Goal: Information Seeking & Learning: Find specific fact

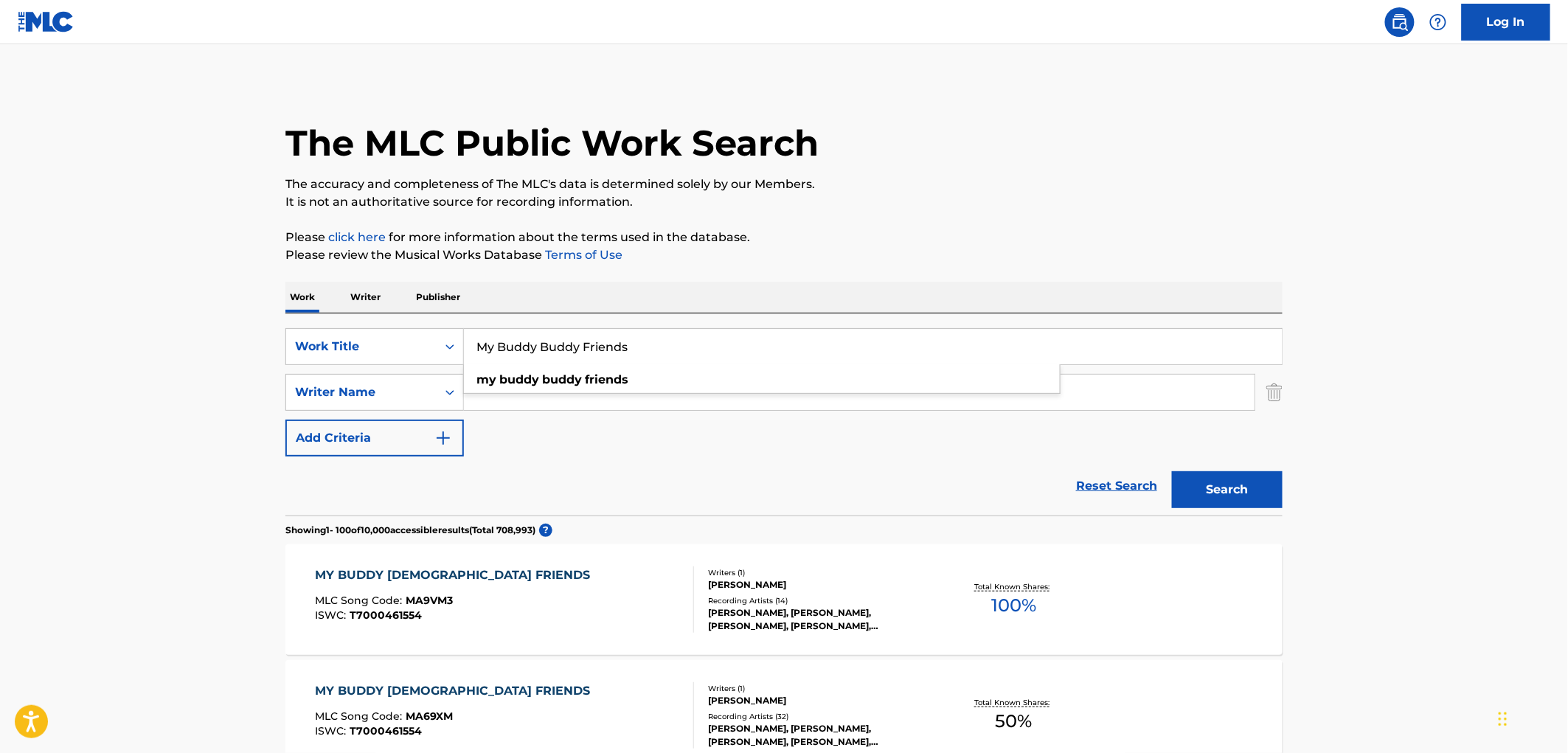
drag, startPoint x: 478, startPoint y: 348, endPoint x: 640, endPoint y: 353, distance: 162.1
click at [640, 353] on input "My Buddy Buddy Friends" at bounding box center [873, 347] width 818 height 36
paste input "Willing and Able"
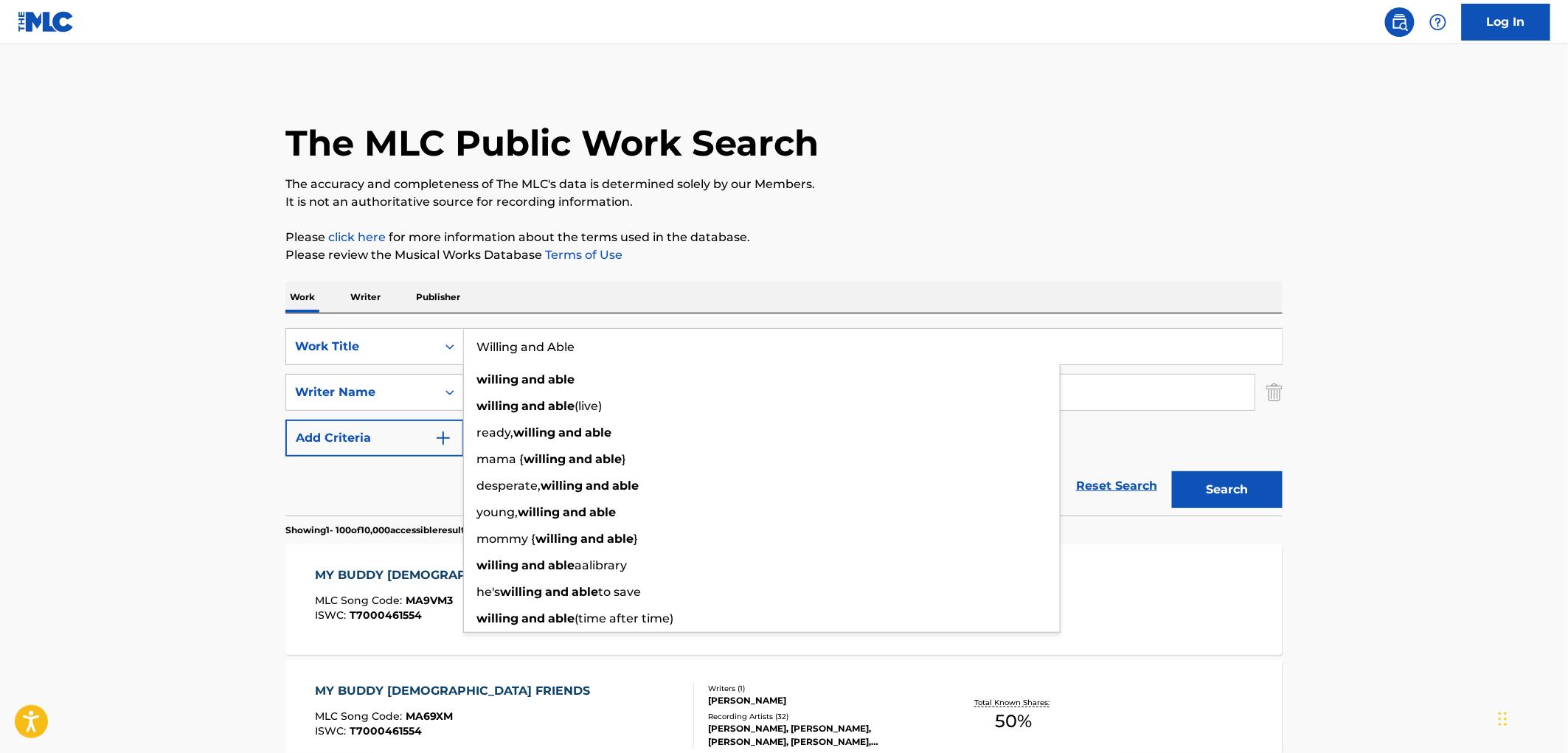
type input "Willing and Able"
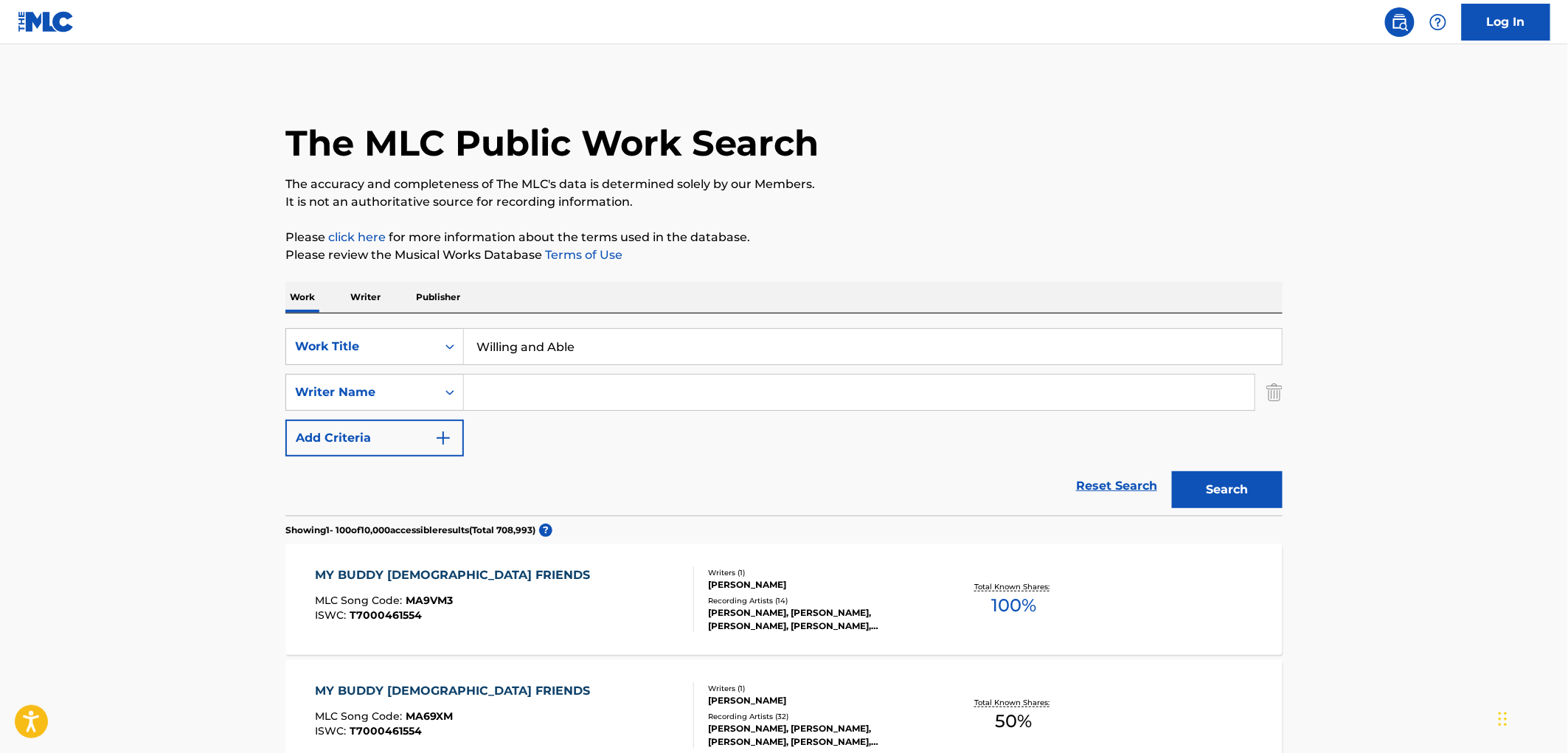
click at [1257, 489] on button "Search" at bounding box center [1227, 490] width 111 height 37
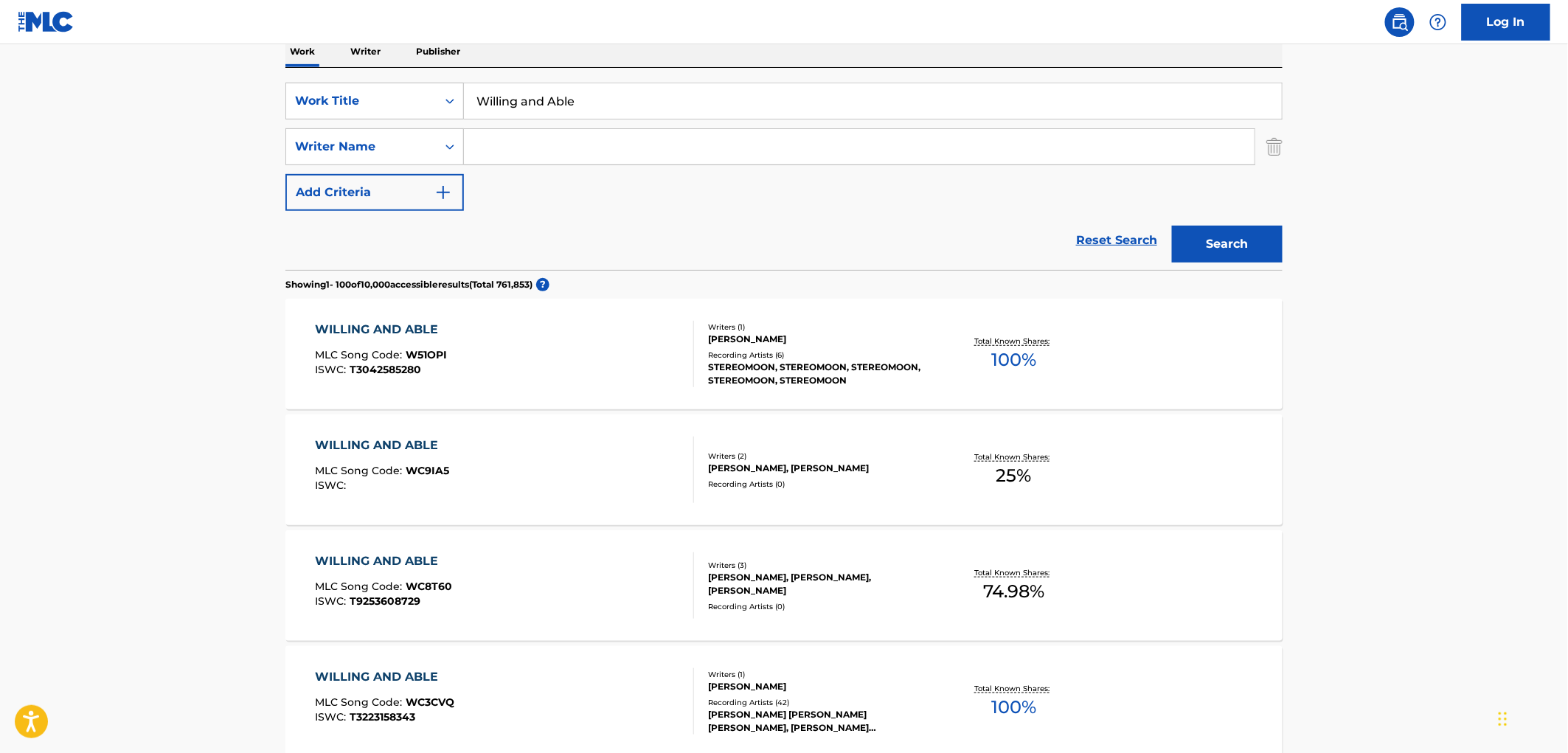
scroll to position [328, 0]
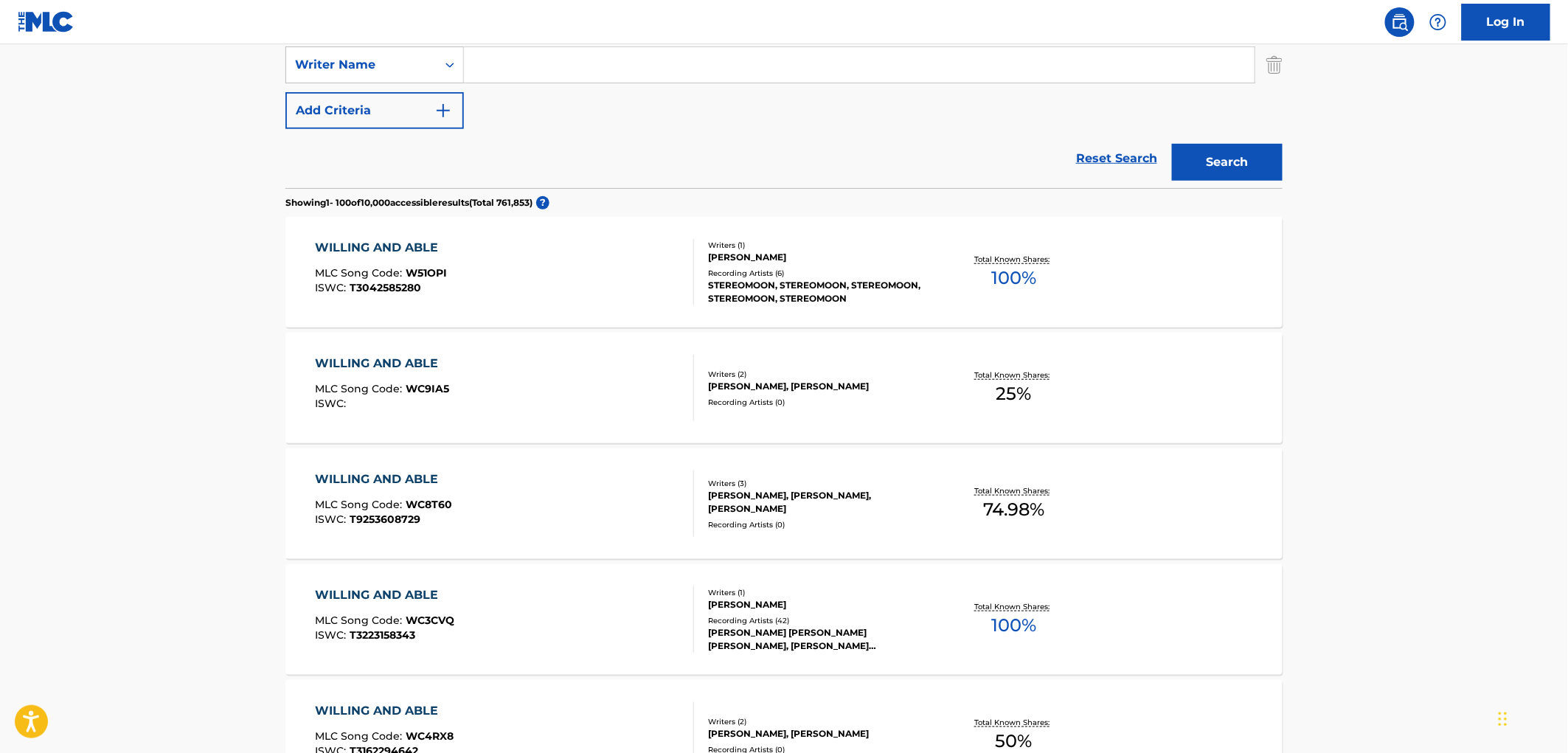
click at [778, 605] on div "[PERSON_NAME]" at bounding box center [819, 605] width 223 height 13
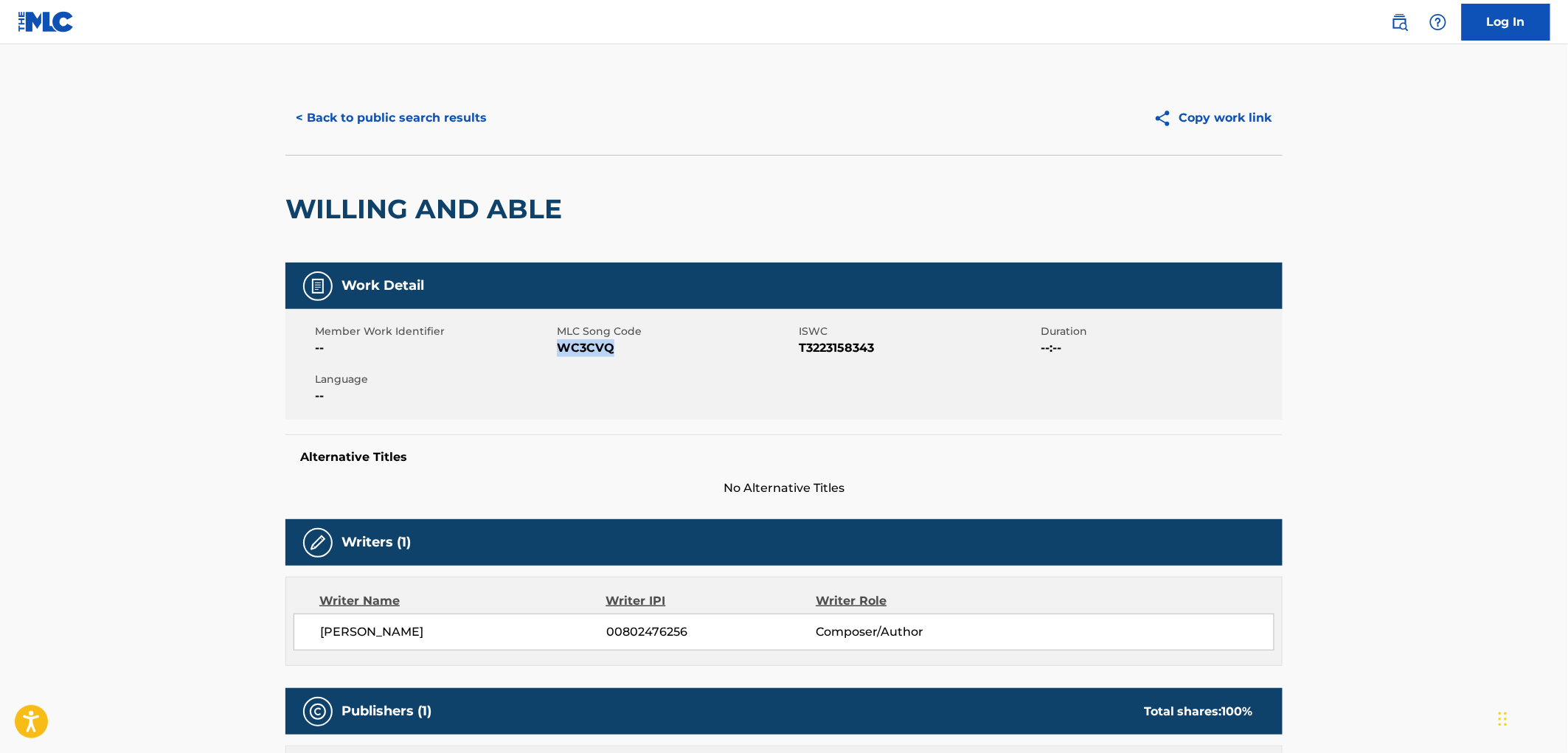
drag, startPoint x: 613, startPoint y: 351, endPoint x: 556, endPoint y: 350, distance: 57.0
click at [557, 350] on span "WC3CVQ" at bounding box center [675, 348] width 238 height 18
copy span "WC3CVQ"
click at [418, 99] on button "< Back to public search results" at bounding box center [391, 117] width 211 height 37
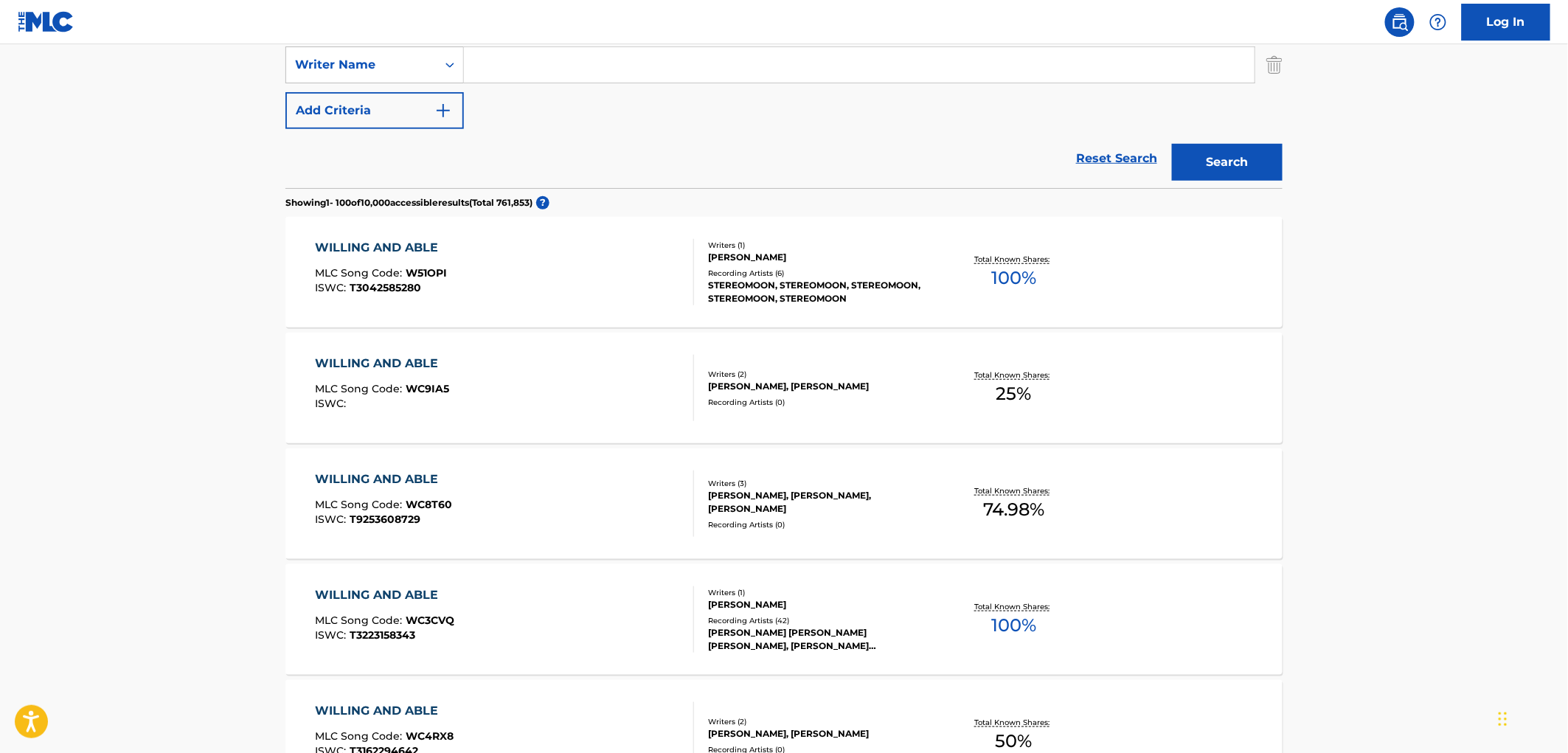
scroll to position [82, 0]
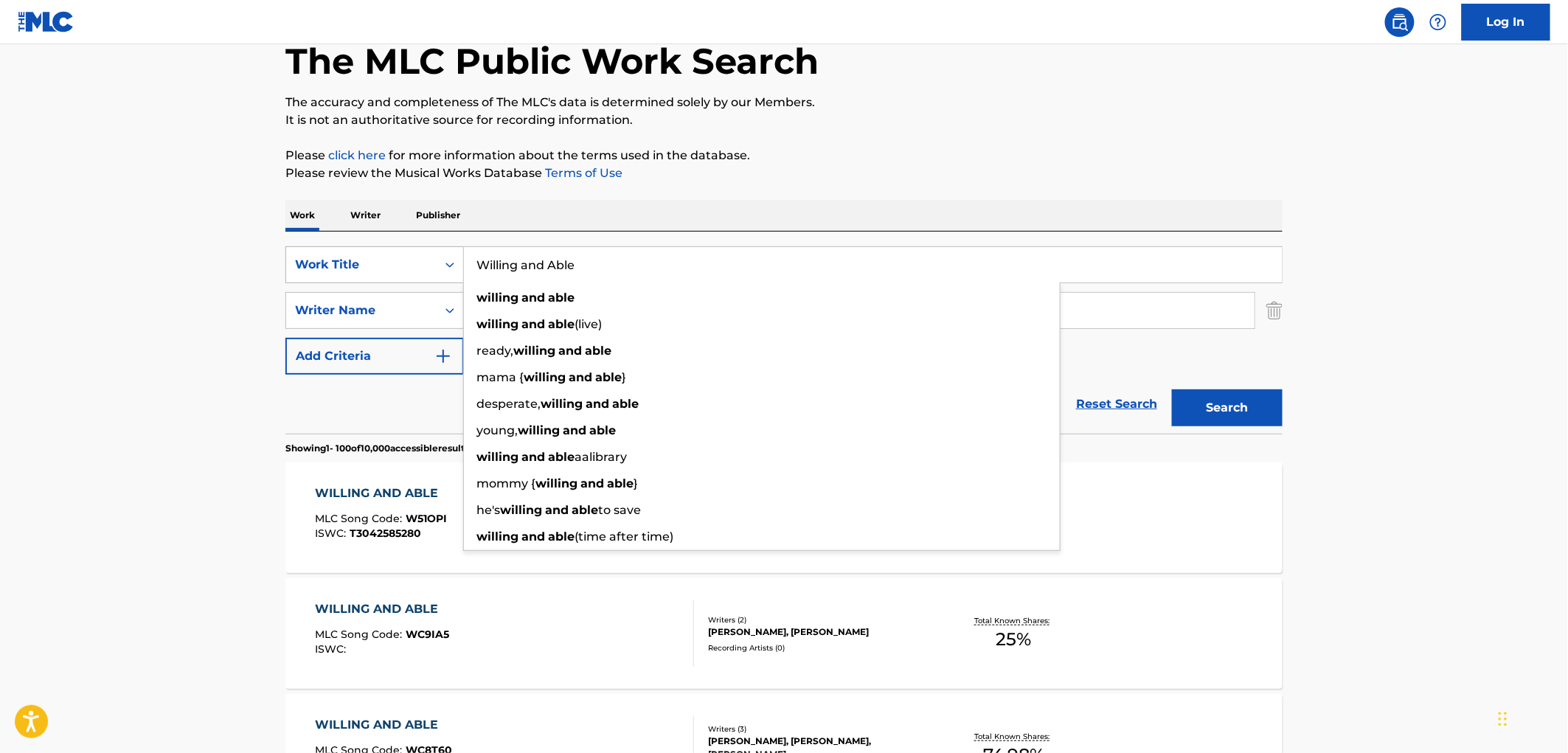
drag, startPoint x: 574, startPoint y: 267, endPoint x: 455, endPoint y: 261, distance: 119.2
click at [455, 261] on div "SearchWithCriteriaf524e78a-f22d-4956-abeb-873a60ca241e Work Title [PERSON_NAME]…" at bounding box center [784, 264] width 997 height 37
paste input "est of Lonesom"
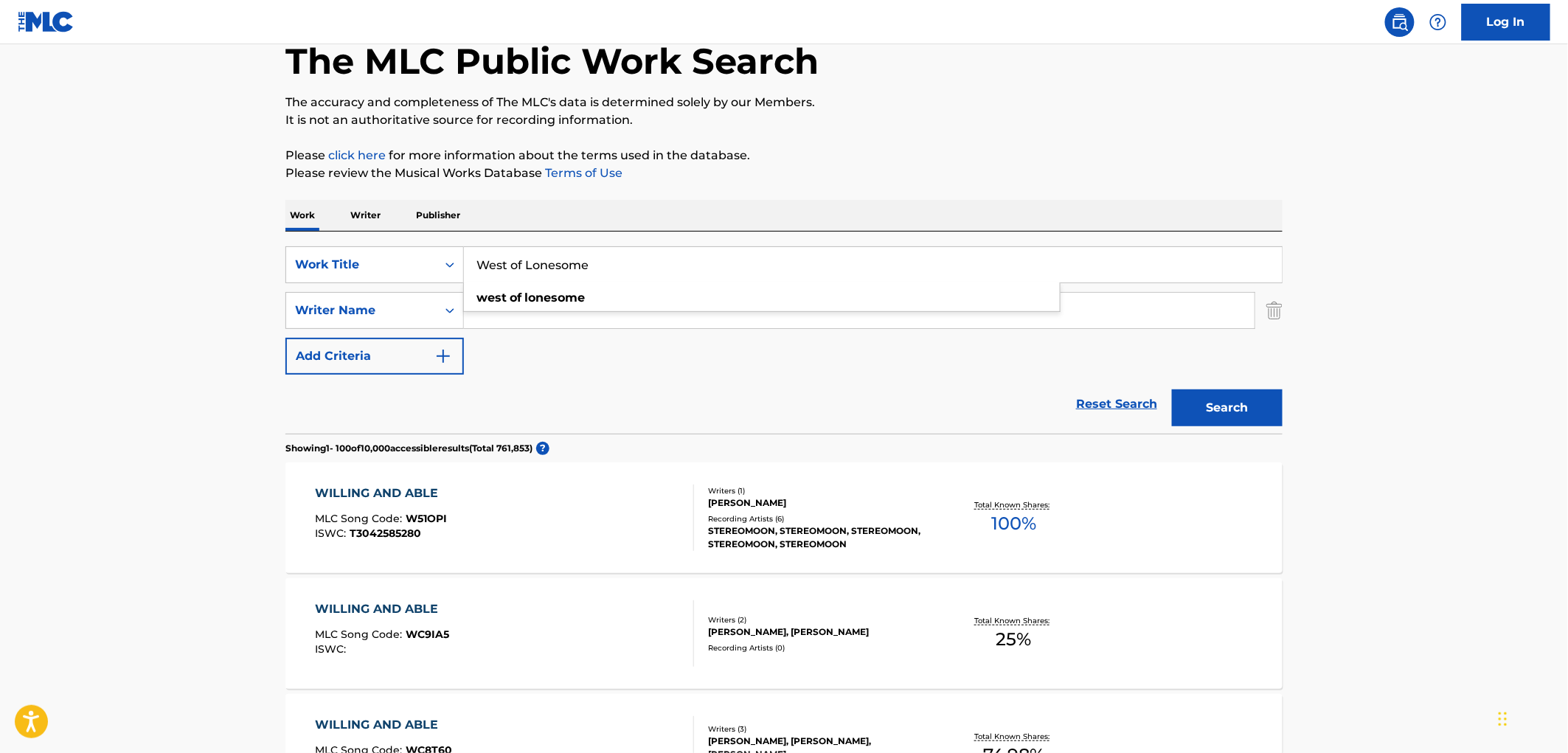
type input "West of Lonesome"
click at [1219, 416] on button "Search" at bounding box center [1227, 407] width 111 height 37
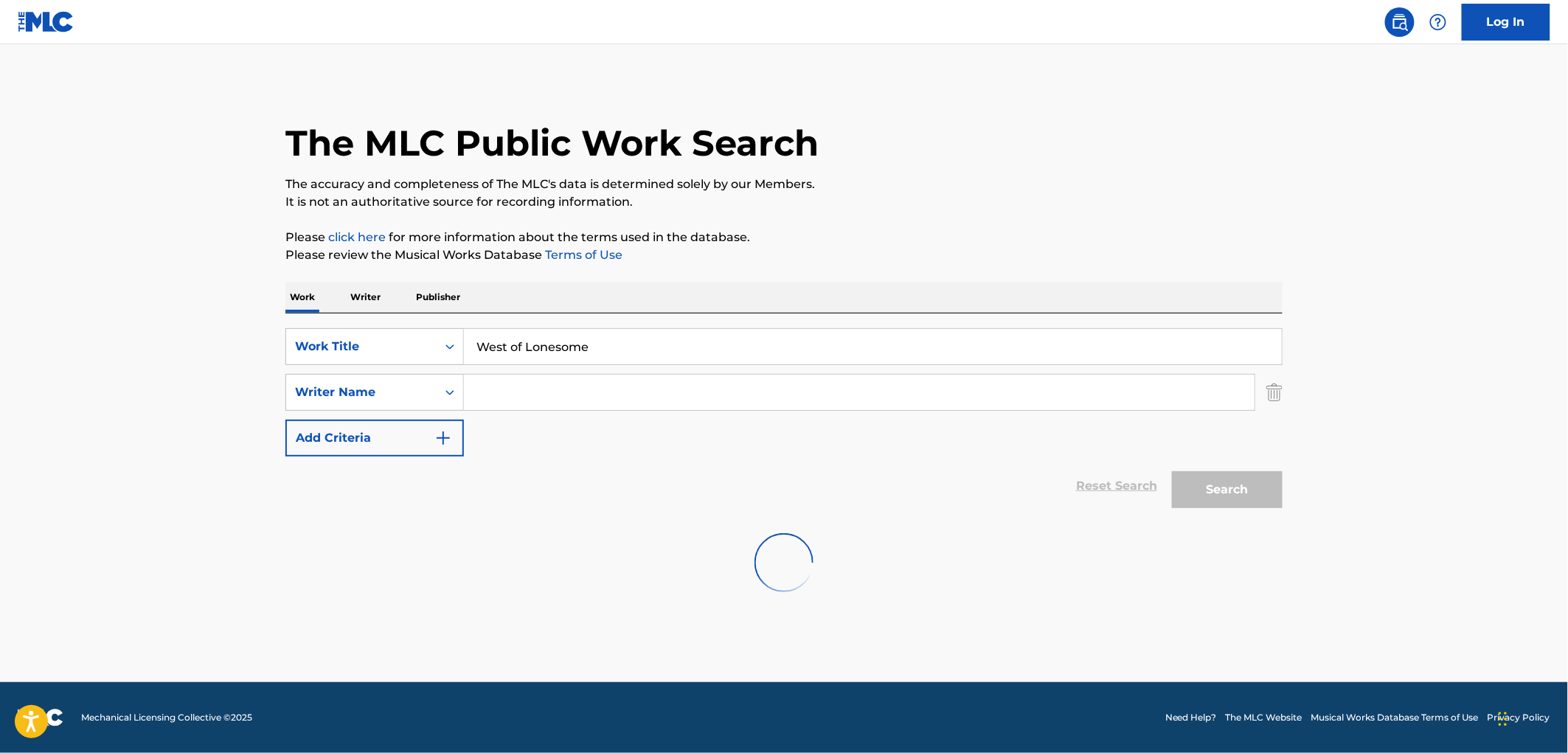
scroll to position [0, 0]
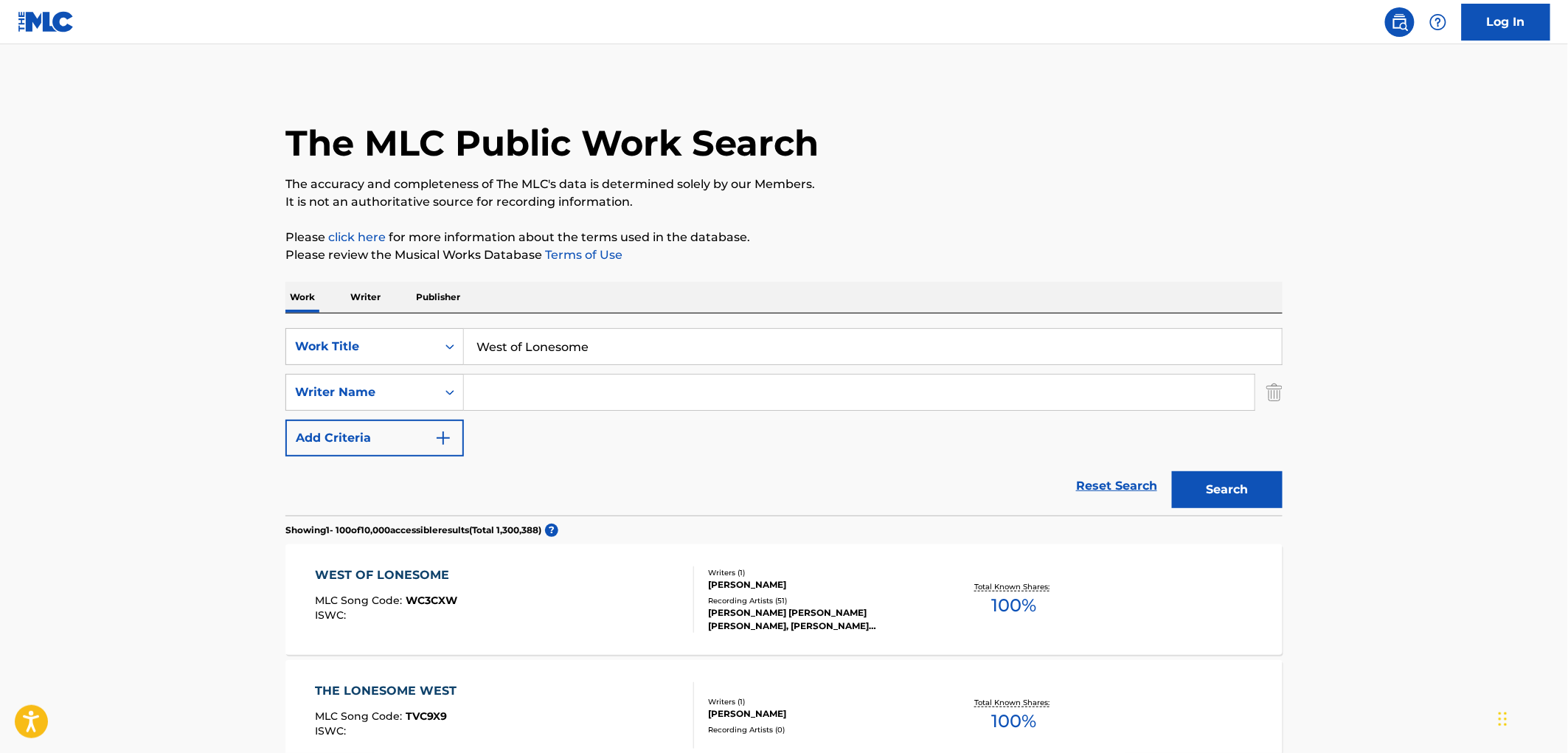
click at [836, 627] on div "[PERSON_NAME] [PERSON_NAME] [PERSON_NAME], [PERSON_NAME] [PERSON_NAME] [PERSON_…" at bounding box center [819, 620] width 223 height 27
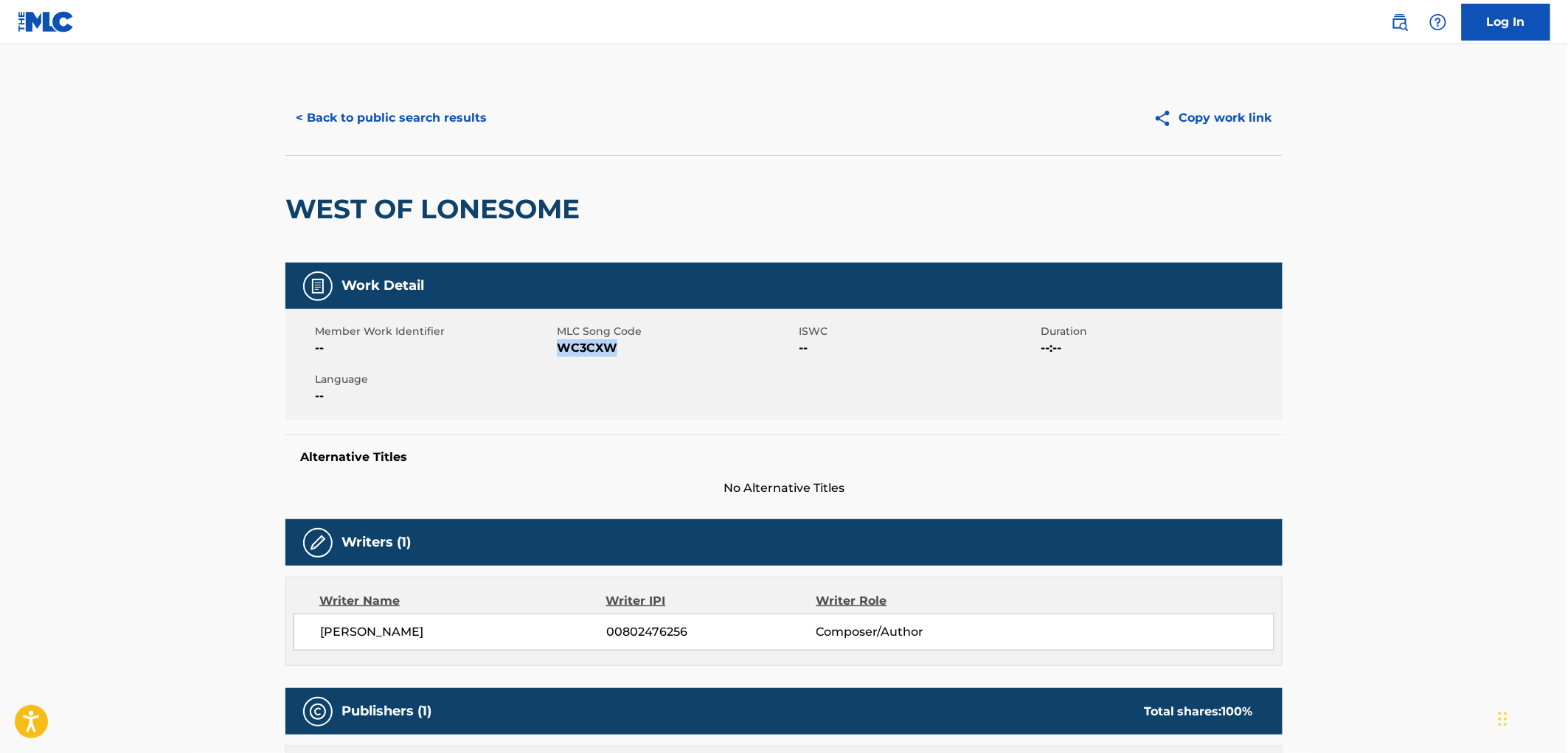
drag, startPoint x: 622, startPoint y: 348, endPoint x: 561, endPoint y: 349, distance: 61.0
click at [561, 349] on span "WC3CXW" at bounding box center [675, 348] width 238 height 18
copy span "WC3CXW"
click at [402, 107] on button "< Back to public search results" at bounding box center [391, 117] width 211 height 37
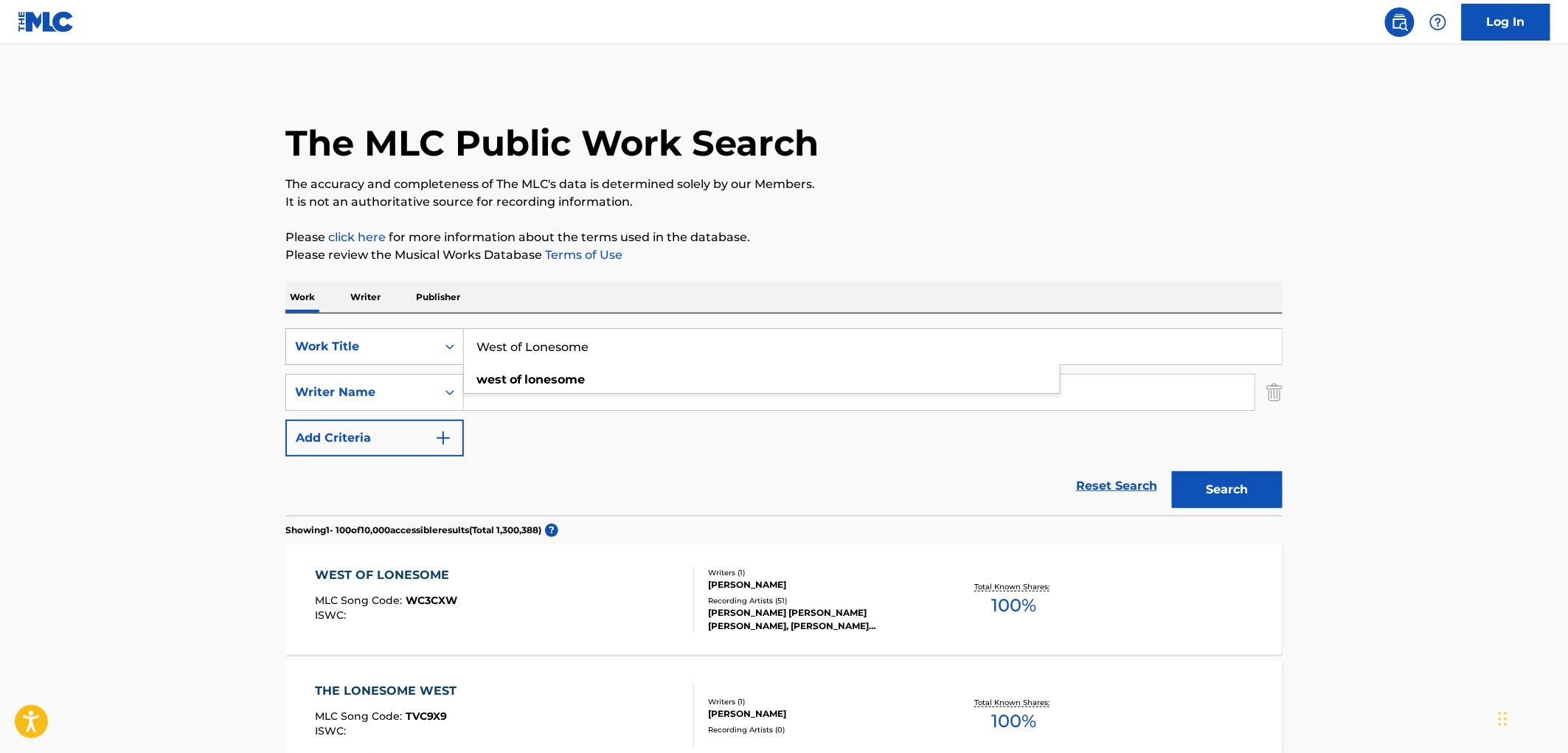
drag, startPoint x: 635, startPoint y: 351, endPoint x: 432, endPoint y: 348, distance: 203.0
click at [432, 348] on div "SearchWithCriteriaf524e78a-f22d-4956-abeb-873a60ca241e Work Title West of Lones…" at bounding box center [784, 346] width 997 height 37
paste input "[PERSON_NAME] and Abl"
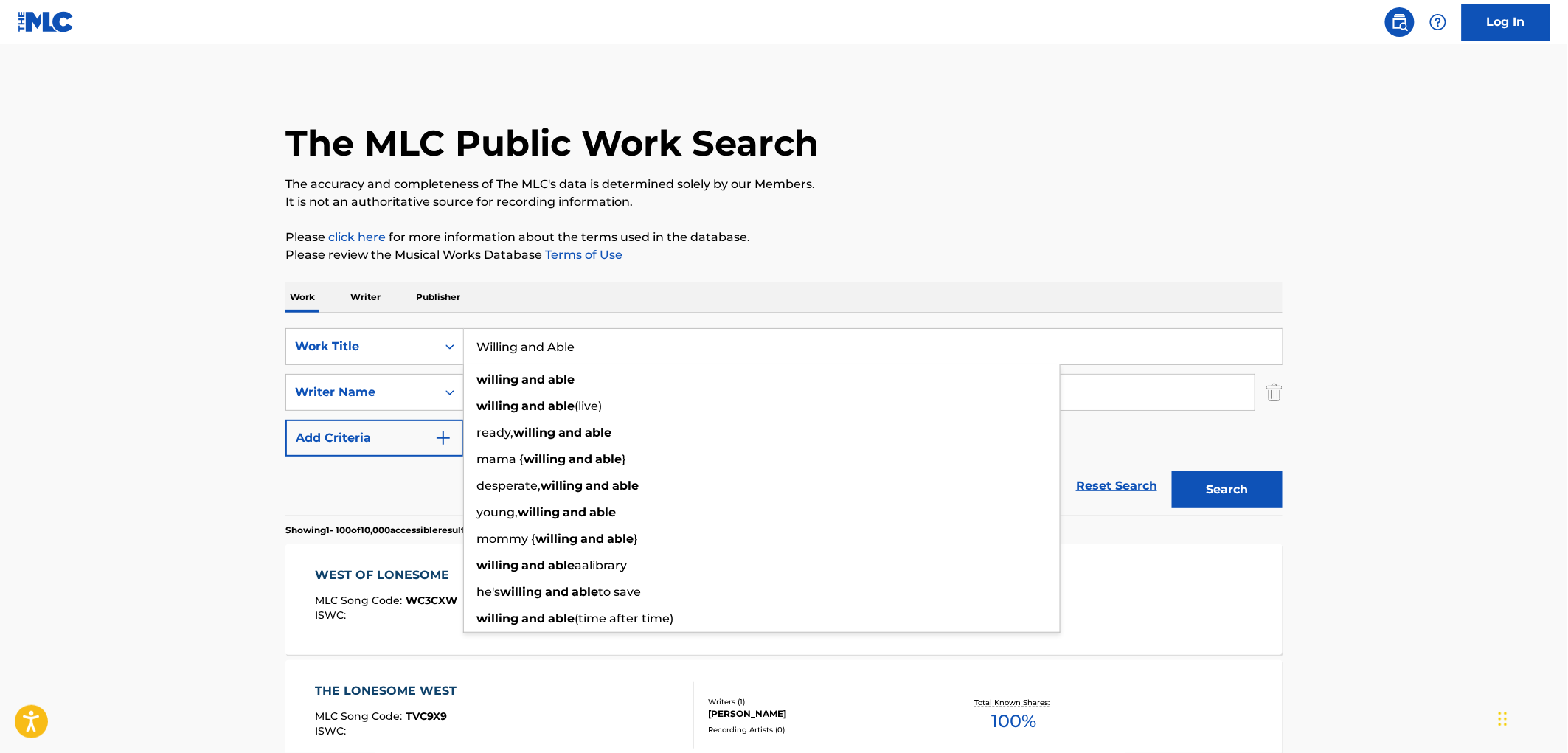
type input "Willing and Able"
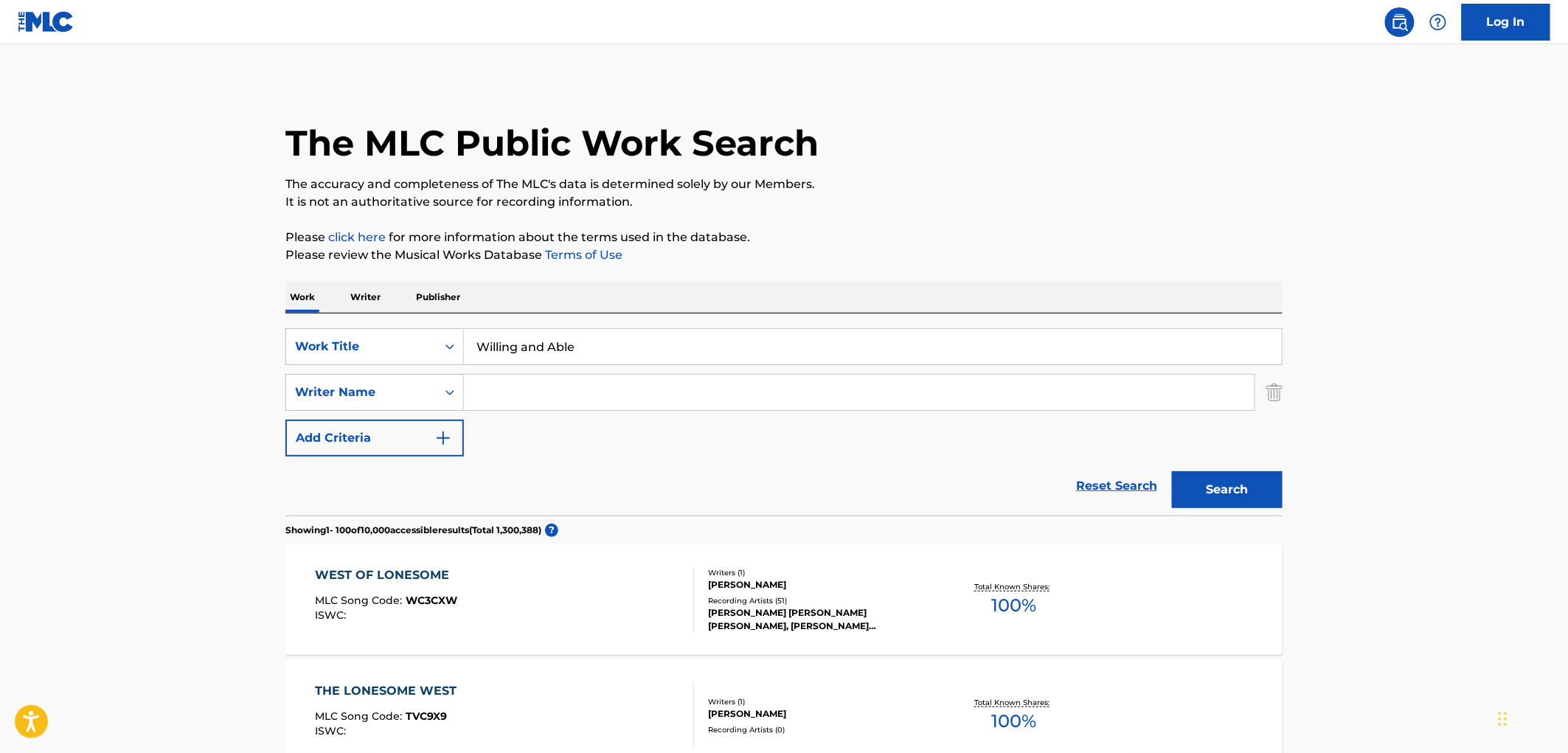
click at [1207, 477] on button "Search" at bounding box center [1227, 490] width 111 height 37
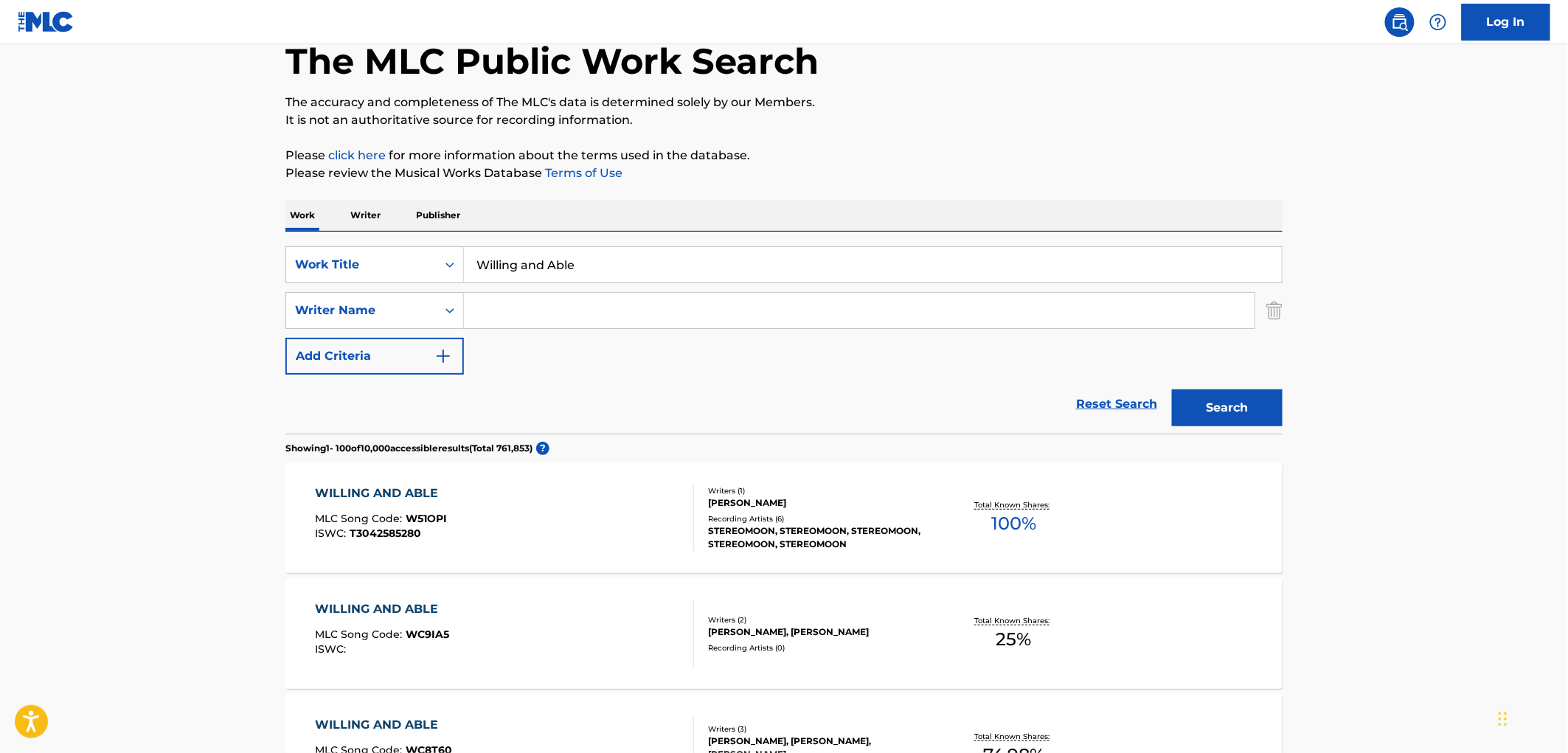
scroll to position [246, 0]
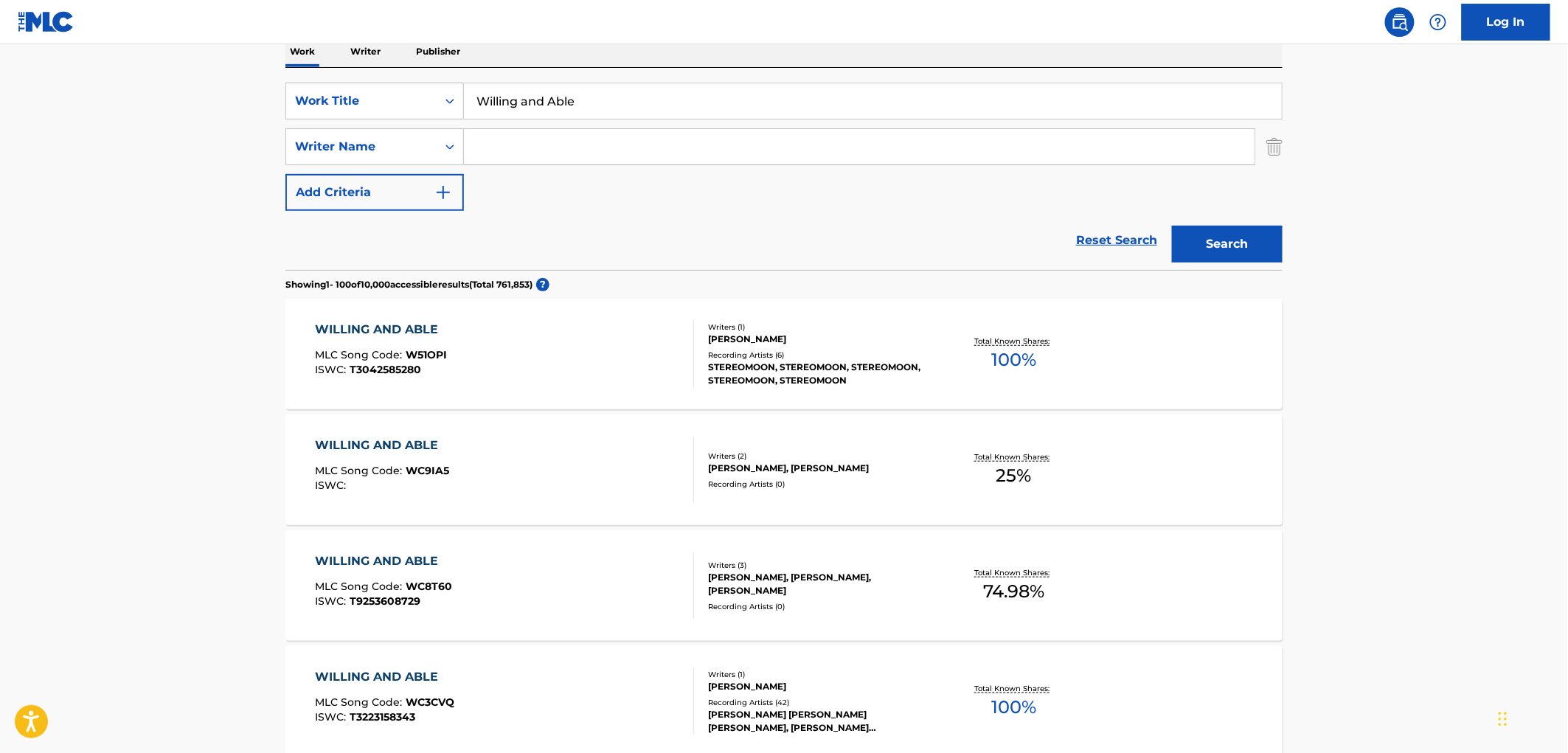
click at [749, 677] on div "Writers ( 1 )" at bounding box center [819, 675] width 223 height 11
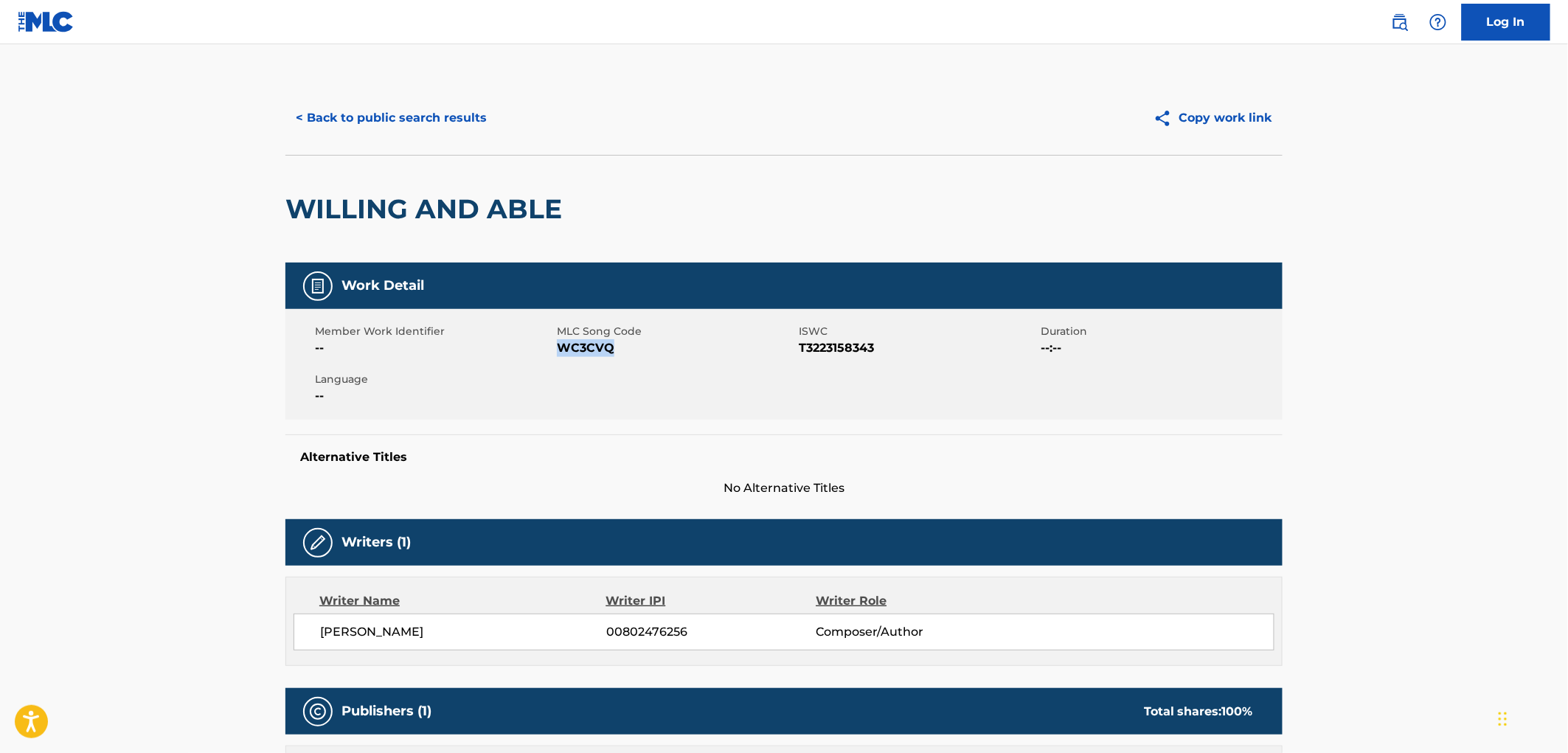
drag, startPoint x: 614, startPoint y: 346, endPoint x: 561, endPoint y: 346, distance: 53.0
click at [561, 346] on span "WC3CVQ" at bounding box center [675, 348] width 238 height 18
copy span "WC3CVQ"
click at [384, 120] on button "< Back to public search results" at bounding box center [391, 117] width 211 height 37
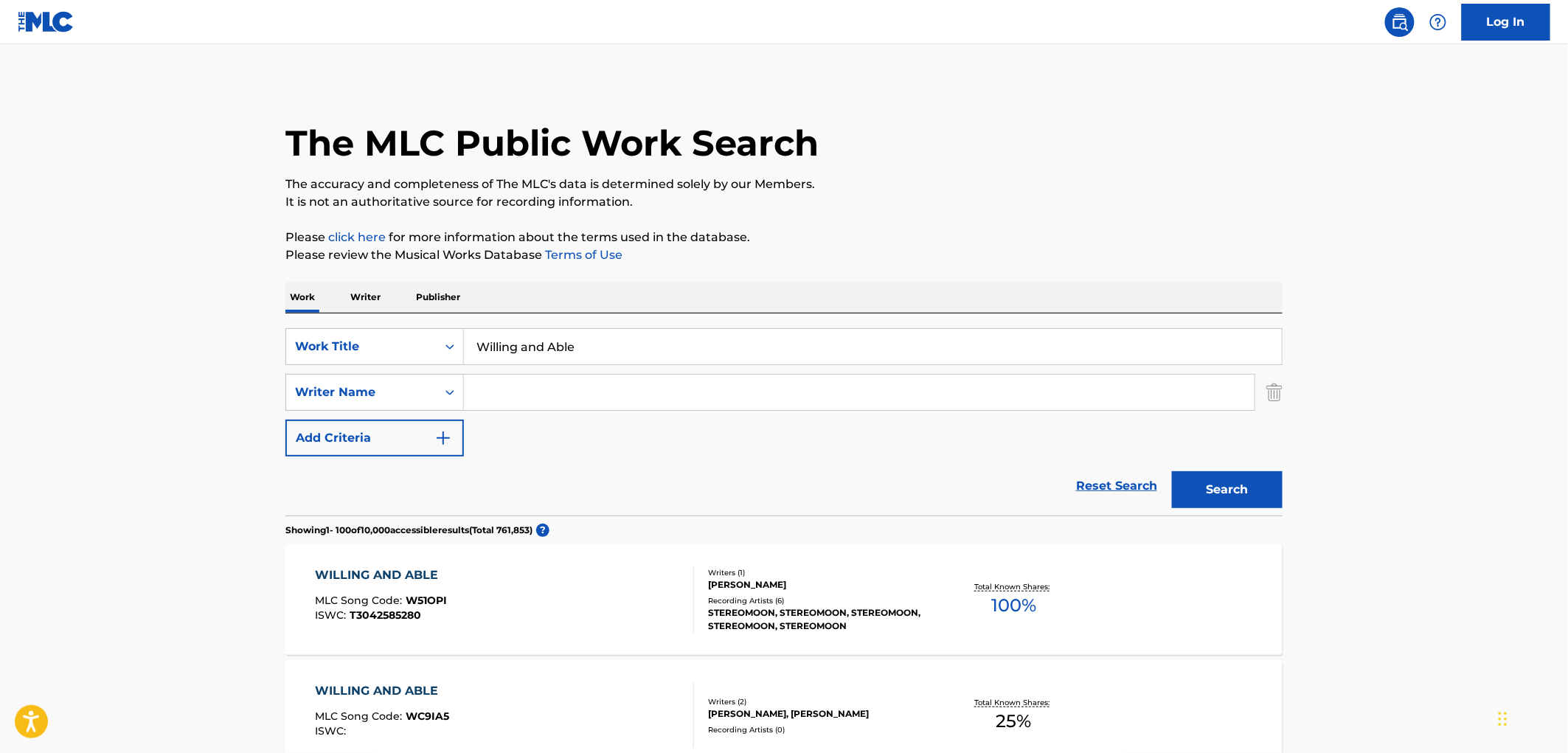
scroll to position [246, 0]
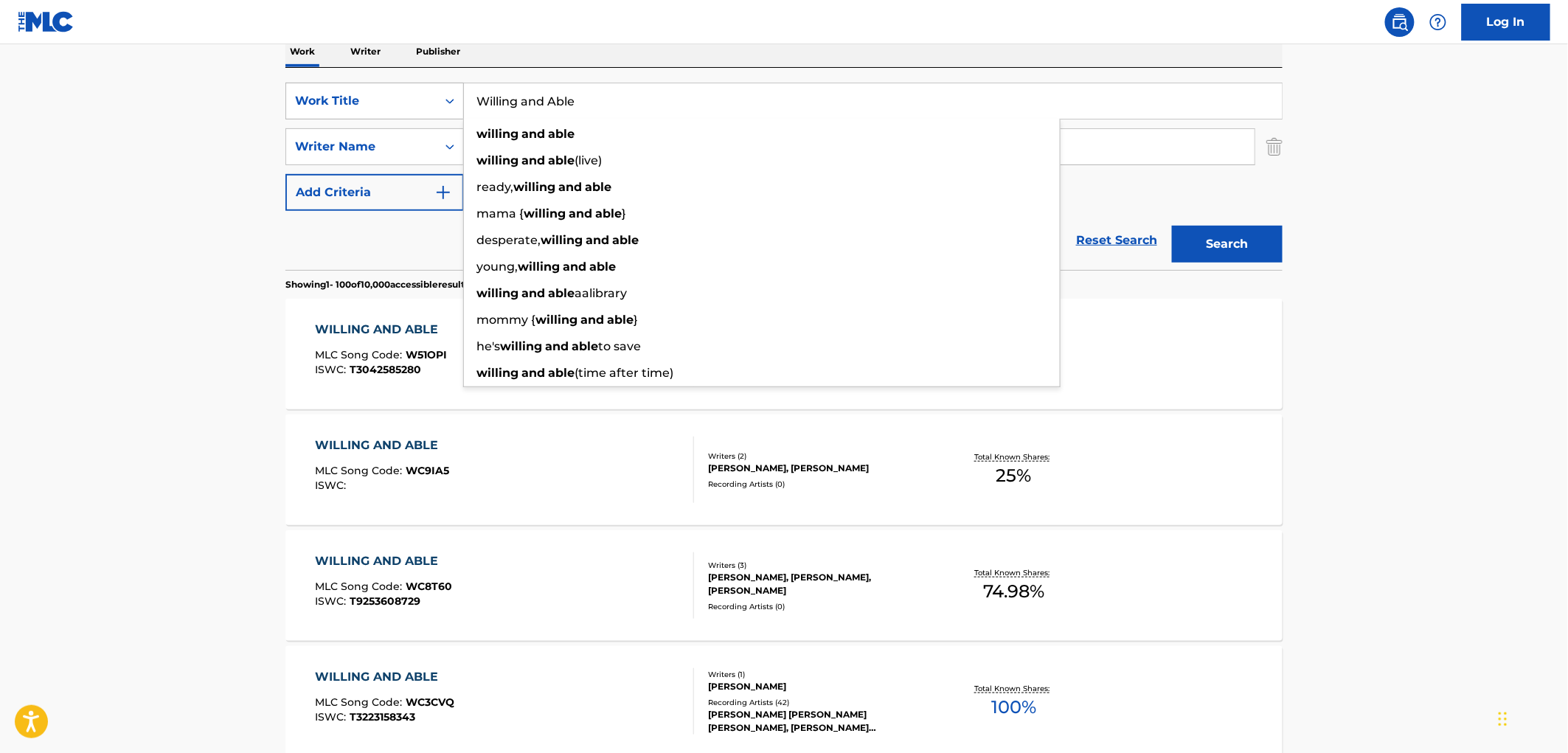
drag, startPoint x: 586, startPoint y: 102, endPoint x: 523, endPoint y: 98, distance: 63.1
click at [430, 99] on div "SearchWithCriteriaf524e78a-f22d-4956-abeb-873a60ca241e Work Title [PERSON_NAME]…" at bounding box center [784, 101] width 997 height 37
paste input "BOSS DON"
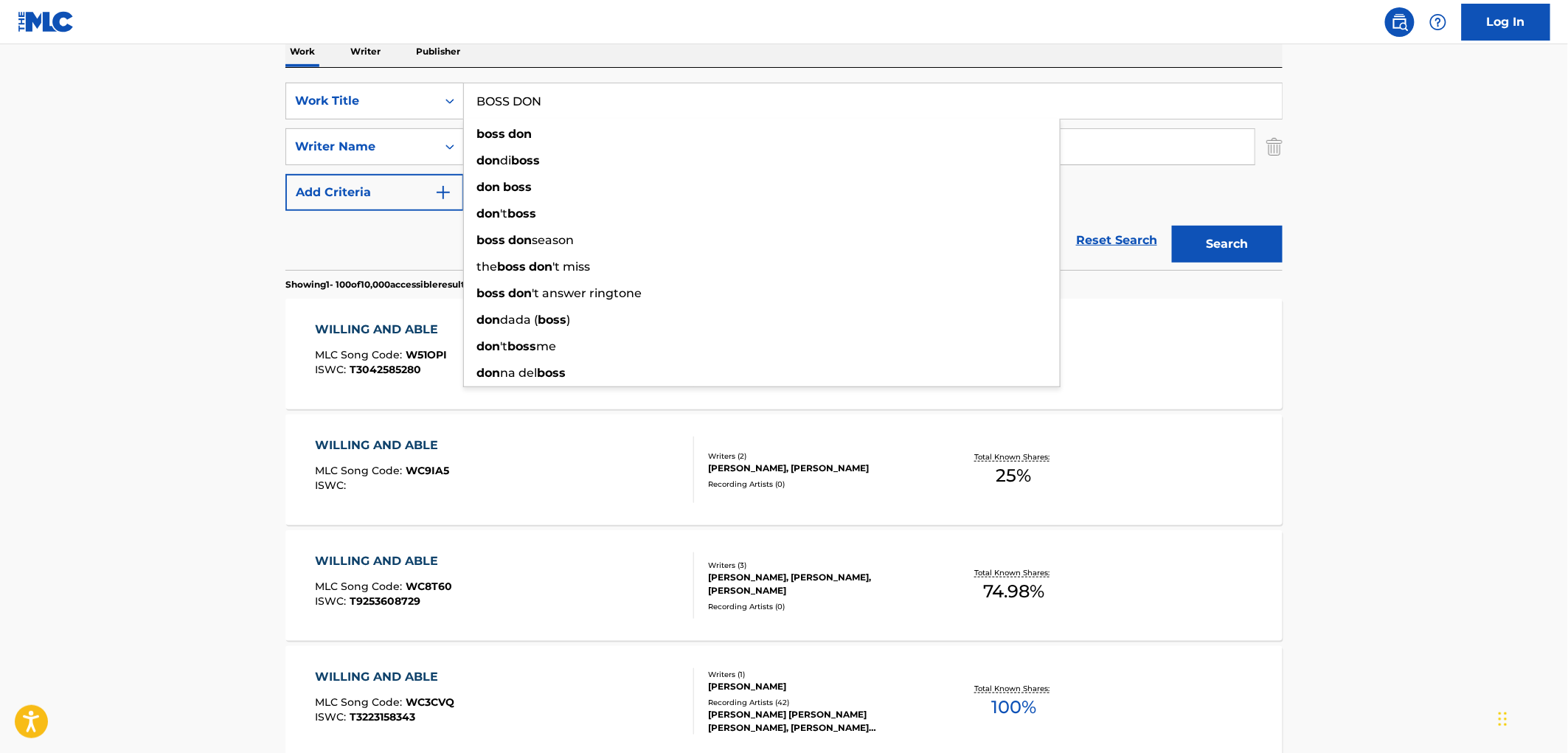
click at [1188, 256] on button "Search" at bounding box center [1227, 244] width 111 height 37
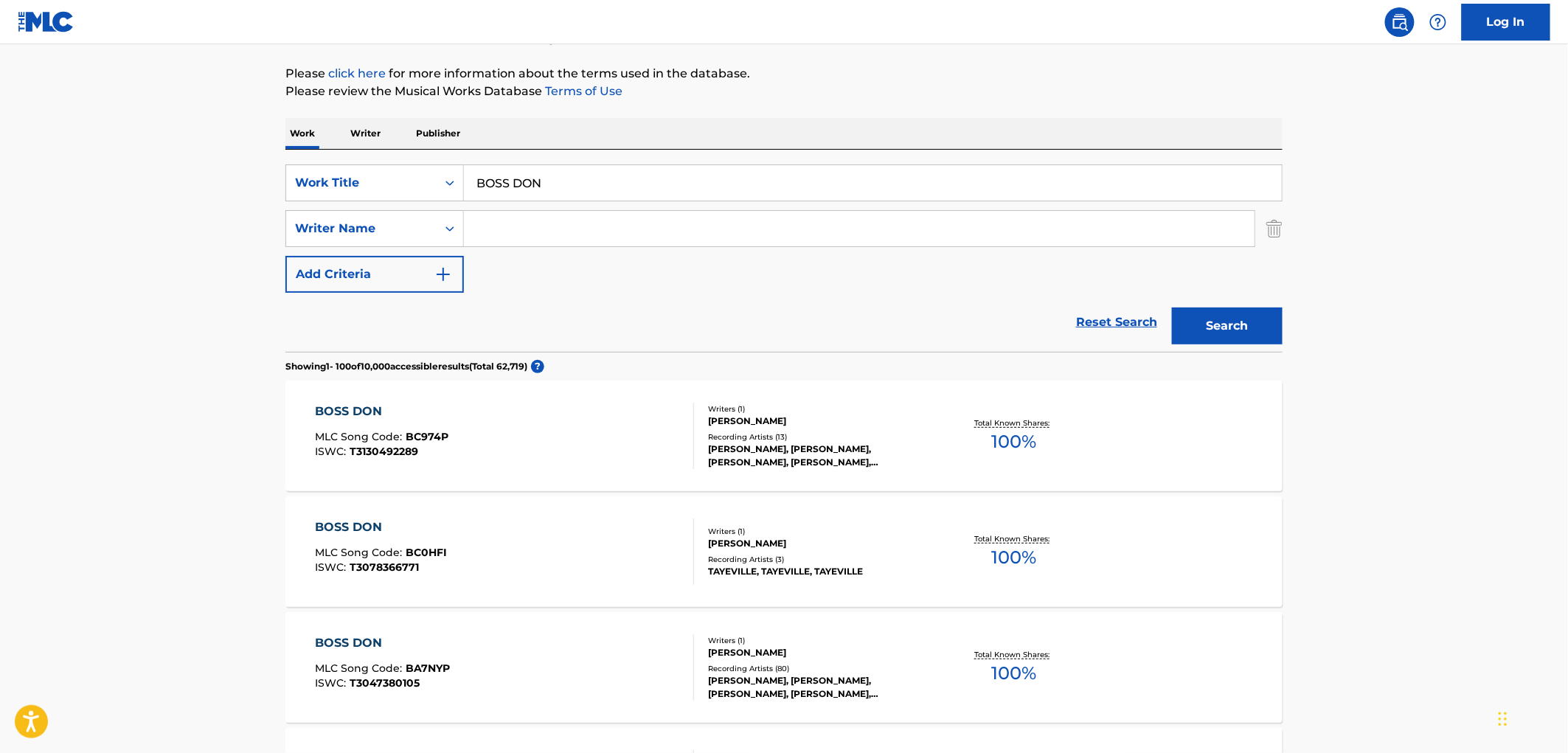
scroll to position [0, 0]
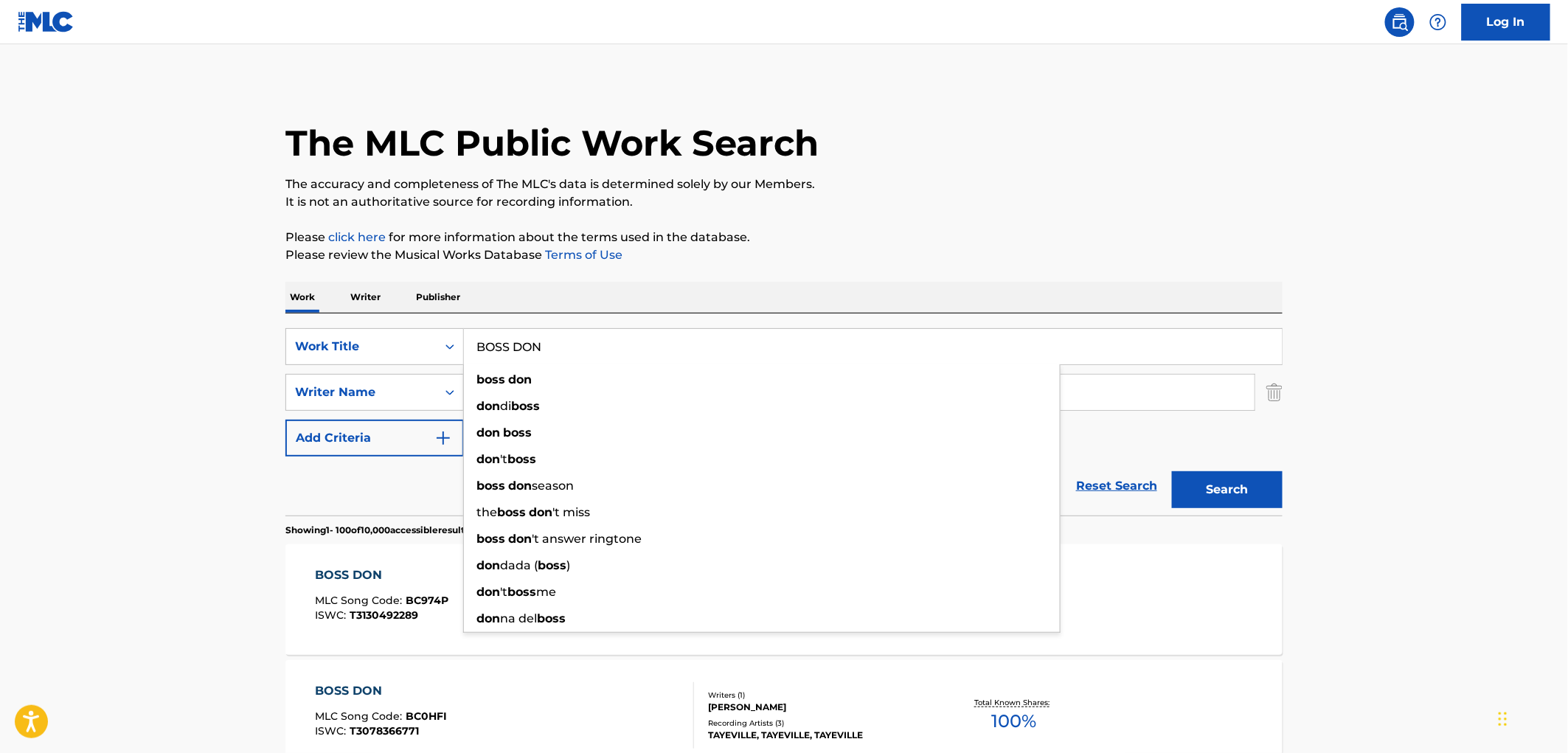
drag, startPoint x: 544, startPoint y: 346, endPoint x: 473, endPoint y: 349, distance: 71.1
click at [473, 349] on input "BOSS DON" at bounding box center [873, 347] width 818 height 36
paste input "SIN CONDICION ALGUNA"
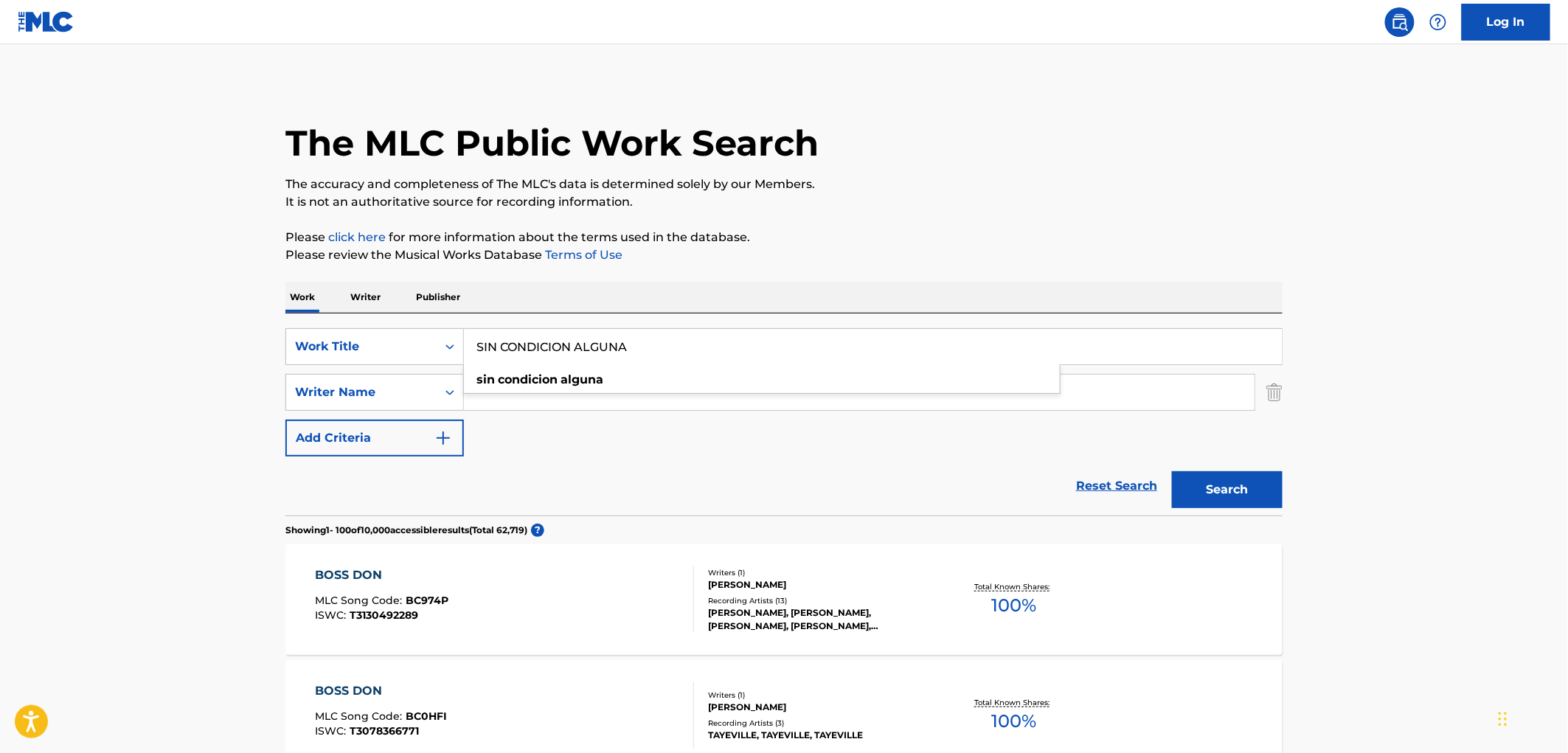
type input "SIN CONDICION ALGUNA"
click at [1237, 490] on button "Search" at bounding box center [1227, 490] width 111 height 37
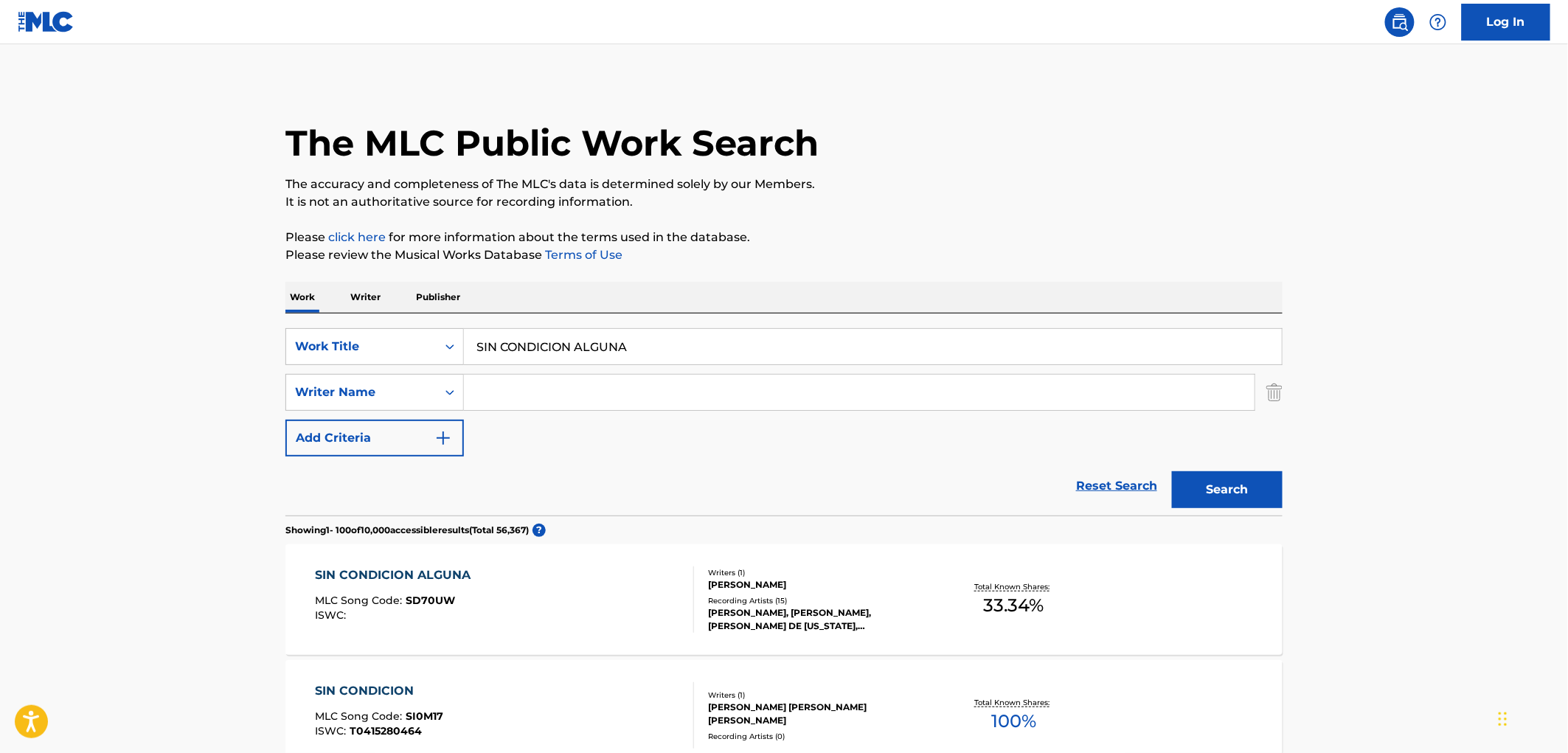
click at [732, 585] on div "[PERSON_NAME]" at bounding box center [819, 585] width 223 height 13
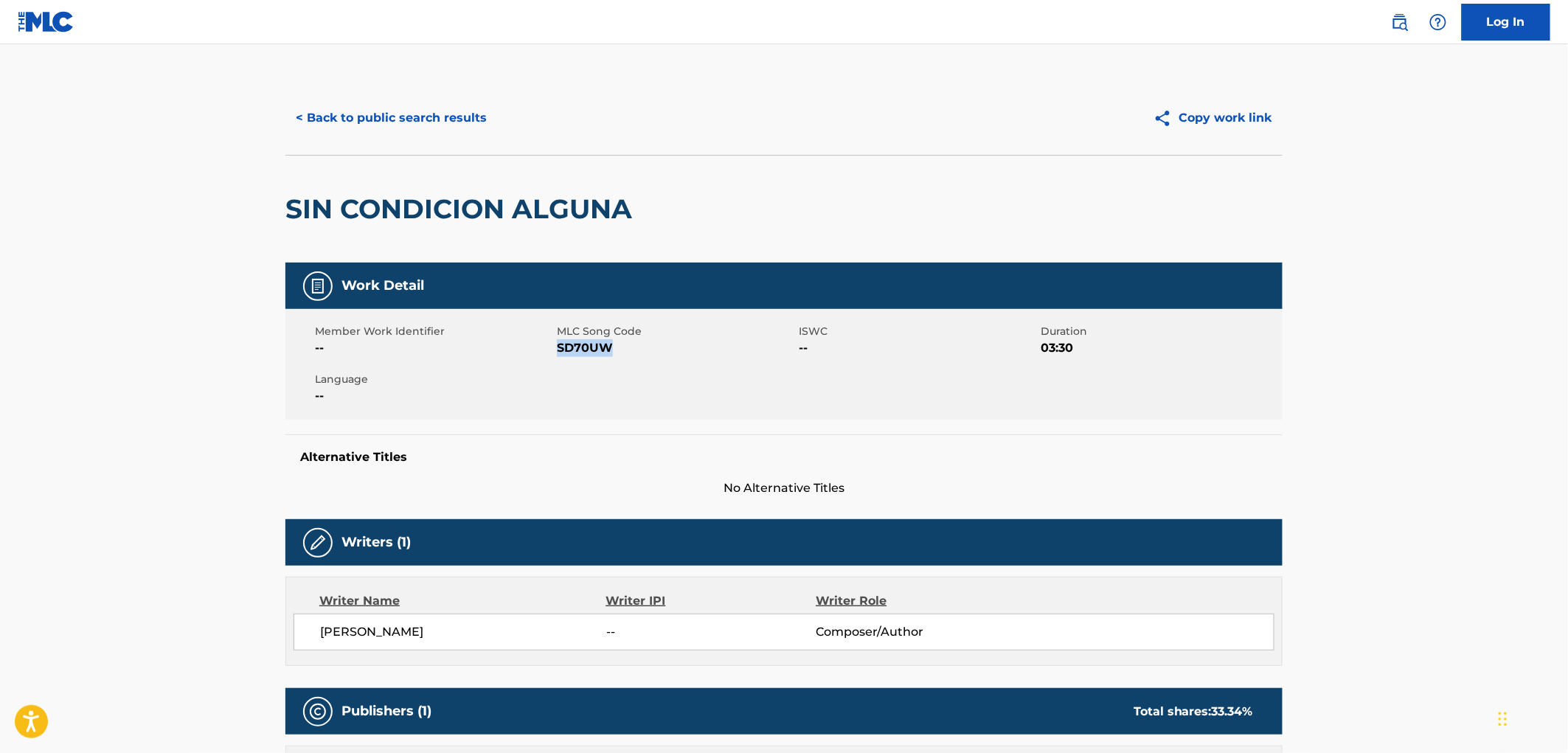
drag, startPoint x: 615, startPoint y: 346, endPoint x: 556, endPoint y: 349, distance: 59.1
click at [557, 349] on span "SD70UW" at bounding box center [675, 348] width 238 height 18
copy span "SD70UW"
click at [400, 118] on button "< Back to public search results" at bounding box center [391, 117] width 211 height 37
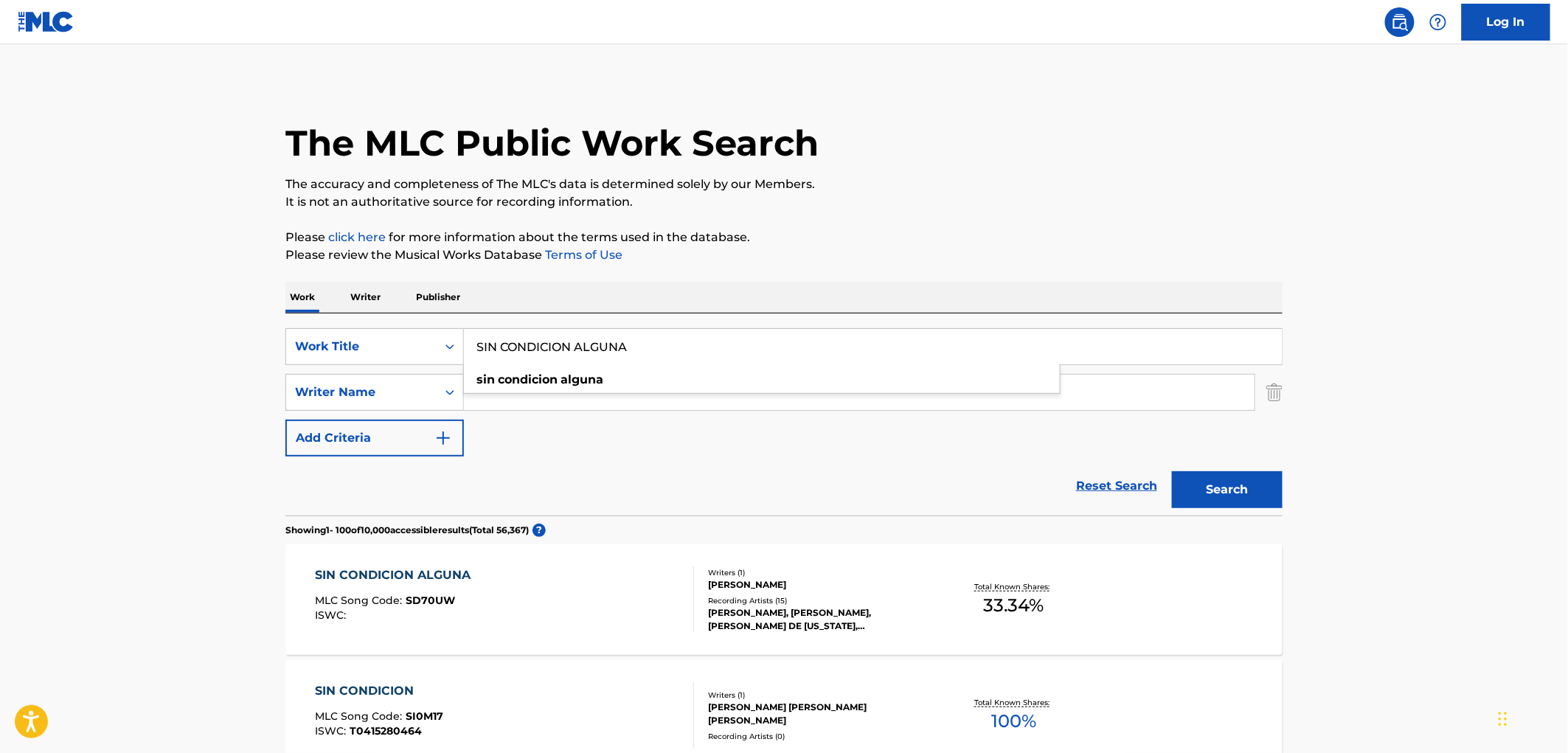
drag, startPoint x: 625, startPoint y: 346, endPoint x: 496, endPoint y: 344, distance: 129.0
click at [468, 342] on input "SIN CONDICION ALGUNA" at bounding box center [873, 347] width 818 height 36
paste input "FucK WHAT YOU HEARD"
click at [1197, 492] on button "Search" at bounding box center [1227, 490] width 111 height 37
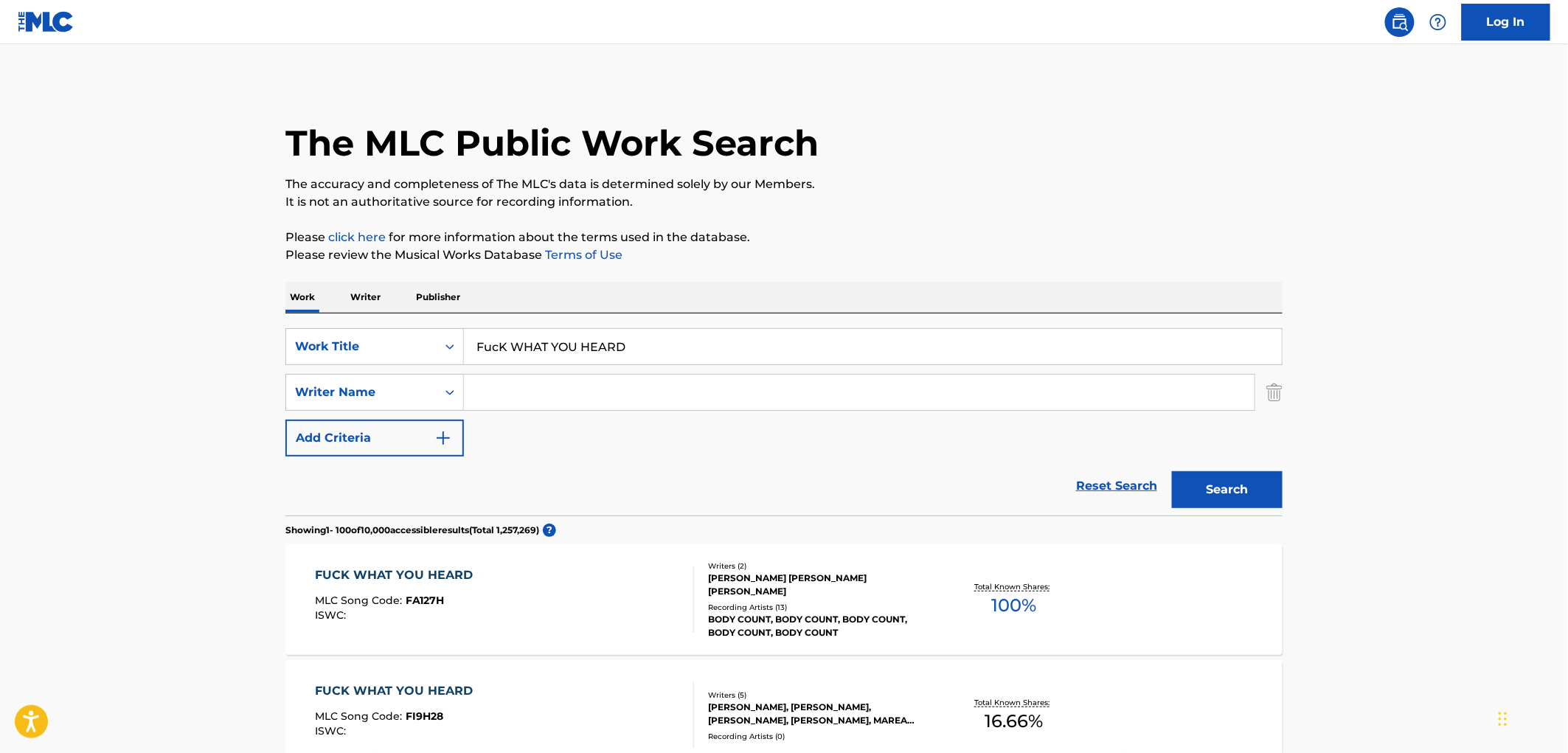
drag, startPoint x: 476, startPoint y: 347, endPoint x: 696, endPoint y: 353, distance: 220.1
click at [696, 353] on input "FucK WHAT YOU HEARD" at bounding box center [873, 347] width 818 height 36
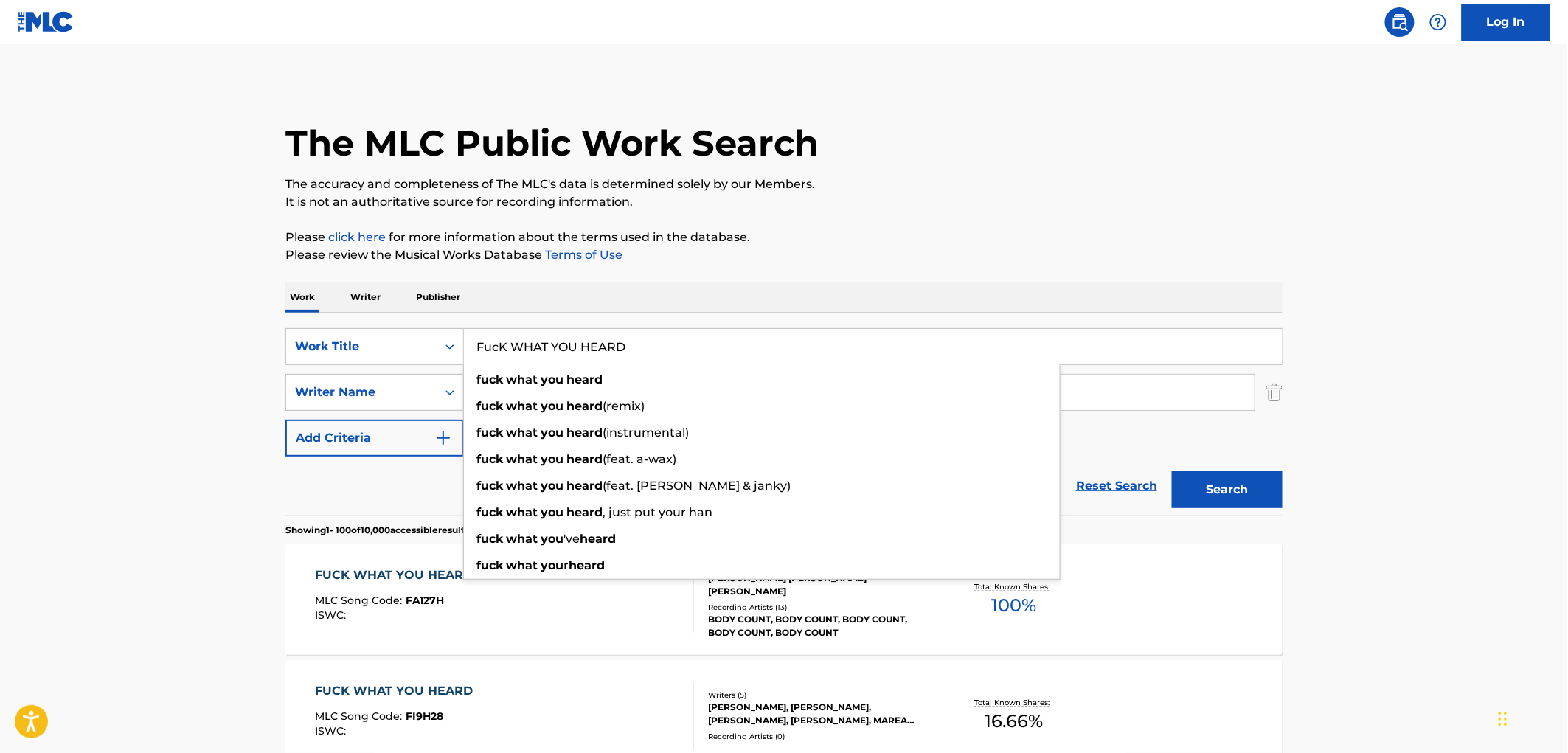
paste input "Blues Gave Me A Ride"
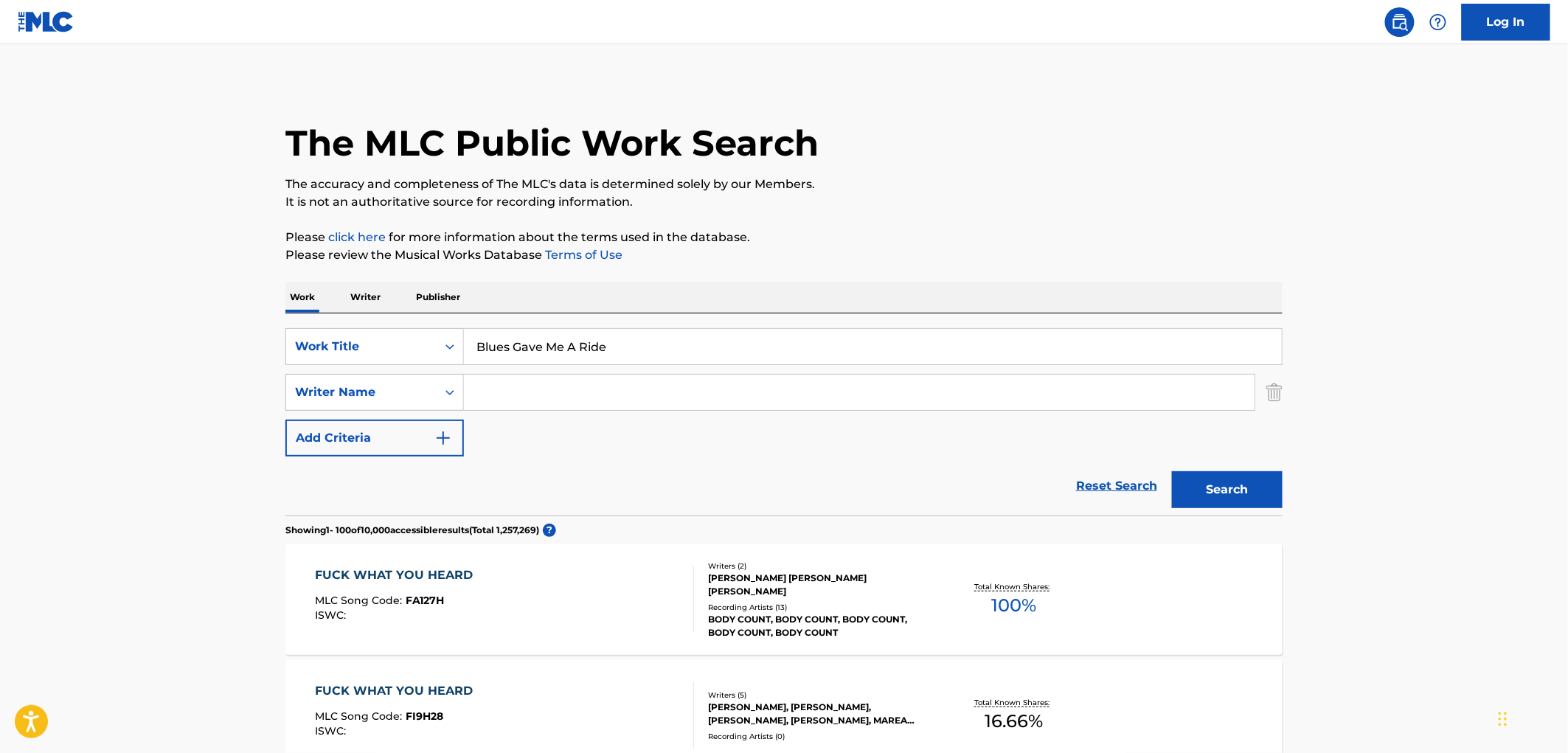
click at [1192, 481] on button "Search" at bounding box center [1227, 490] width 111 height 37
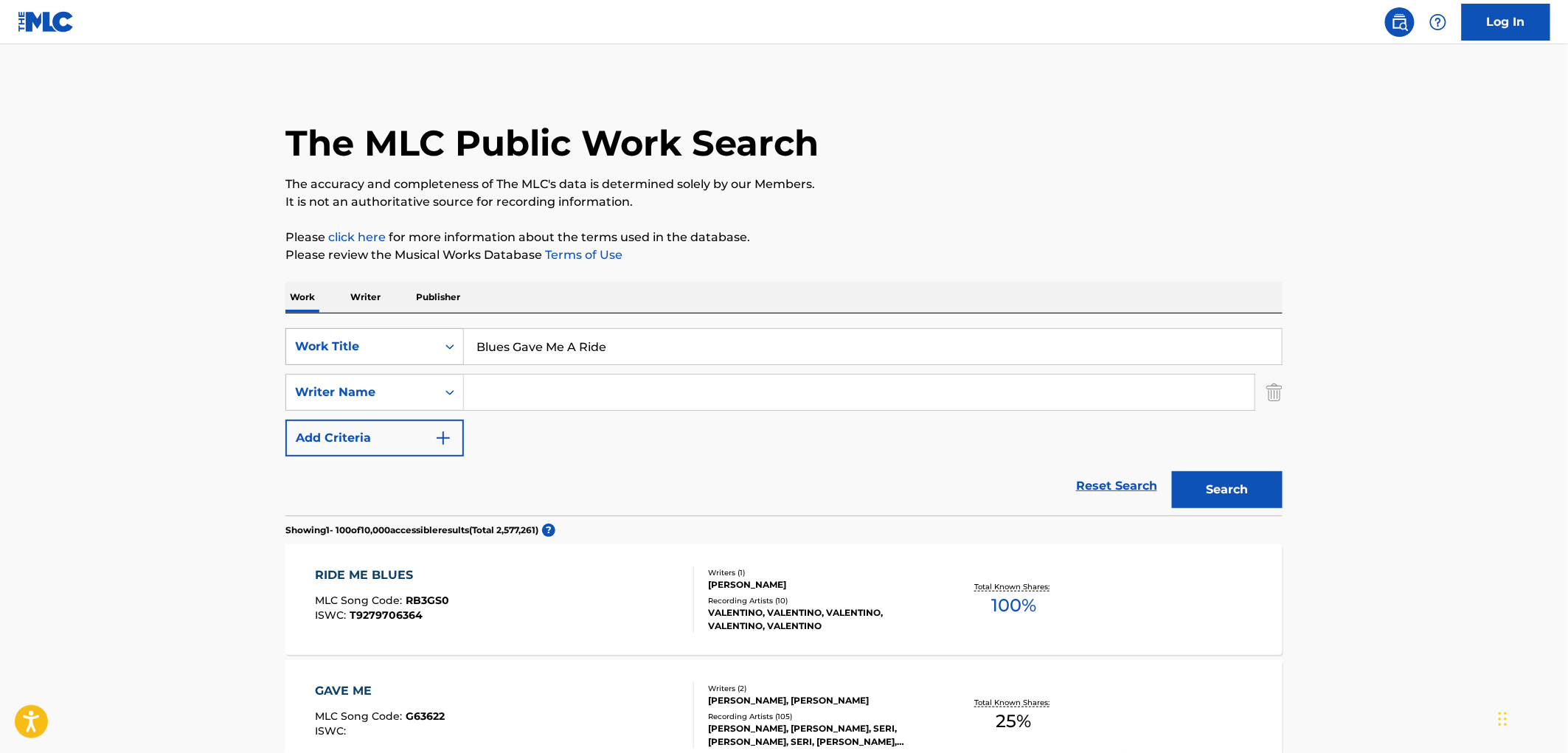
drag, startPoint x: 606, startPoint y: 350, endPoint x: 426, endPoint y: 342, distance: 180.2
click at [426, 342] on div "SearchWithCriteriaf524e78a-f22d-4956-abeb-873a60ca241e Work Title Blues Gave Me…" at bounding box center [784, 346] width 997 height 37
paste input "Groovin' High"
click at [520, 346] on input "Groovin' High" at bounding box center [873, 347] width 818 height 36
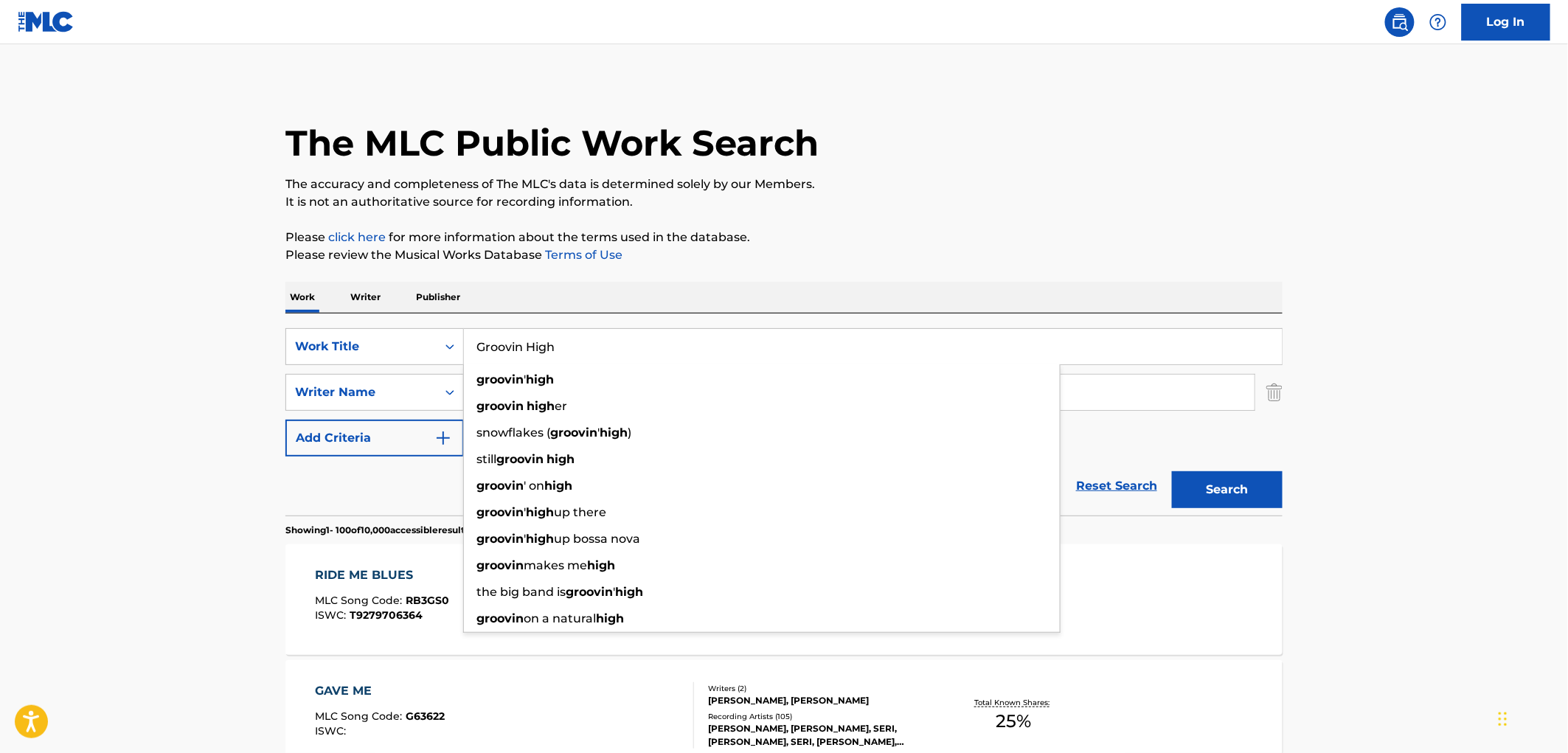
drag, startPoint x: 558, startPoint y: 348, endPoint x: 469, endPoint y: 346, distance: 89.0
click at [469, 346] on input "Groovin High" at bounding box center [873, 347] width 818 height 36
type input "Groovin High"
click at [1205, 492] on button "Search" at bounding box center [1227, 490] width 111 height 37
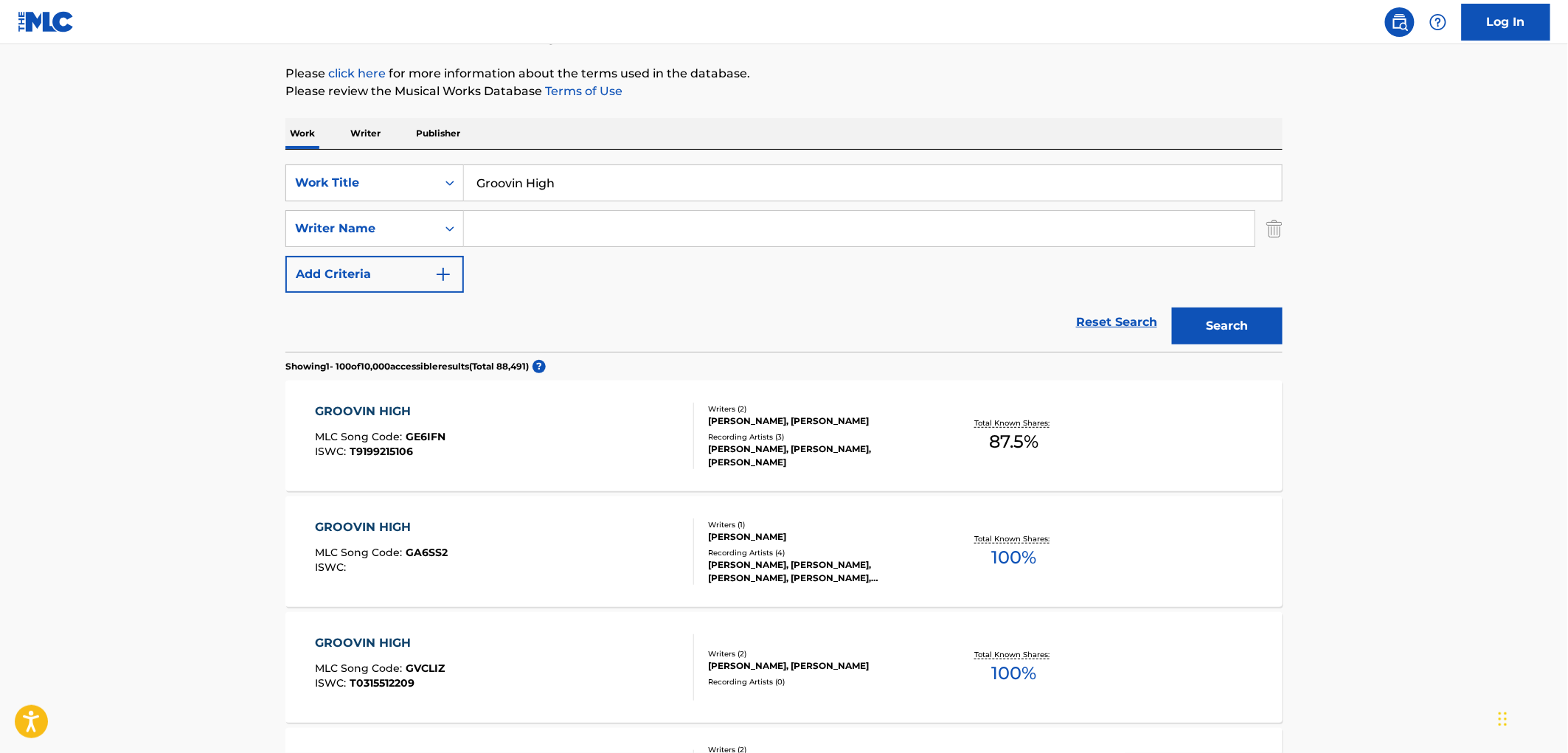
scroll to position [328, 0]
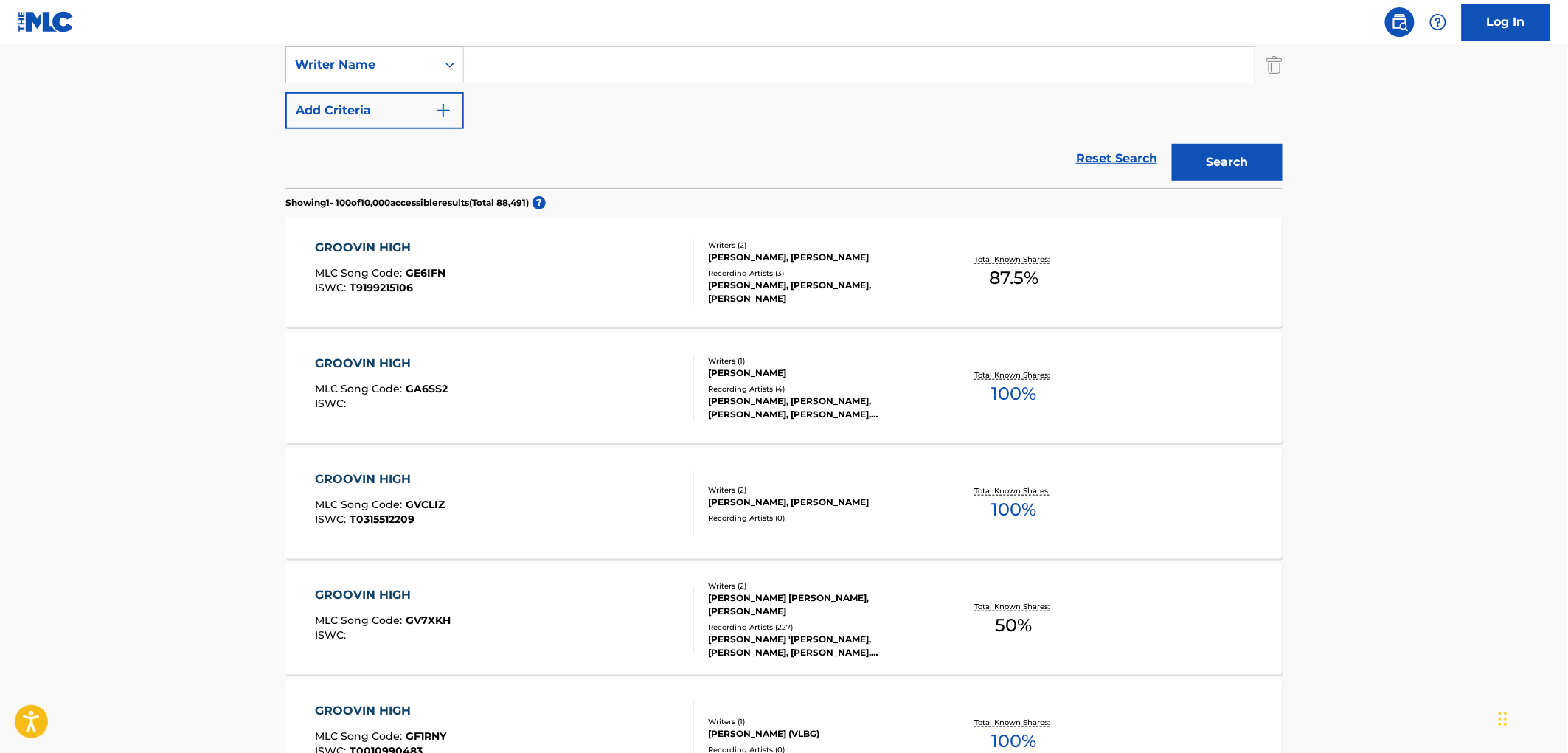
click at [786, 622] on div "Recording Artists ( 227 )" at bounding box center [819, 628] width 223 height 11
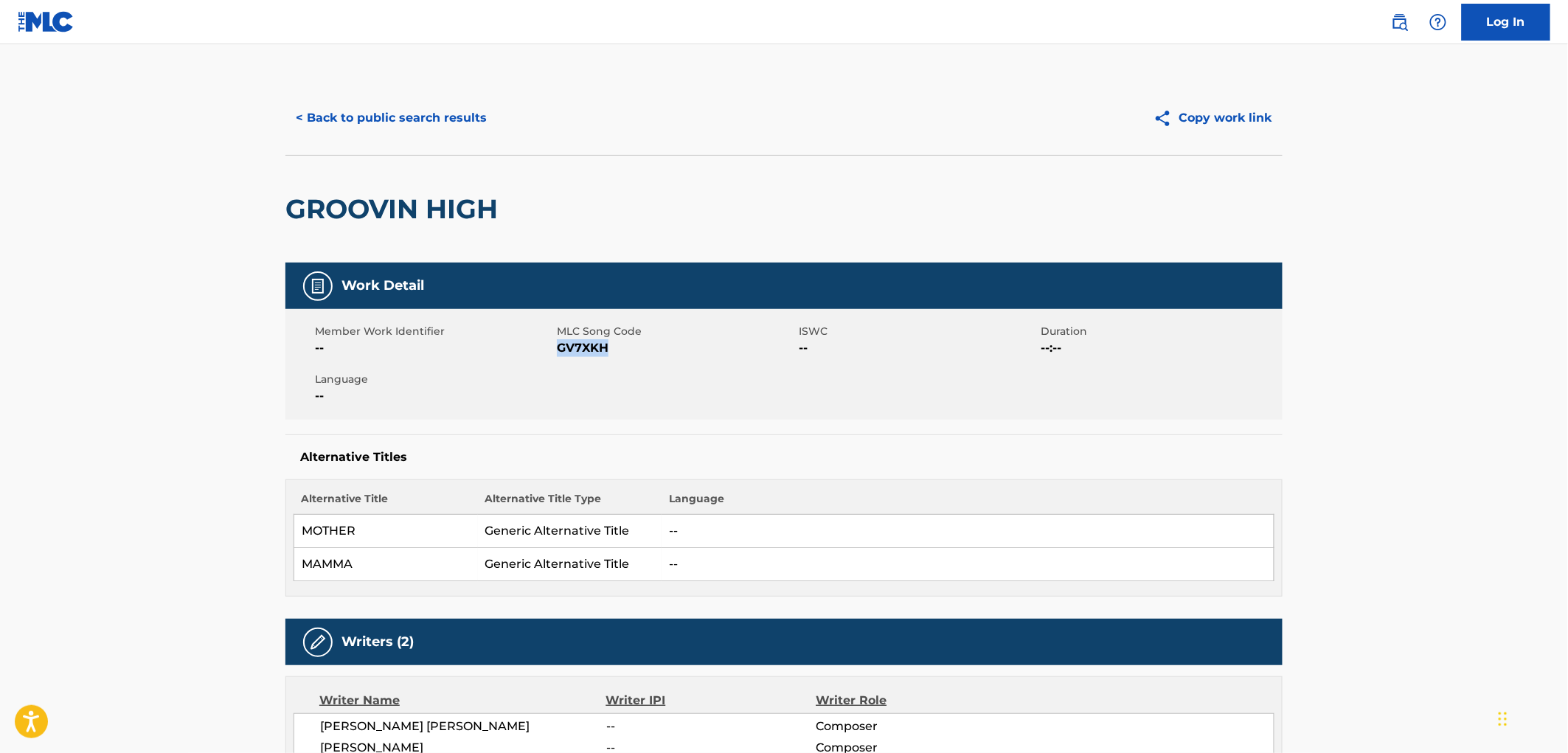
drag, startPoint x: 610, startPoint y: 344, endPoint x: 558, endPoint y: 346, distance: 52.0
click at [558, 346] on span "GV7XKH" at bounding box center [675, 348] width 238 height 18
copy span "GV7XKH"
click at [432, 122] on button "< Back to public search results" at bounding box center [391, 117] width 211 height 37
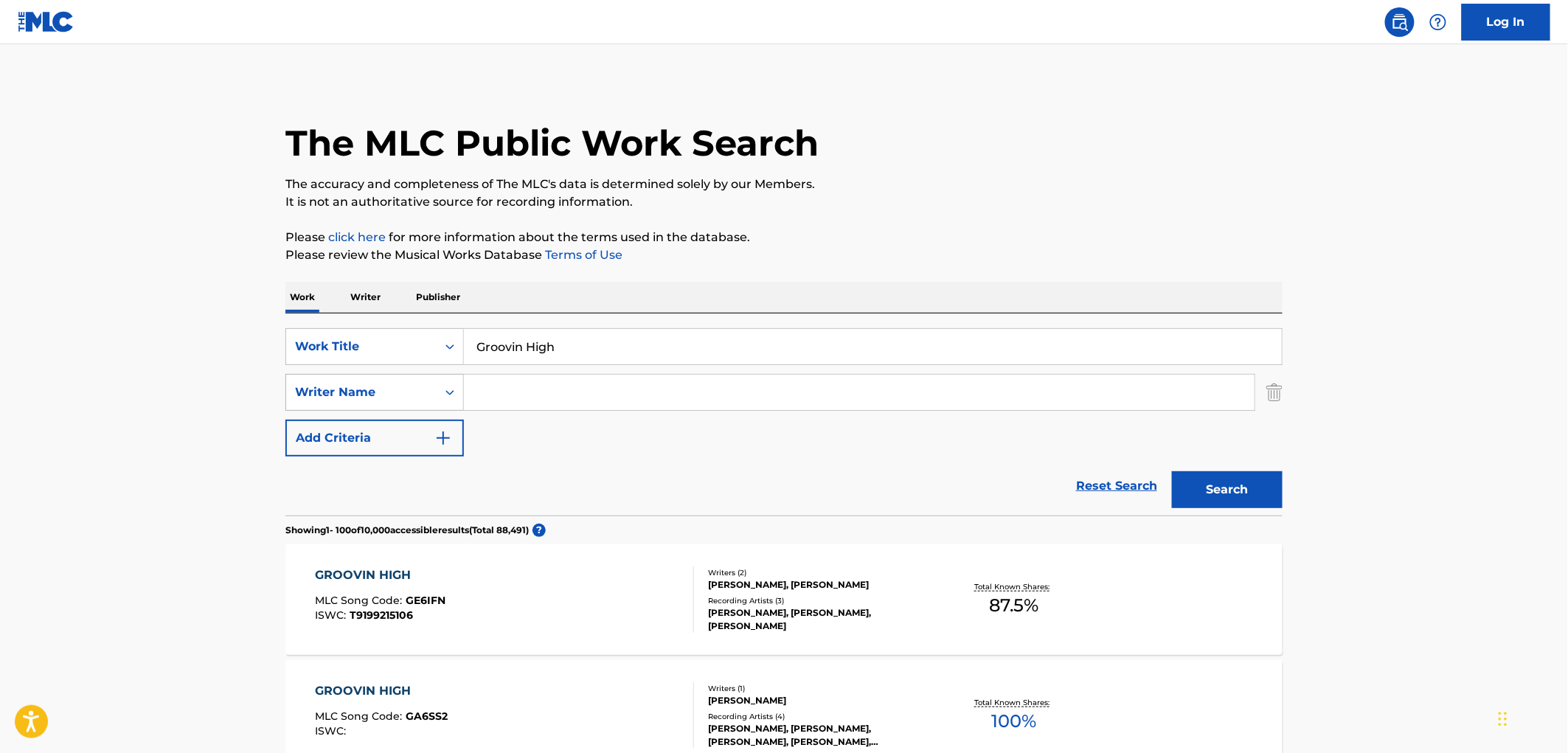
drag, startPoint x: 600, startPoint y: 342, endPoint x: 409, endPoint y: 375, distance: 193.8
click at [409, 375] on div "SearchWithCriteriaf524e78a-f22d-4956-abeb-873a60ca241e Work Title Groovin High …" at bounding box center [784, 393] width 997 height 128
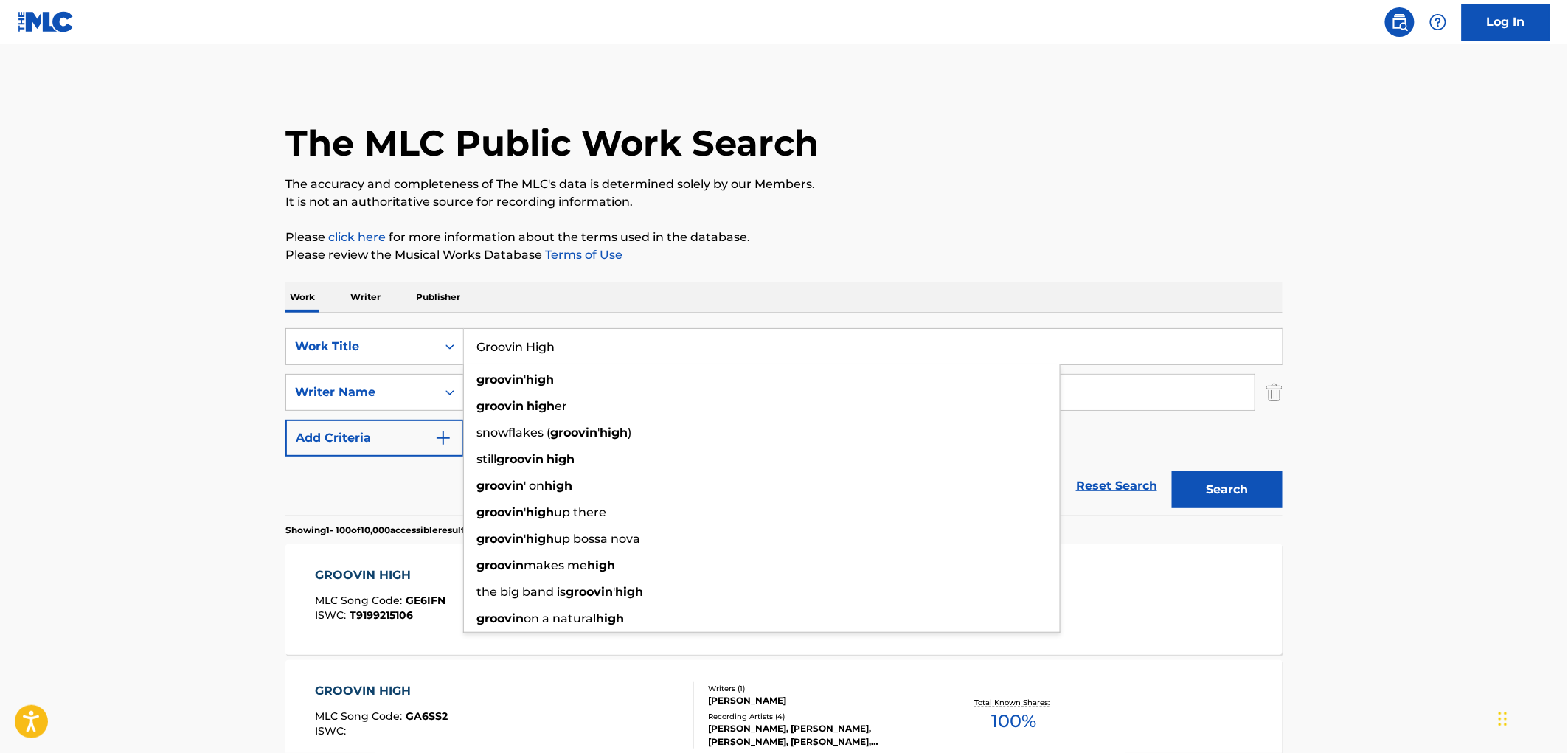
paste input "big city blues"
type input "big city blues"
click at [1198, 481] on button "Search" at bounding box center [1227, 490] width 111 height 37
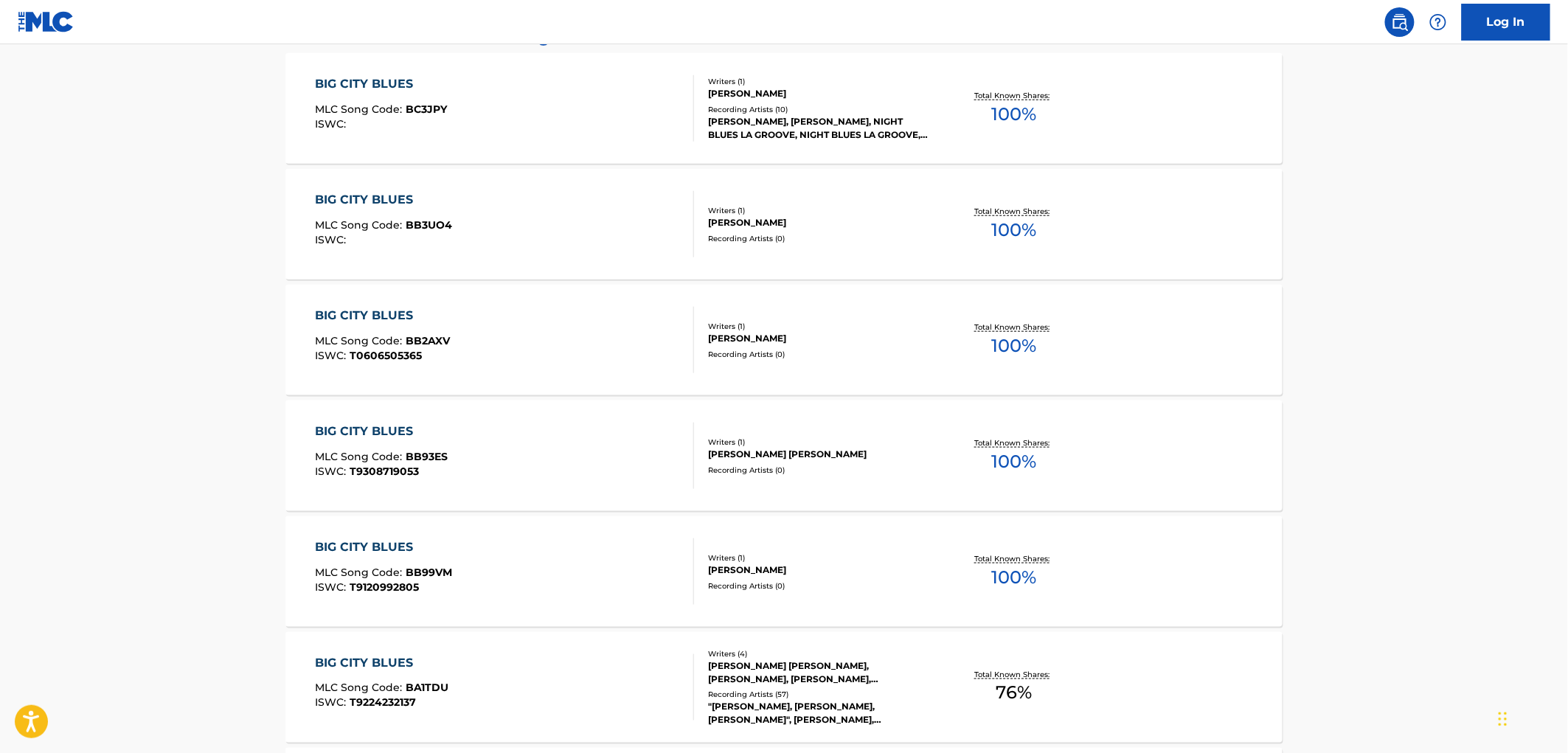
scroll to position [655, 0]
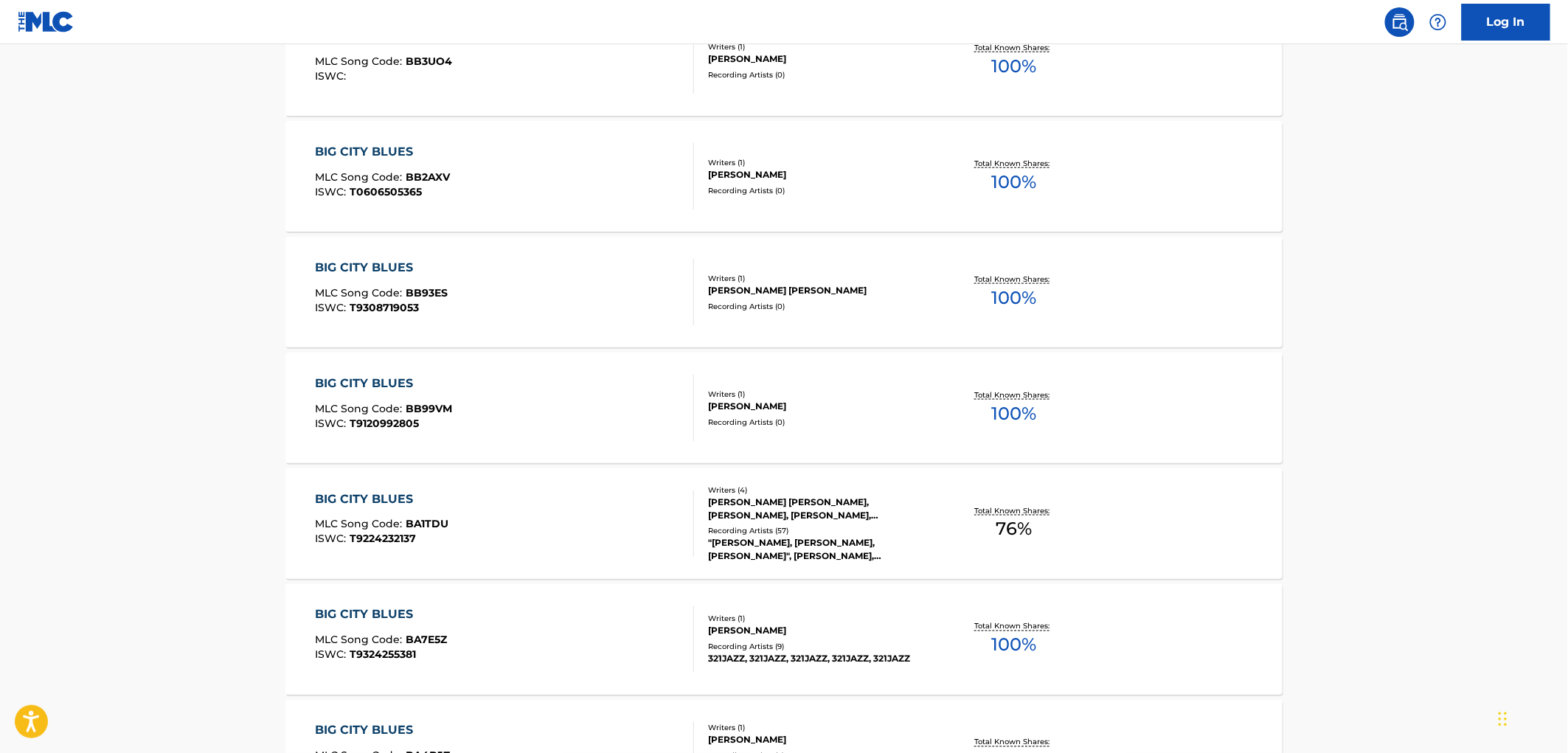
click at [820, 551] on div ""[PERSON_NAME], [PERSON_NAME], [PERSON_NAME]", [PERSON_NAME], [PERSON_NAME],[PE…" at bounding box center [819, 550] width 223 height 27
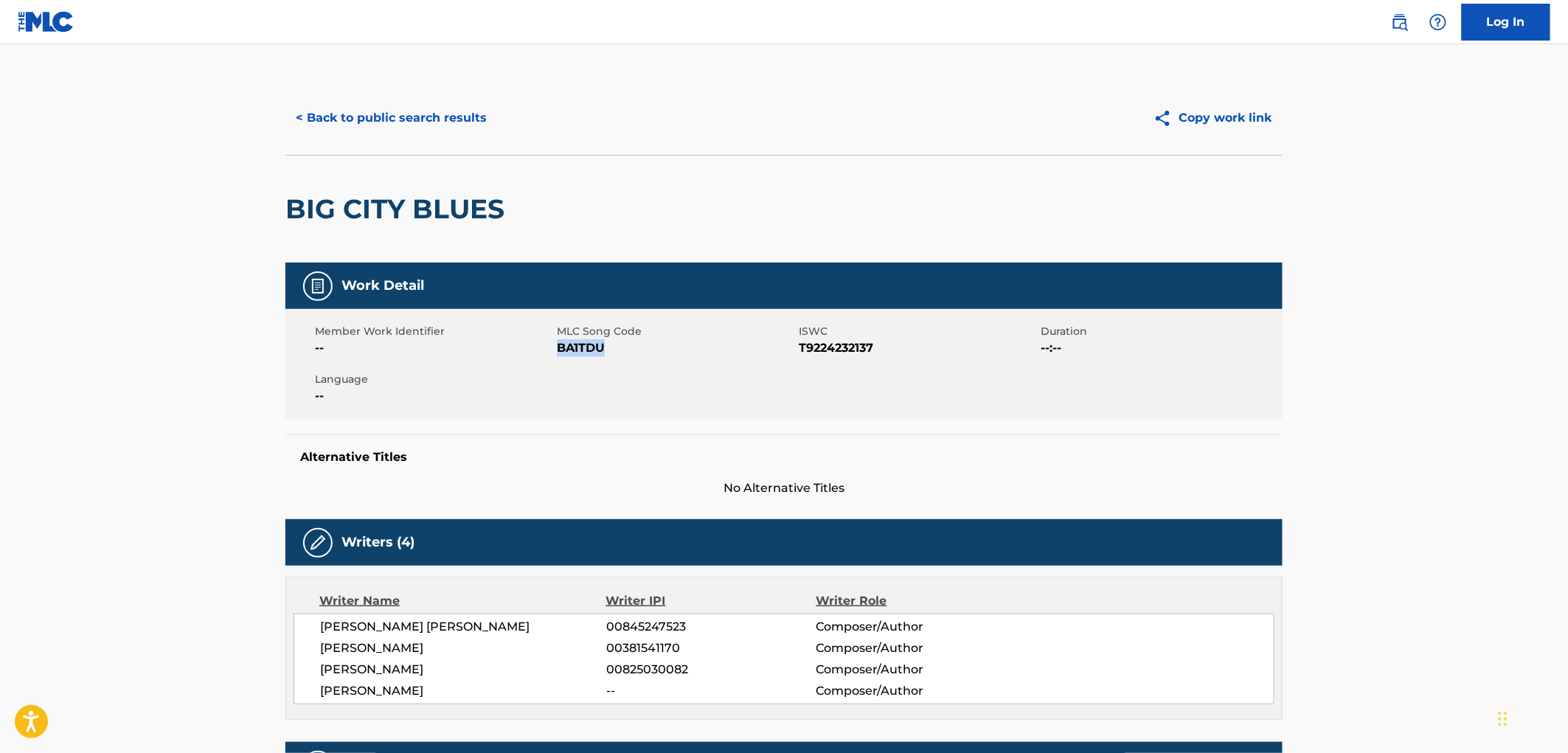
drag, startPoint x: 607, startPoint y: 350, endPoint x: 561, endPoint y: 350, distance: 46.0
click at [561, 350] on span "BA1TDU" at bounding box center [675, 348] width 238 height 18
copy span "BA1TDU"
click at [460, 122] on button "< Back to public search results" at bounding box center [391, 117] width 211 height 37
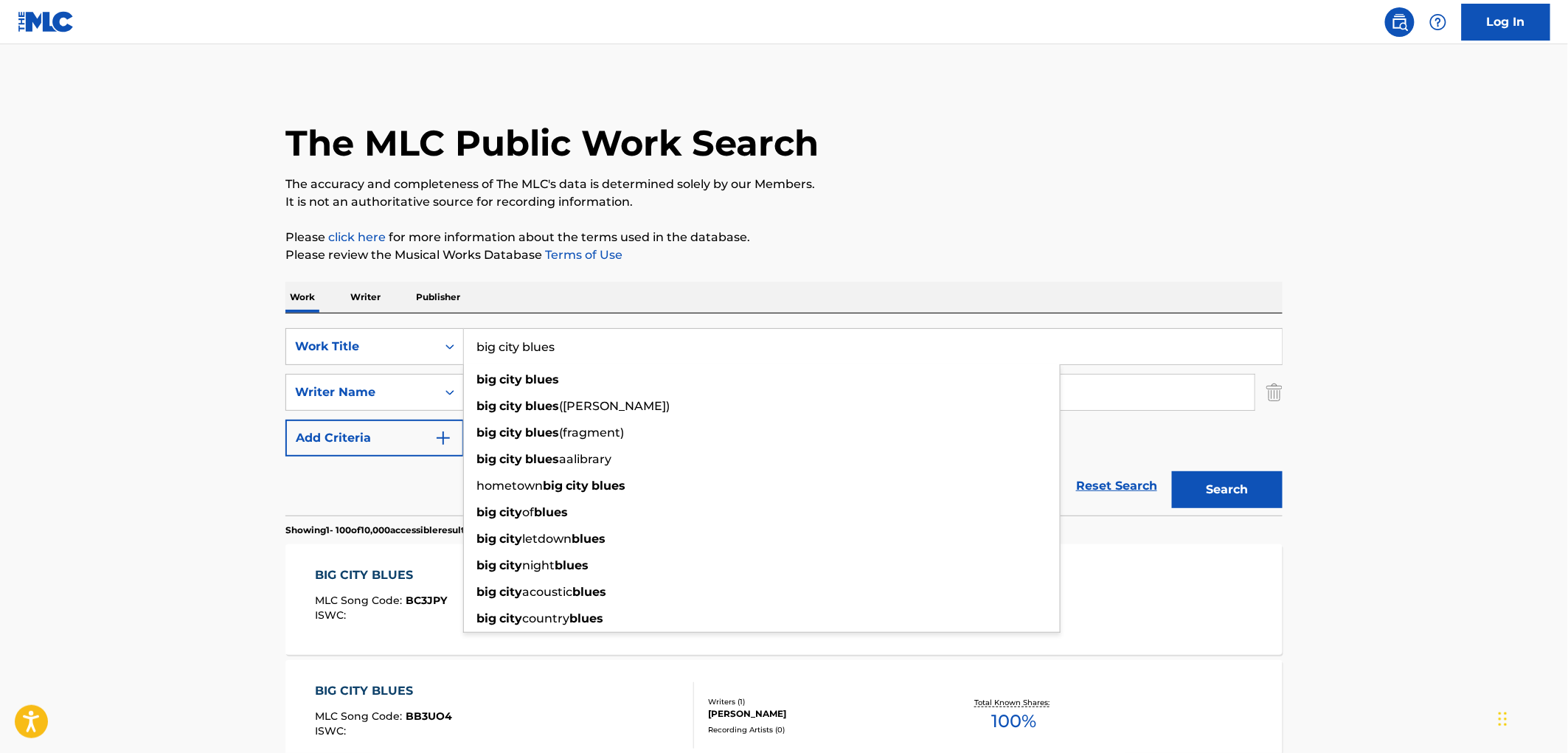
drag, startPoint x: 609, startPoint y: 345, endPoint x: 484, endPoint y: 350, distance: 125.1
click at [477, 353] on input "big city blues" at bounding box center [873, 347] width 818 height 36
paste input "past the castle wall"
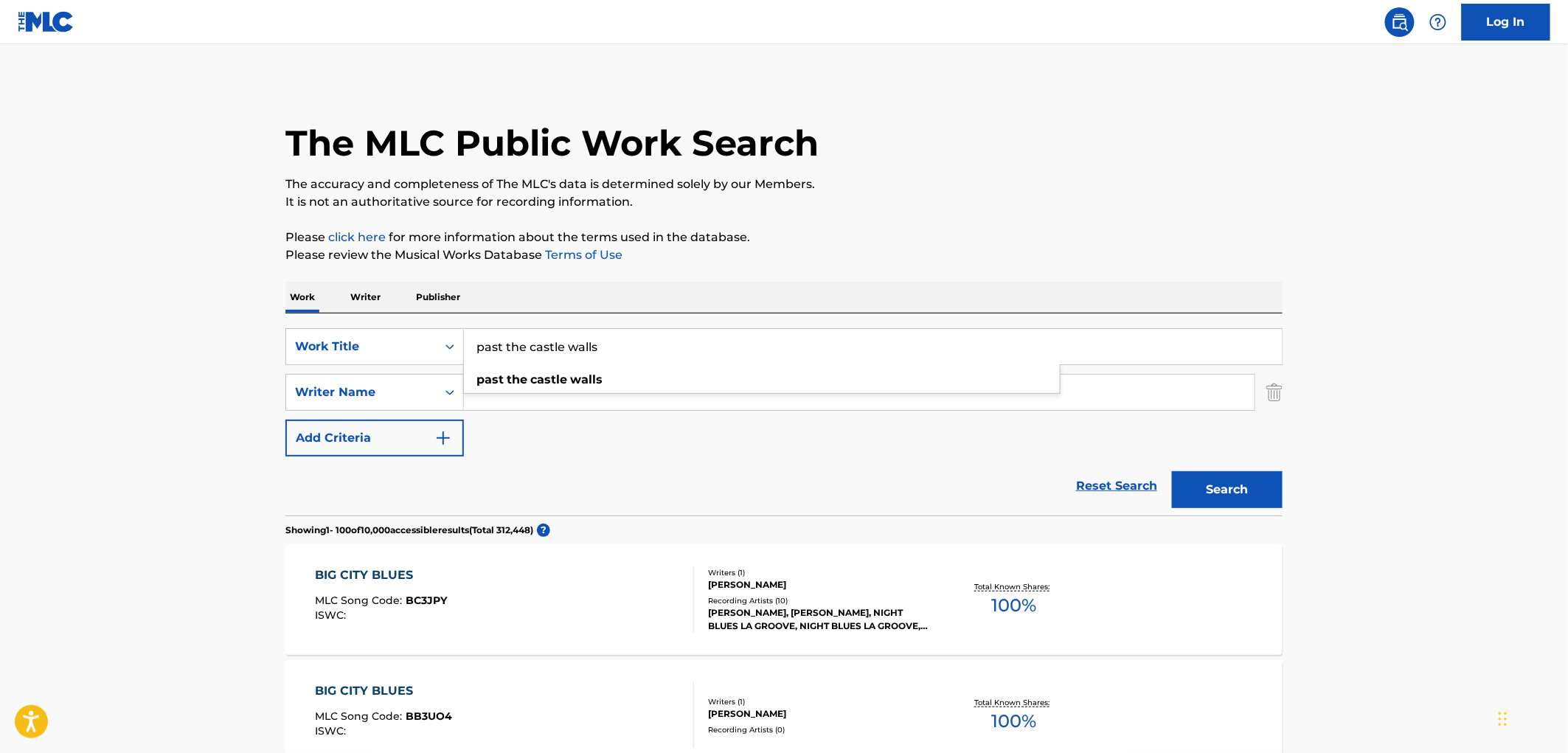
type input "past the castle walls"
click at [1257, 484] on button "Search" at bounding box center [1227, 490] width 111 height 37
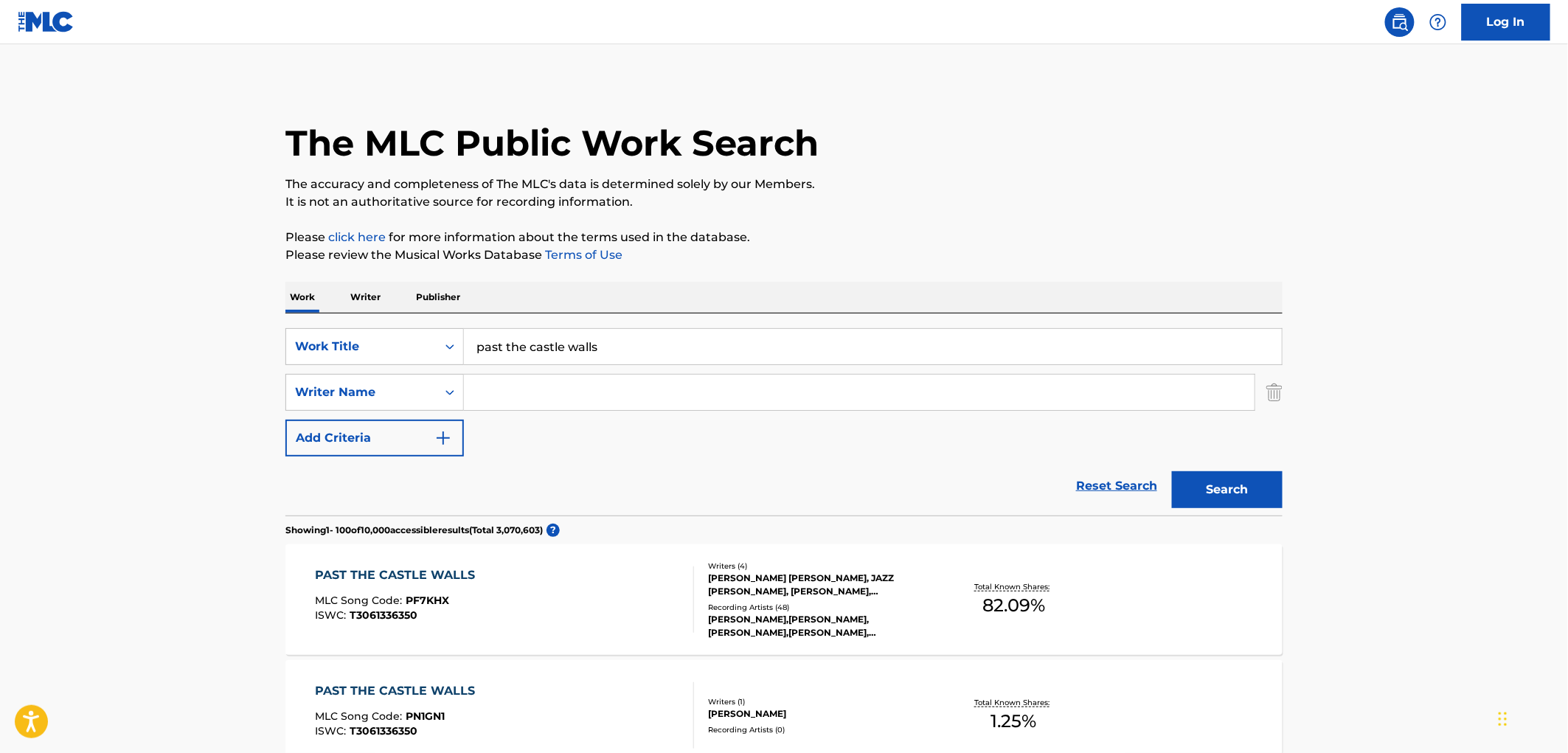
click at [780, 581] on div "[PERSON_NAME] [PERSON_NAME], JAZZ [PERSON_NAME], [PERSON_NAME], [PERSON_NAME]" at bounding box center [819, 585] width 223 height 27
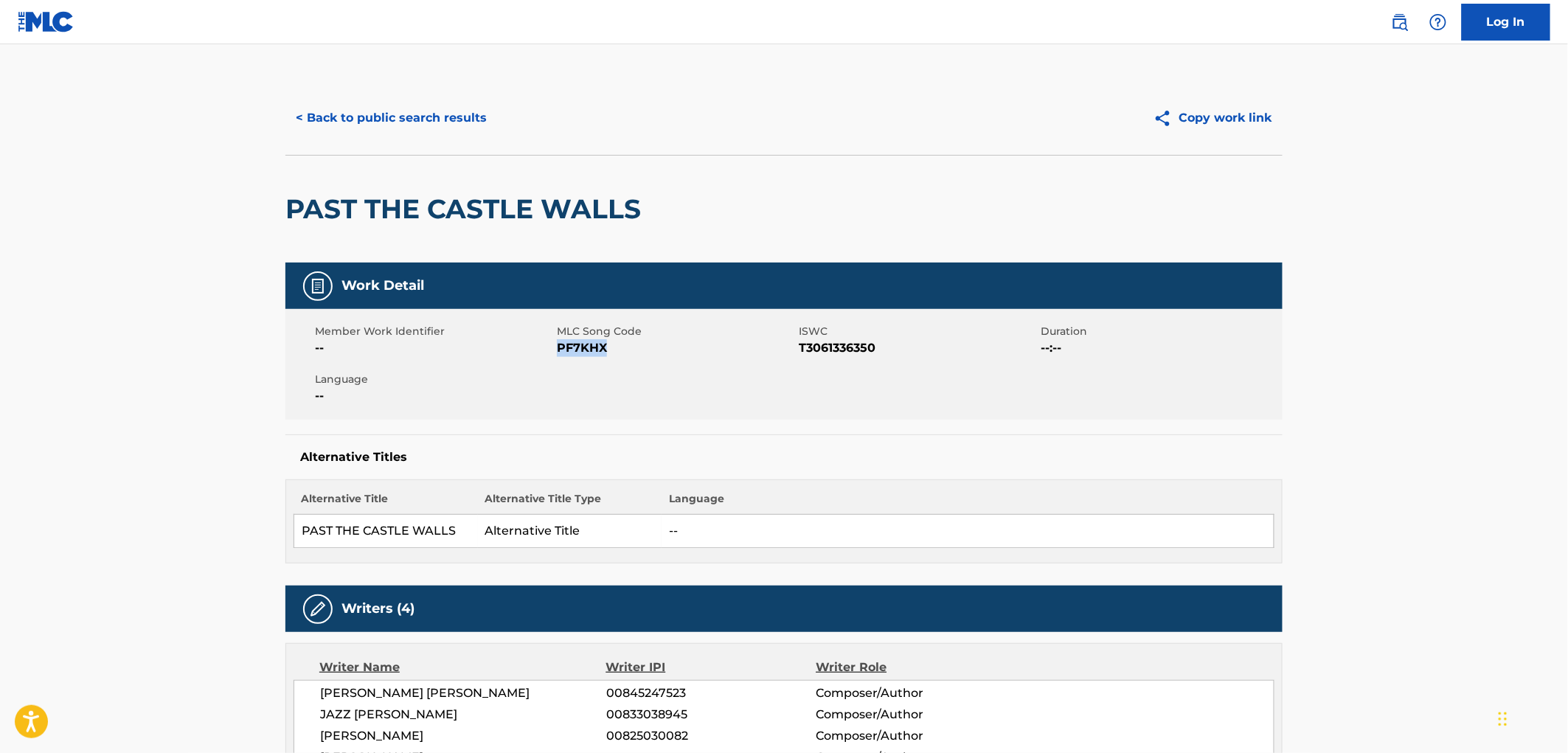
drag, startPoint x: 610, startPoint y: 344, endPoint x: 556, endPoint y: 346, distance: 54.0
click at [557, 346] on span "PF7KHX" at bounding box center [675, 348] width 238 height 18
copy span "PF7KHX"
click at [382, 118] on button "< Back to public search results" at bounding box center [391, 117] width 211 height 37
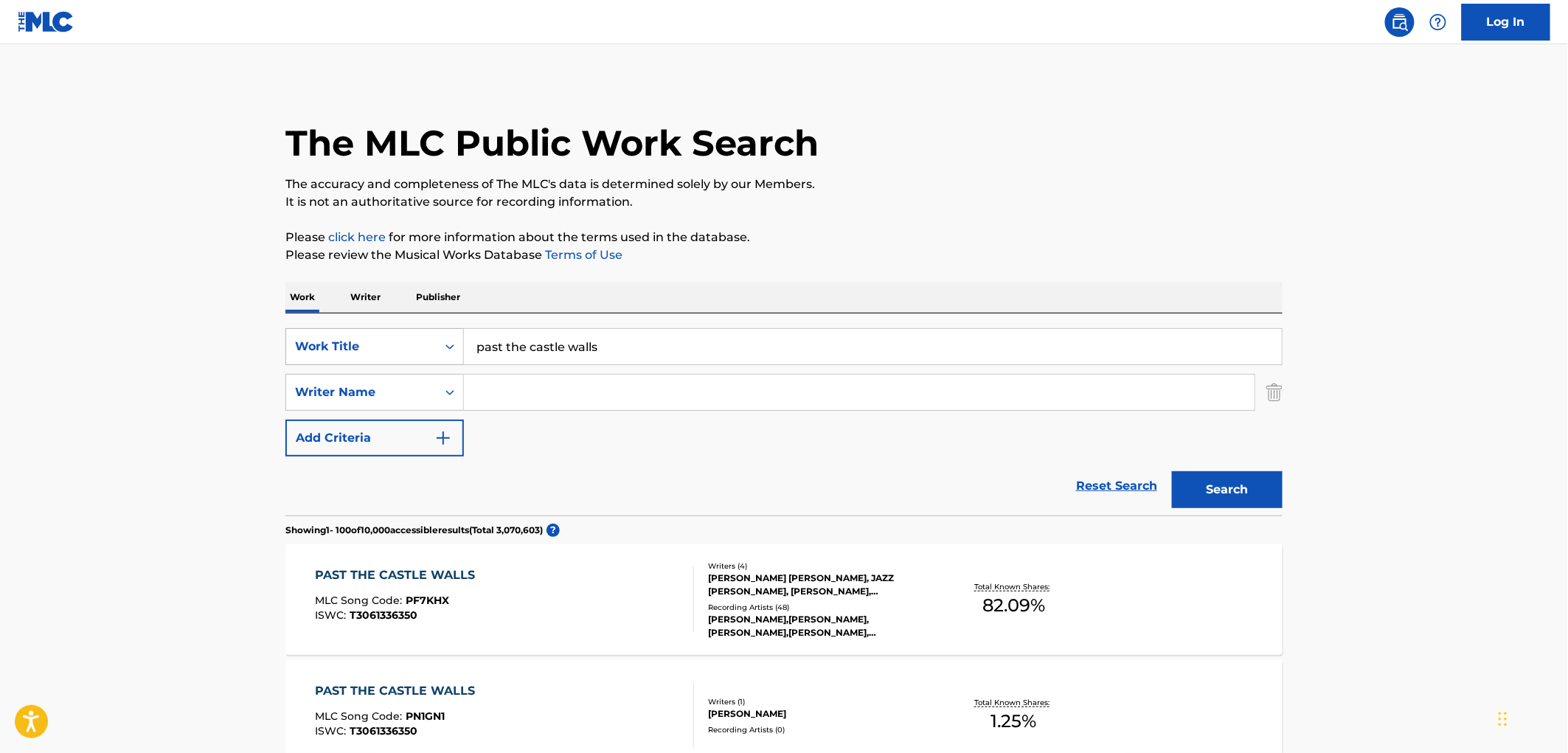
drag, startPoint x: 598, startPoint y: 346, endPoint x: 438, endPoint y: 347, distance: 160.0
click at [438, 347] on div "SearchWithCriteriaf524e78a-f22d-4956-abeb-873a60ca241e Work Title past the cast…" at bounding box center [784, 346] width 997 height 37
paste input "Un [PERSON_NAME]"
type input "Un [PERSON_NAME]"
click at [1246, 494] on button "Search" at bounding box center [1227, 490] width 111 height 37
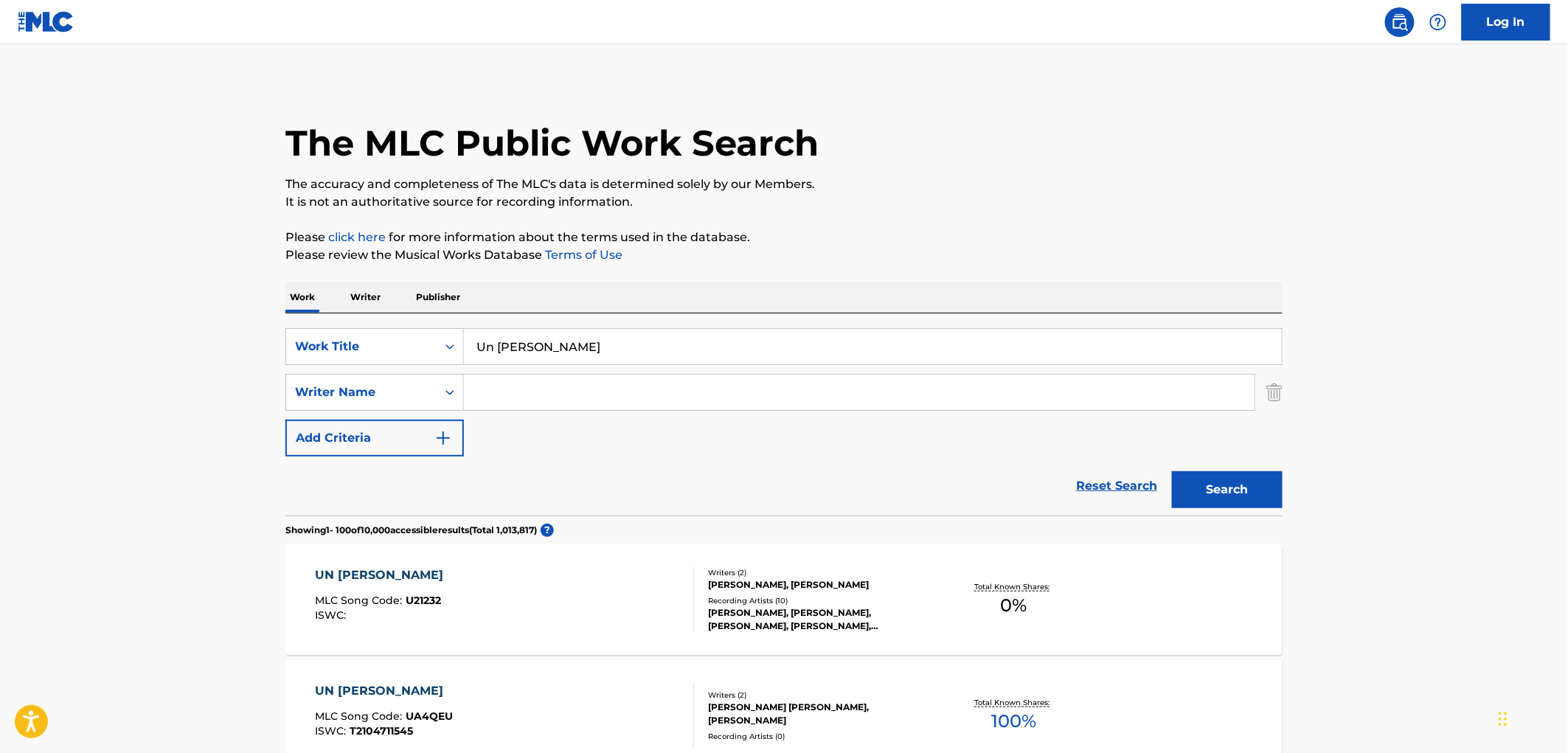
click at [748, 615] on div "[PERSON_NAME], [PERSON_NAME], [PERSON_NAME], [PERSON_NAME], [PERSON_NAME]" at bounding box center [819, 620] width 223 height 27
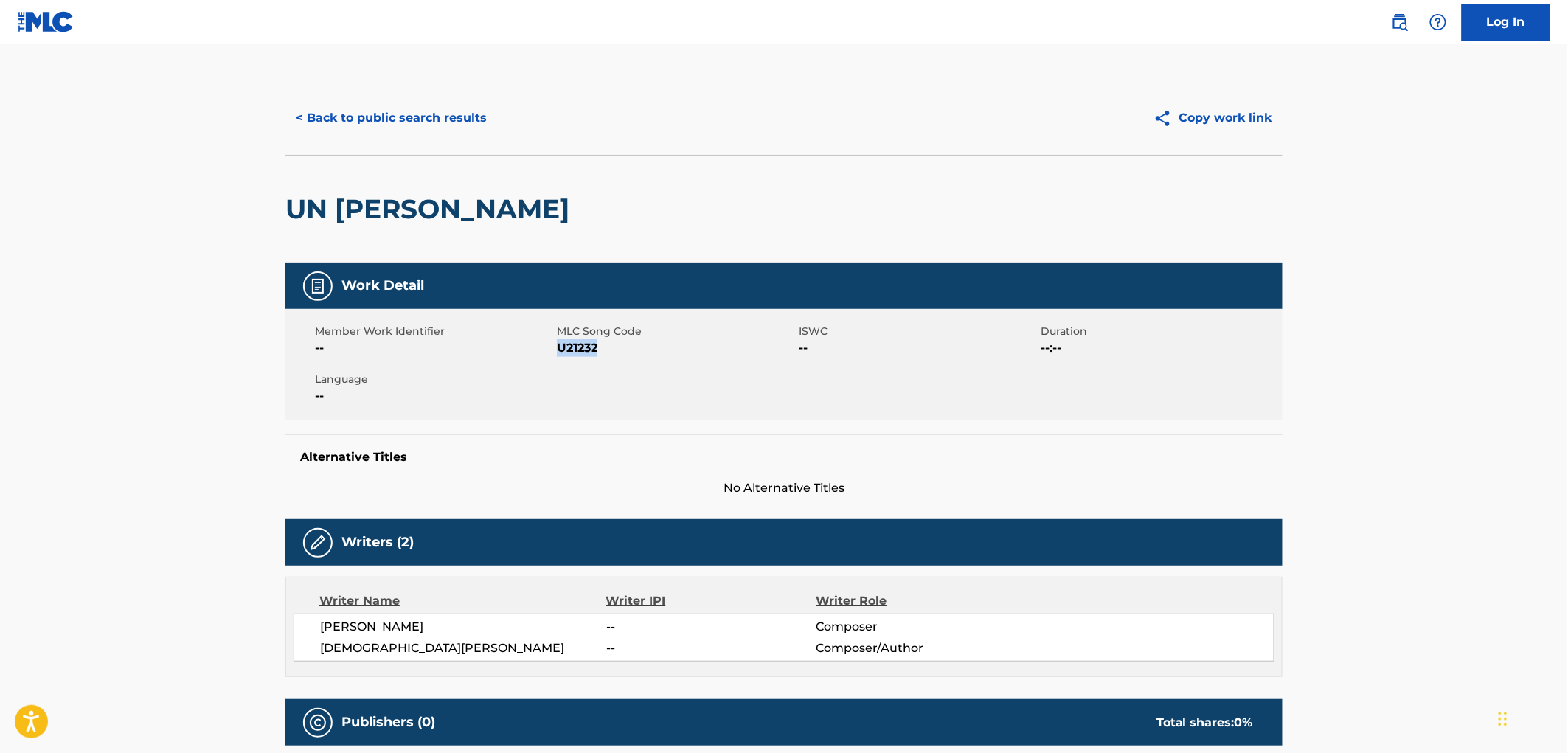
drag, startPoint x: 621, startPoint y: 359, endPoint x: 558, endPoint y: 353, distance: 63.3
click at [558, 353] on div "Member Work Identifier -- MLC Song Code U21232 ISWC -- Duration --:-- Language …" at bounding box center [784, 364] width 997 height 111
copy span "U21232"
click at [429, 123] on button "< Back to public search results" at bounding box center [391, 117] width 211 height 37
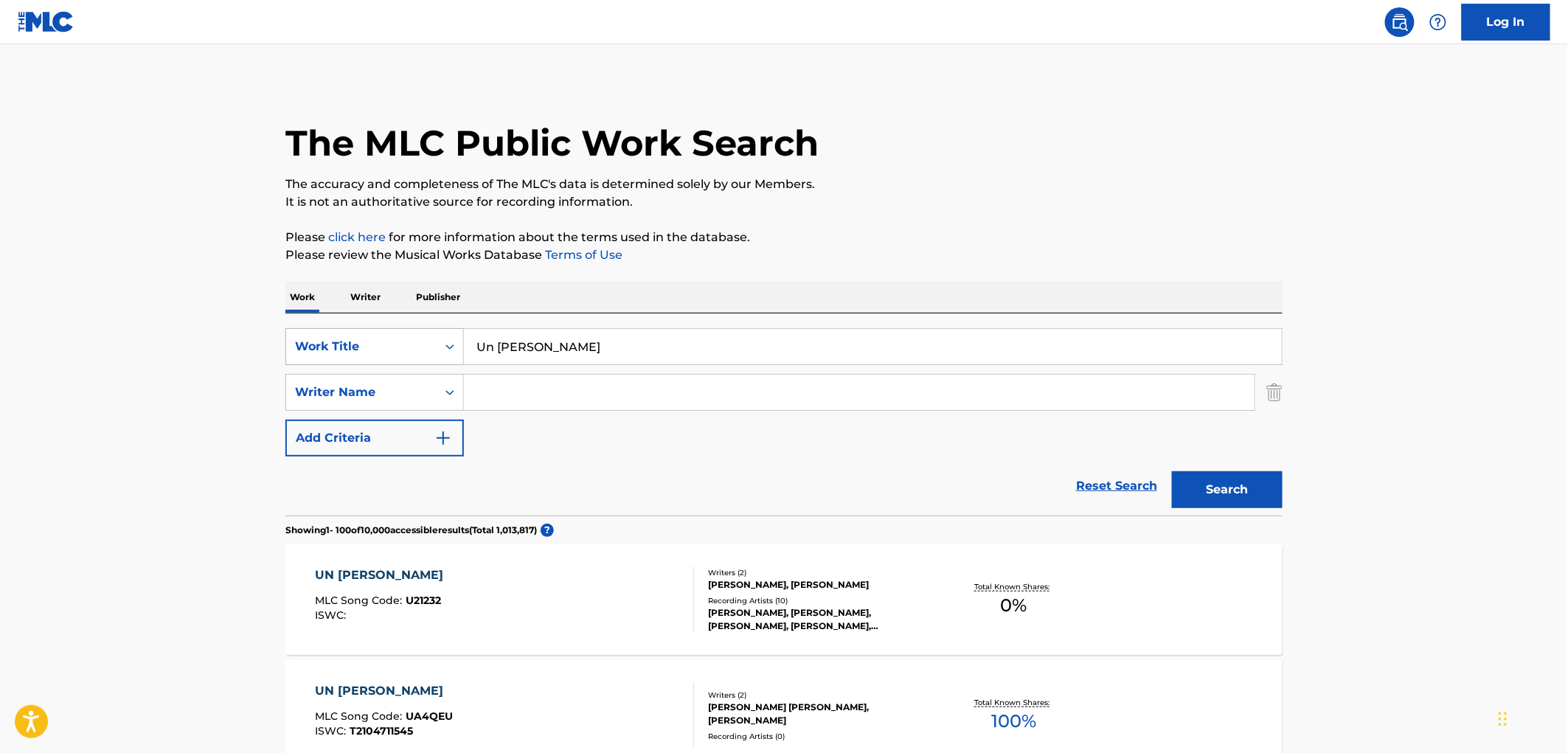
drag, startPoint x: 624, startPoint y: 359, endPoint x: 332, endPoint y: 350, distance: 292.1
click at [332, 350] on div "SearchWithCriteriaf524e78a-f22d-4956-abeb-873a60ca241e Work Title Un [PERSON_NA…" at bounding box center [784, 346] width 997 height 37
paste input "Mini Mini"
click at [1251, 490] on button "Search" at bounding box center [1227, 490] width 111 height 37
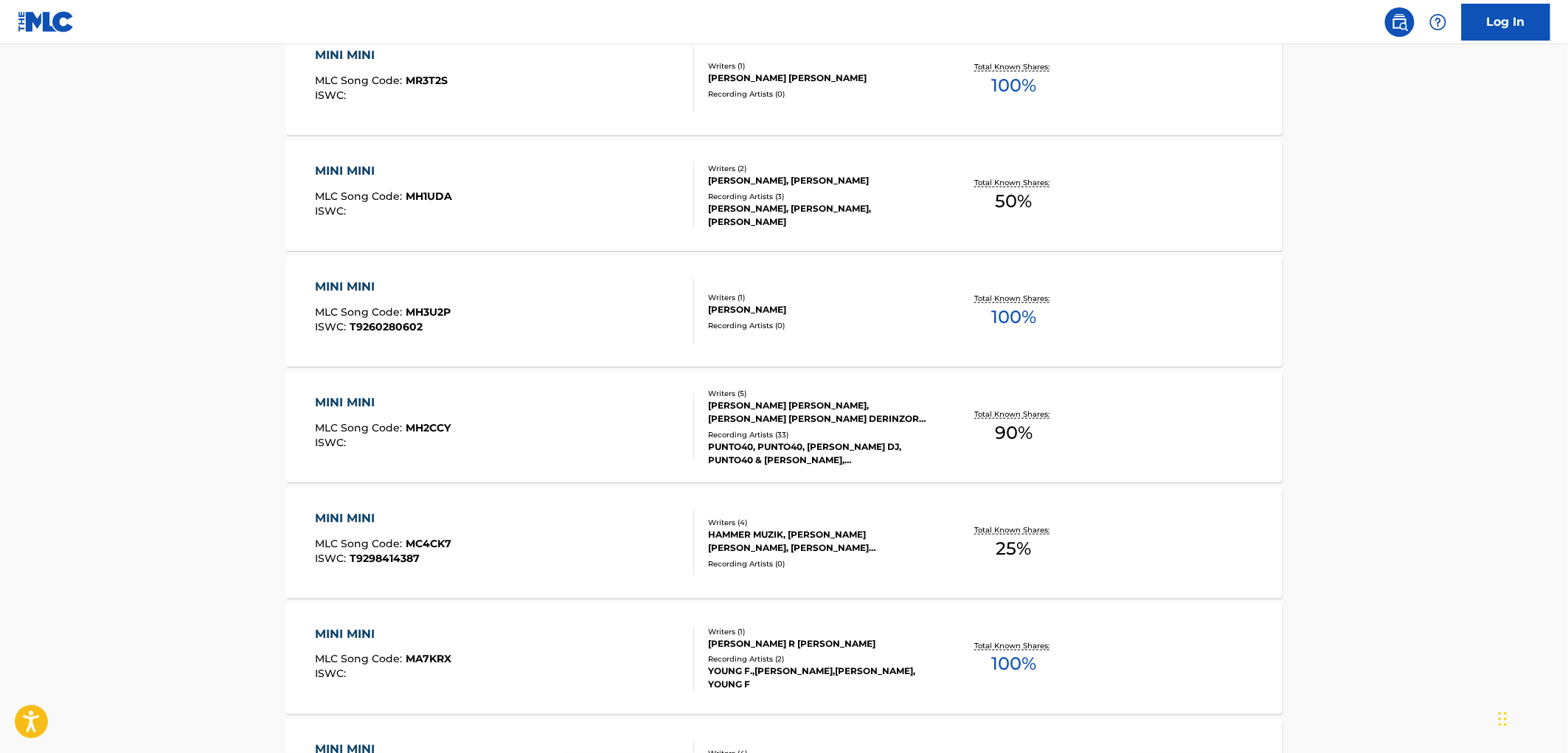
scroll to position [12, 0]
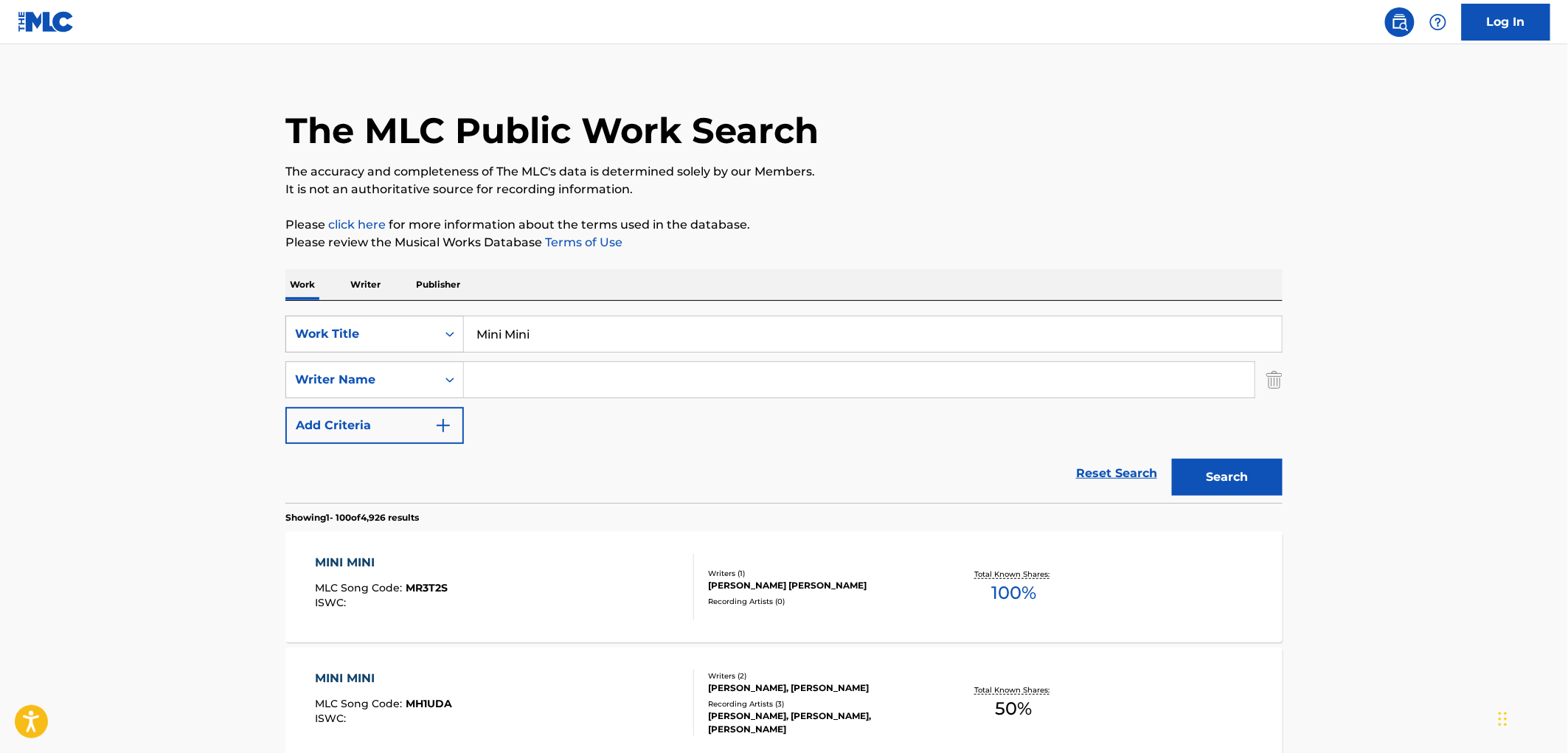
drag, startPoint x: 576, startPoint y: 332, endPoint x: 453, endPoint y: 333, distance: 123.0
click at [453, 333] on div "SearchWithCriteriaf524e78a-f22d-4956-abeb-873a60ca241e Work Title Mini Mini" at bounding box center [784, 333] width 997 height 37
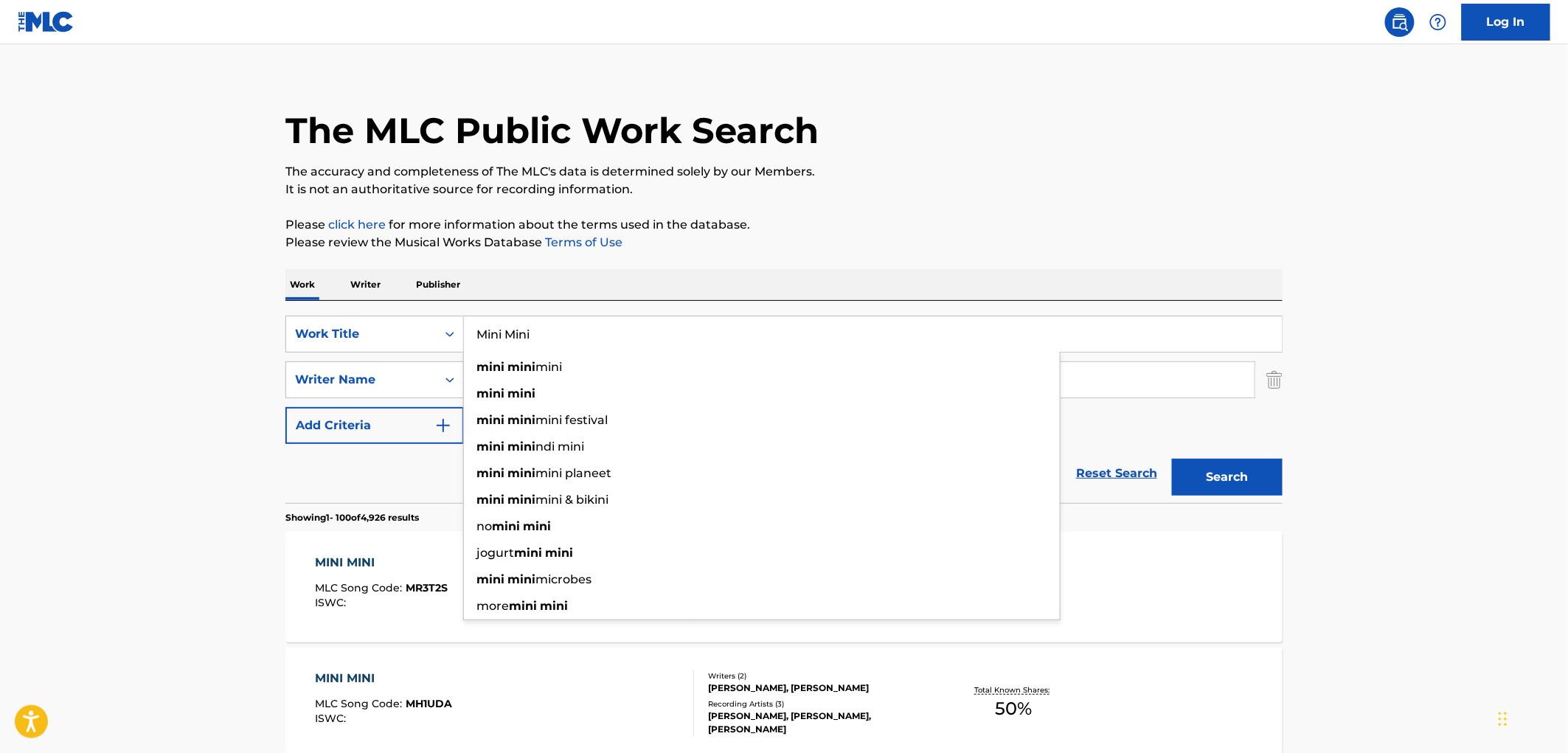
paste input "Learning To Dance"
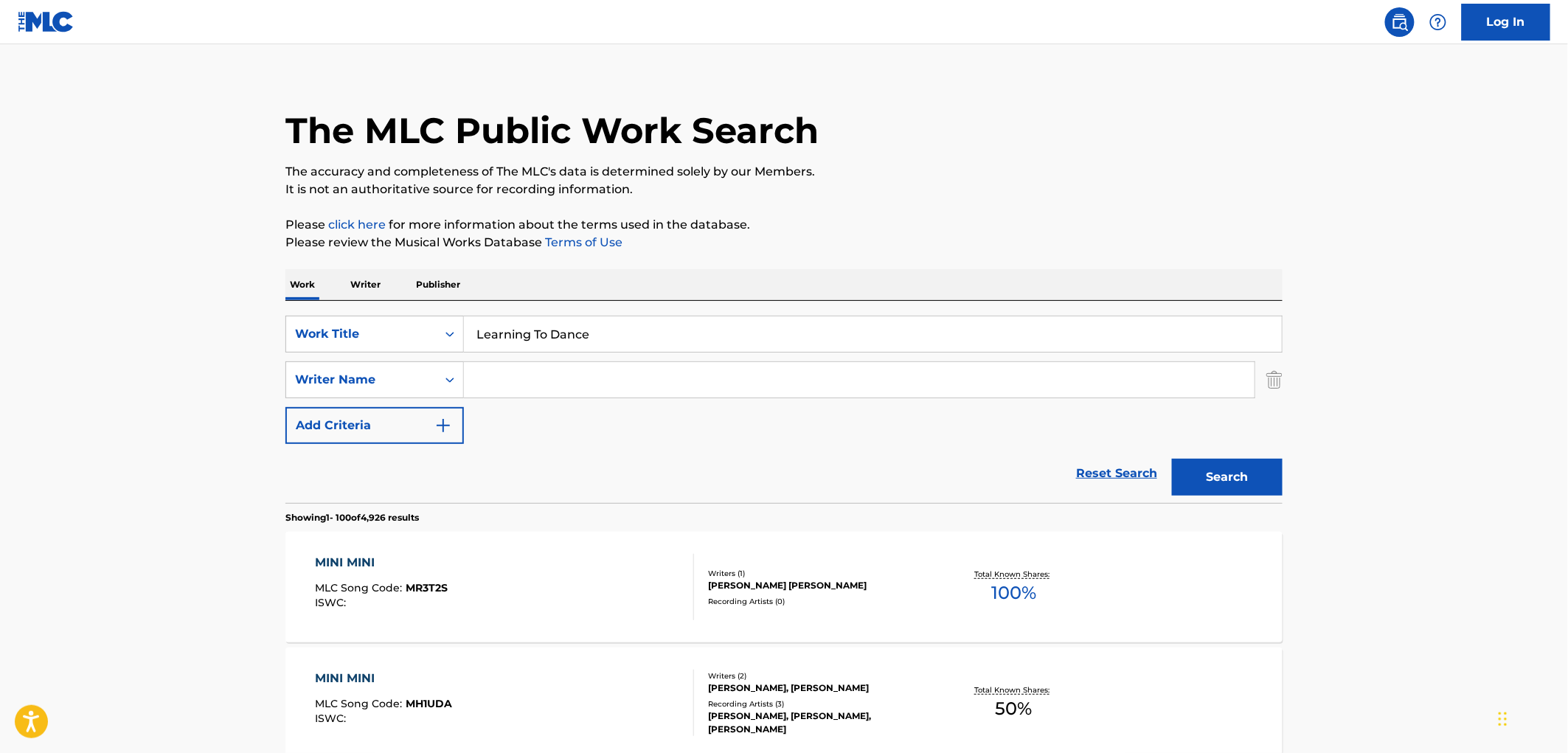
click at [1202, 475] on button "Search" at bounding box center [1227, 477] width 111 height 37
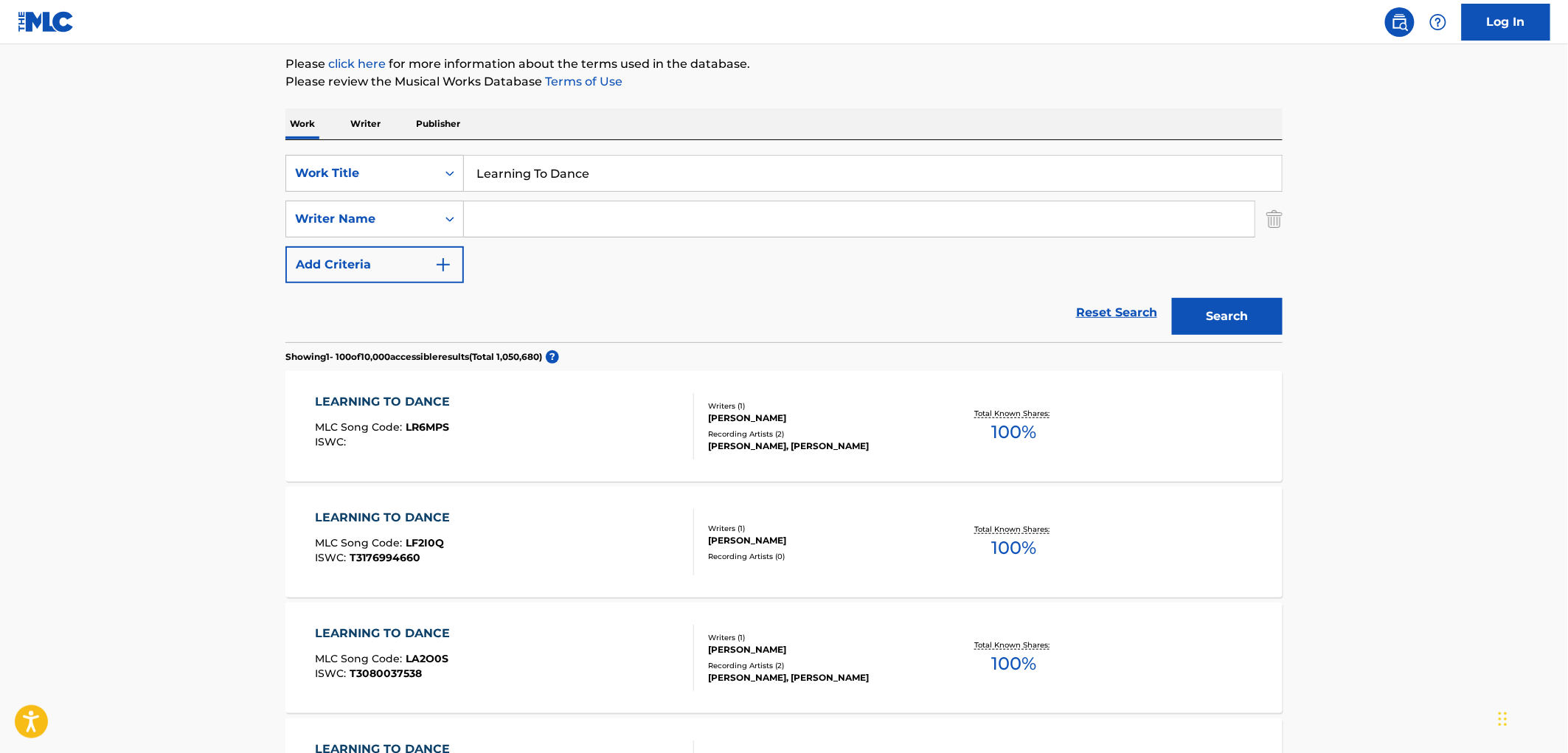
scroll to position [0, 0]
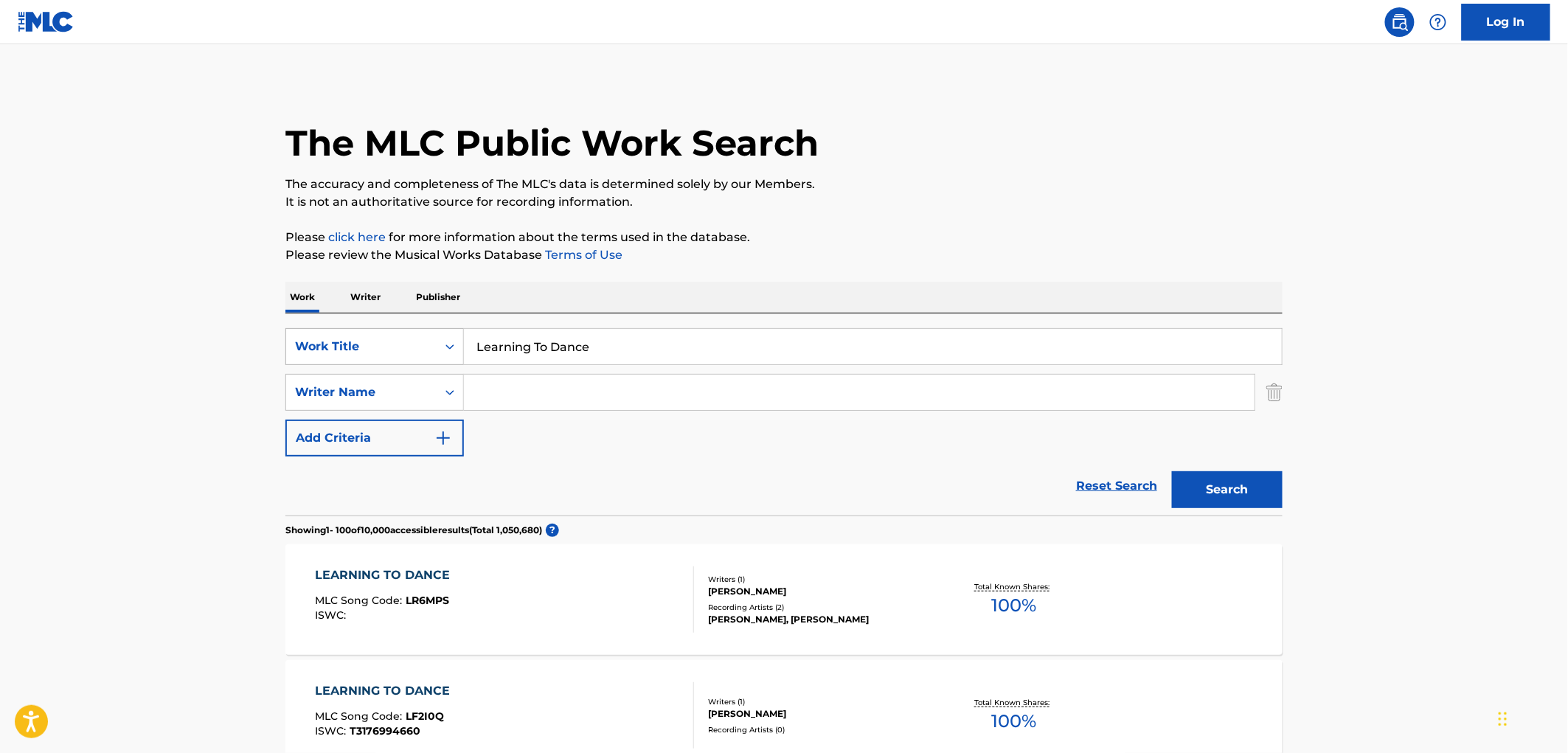
drag, startPoint x: 584, startPoint y: 345, endPoint x: 455, endPoint y: 341, distance: 129.1
click at [455, 341] on div "SearchWithCriteriaf524e78a-f22d-4956-abeb-873a60ca241e Work Title Learning To D…" at bounding box center [784, 346] width 997 height 37
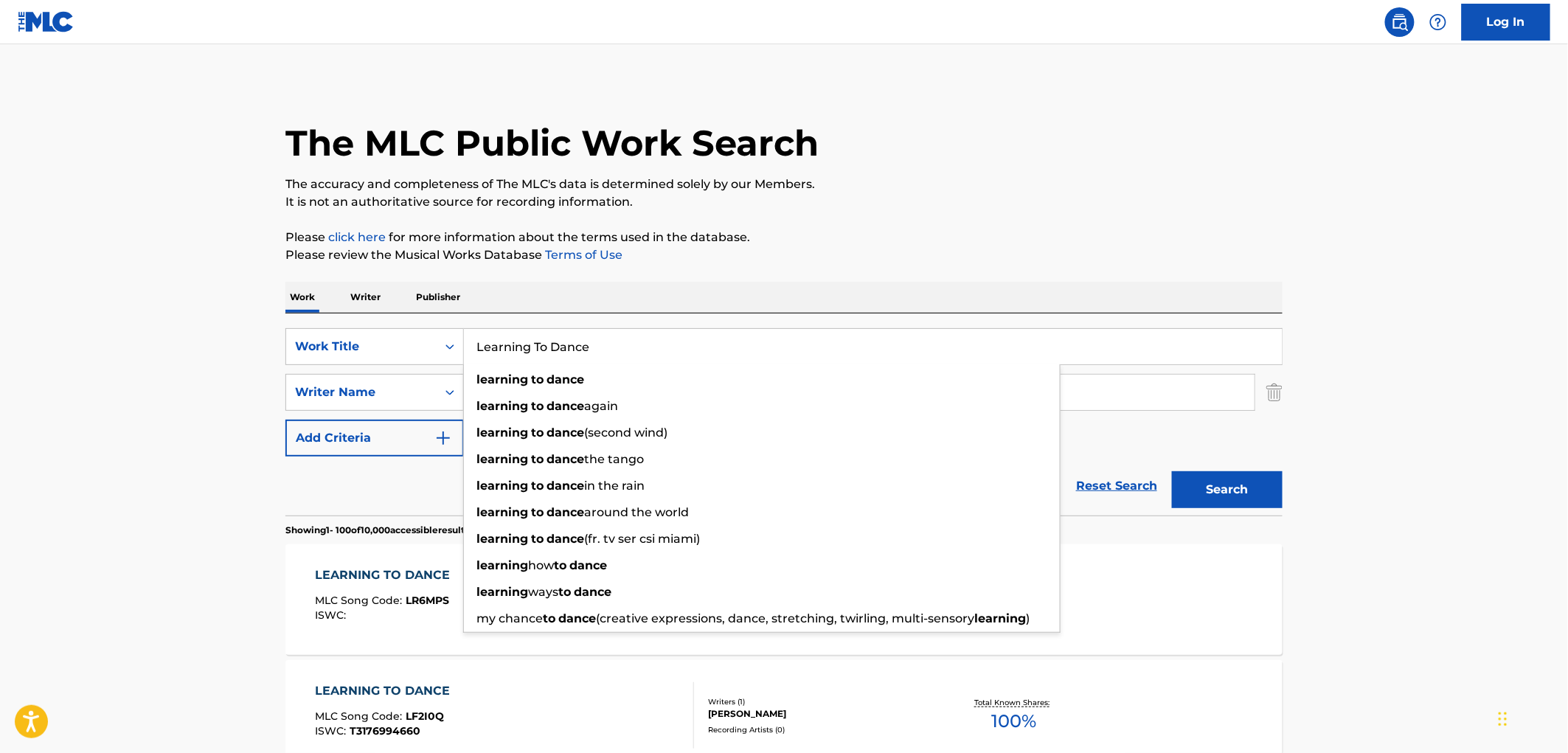
click at [624, 337] on input "Learning To Dance" at bounding box center [873, 347] width 818 height 36
click at [651, 335] on input "Learning To Dance" at bounding box center [873, 347] width 818 height 36
drag, startPoint x: 668, startPoint y: 333, endPoint x: 459, endPoint y: 336, distance: 209.0
click at [459, 336] on div "SearchWithCriteriaf524e78a-f22d-4956-abeb-873a60ca241e Work Title Learning To D…" at bounding box center [784, 346] width 997 height 37
paste input "i' b'gha zarga"
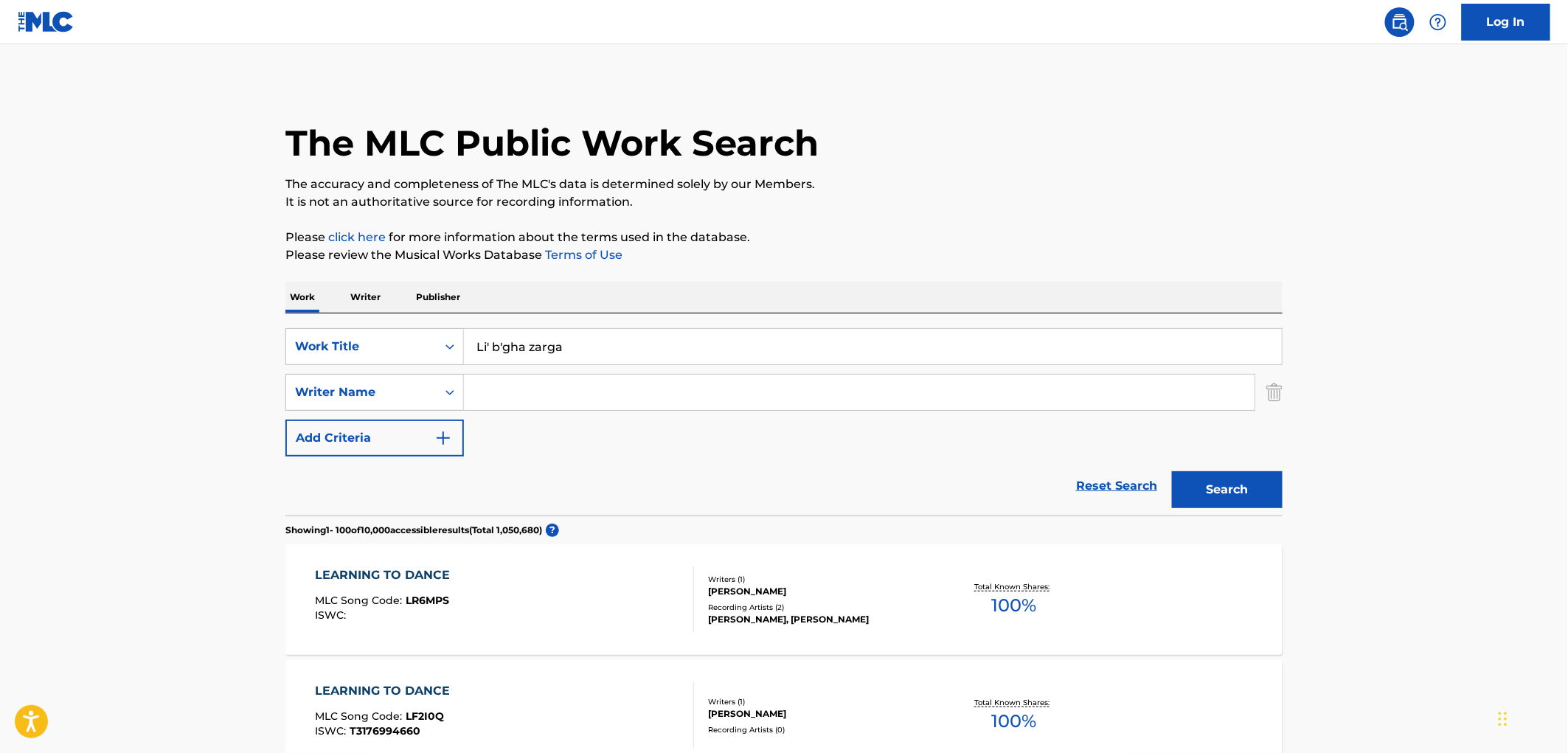
click at [1207, 509] on div "Search" at bounding box center [1223, 486] width 118 height 59
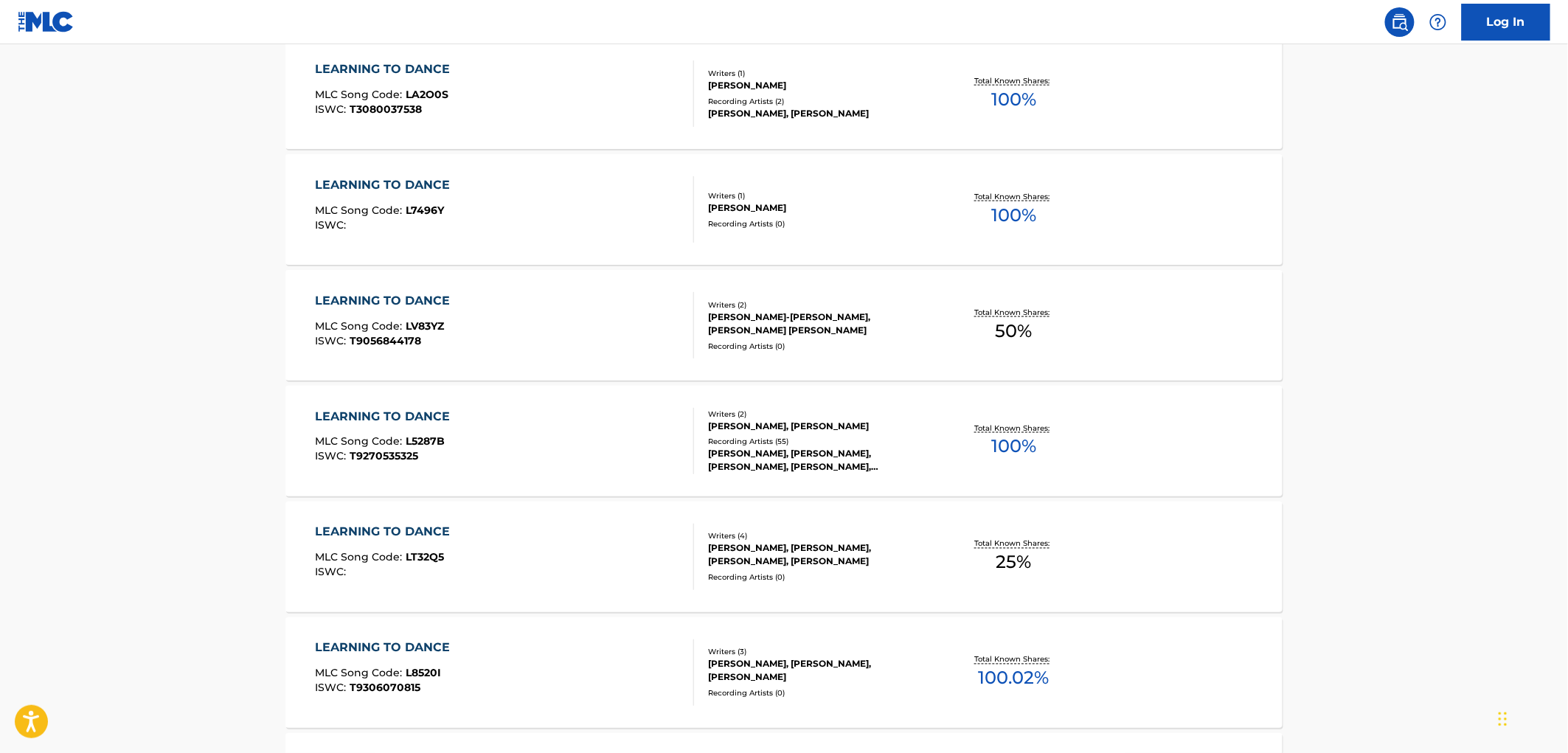
scroll to position [246, 0]
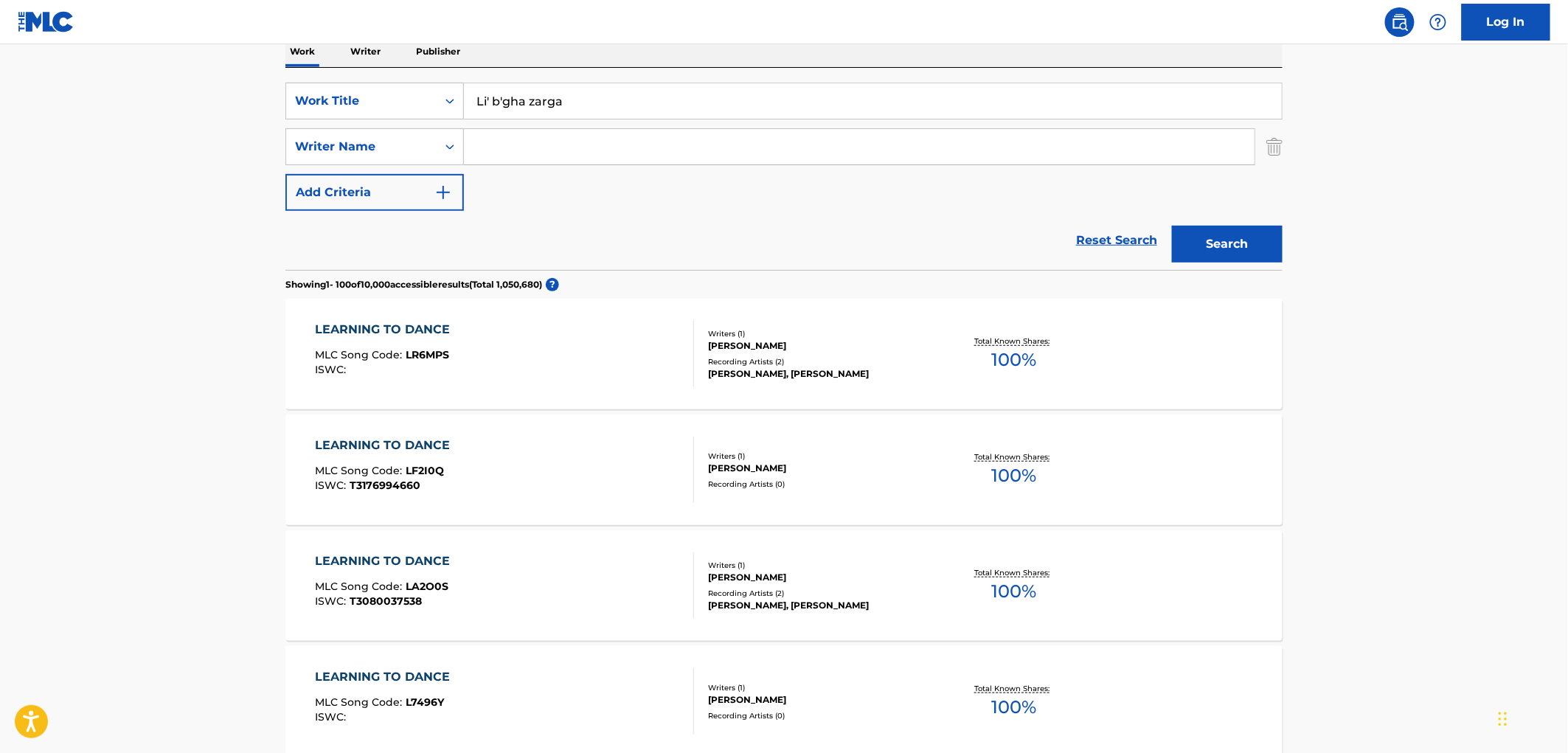
drag, startPoint x: 592, startPoint y: 107, endPoint x: 518, endPoint y: 94, distance: 75.1
click at [424, 98] on div "SearchWithCriteriaf524e78a-f22d-4956-abeb-873a60ca241e Work Title Li' b'gha zar…" at bounding box center [784, 101] width 997 height 37
paste input "b"
click at [1182, 234] on button "Search" at bounding box center [1227, 244] width 111 height 37
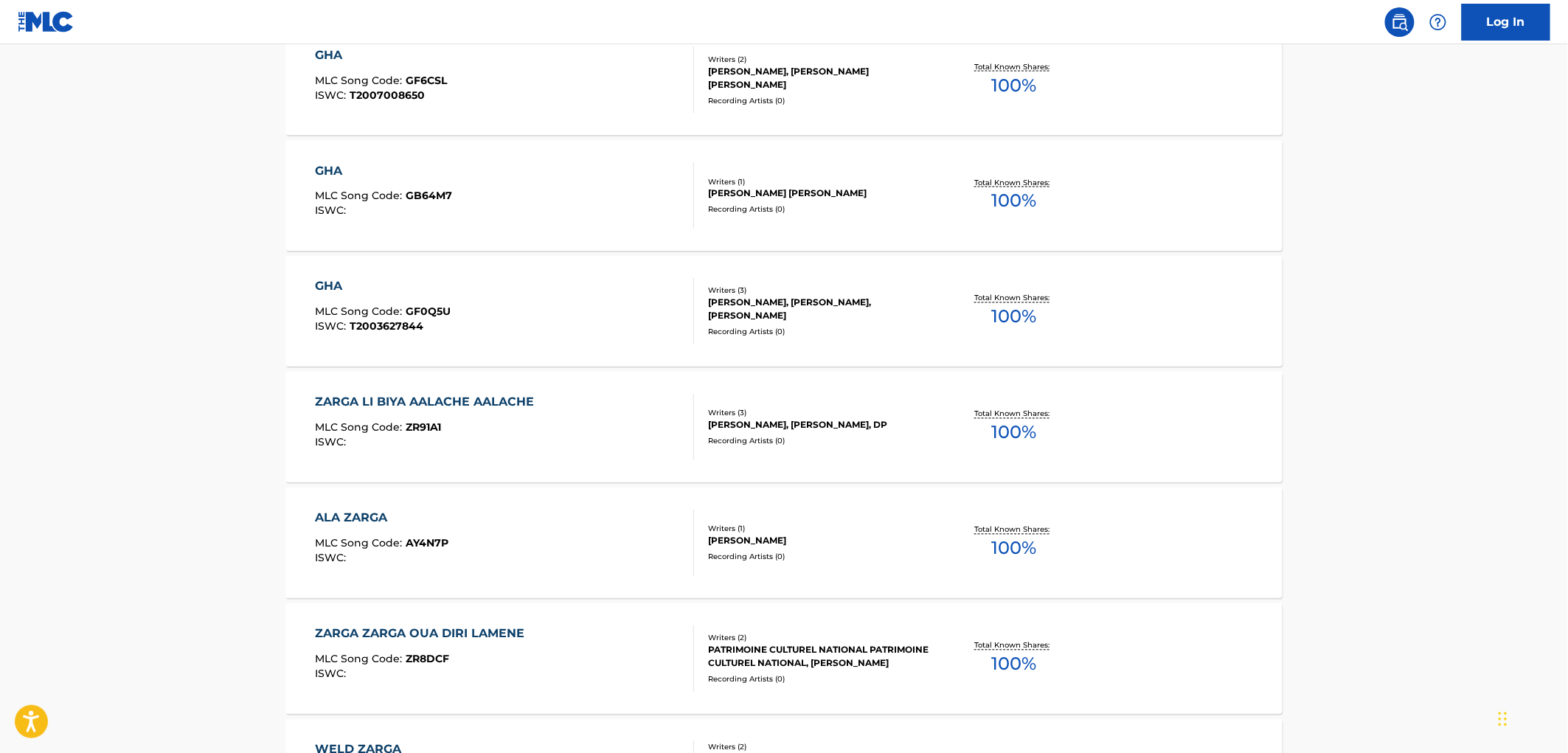
scroll to position [655, 0]
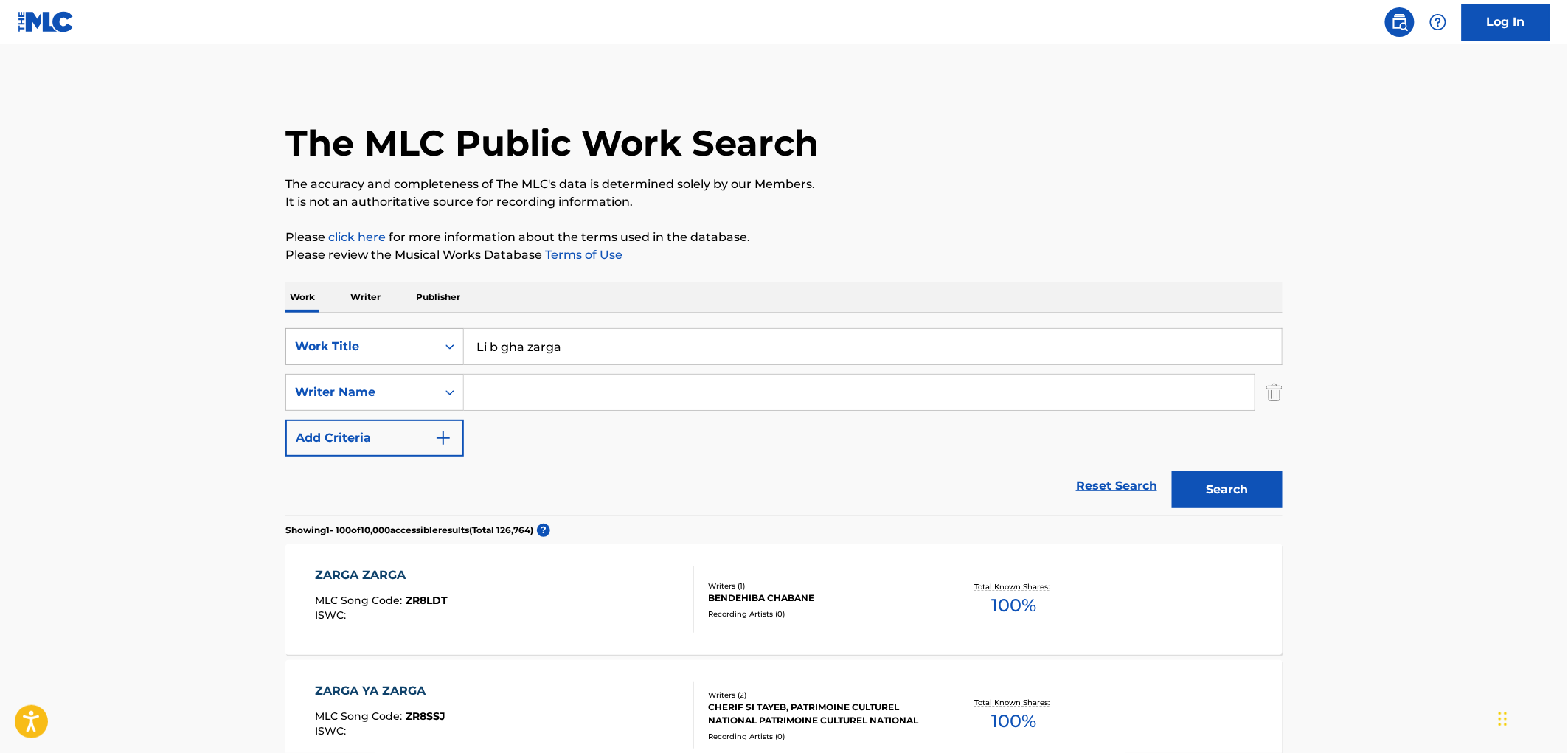
drag, startPoint x: 565, startPoint y: 340, endPoint x: 452, endPoint y: 354, distance: 113.9
click at [413, 344] on div "SearchWithCriteriaf524e78a-f22d-4956-abeb-873a60ca241e Work Title Li b gha zarga" at bounding box center [784, 346] width 997 height 37
paste input "DOS SERES QUE [PERSON_NAME]"
click at [1226, 487] on button "Search" at bounding box center [1227, 490] width 111 height 37
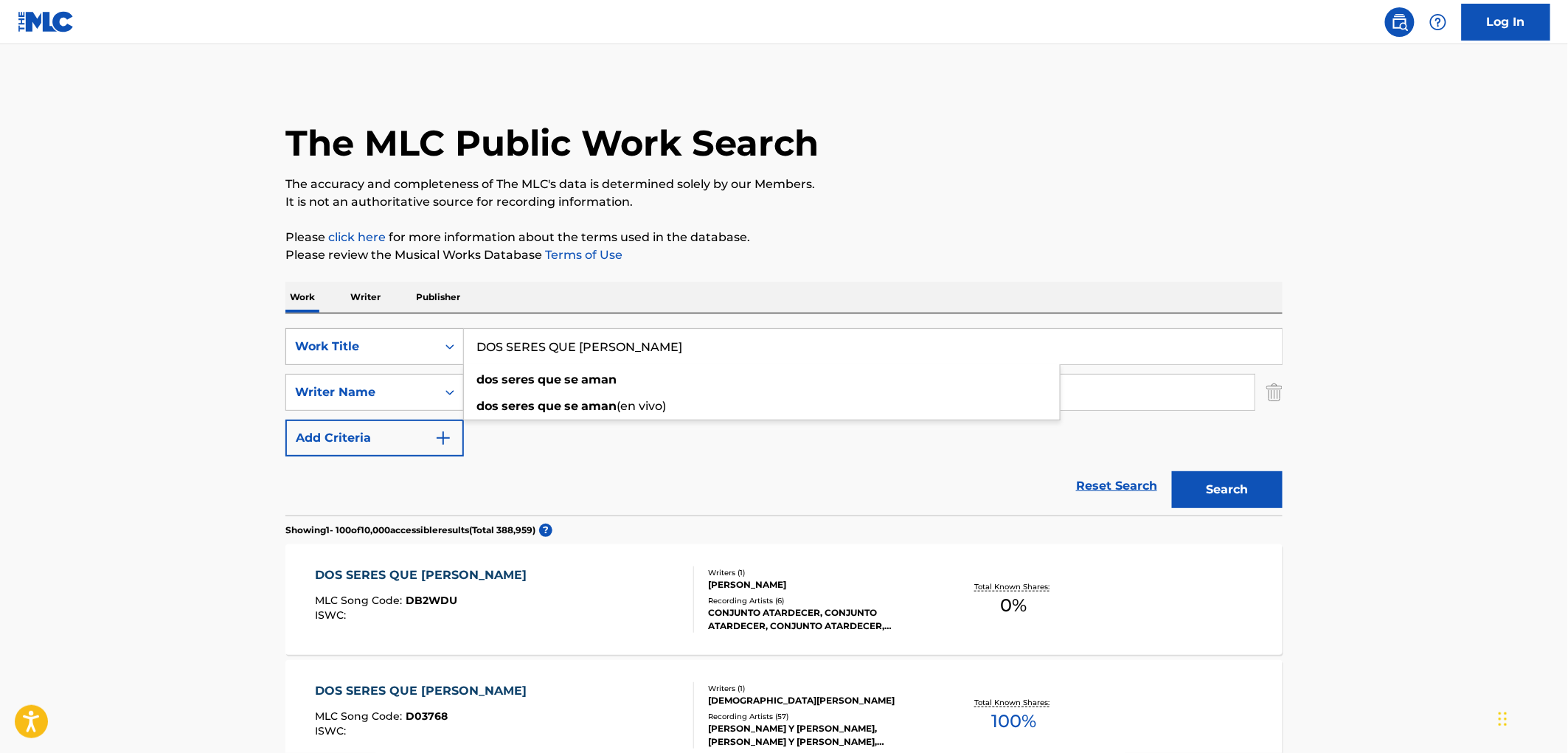
drag, startPoint x: 624, startPoint y: 347, endPoint x: 425, endPoint y: 346, distance: 199.0
click at [425, 346] on div "SearchWithCriteriaf524e78a-f22d-4956-abeb-873a60ca241e Work Title DOS SERES QUE…" at bounding box center [784, 346] width 997 height 37
paste input "Cuando Salgo a los [PERSON_NAME]"
click at [1259, 493] on button "Search" at bounding box center [1227, 490] width 111 height 37
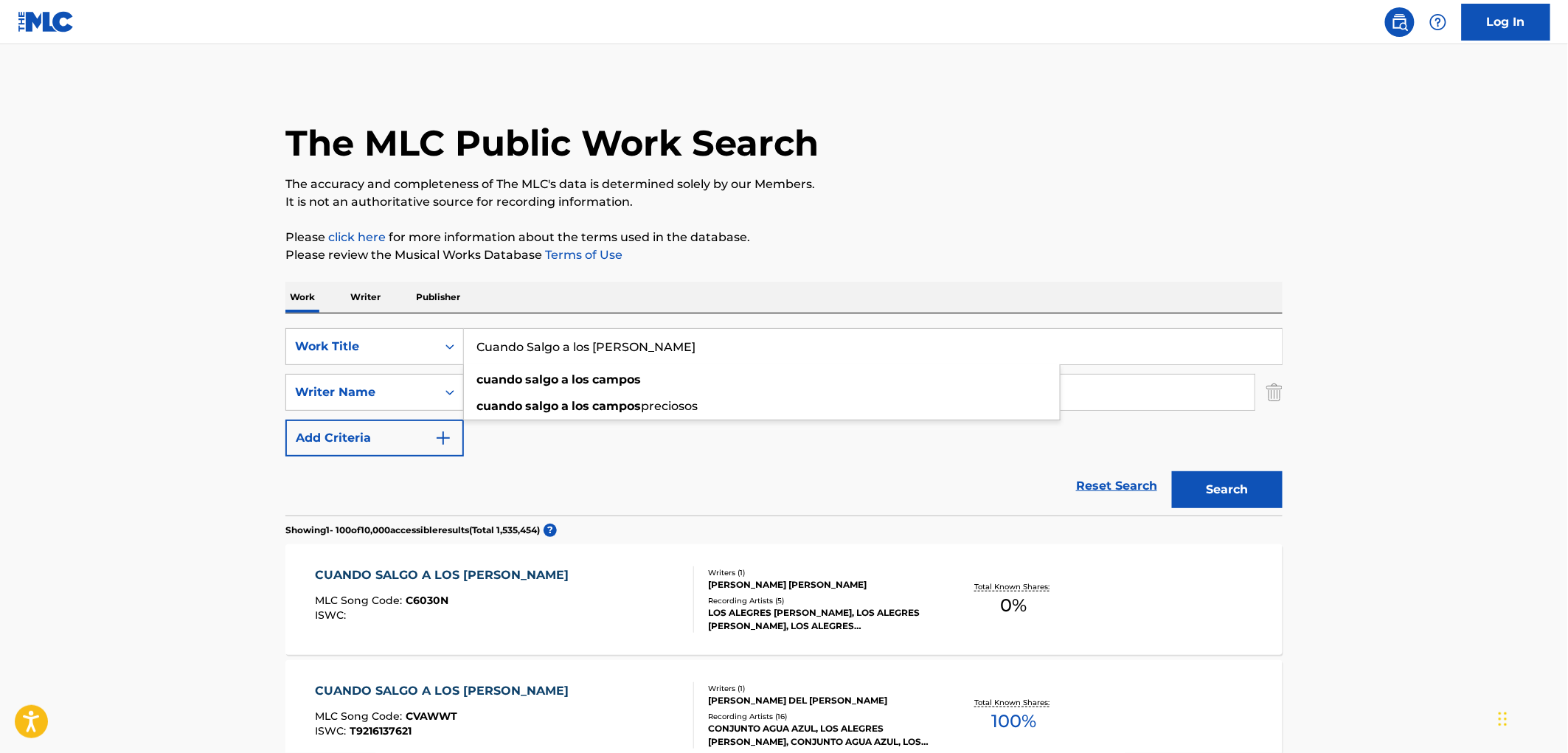
drag, startPoint x: 650, startPoint y: 354, endPoint x: 478, endPoint y: 347, distance: 172.1
click at [478, 347] on input "Cuando Salgo a los [PERSON_NAME]" at bounding box center [873, 347] width 818 height 36
paste input "House Of Self-Undoing"
type input "House Of Self-Undoing"
click at [1221, 488] on button "Search" at bounding box center [1227, 490] width 111 height 37
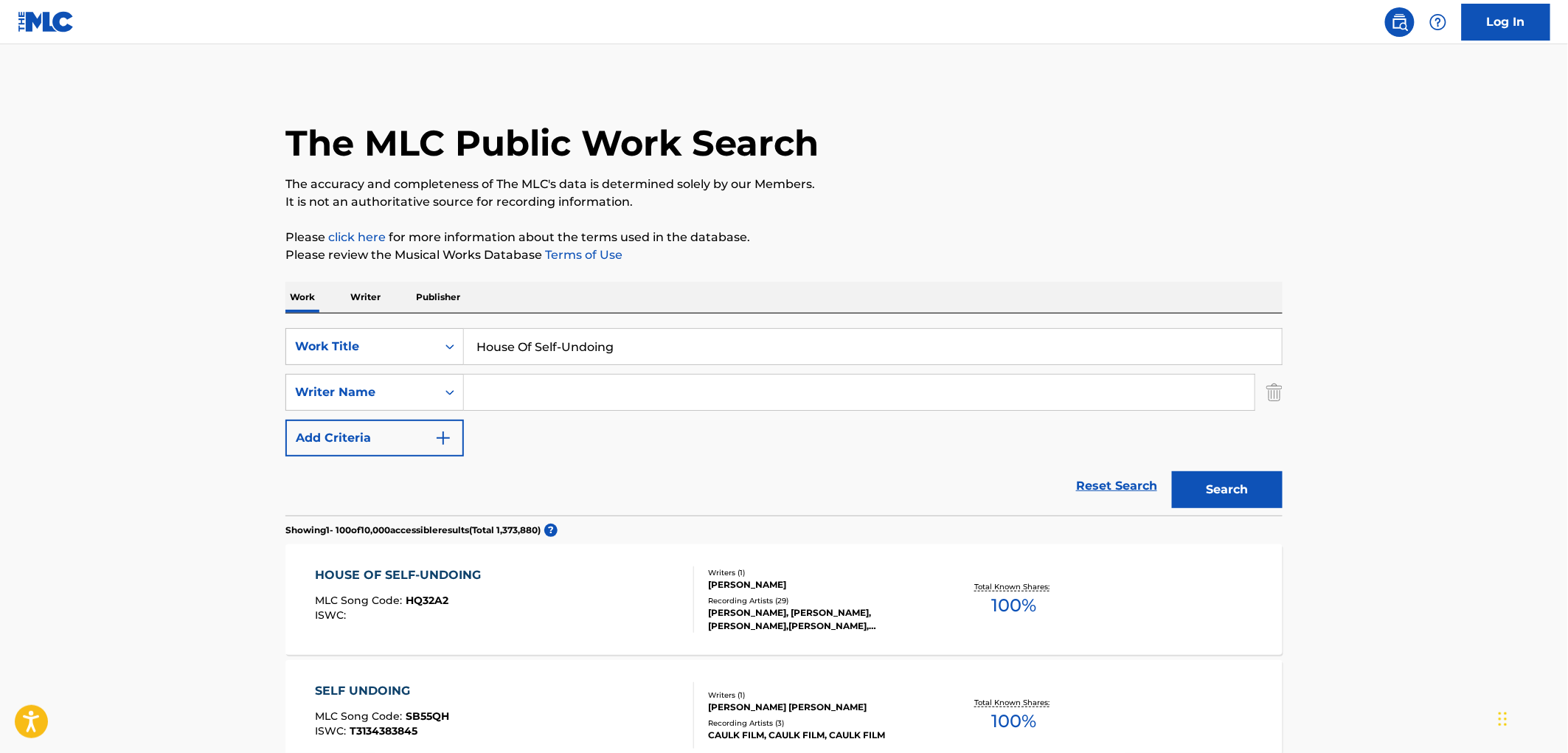
click at [780, 595] on div "Recording Artists ( 29 )" at bounding box center [819, 601] width 223 height 11
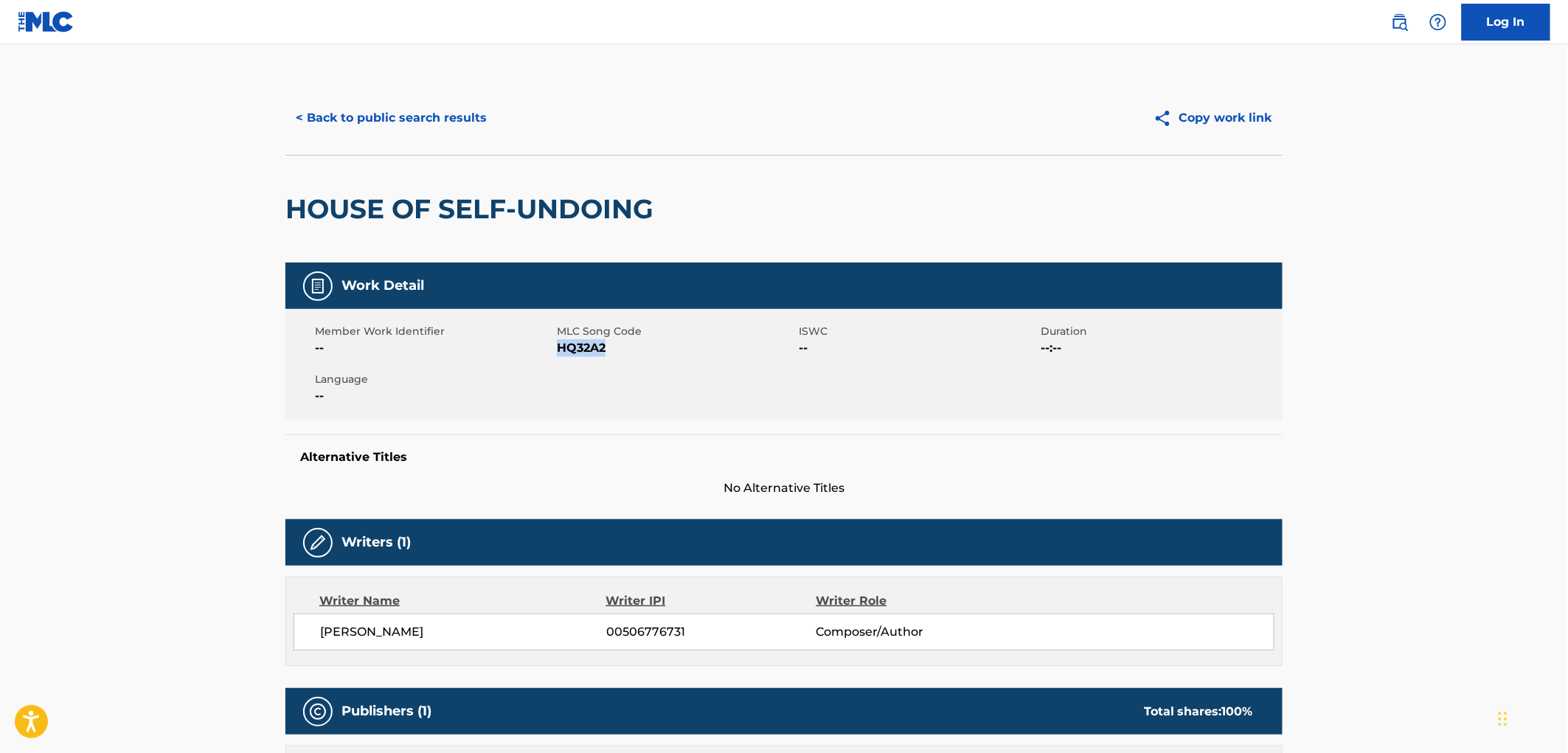
drag, startPoint x: 606, startPoint y: 354, endPoint x: 562, endPoint y: 354, distance: 44.0
click at [561, 353] on span "HQ32A2" at bounding box center [675, 348] width 238 height 18
copy span "HQ32A2"
click at [373, 115] on button "< Back to public search results" at bounding box center [391, 117] width 211 height 37
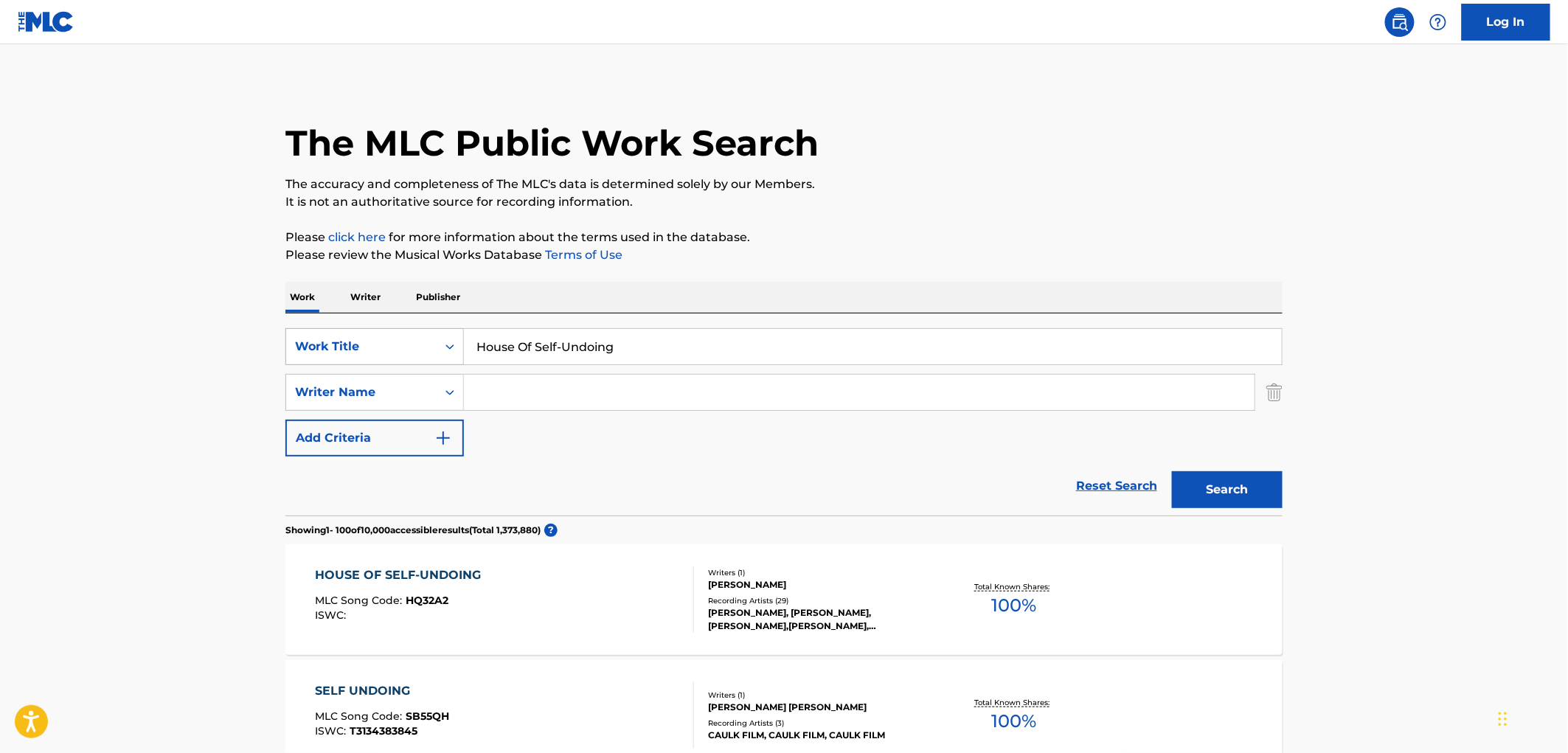
drag, startPoint x: 635, startPoint y: 351, endPoint x: 432, endPoint y: 345, distance: 203.1
click at [432, 345] on div "SearchWithCriteriaf524e78a-f22d-4956-abeb-873a60ca241e Work Title House Of Self…" at bounding box center [784, 346] width 997 height 37
paste input "Si, Aja"
type input "Si, Aja"
click at [1190, 495] on button "Search" at bounding box center [1227, 490] width 111 height 37
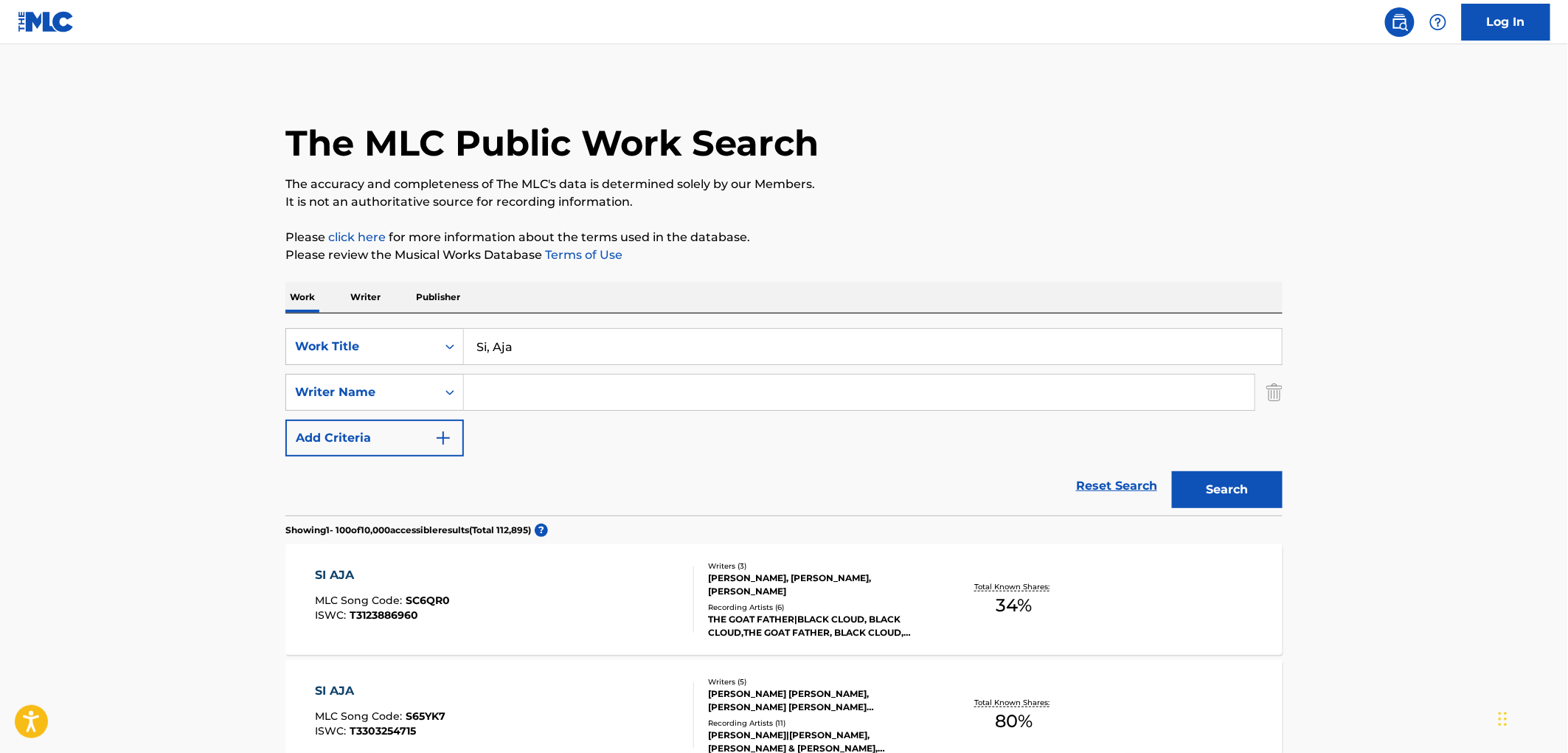
scroll to position [82, 0]
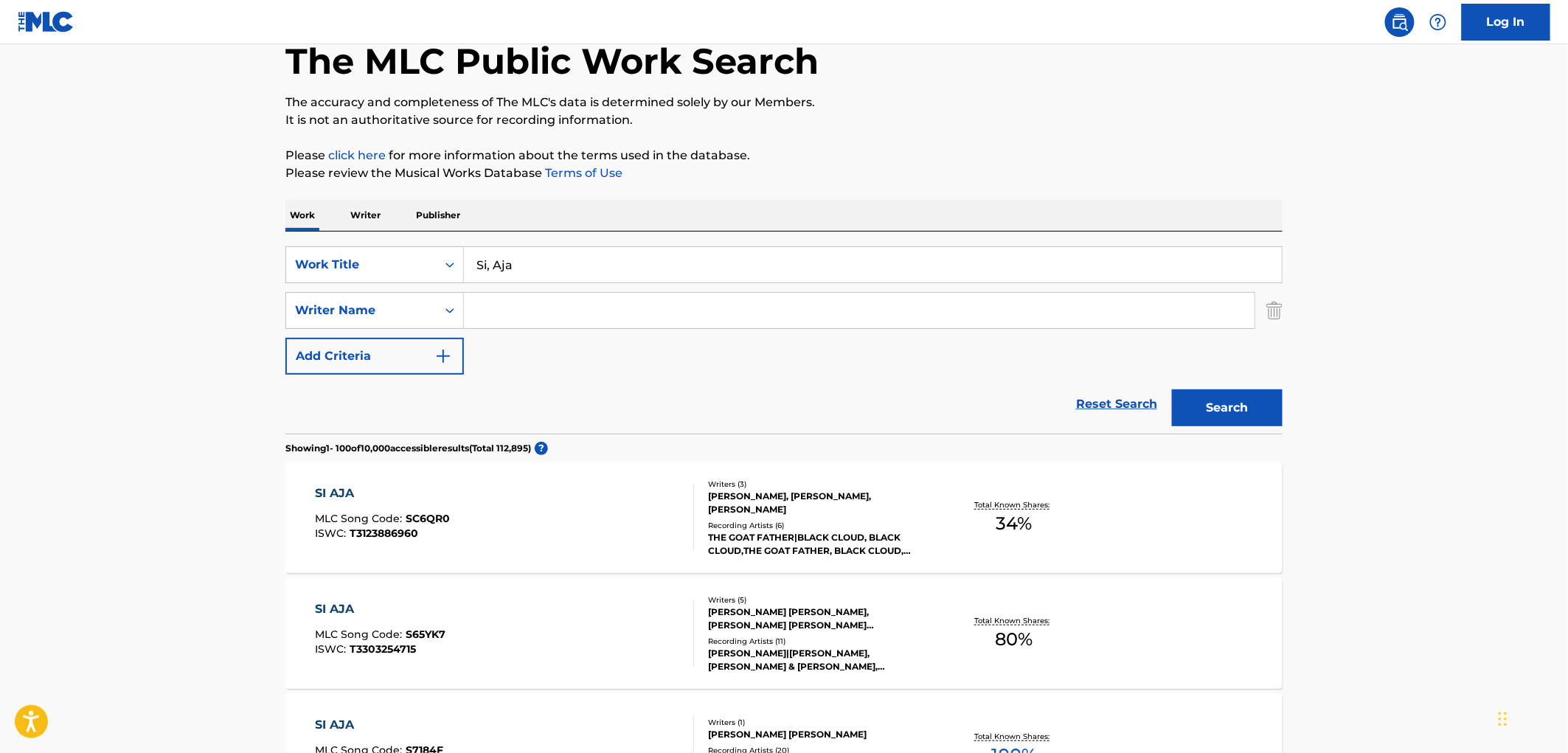
click at [795, 627] on div "[PERSON_NAME] [PERSON_NAME], [PERSON_NAME] [PERSON_NAME] [PERSON_NAME] [PERSON_…" at bounding box center [819, 619] width 223 height 27
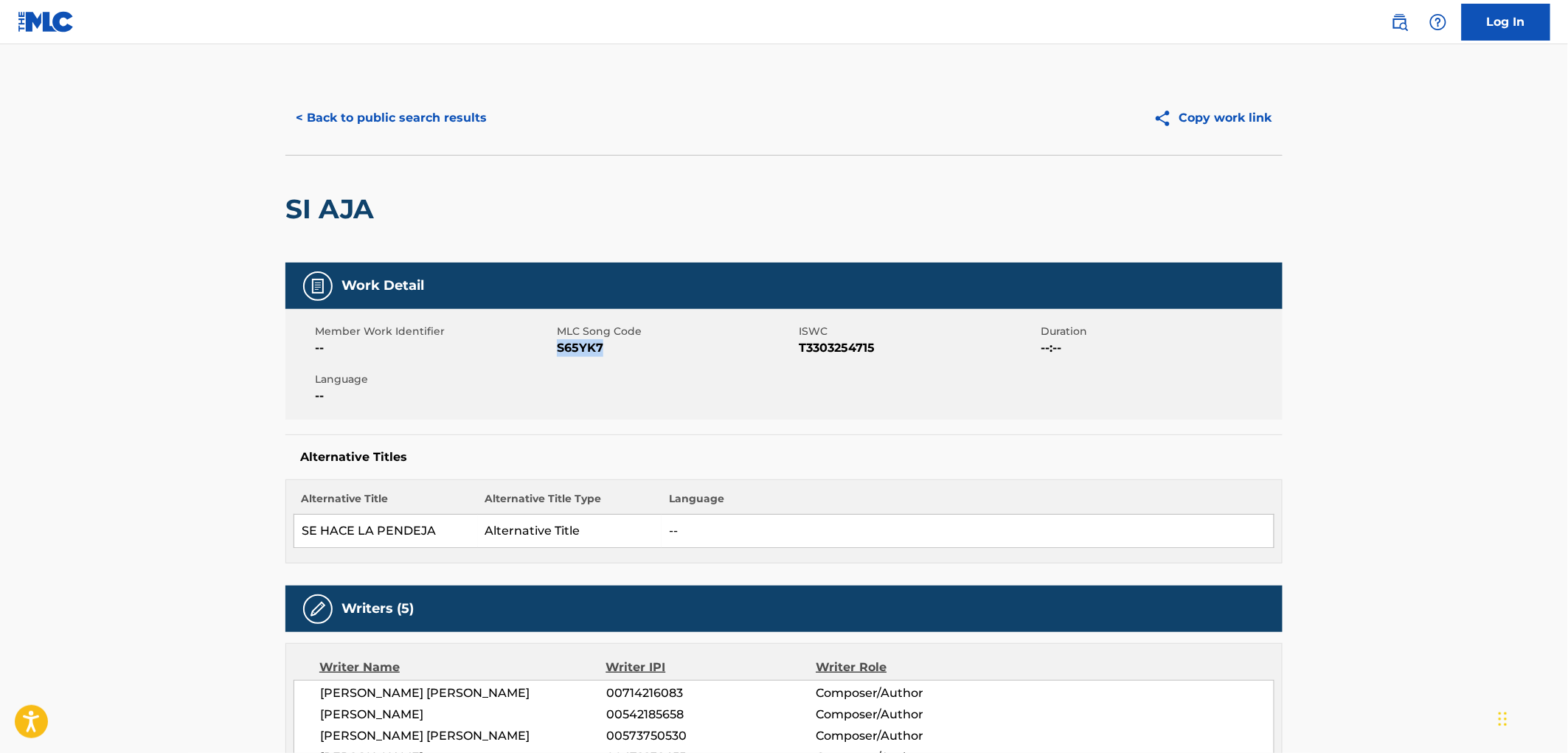
drag, startPoint x: 607, startPoint y: 348, endPoint x: 560, endPoint y: 345, distance: 47.1
click at [559, 345] on span "S65YK7" at bounding box center [675, 348] width 238 height 18
copy span "S65YK7"
click at [366, 122] on button "< Back to public search results" at bounding box center [391, 117] width 211 height 37
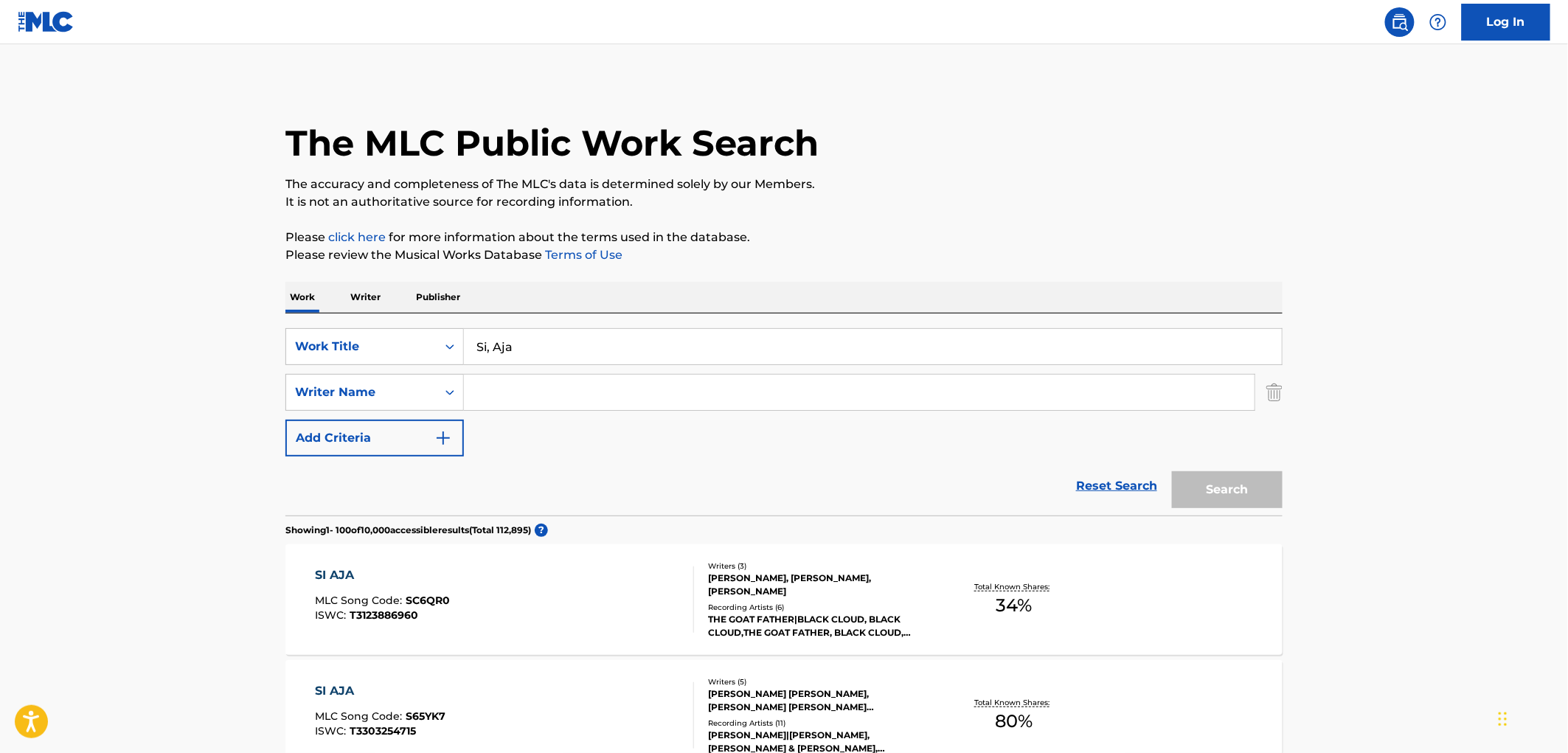
scroll to position [82, 0]
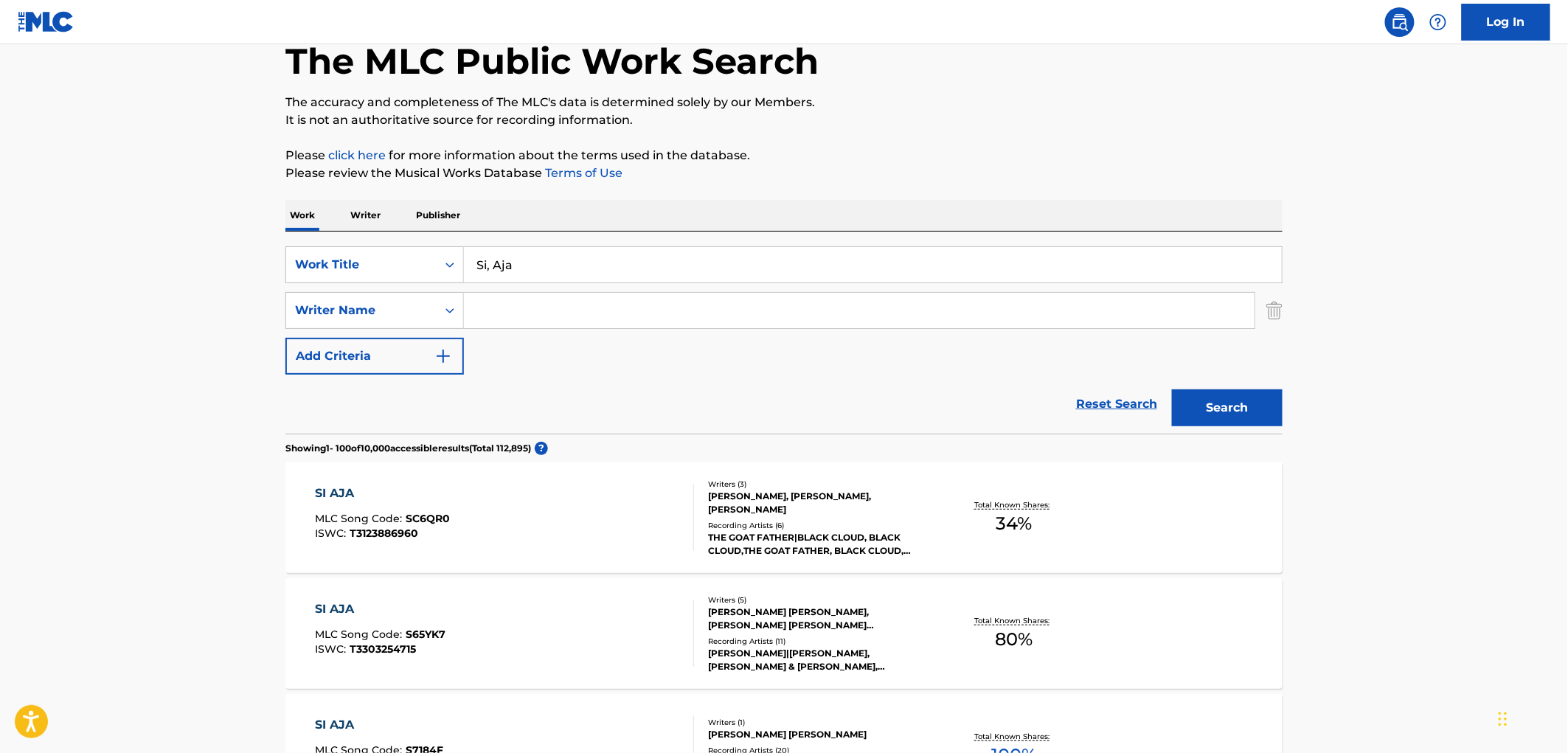
drag, startPoint x: 536, startPoint y: 267, endPoint x: 480, endPoint y: 263, distance: 56.1
click at [480, 263] on input "Si, Aja" at bounding box center [873, 265] width 818 height 36
paste input "Cinco Estrellas"
click at [1252, 403] on button "Search" at bounding box center [1227, 407] width 111 height 37
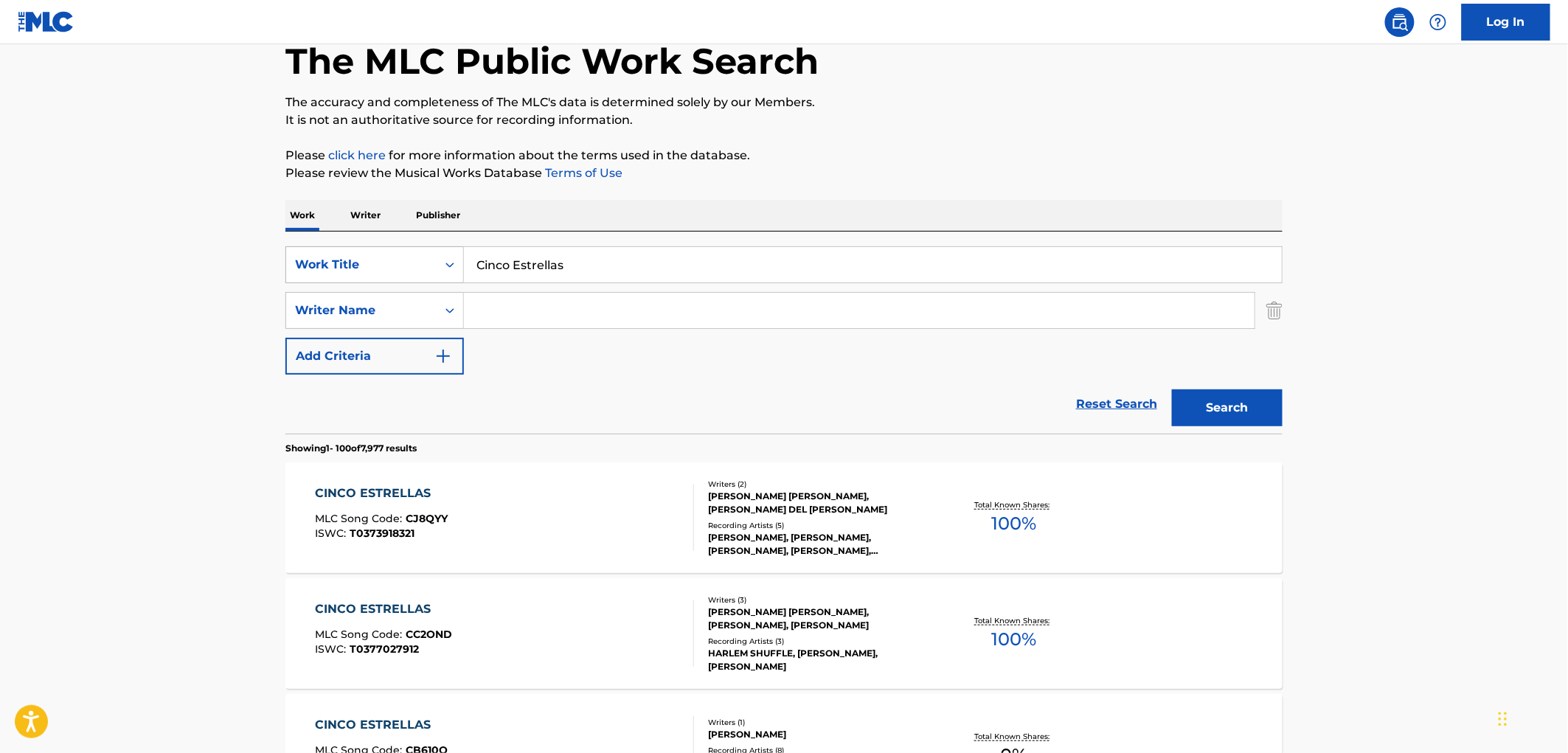
drag, startPoint x: 458, startPoint y: 268, endPoint x: 407, endPoint y: 268, distance: 51.0
click at [407, 268] on div "SearchWithCriteriaf524e78a-f22d-4956-abeb-873a60ca241e Work Title Cinco Estrell…" at bounding box center [784, 264] width 997 height 37
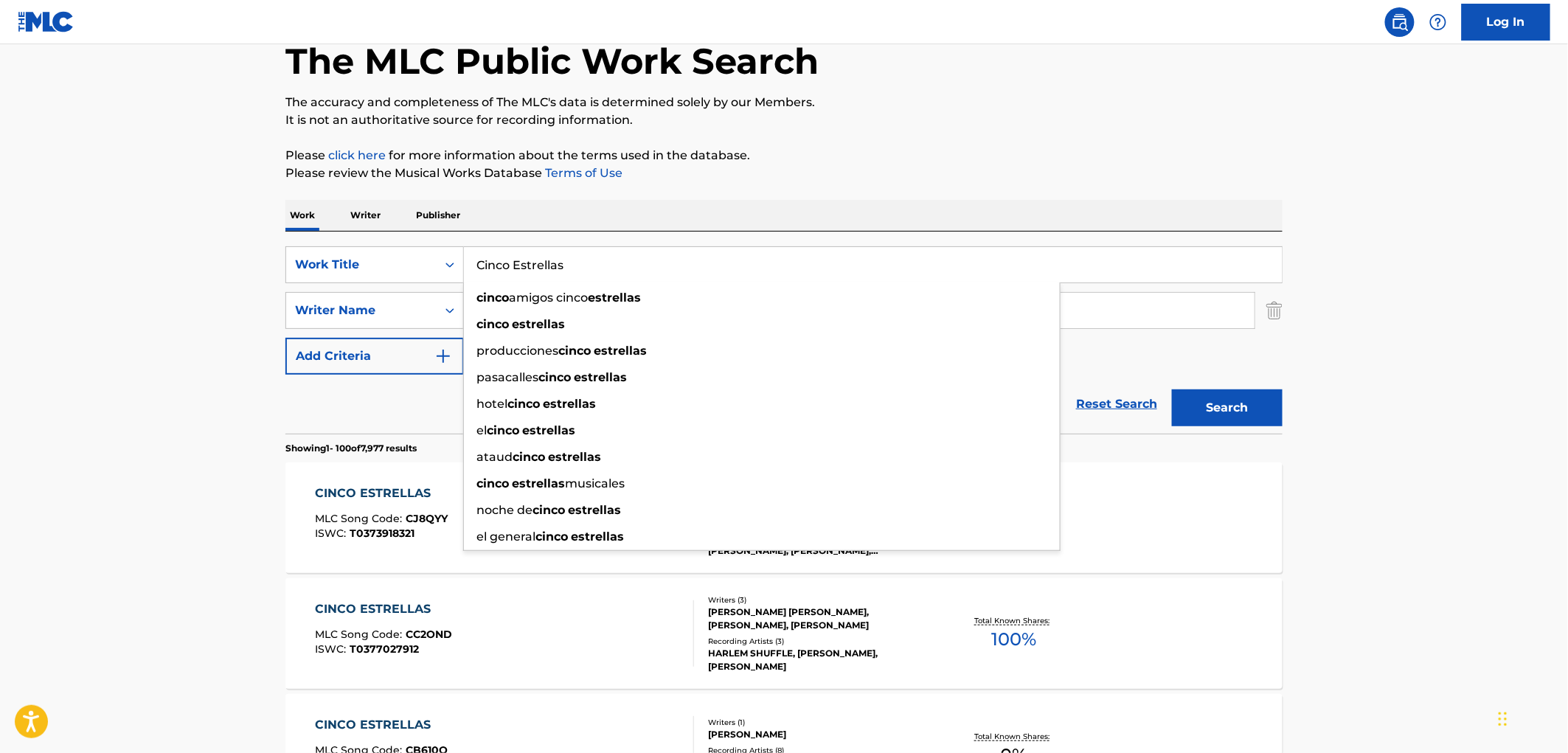
paste input "Voy A [PERSON_NAME]"
click at [1251, 401] on button "Search" at bounding box center [1227, 407] width 111 height 37
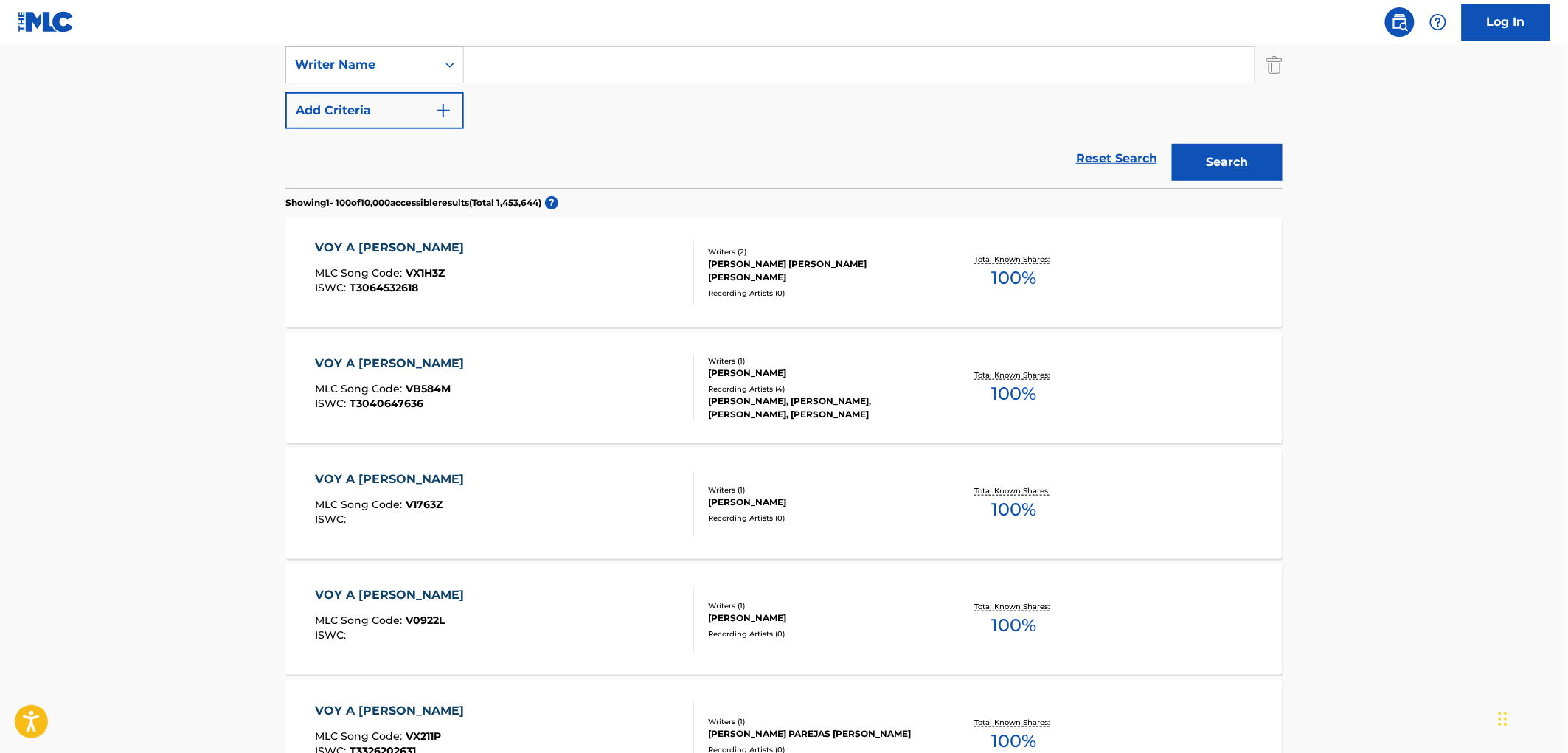
scroll to position [0, 0]
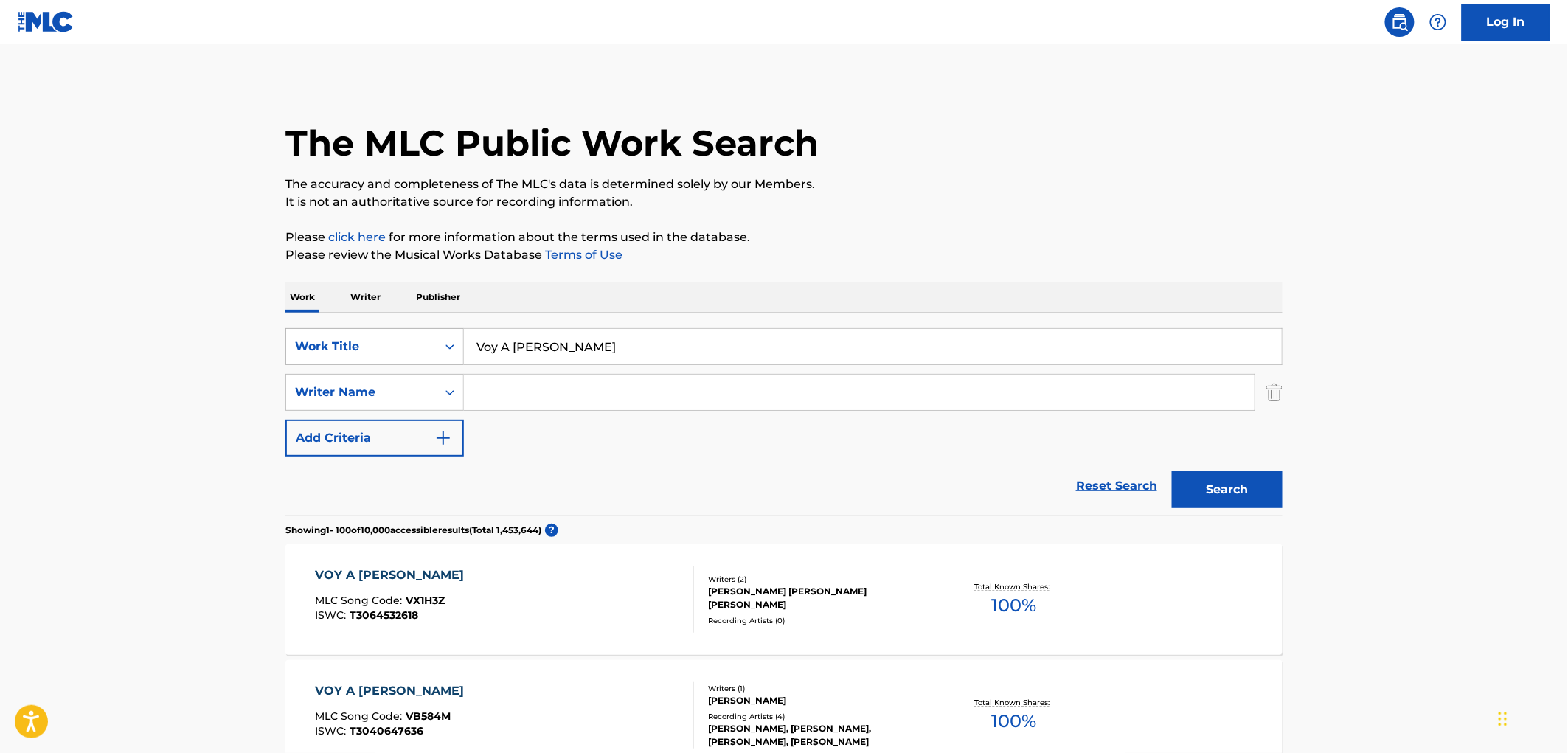
drag, startPoint x: 591, startPoint y: 353, endPoint x: 458, endPoint y: 355, distance: 133.0
click at [455, 355] on div "SearchWithCriteriaf524e78a-f22d-4956-abeb-873a60ca241e Work Title Voy A [PERSON…" at bounding box center [784, 346] width 997 height 37
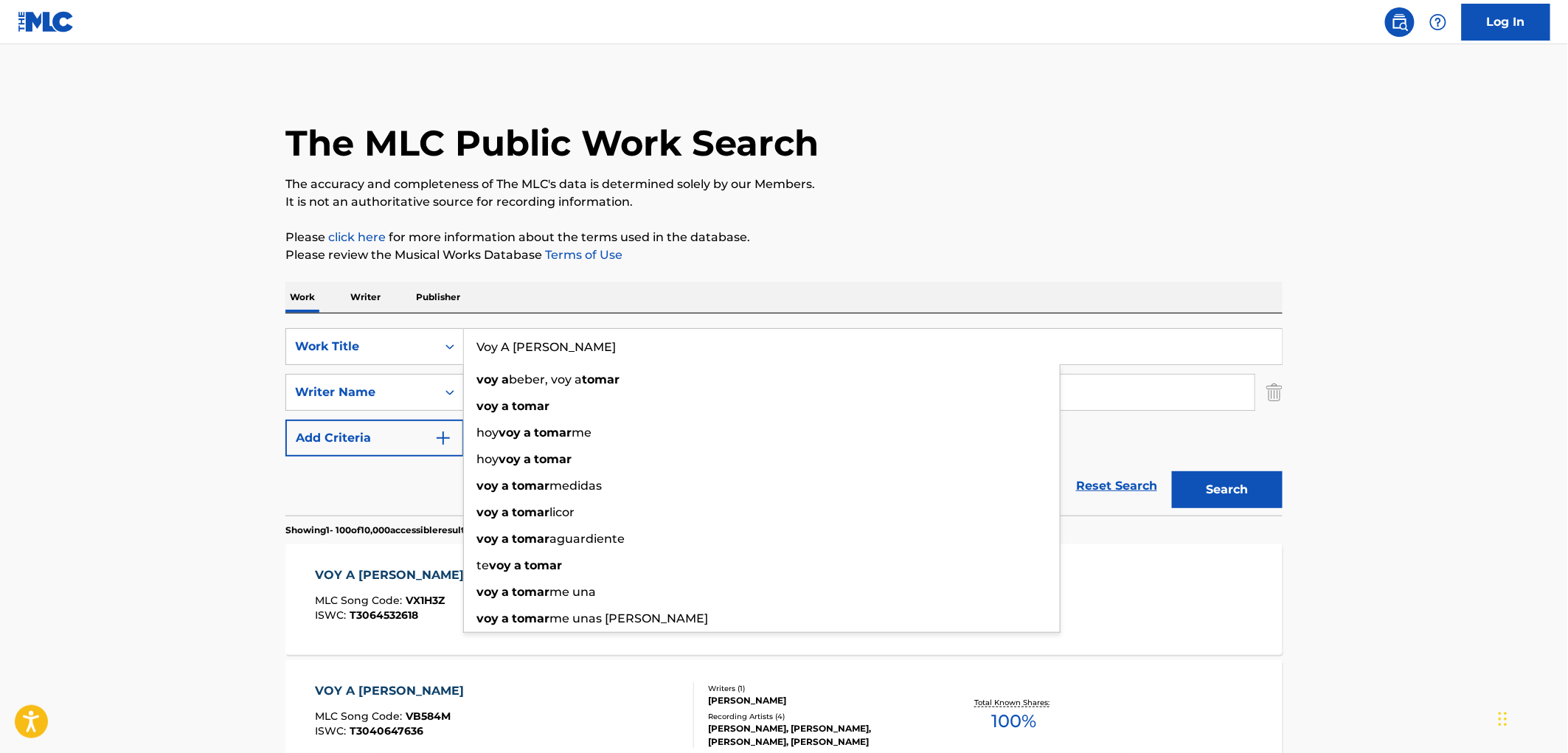
paste input "El Destino"
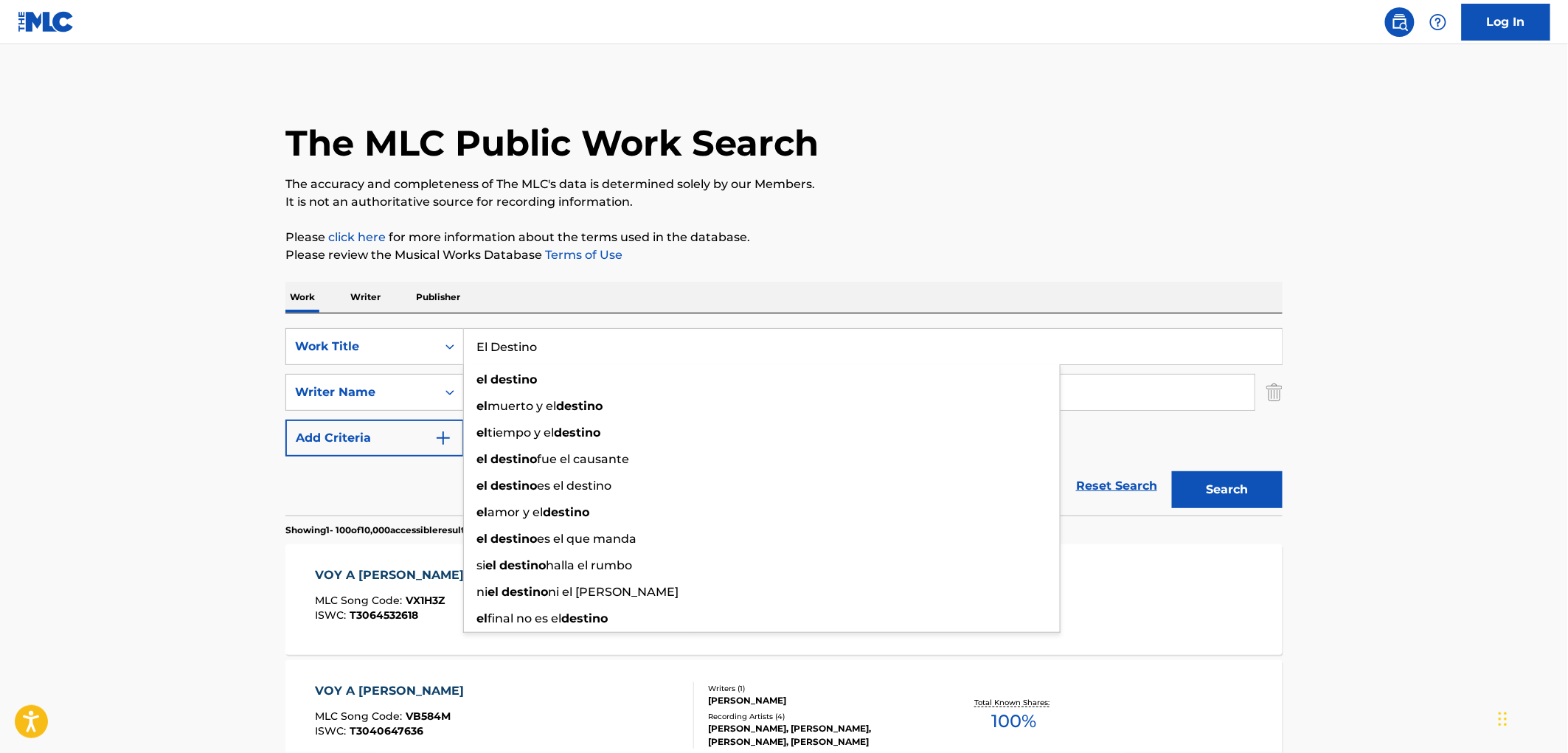
click at [1231, 502] on button "Search" at bounding box center [1227, 490] width 111 height 37
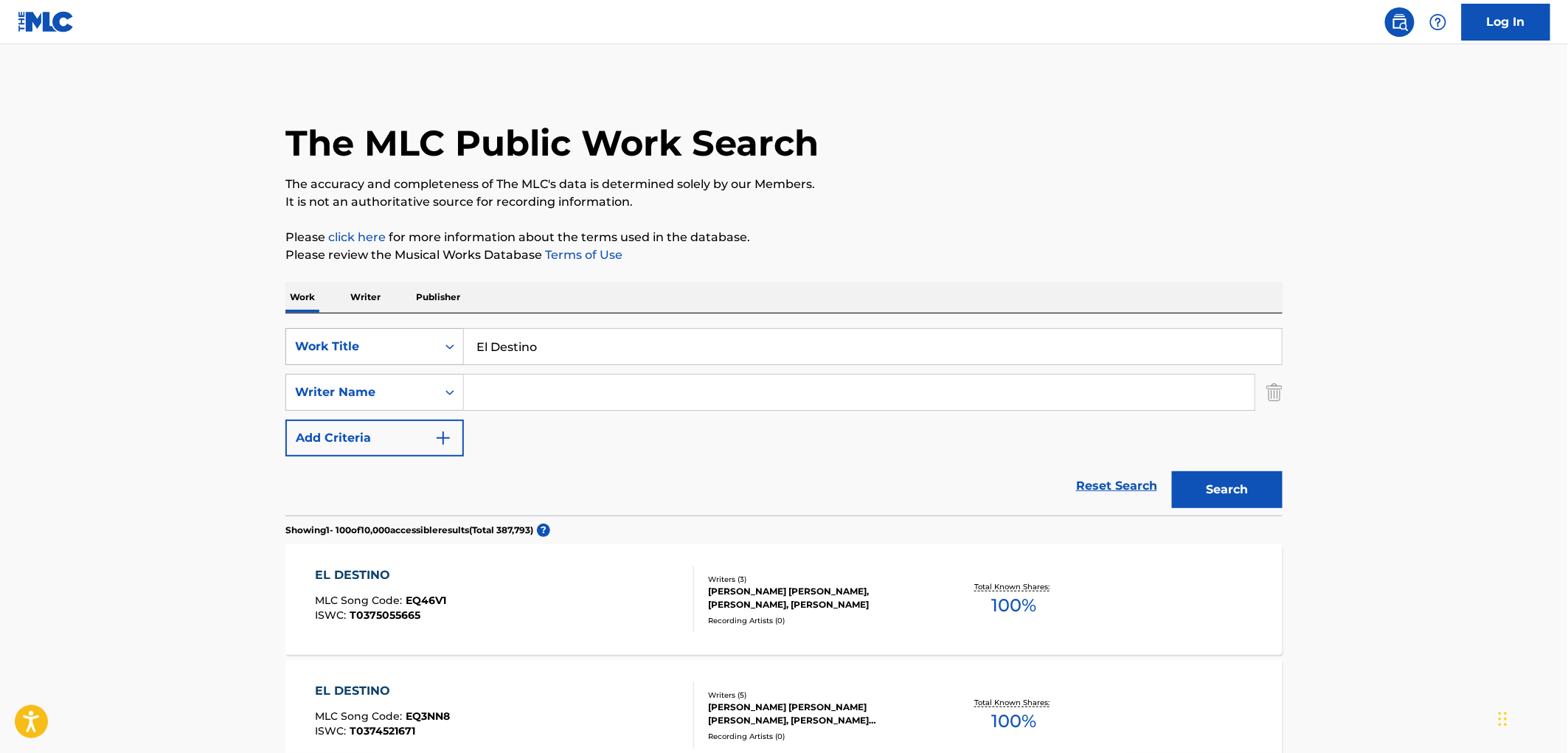
drag, startPoint x: 541, startPoint y: 346, endPoint x: 459, endPoint y: 350, distance: 82.1
click at [459, 350] on div "SearchWithCriteriaf524e78a-f22d-4956-abeb-873a60ca241e Work Title El Destino" at bounding box center [784, 346] width 997 height 37
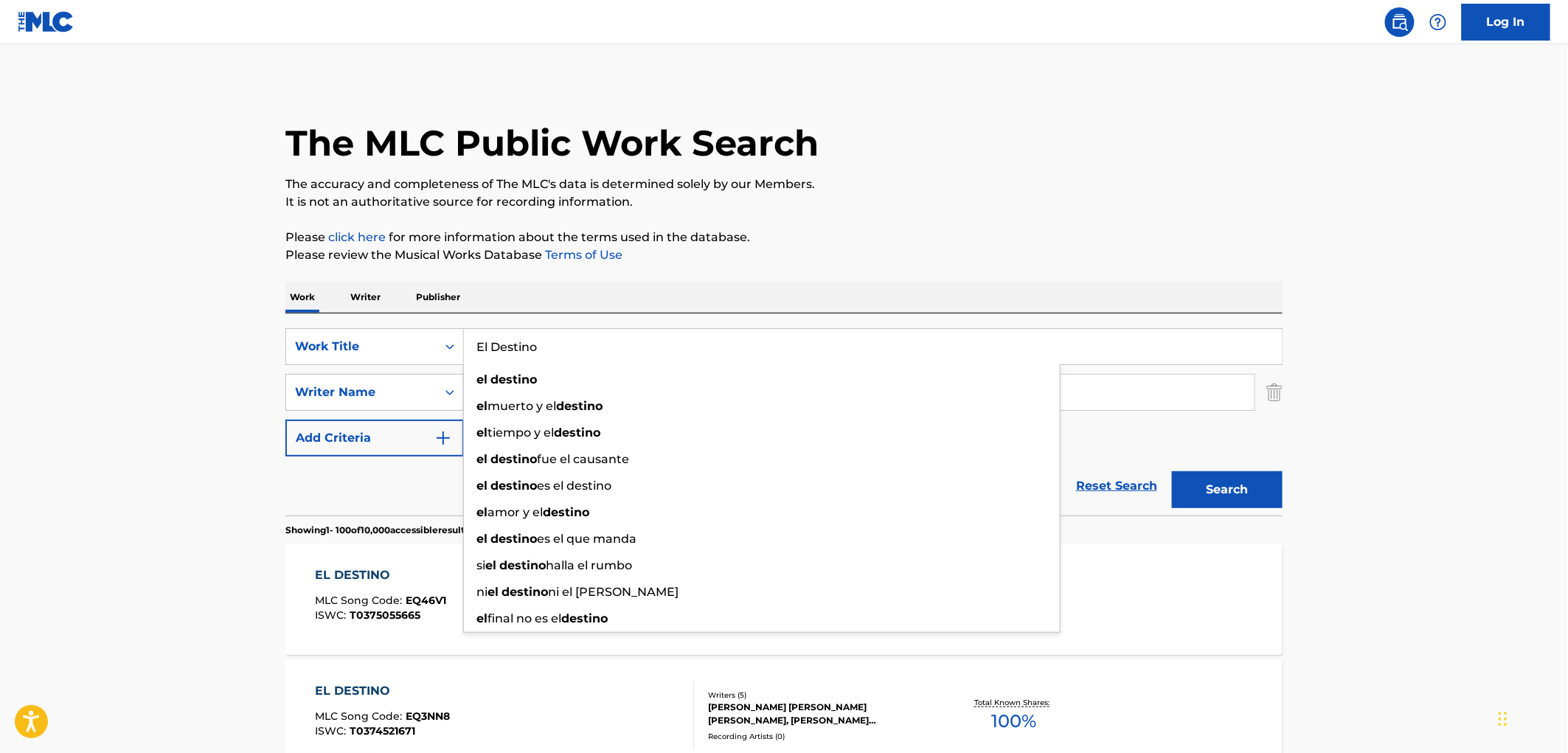
paste input "x-Wife Blues"
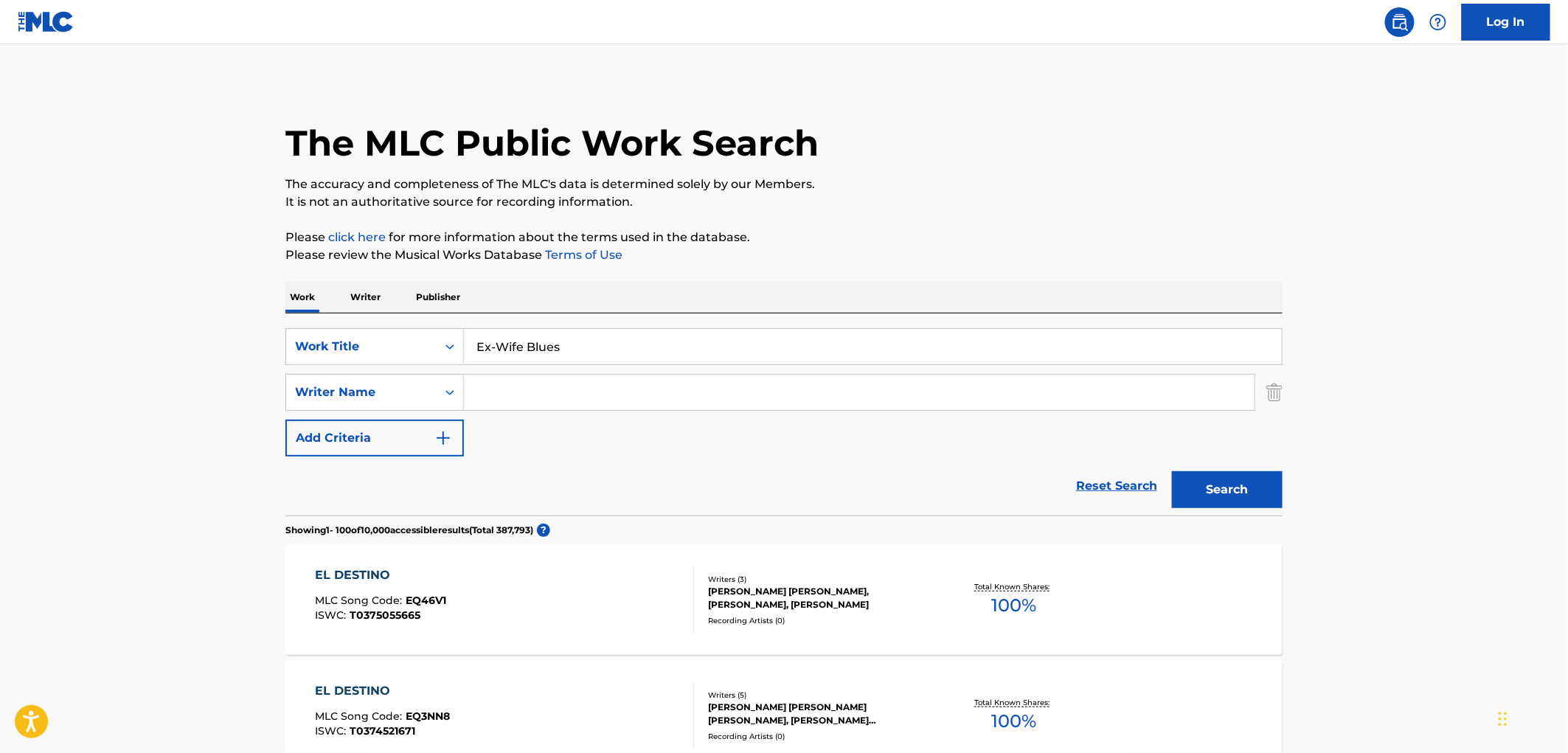
click at [494, 342] on input "Ex-Wife Blues" at bounding box center [873, 347] width 818 height 36
drag, startPoint x: 562, startPoint y: 348, endPoint x: 463, endPoint y: 348, distance: 99.0
click at [463, 348] on div "SearchWithCriteriaf524e78a-f22d-4956-abeb-873a60ca241e Work Title Ex Wife Blues" at bounding box center [784, 346] width 997 height 37
click at [1247, 490] on button "Search" at bounding box center [1227, 490] width 111 height 37
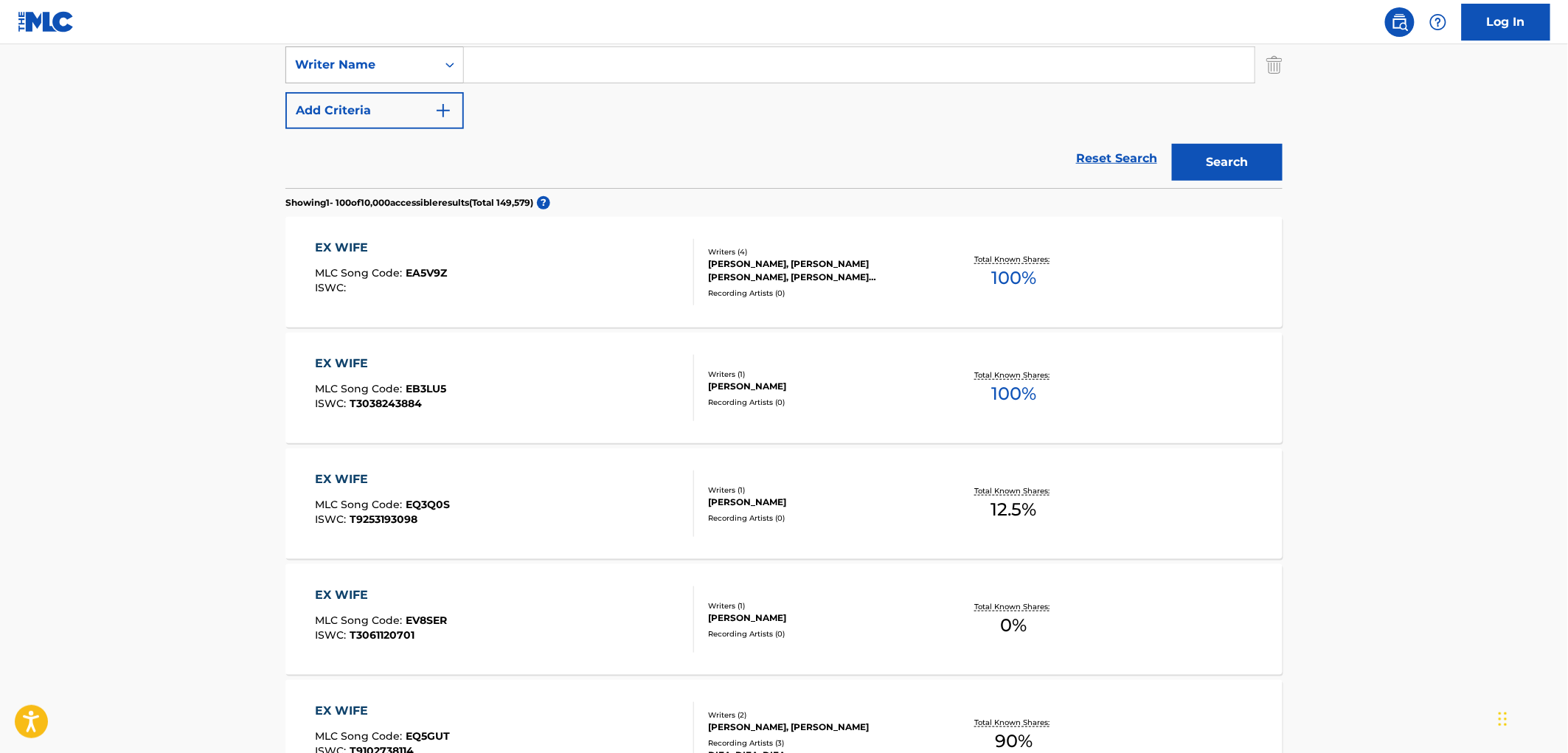
scroll to position [163, 0]
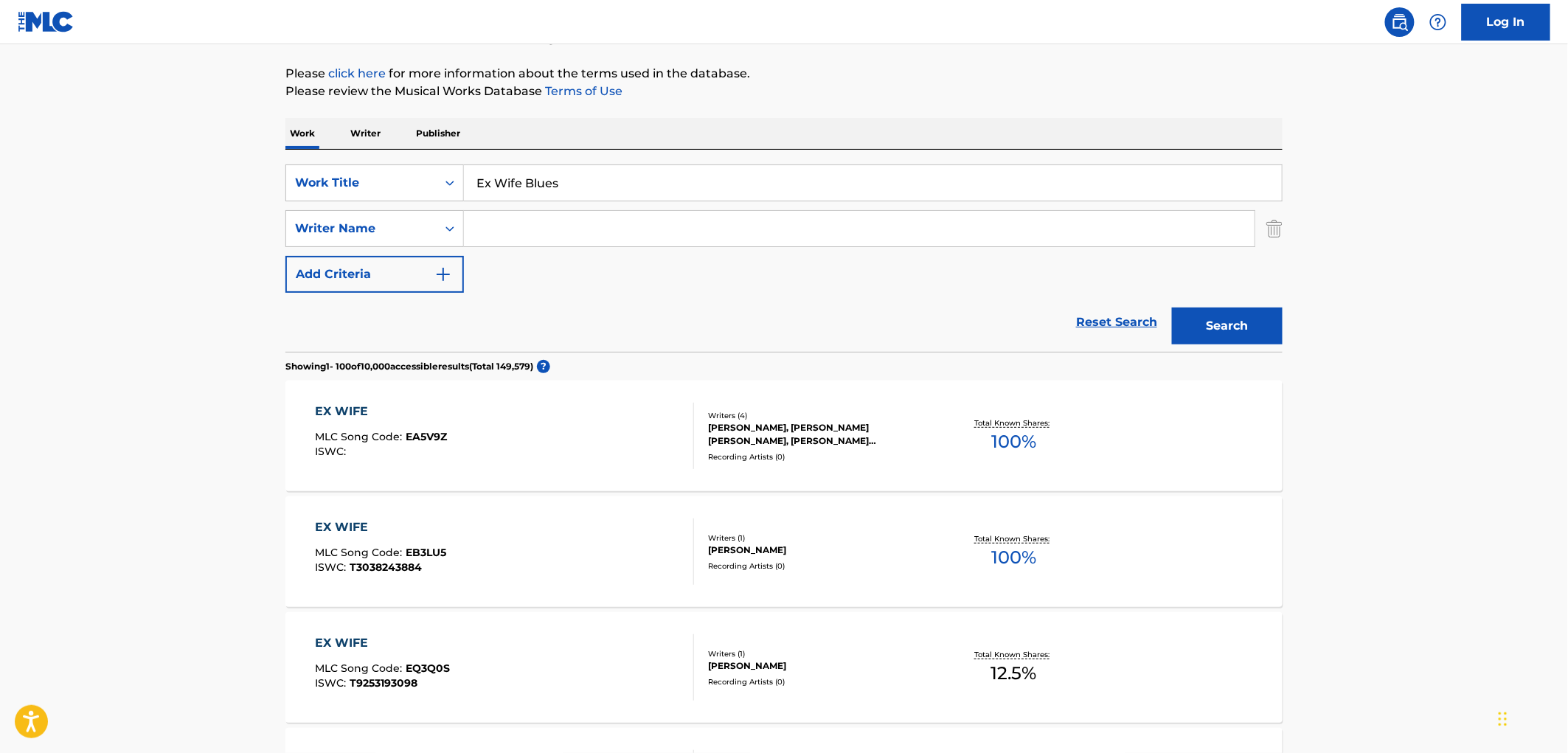
paste input "I'll See You In My Dream"
click at [1202, 333] on button "Search" at bounding box center [1227, 325] width 111 height 37
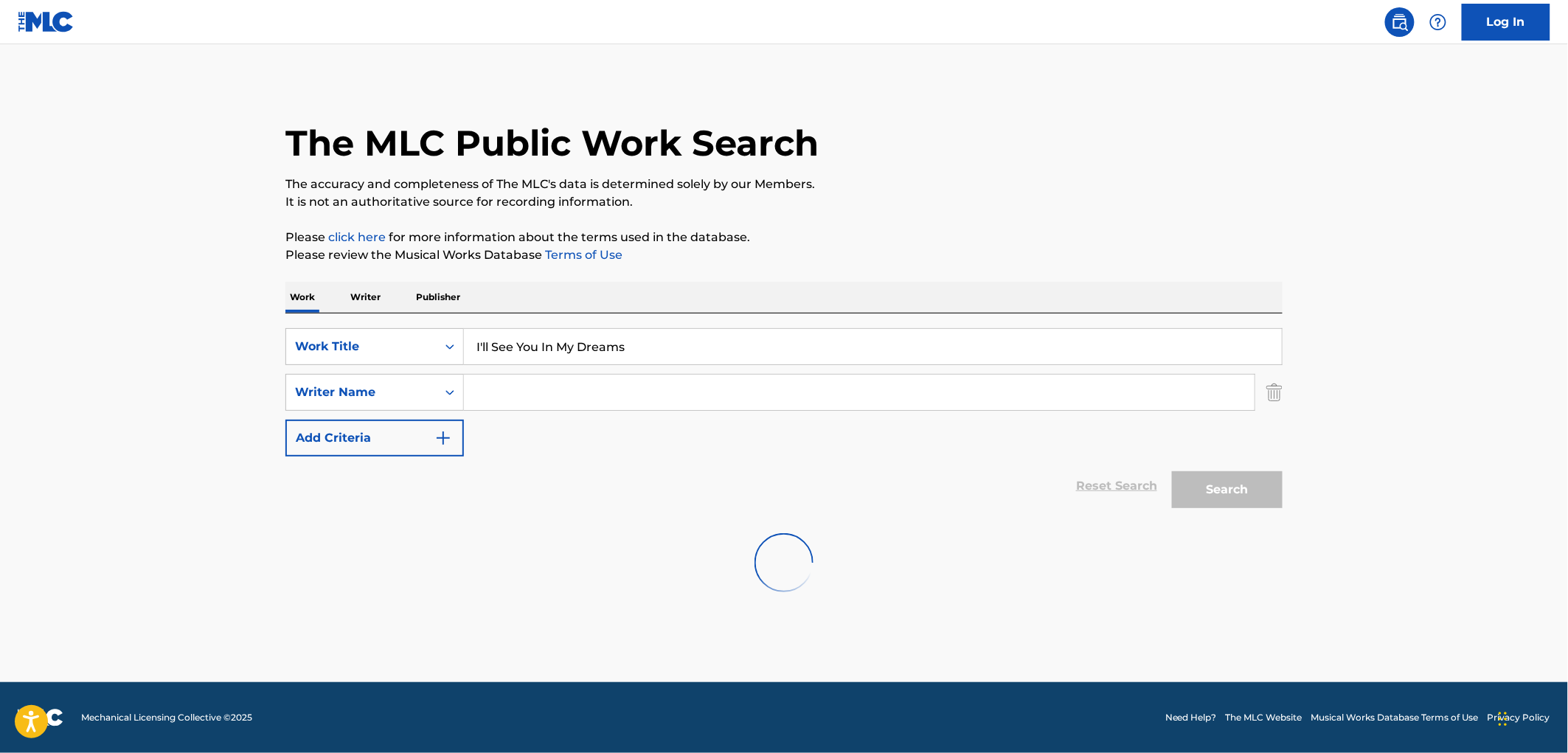
scroll to position [0, 0]
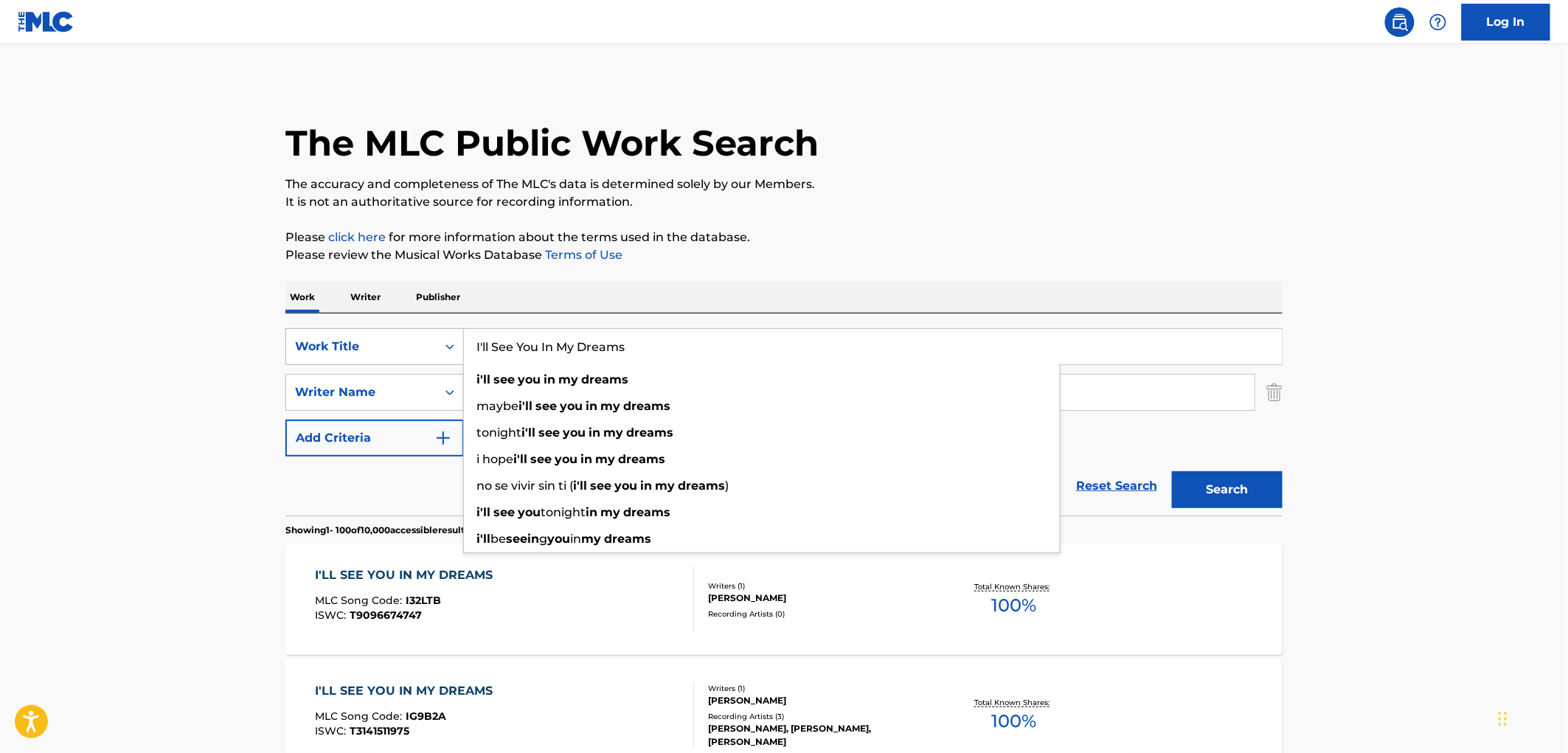
drag, startPoint x: 615, startPoint y: 343, endPoint x: 415, endPoint y: 335, distance: 200.2
click at [415, 335] on div "SearchWithCriteriaf524e78a-f22d-4956-abeb-873a60ca241e Work Title I'll See You …" at bounding box center [784, 346] width 997 height 37
paste input "El Frio"
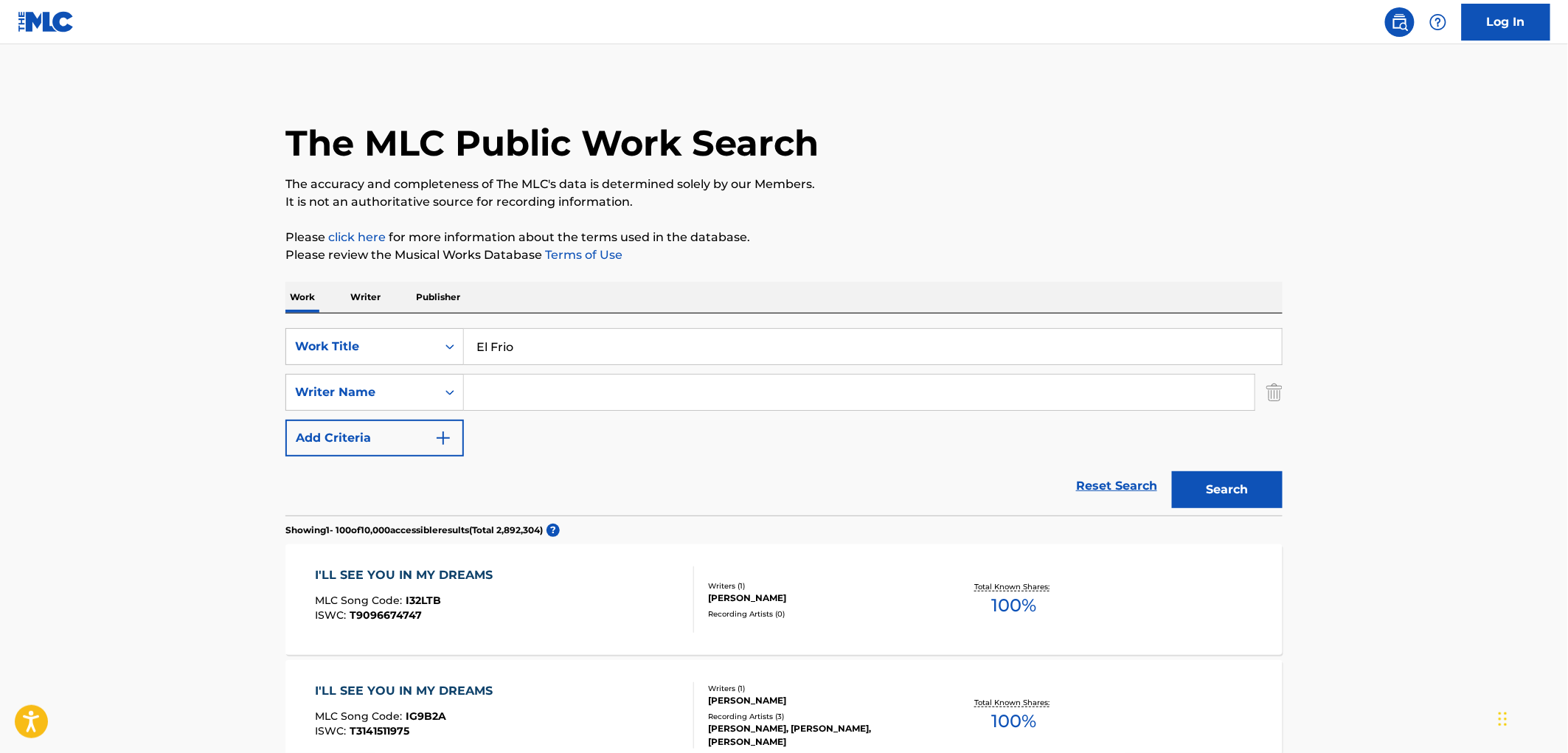
click at [1269, 477] on button "Search" at bounding box center [1227, 490] width 111 height 37
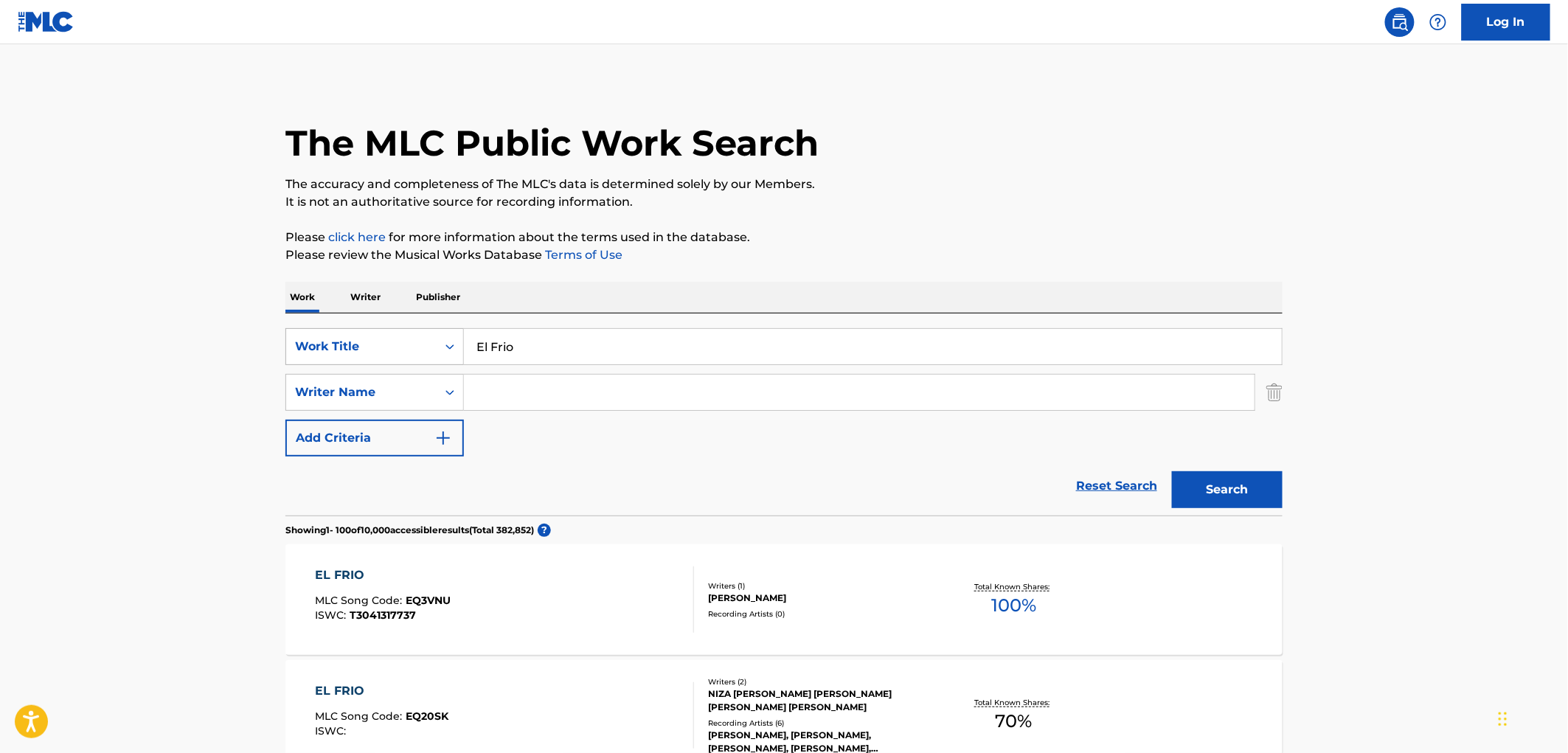
drag, startPoint x: 521, startPoint y: 347, endPoint x: 431, endPoint y: 342, distance: 90.1
click at [431, 342] on div "SearchWithCriteriaf524e78a-f22d-4956-abeb-873a60ca241e Work Title El Frio" at bounding box center [784, 346] width 997 height 37
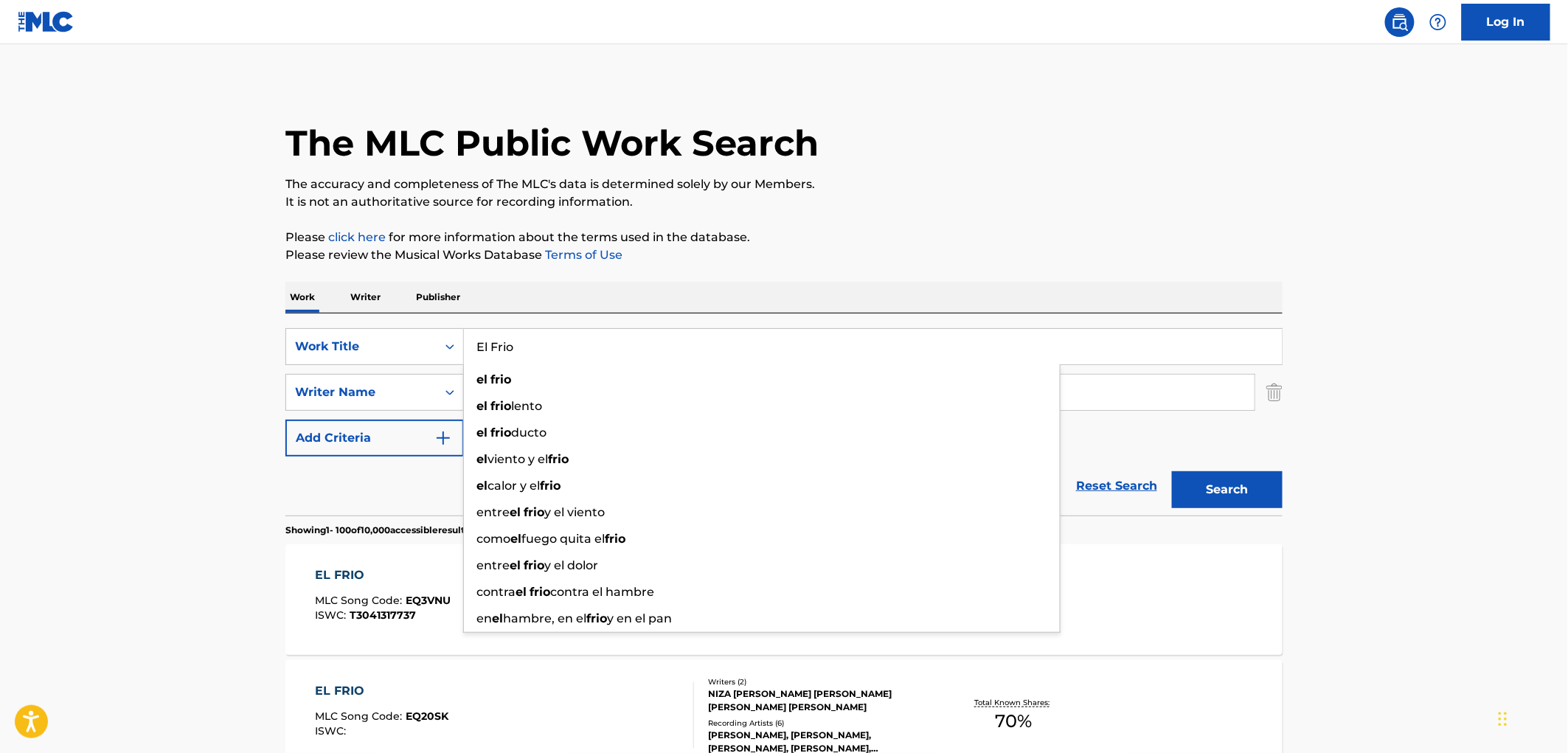
click at [289, 503] on div "Reset Search Search" at bounding box center [784, 486] width 997 height 59
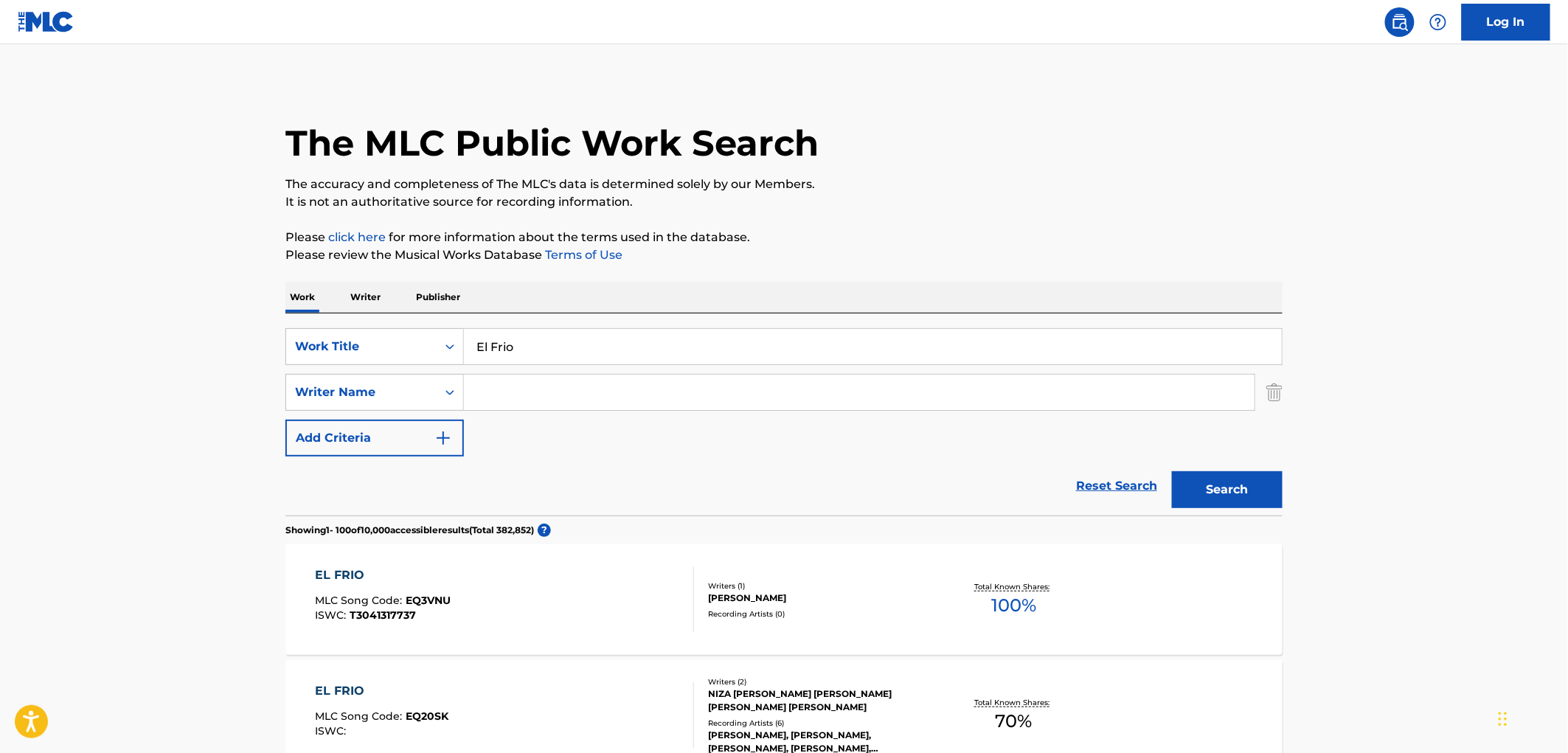
drag, startPoint x: 534, startPoint y: 355, endPoint x: 470, endPoint y: 352, distance: 64.1
click at [470, 352] on input "El Frio" at bounding box center [873, 347] width 818 height 36
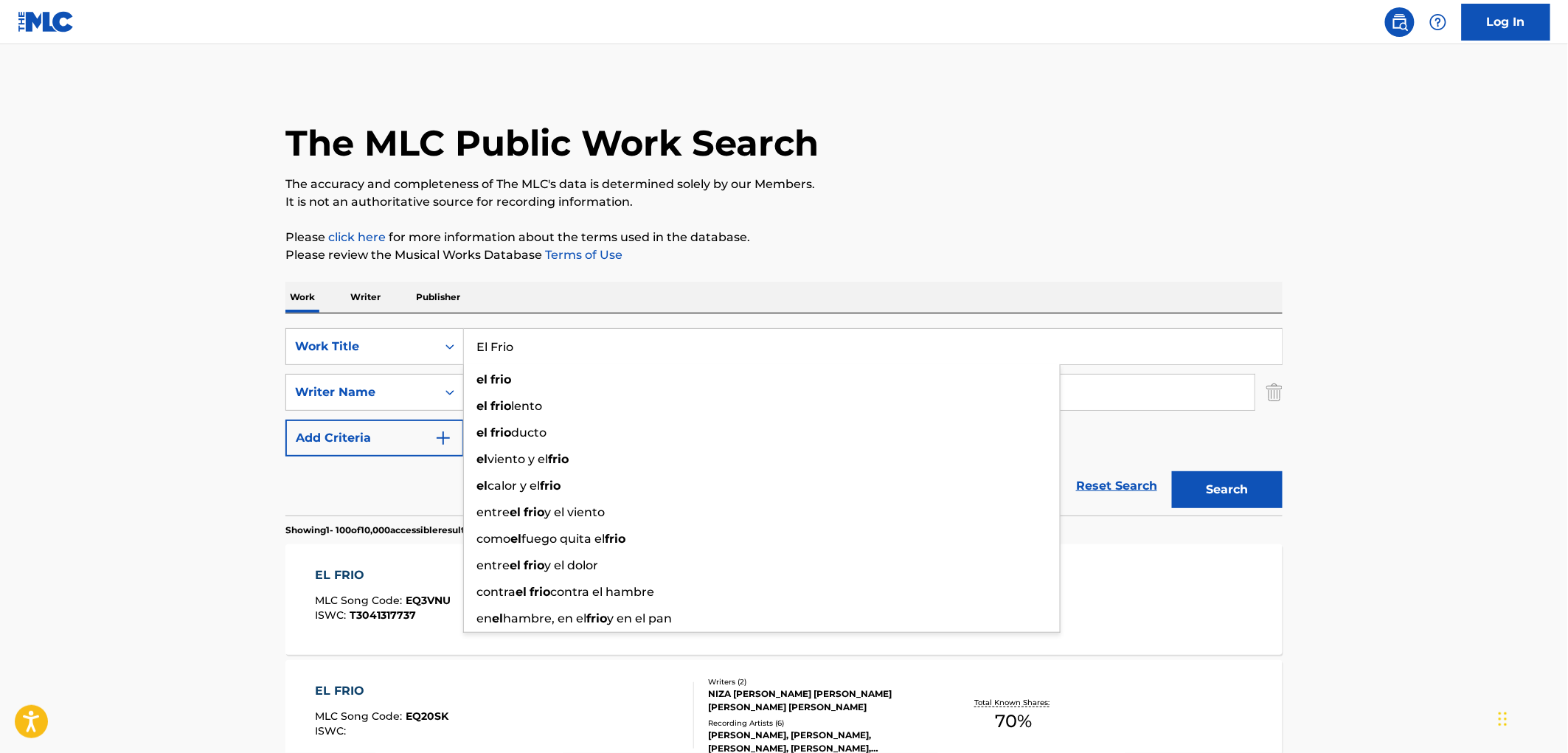
paste input "Como Jordan"
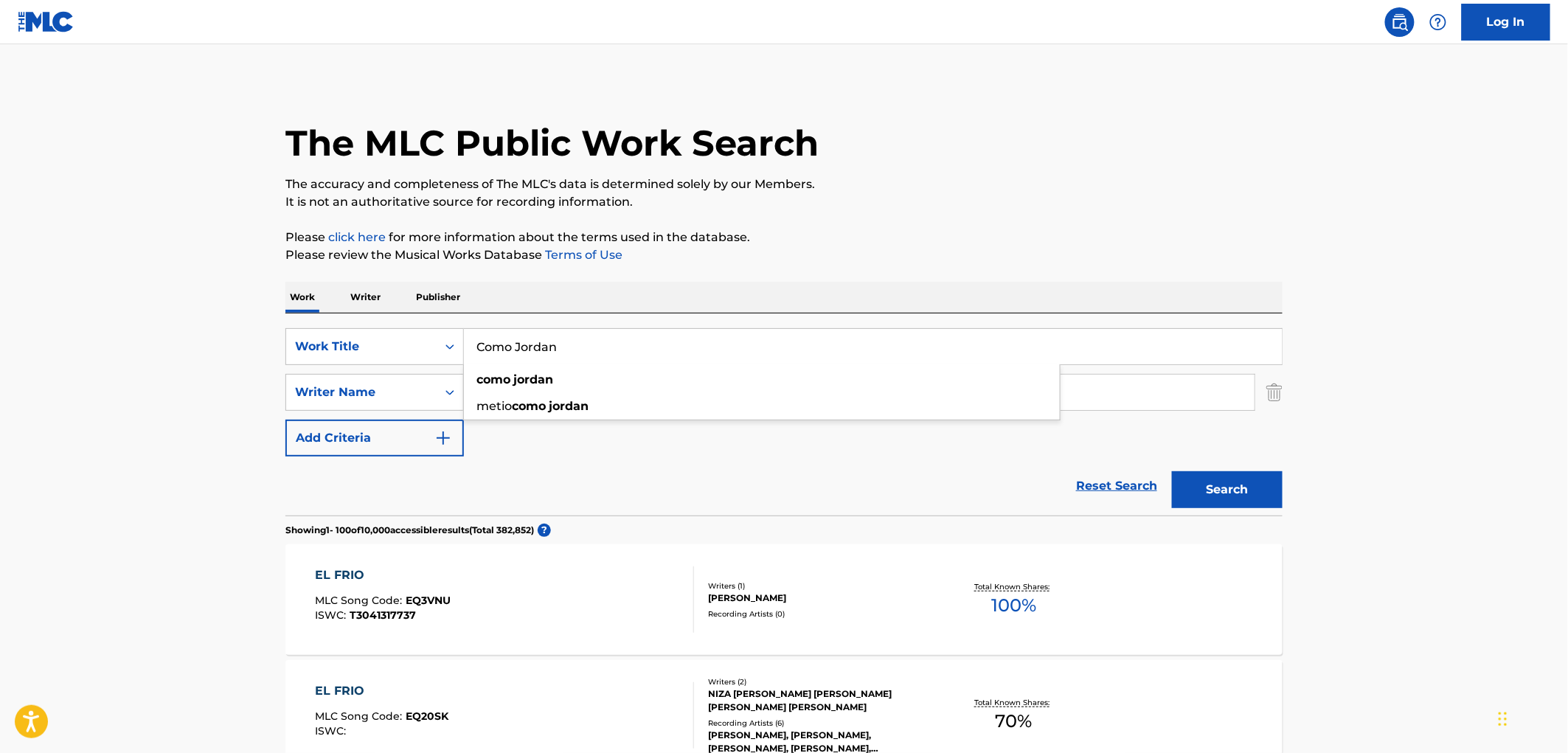
click at [1227, 497] on button "Search" at bounding box center [1227, 490] width 111 height 37
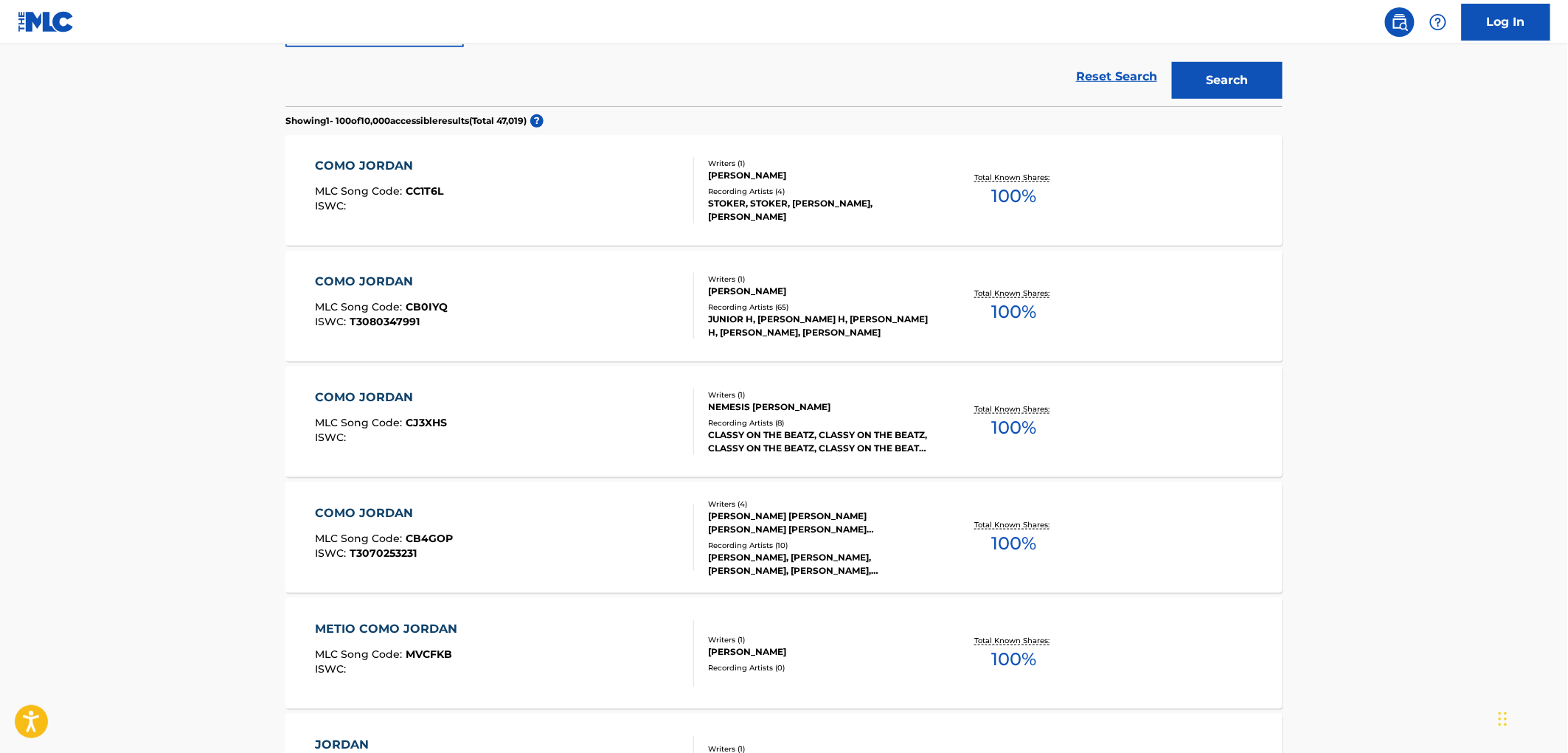
scroll to position [82, 0]
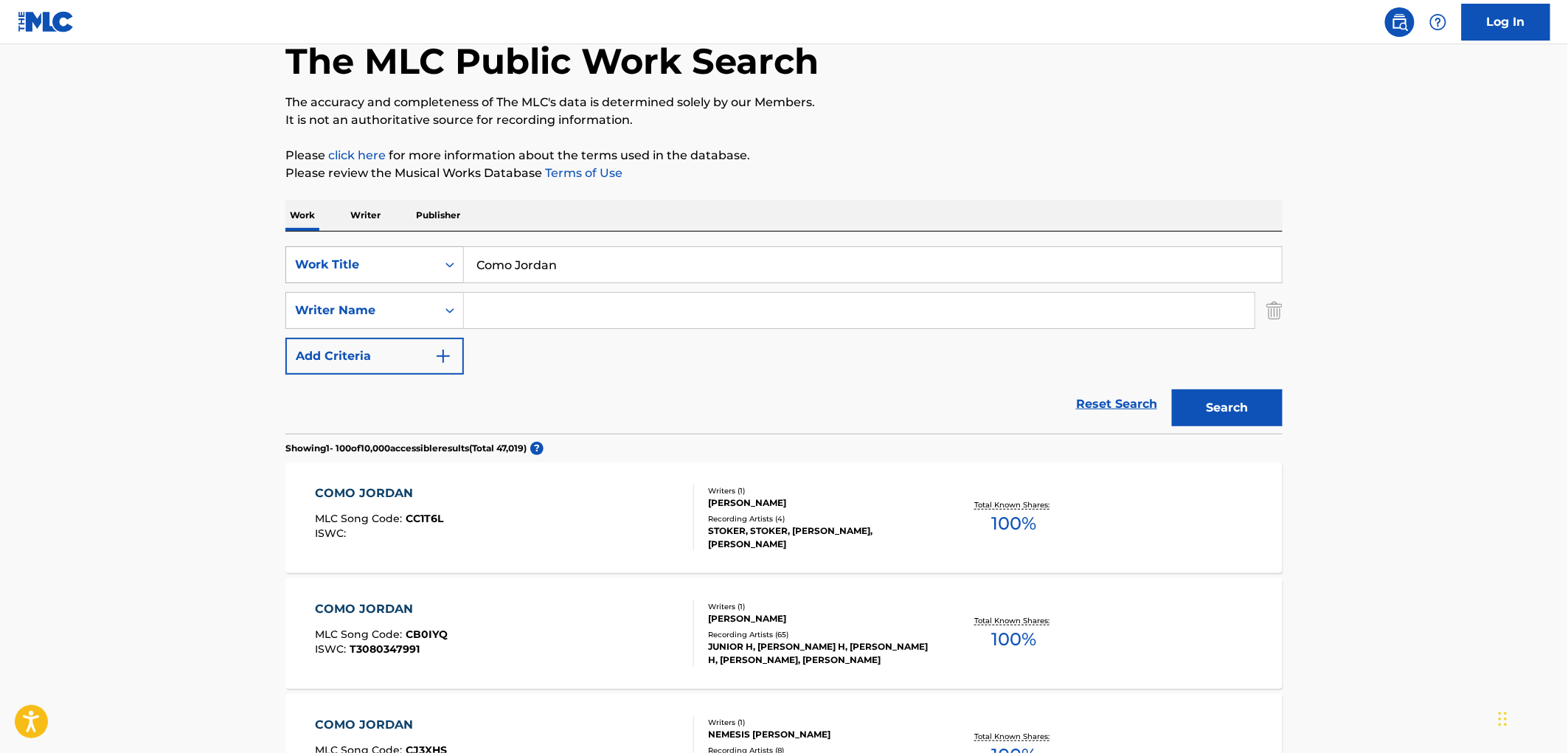
drag, startPoint x: 562, startPoint y: 263, endPoint x: 437, endPoint y: 266, distance: 125.0
click at [437, 266] on div "SearchWithCriteriaf524e78a-f22d-4956-abeb-873a60ca241e Work Title Como [PERSON_…" at bounding box center [784, 264] width 997 height 37
paste input "[PERSON_NAME] [PERSON_NAME]"
drag, startPoint x: 616, startPoint y: 270, endPoint x: 410, endPoint y: 268, distance: 206.0
click at [409, 266] on div "SearchWithCriteriaf524e78a-f22d-4956-abeb-873a60ca241e Work Title [PERSON_NAME]" at bounding box center [784, 264] width 997 height 37
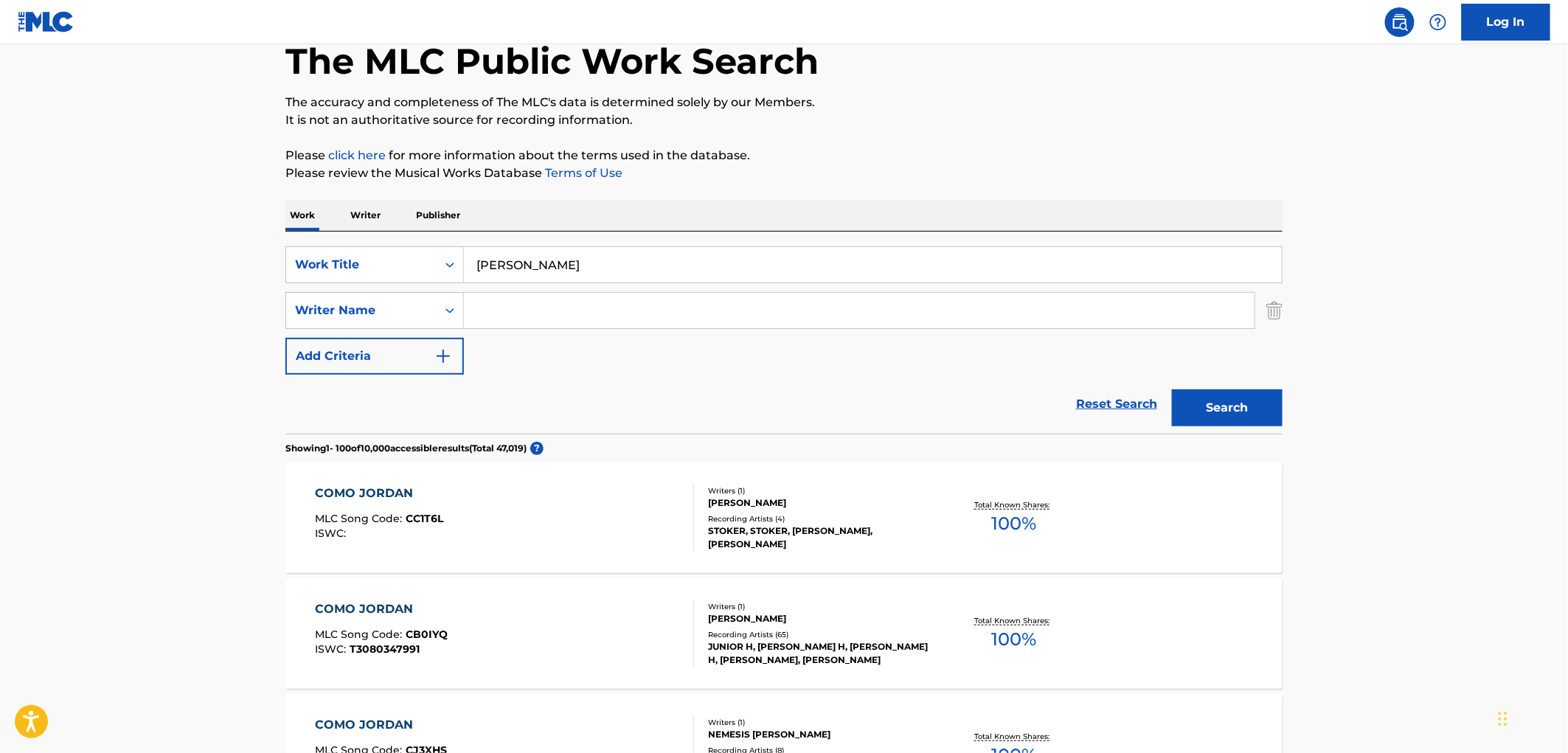
paste input "De [PERSON_NAME]"
type input "De [PERSON_NAME]"
click at [1183, 401] on button "Search" at bounding box center [1227, 407] width 111 height 37
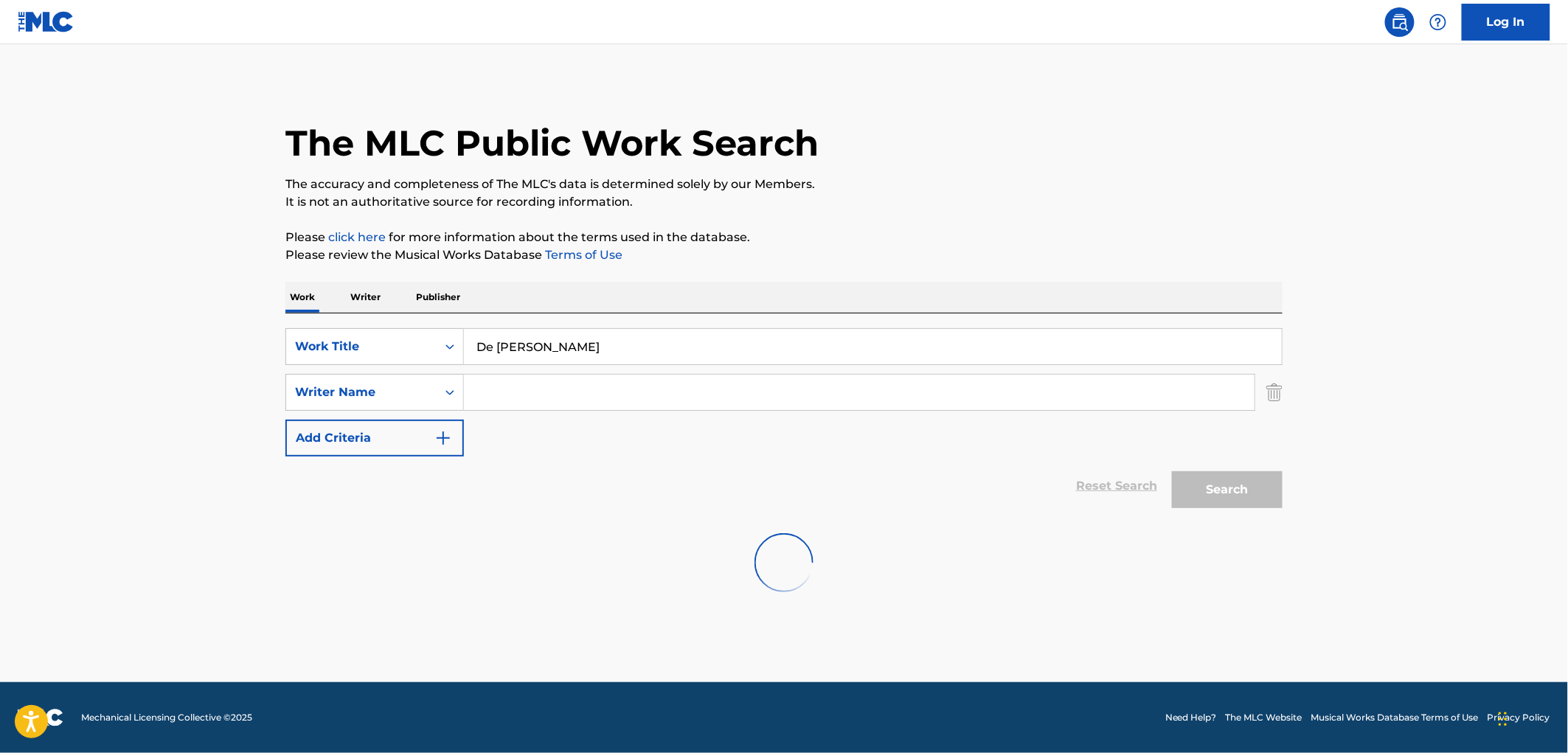
scroll to position [0, 0]
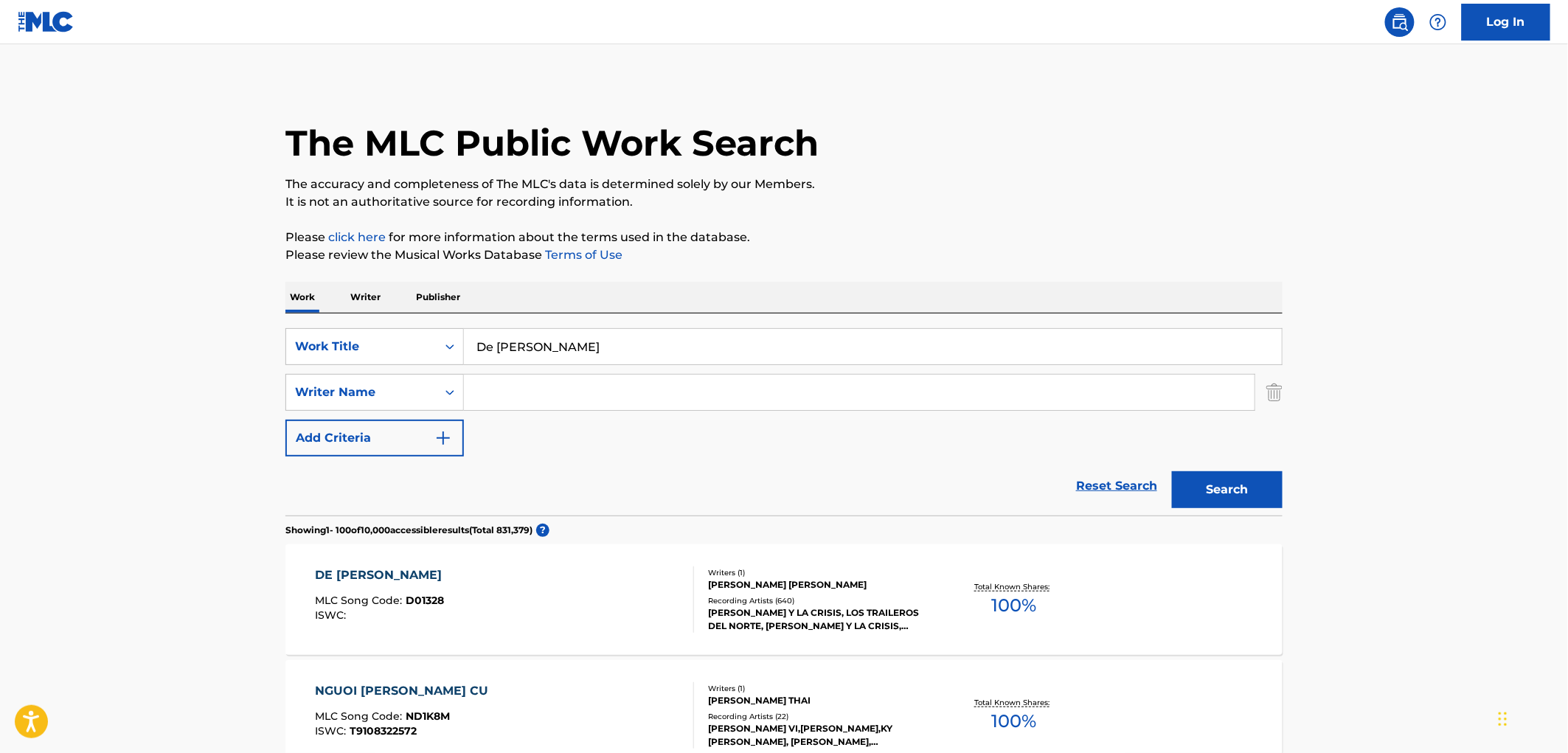
click at [755, 616] on div "[PERSON_NAME] Y LA CRISIS, LOS TRAILEROS DEL NORTE, [PERSON_NAME] Y LA CRISIS, …" at bounding box center [819, 620] width 223 height 27
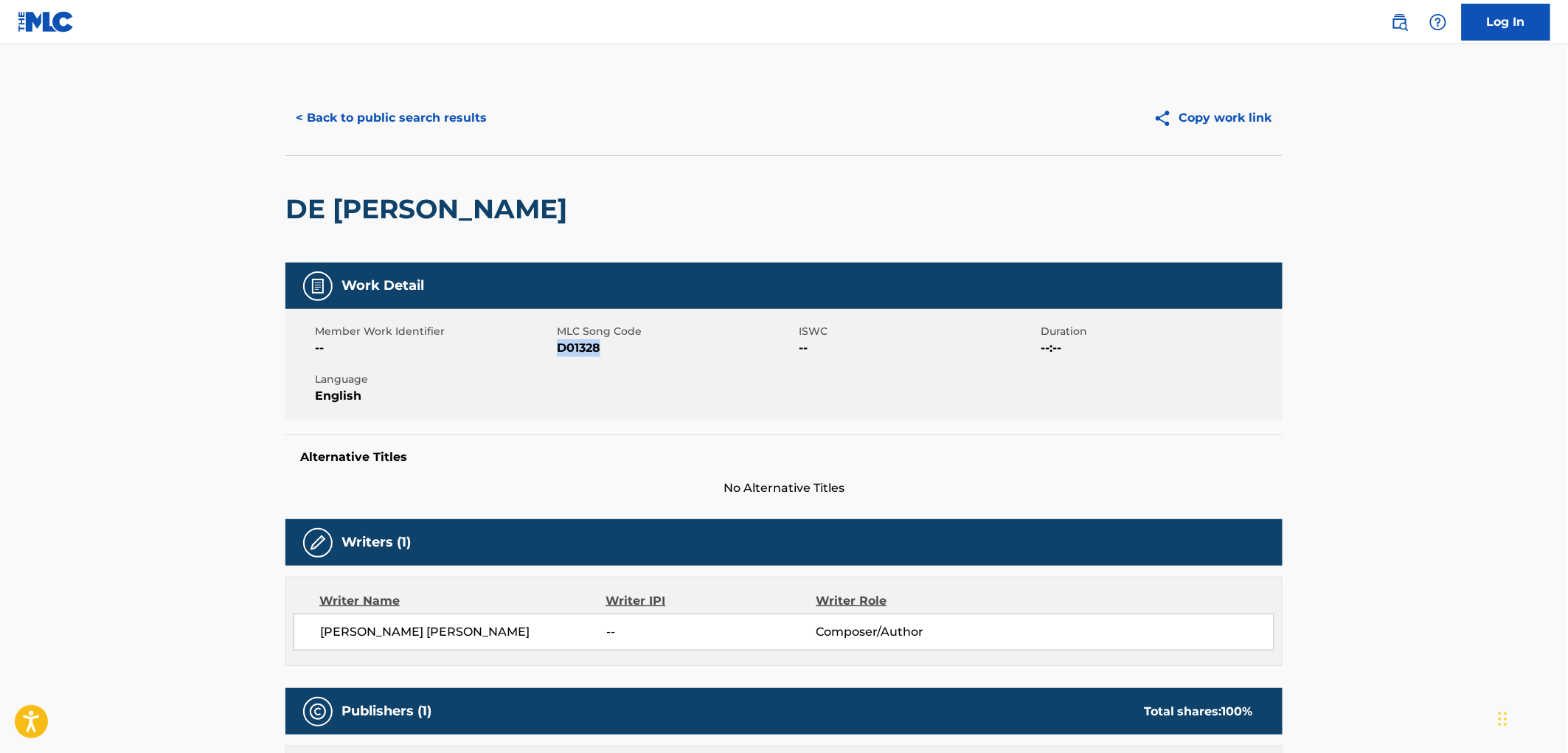
drag, startPoint x: 599, startPoint y: 352, endPoint x: 560, endPoint y: 351, distance: 39.0
click at [560, 351] on span "D01328" at bounding box center [675, 348] width 238 height 18
click at [386, 98] on div "< Back to public search results Copy work link" at bounding box center [784, 118] width 997 height 74
click at [386, 111] on button "< Back to public search results" at bounding box center [391, 117] width 211 height 37
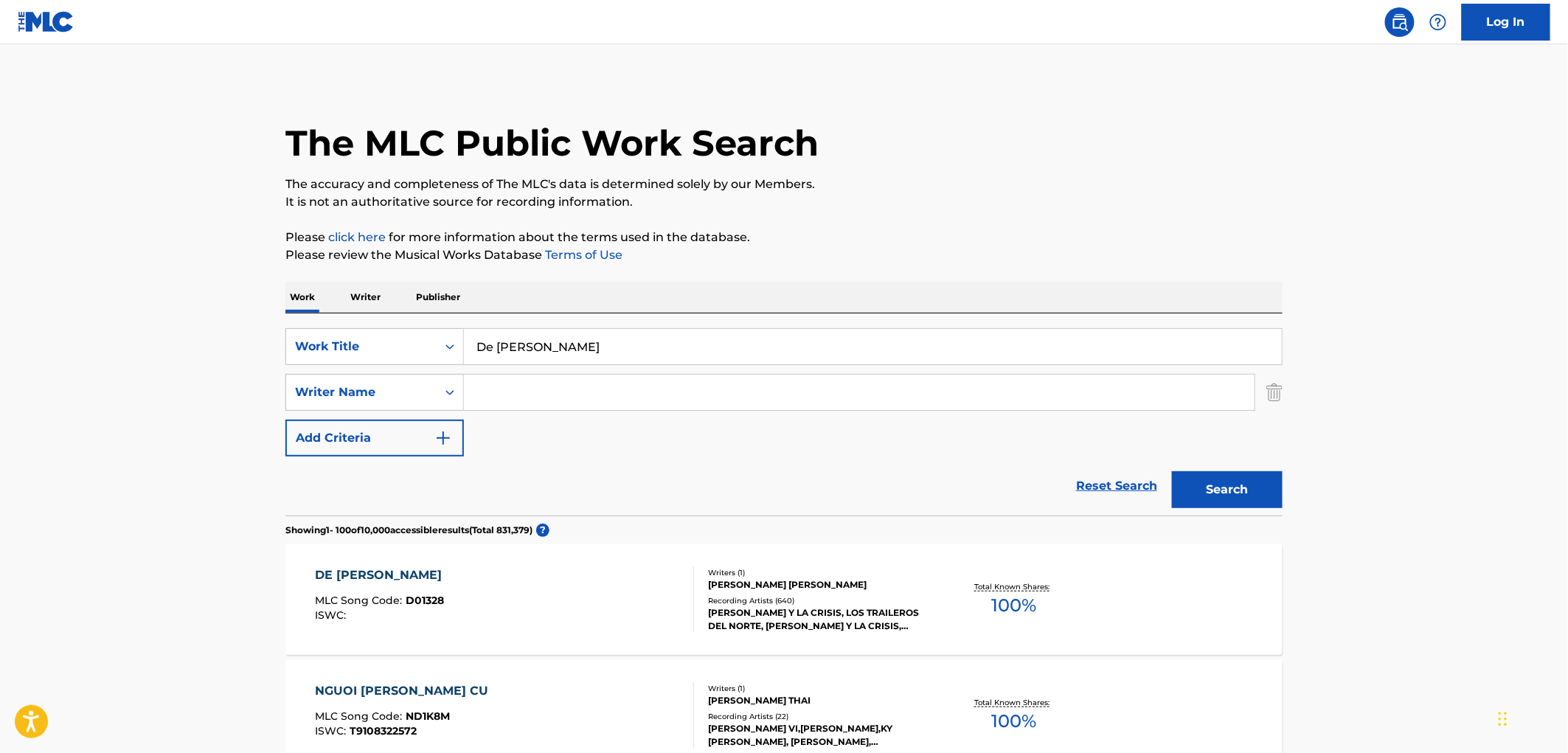
drag, startPoint x: 572, startPoint y: 346, endPoint x: 482, endPoint y: 350, distance: 90.1
click at [433, 347] on div "SearchWithCriteriaf524e78a-f22d-4956-abeb-873a60ca241e Work Title De [PERSON_NA…" at bounding box center [784, 346] width 997 height 37
paste input "La Mesera de Aquella [PERSON_NAME]"
type input "La Mesera de Aquella [PERSON_NAME]"
click at [1231, 487] on button "Search" at bounding box center [1227, 490] width 111 height 37
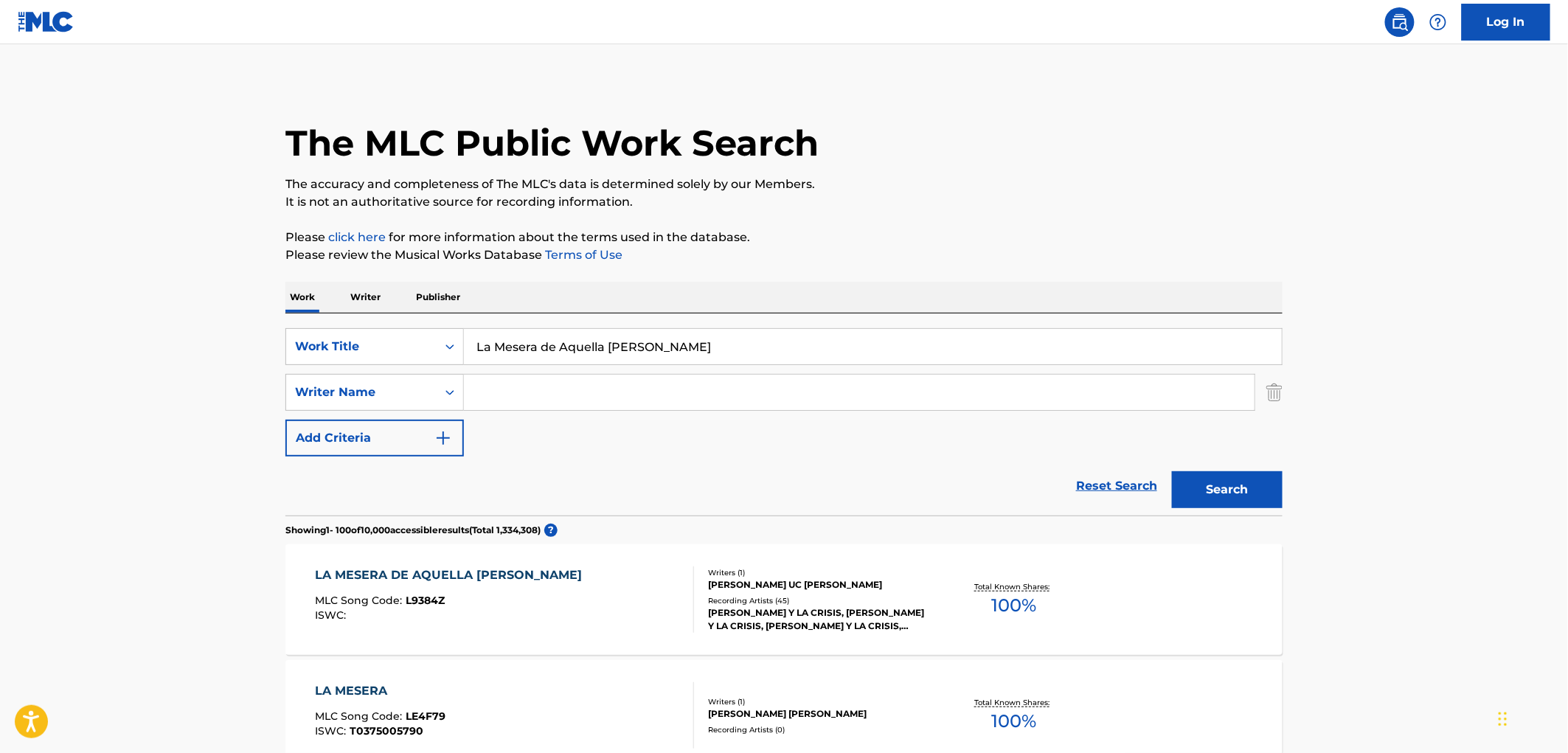
click at [788, 616] on div "[PERSON_NAME] Y LA CRISIS, [PERSON_NAME] Y LA CRISIS, [PERSON_NAME] Y LA CRISIS…" at bounding box center [819, 620] width 223 height 27
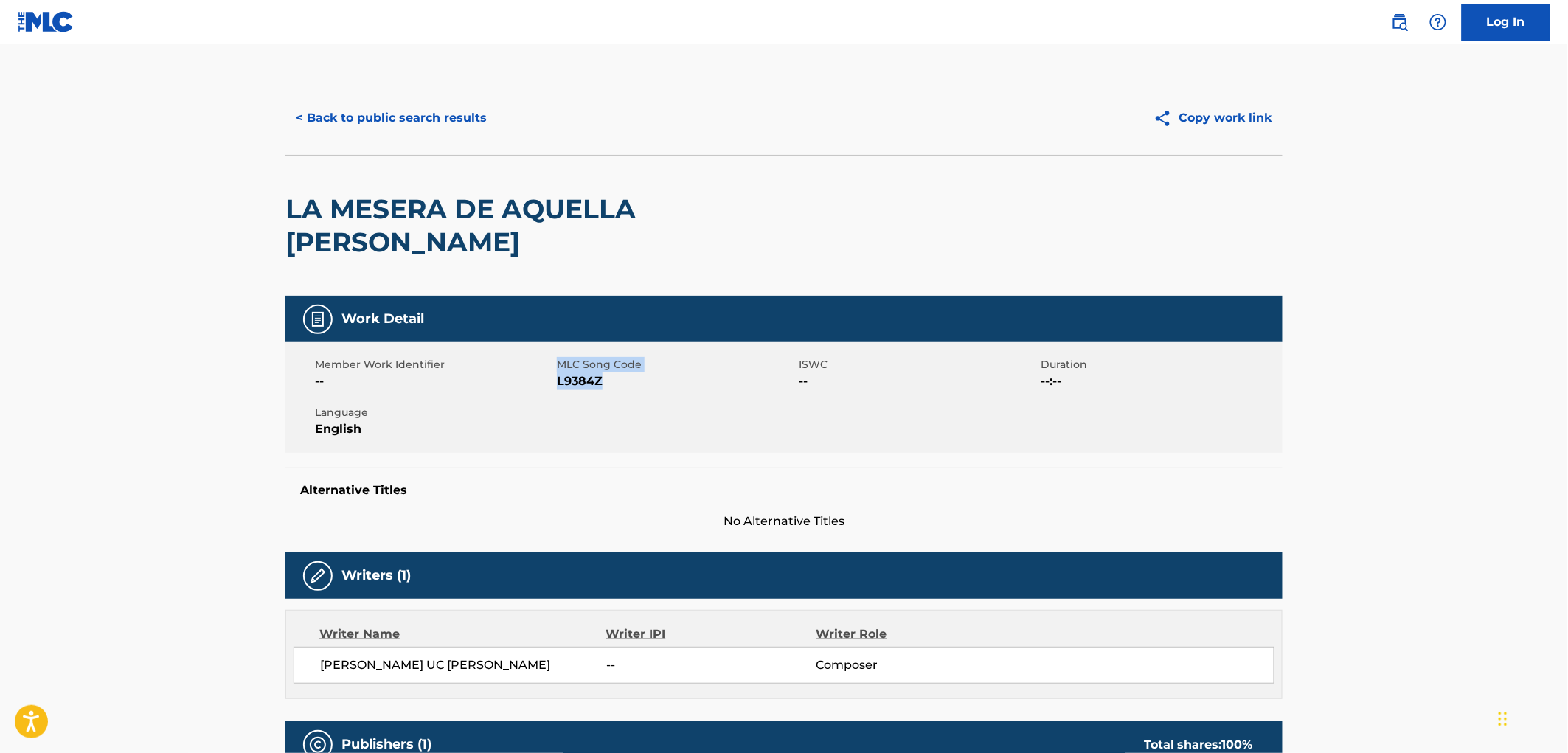
drag, startPoint x: 610, startPoint y: 342, endPoint x: 547, endPoint y: 347, distance: 63.2
click at [547, 347] on div "Member Work Identifier -- MLC Song Code L9384Z ISWC -- Duration --:-- Language …" at bounding box center [784, 398] width 997 height 111
click at [584, 372] on span "L9384Z" at bounding box center [675, 381] width 238 height 18
drag, startPoint x: 603, startPoint y: 346, endPoint x: 558, endPoint y: 347, distance: 45.0
click at [558, 372] on span "L9384Z" at bounding box center [675, 381] width 238 height 18
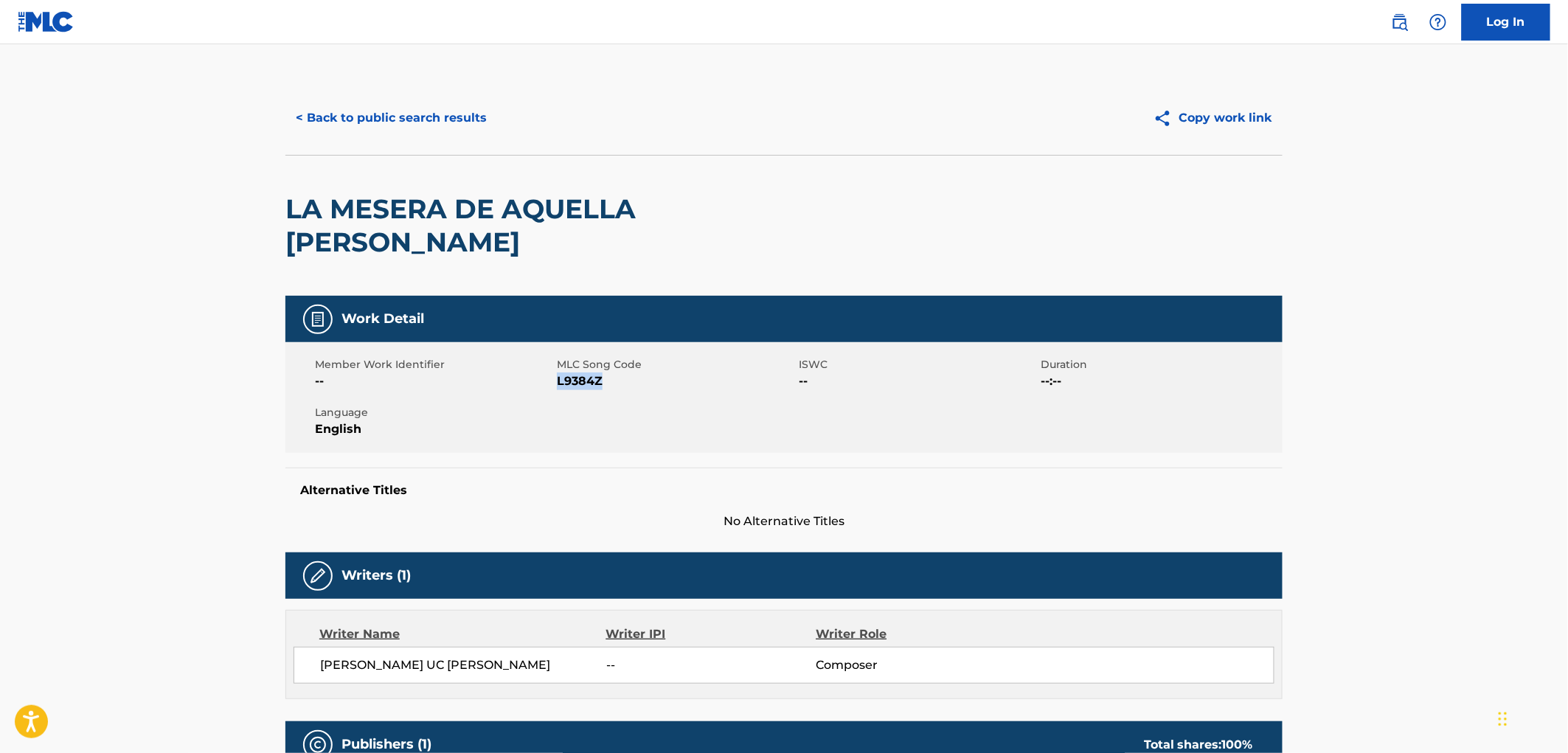
click at [400, 114] on button "< Back to public search results" at bounding box center [391, 117] width 211 height 37
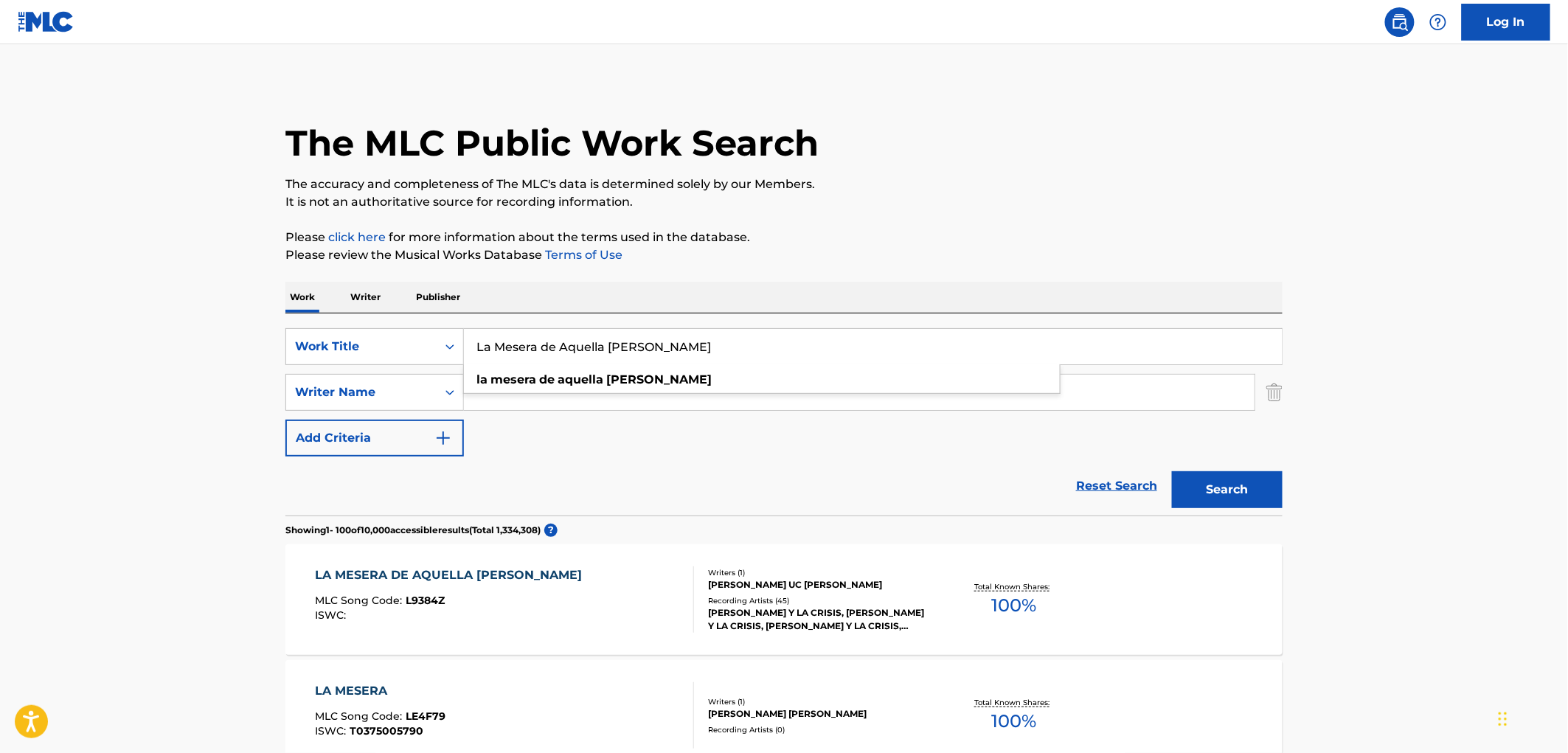
drag, startPoint x: 644, startPoint y: 346, endPoint x: 510, endPoint y: 345, distance: 134.0
click at [473, 347] on input "La Mesera de Aquella [PERSON_NAME]" at bounding box center [873, 347] width 818 height 36
paste input "[PERSON_NAME]"
type input "Latin [PERSON_NAME]"
drag, startPoint x: 1219, startPoint y: 489, endPoint x: 1159, endPoint y: 498, distance: 60.7
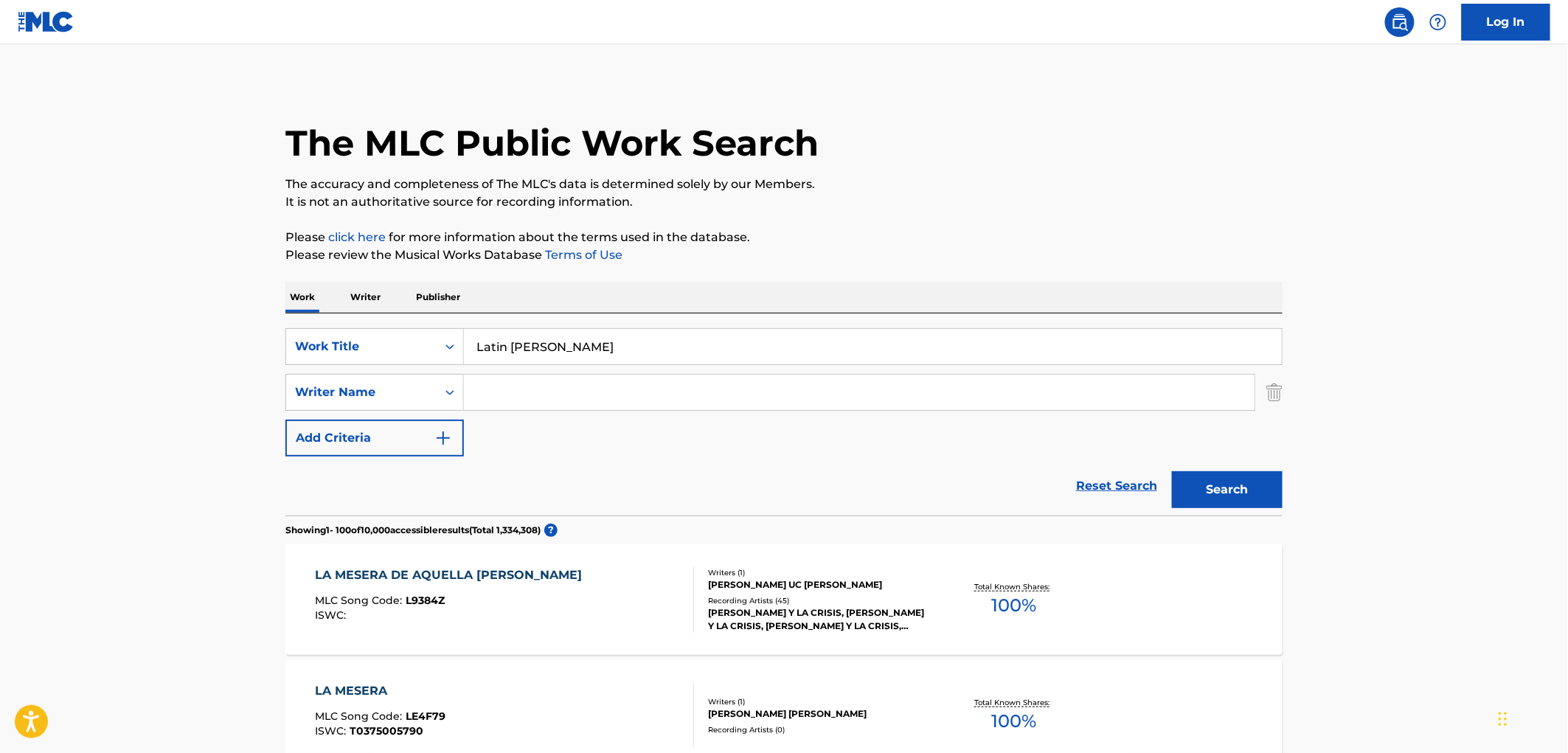
click at [1219, 489] on button "Search" at bounding box center [1227, 490] width 111 height 37
click at [791, 600] on div "Recording Artists ( 33 )" at bounding box center [819, 601] width 223 height 11
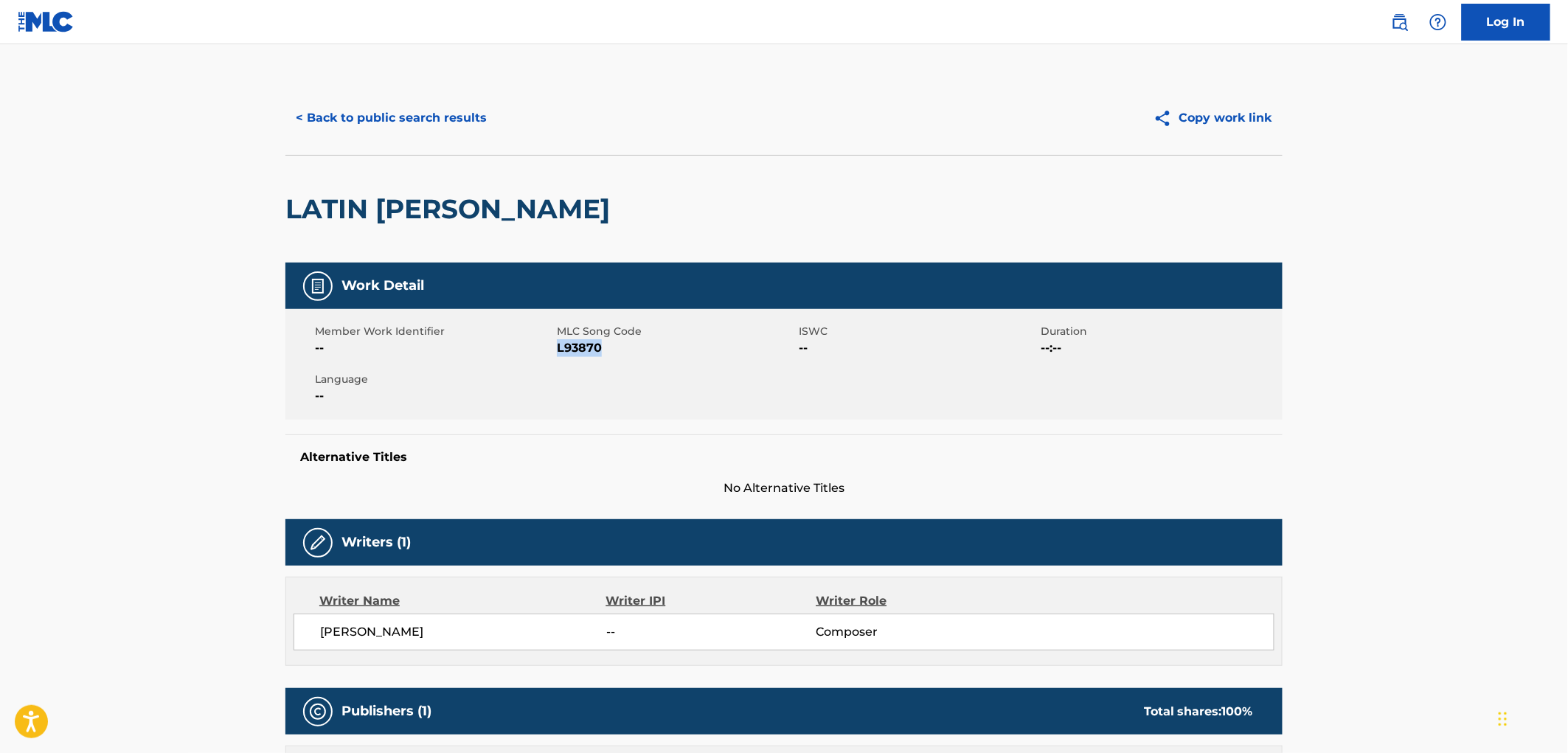
drag, startPoint x: 606, startPoint y: 346, endPoint x: 556, endPoint y: 350, distance: 50.2
click at [557, 350] on span "L93870" at bounding box center [675, 348] width 238 height 18
click at [423, 126] on button "< Back to public search results" at bounding box center [391, 117] width 211 height 37
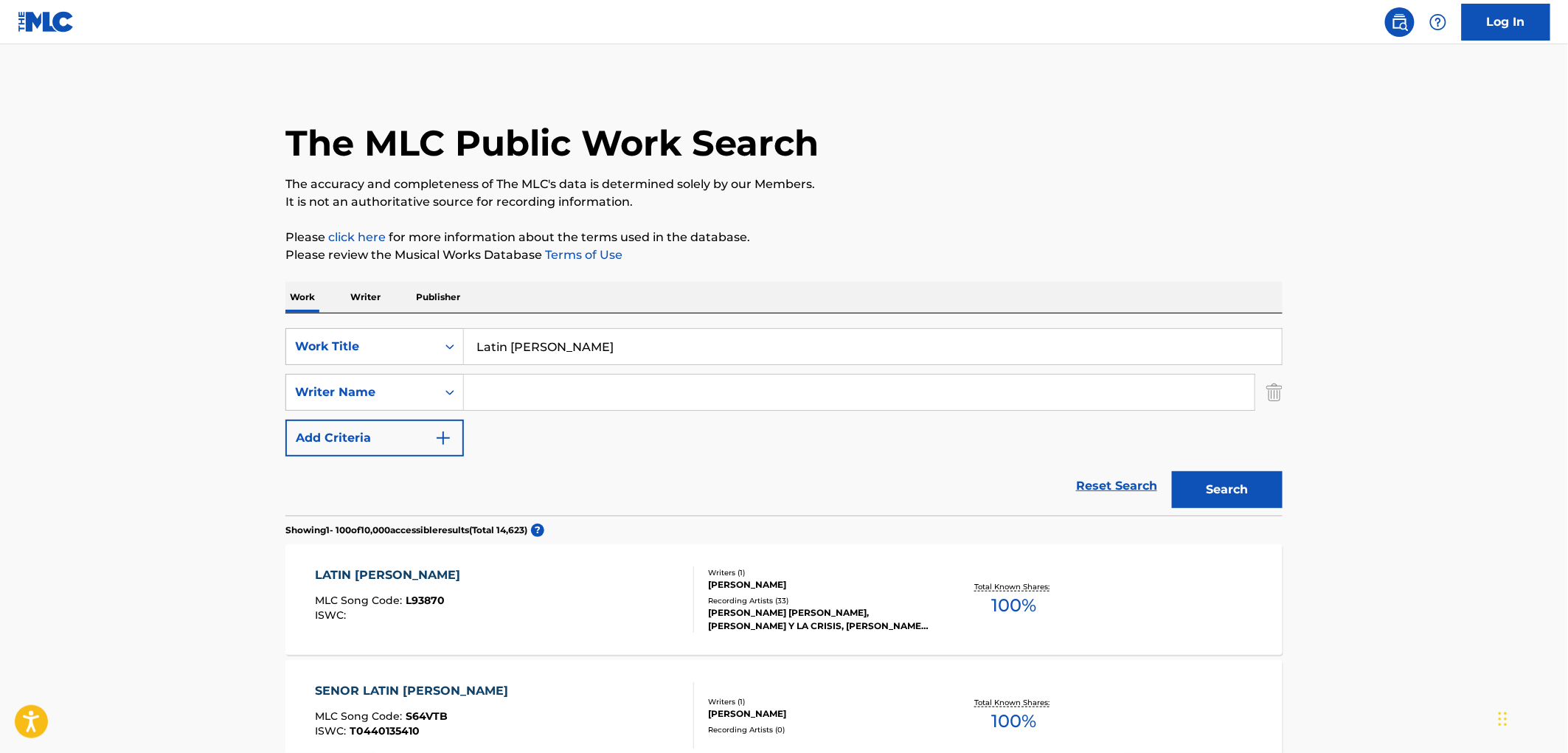
drag, startPoint x: 549, startPoint y: 352, endPoint x: 463, endPoint y: 347, distance: 86.1
click at [464, 347] on input "Latin [PERSON_NAME]" at bounding box center [873, 347] width 818 height 36
paste input "Born In Blood"
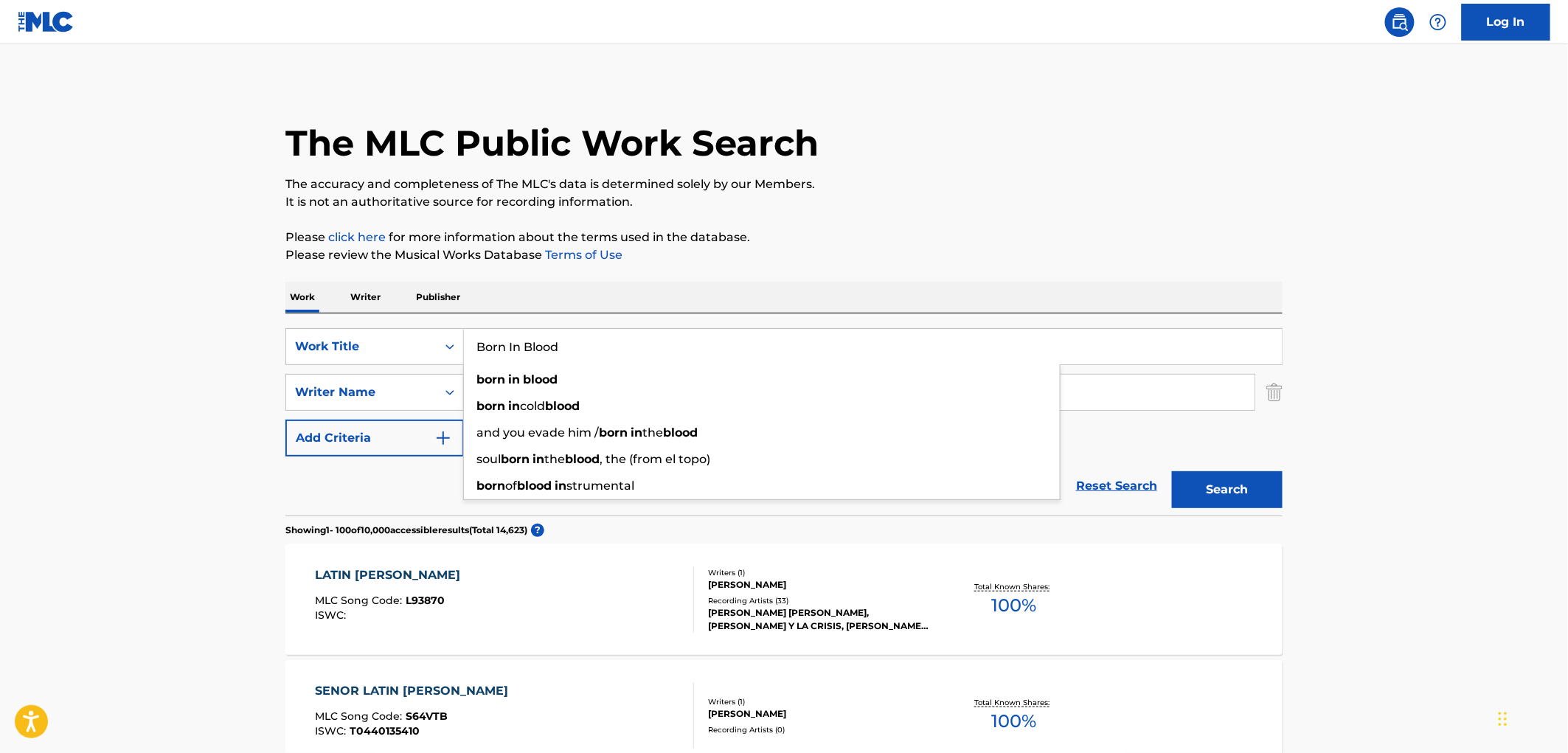
click at [1184, 497] on button "Search" at bounding box center [1227, 490] width 111 height 37
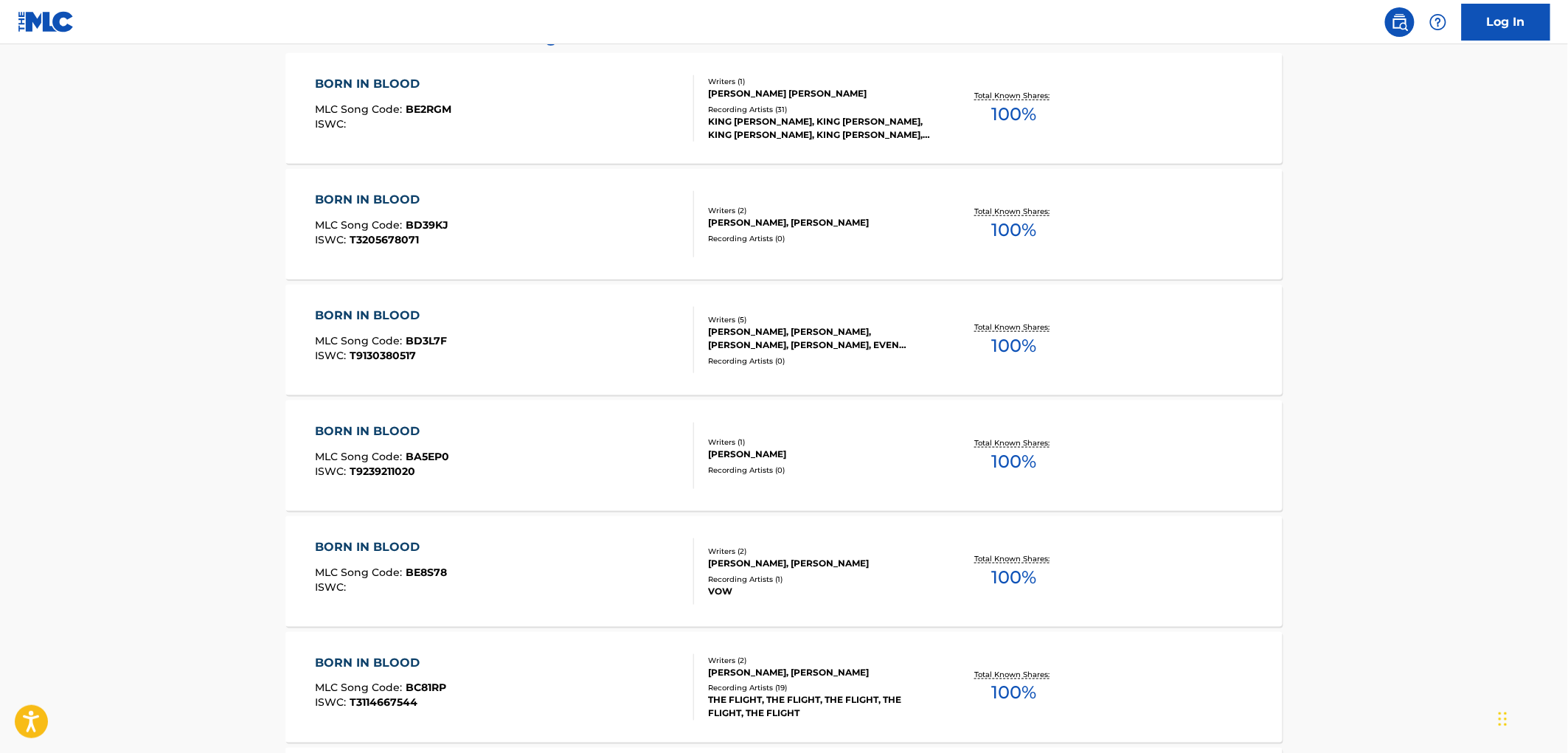
scroll to position [246, 0]
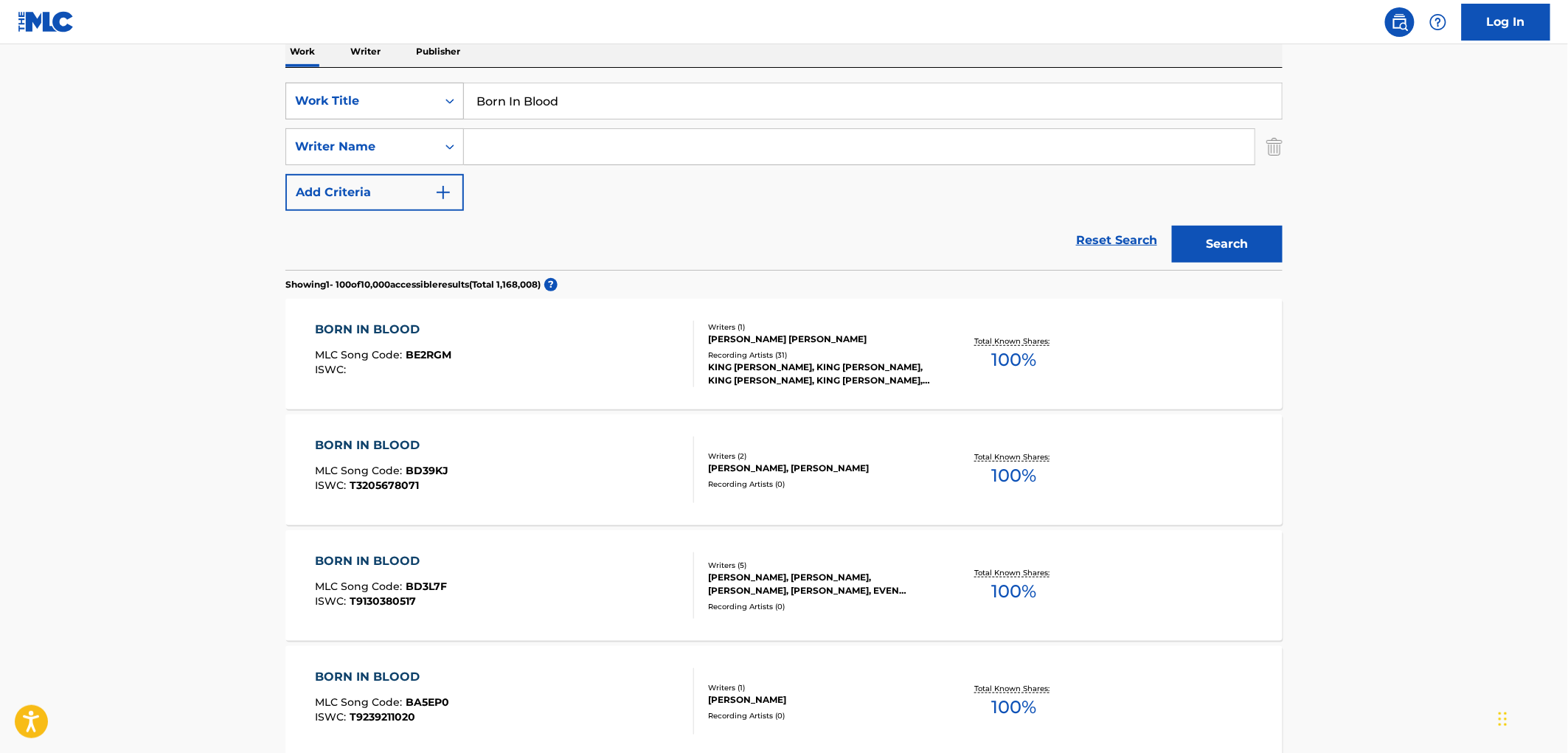
drag, startPoint x: 584, startPoint y: 103, endPoint x: 440, endPoint y: 106, distance: 144.0
click at [440, 106] on div "SearchWithCriteriaf524e78a-f22d-4956-abeb-873a60ca241e Work Title Born In Blood" at bounding box center [784, 101] width 997 height 37
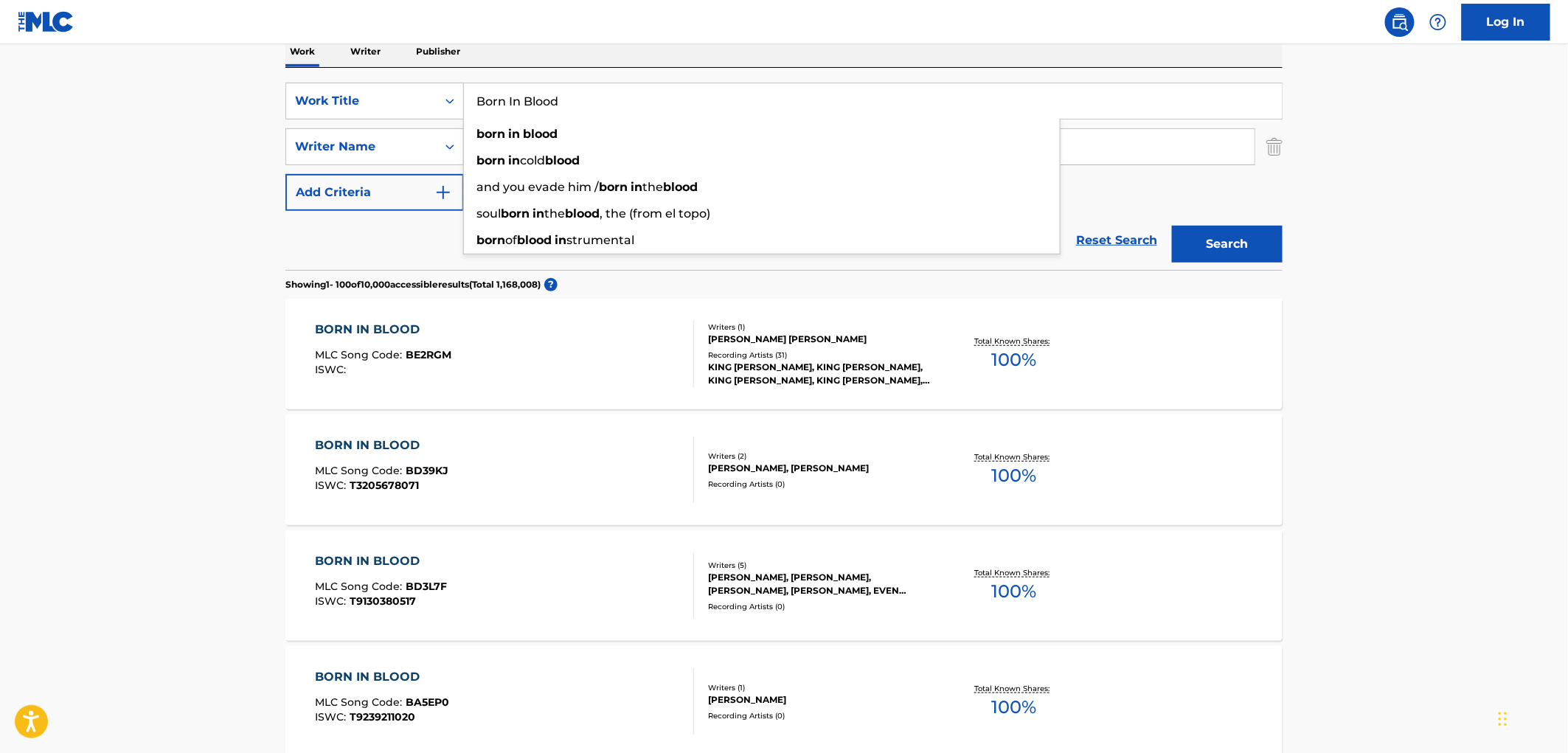
paste input "Working With Fire And Steel [Edit]"
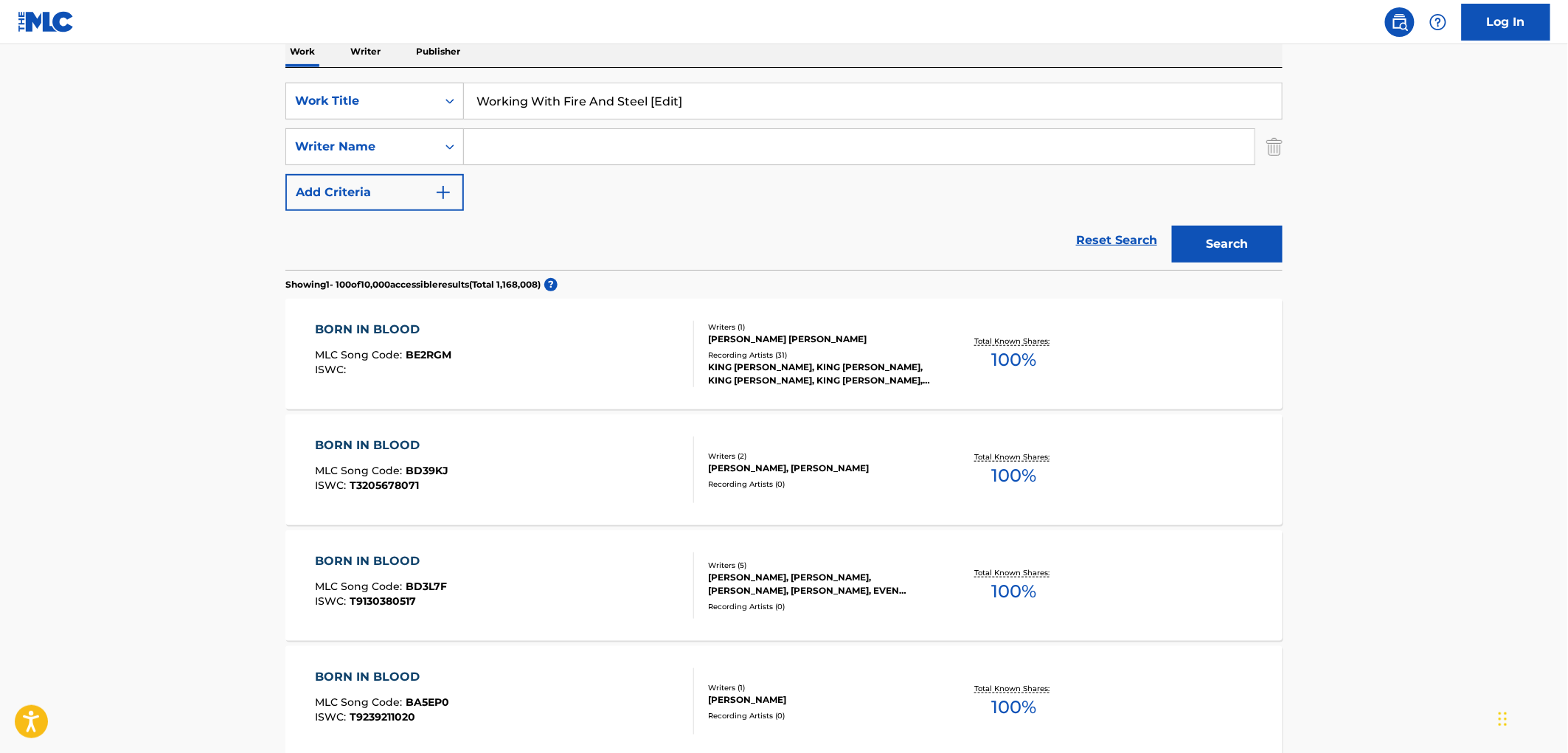
drag, startPoint x: 647, startPoint y: 98, endPoint x: 789, endPoint y: 105, distance: 142.2
click at [789, 105] on input "Working With Fire And Steel [Edit]" at bounding box center [873, 102] width 818 height 36
drag, startPoint x: 683, startPoint y: 103, endPoint x: 476, endPoint y: 94, distance: 207.2
click at [476, 94] on input "Working With Fire And Steel" at bounding box center [873, 102] width 818 height 36
type input "Working With Fire And Steel"
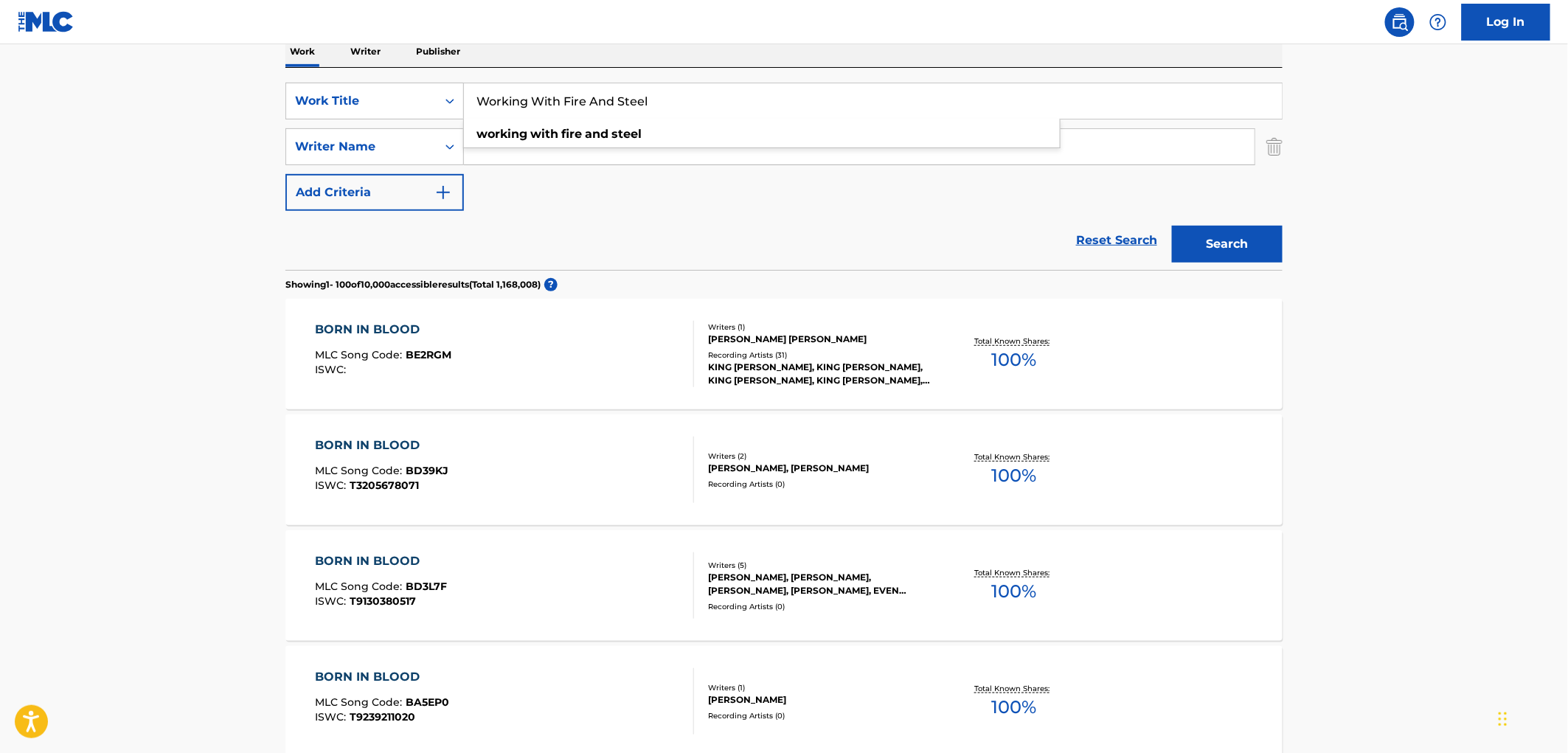
click at [1226, 256] on button "Search" at bounding box center [1227, 244] width 111 height 37
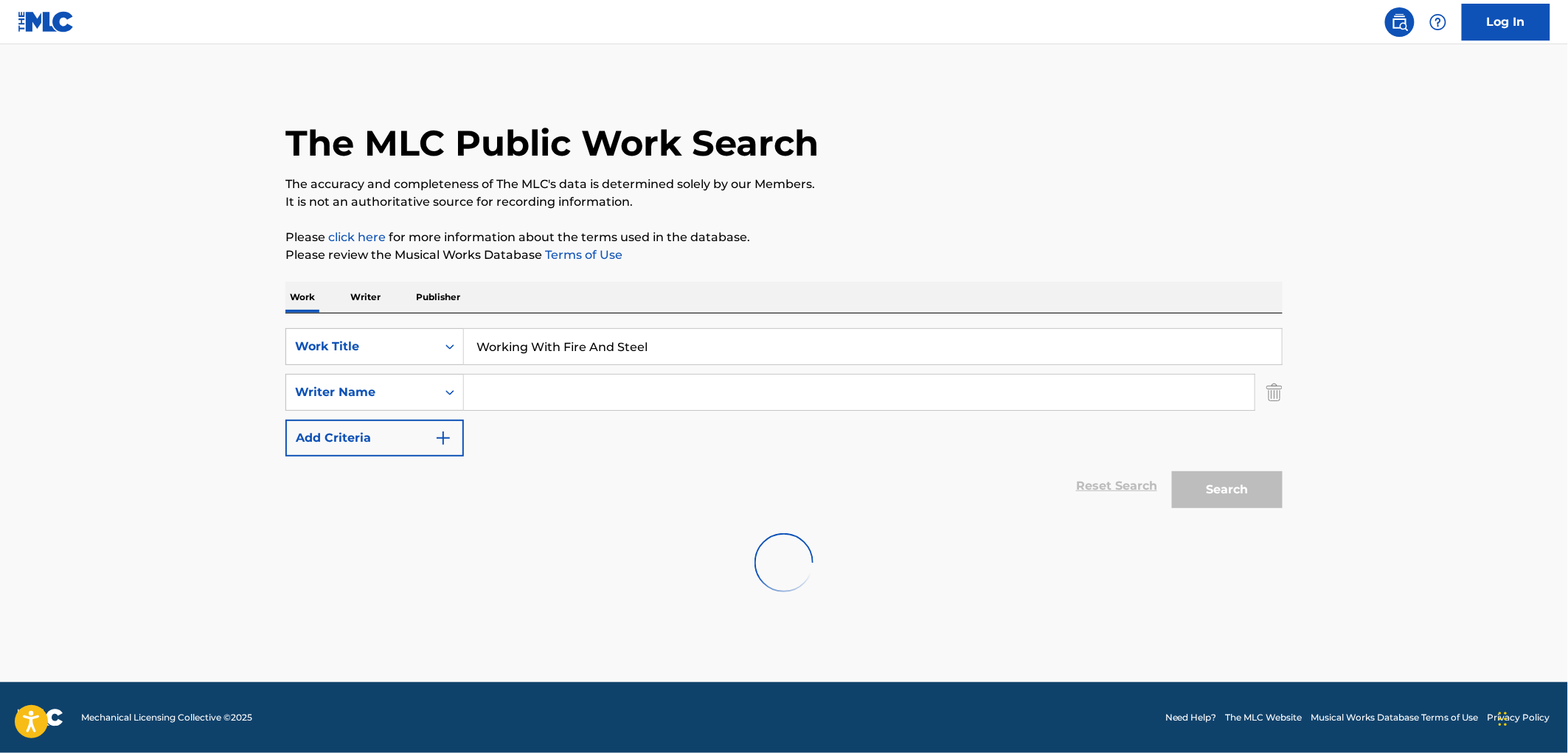
scroll to position [0, 0]
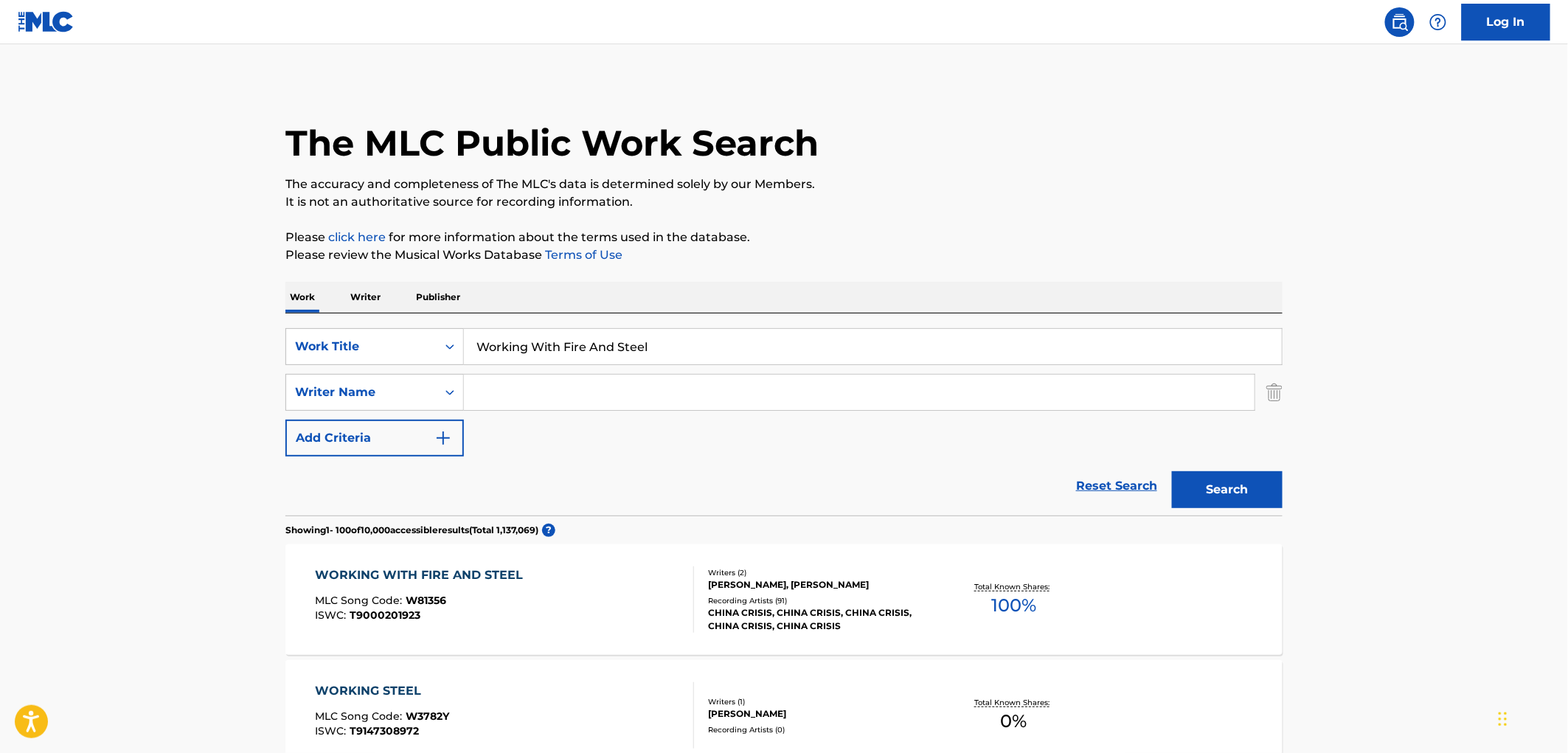
click at [830, 596] on div "Recording Artists ( 91 )" at bounding box center [819, 601] width 223 height 11
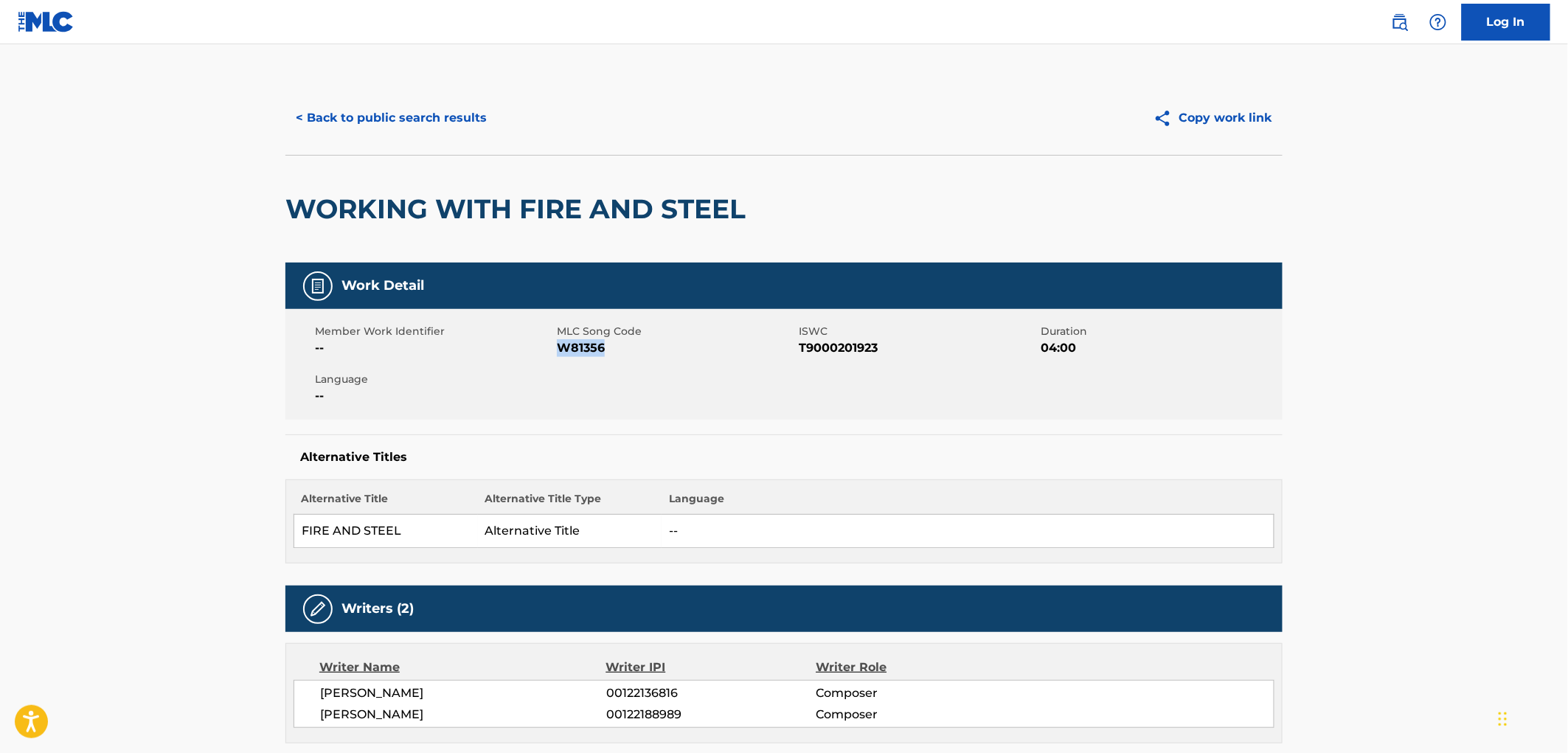
drag, startPoint x: 609, startPoint y: 346, endPoint x: 558, endPoint y: 347, distance: 51.0
click at [558, 347] on span "W81356" at bounding box center [675, 348] width 238 height 18
click at [394, 131] on button "< Back to public search results" at bounding box center [391, 117] width 211 height 37
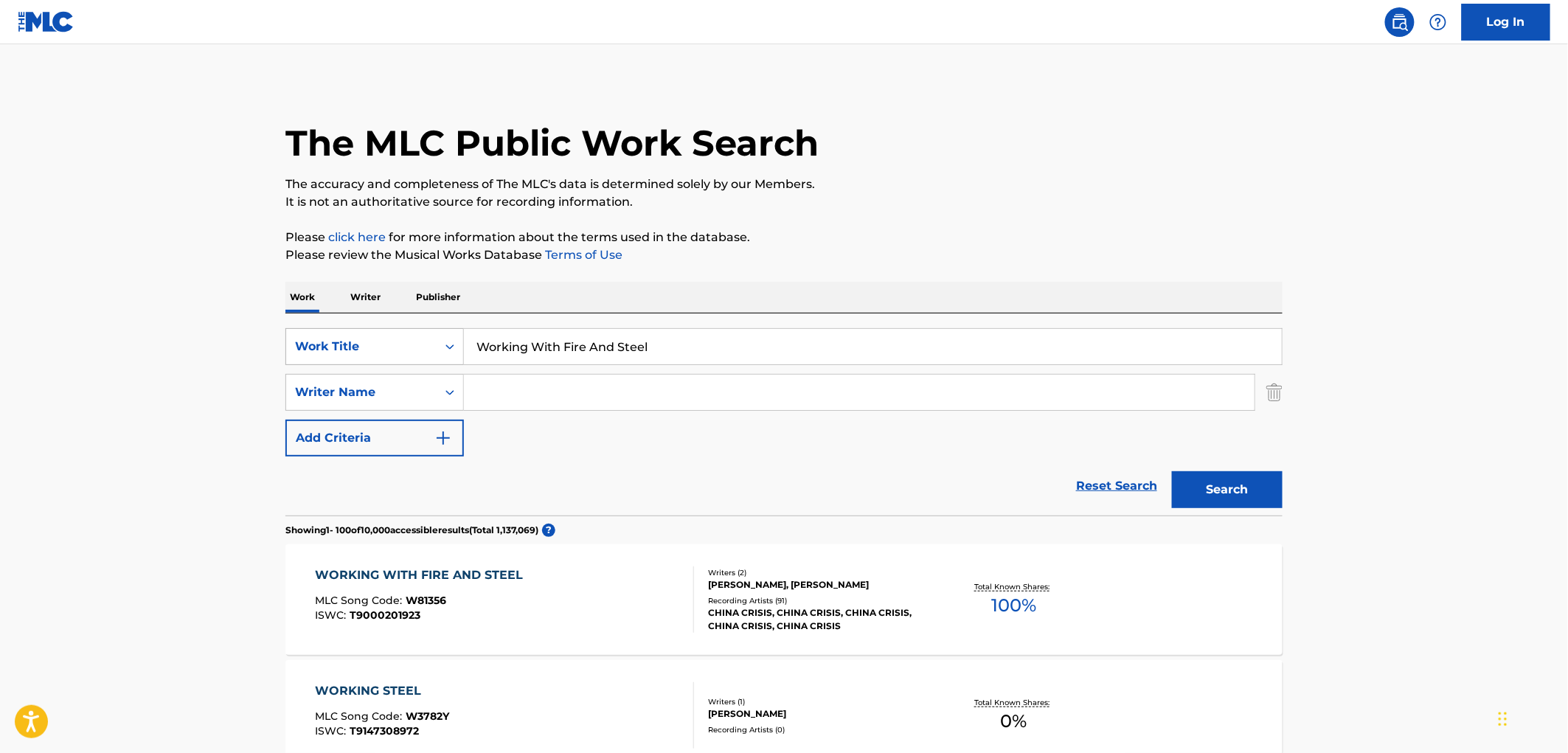
drag, startPoint x: 680, startPoint y: 355, endPoint x: 437, endPoint y: 337, distance: 243.7
click at [326, 330] on div "SearchWithCriteriaf524e78a-f22d-4956-abeb-873a60ca241e Work Title Working With …" at bounding box center [784, 346] width 997 height 37
paste input "Down To Us"
click at [1218, 495] on button "Search" at bounding box center [1227, 490] width 111 height 37
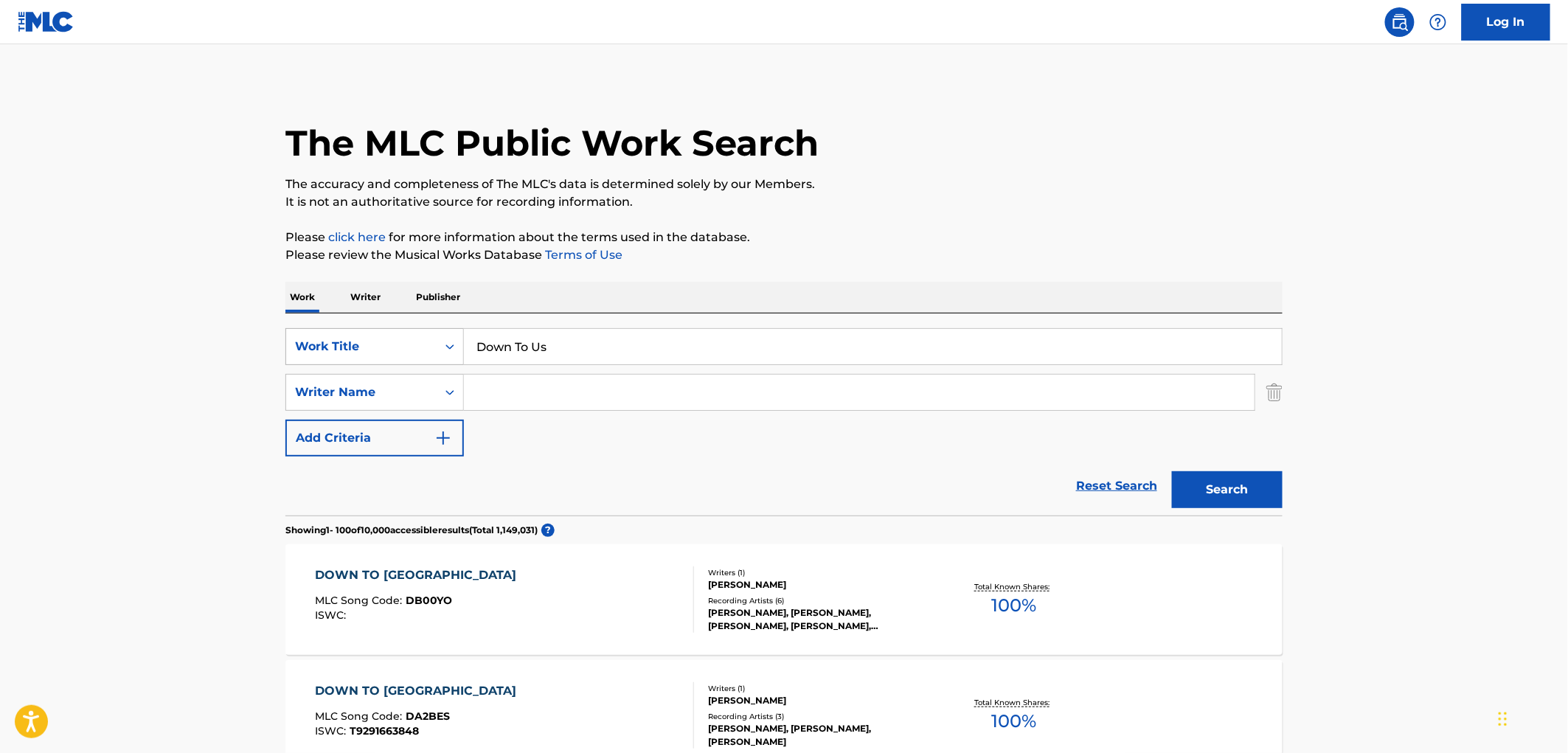
drag, startPoint x: 579, startPoint y: 358, endPoint x: 444, endPoint y: 352, distance: 135.1
click at [444, 352] on div "SearchWithCriteriaf524e78a-f22d-4956-abeb-873a60ca241e Work Title Down To Us" at bounding box center [784, 346] width 997 height 37
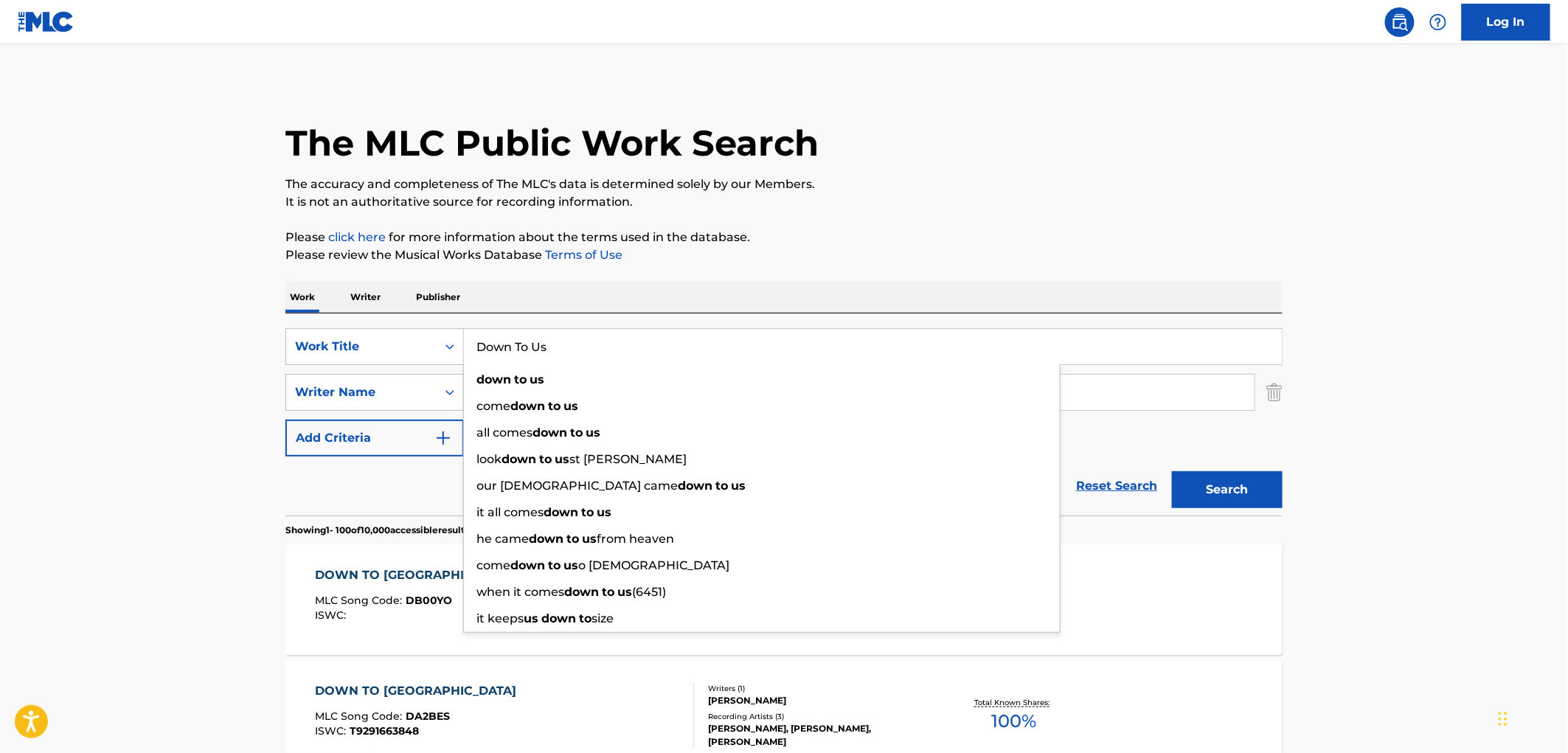
paste input "LOVE IS A CAT FROM HELL"
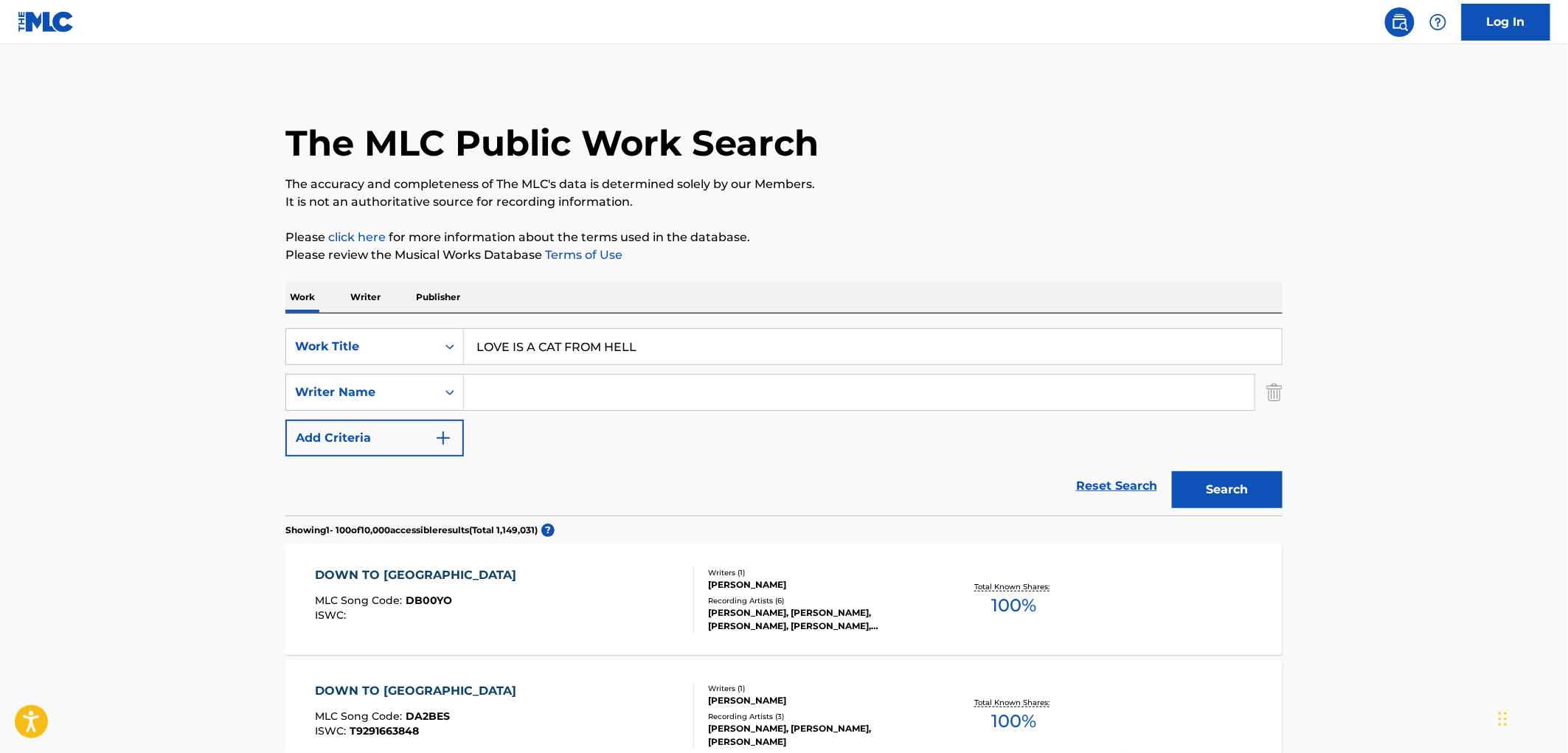
type input "LOVE IS A CAT FROM HELL"
click at [1213, 498] on button "Search" at bounding box center [1227, 490] width 111 height 37
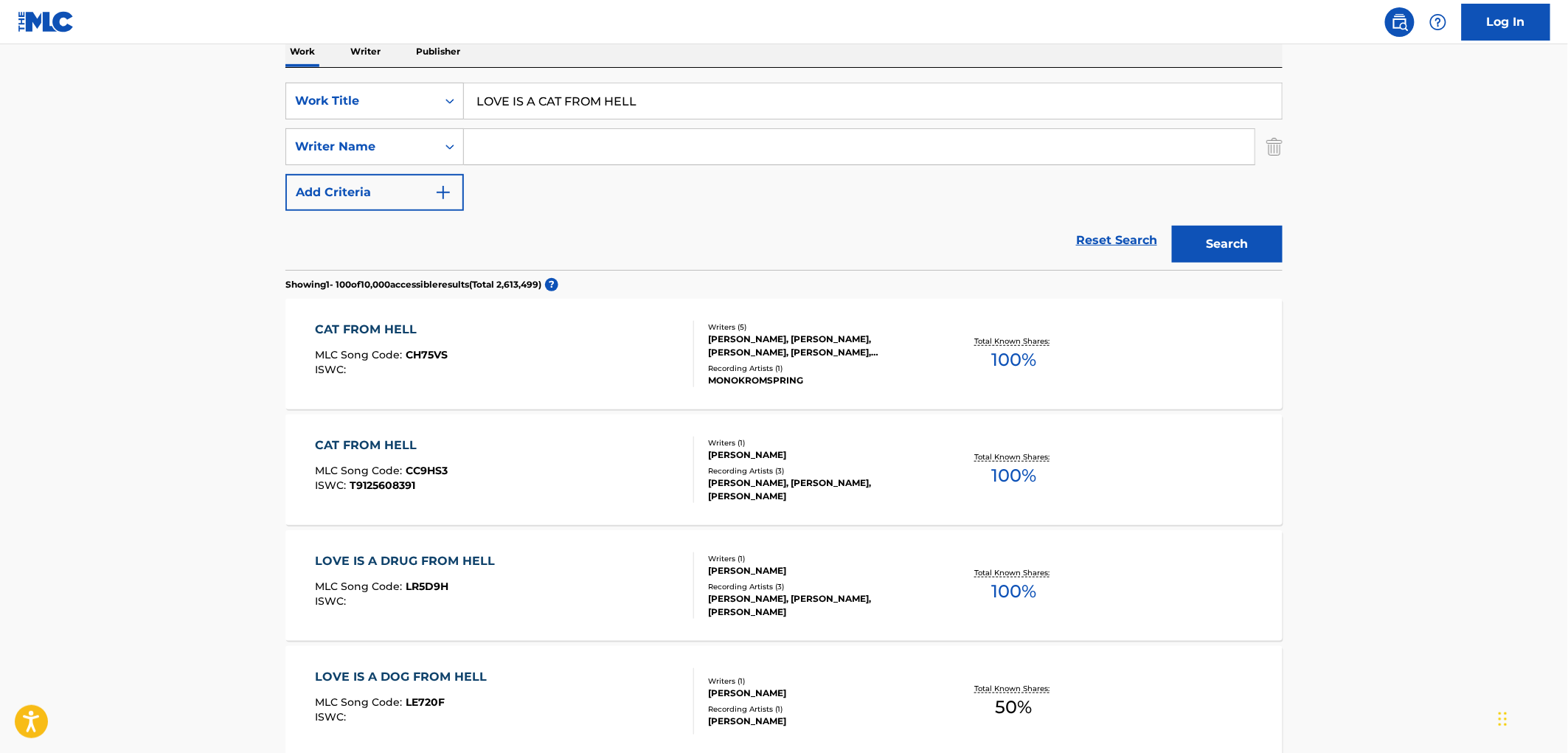
scroll to position [328, 0]
